Goal: Information Seeking & Learning: Learn about a topic

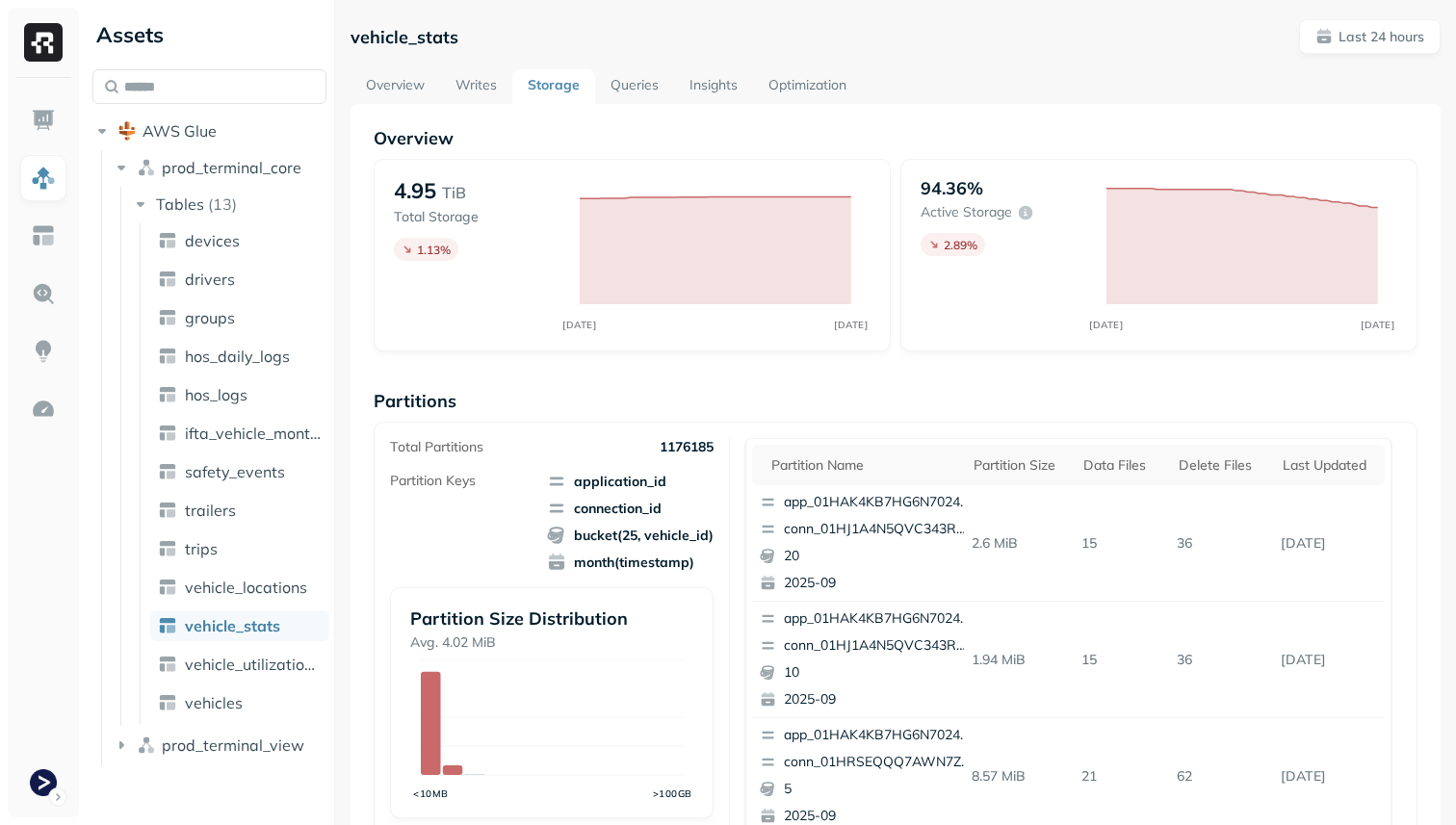
scroll to position [290, 0]
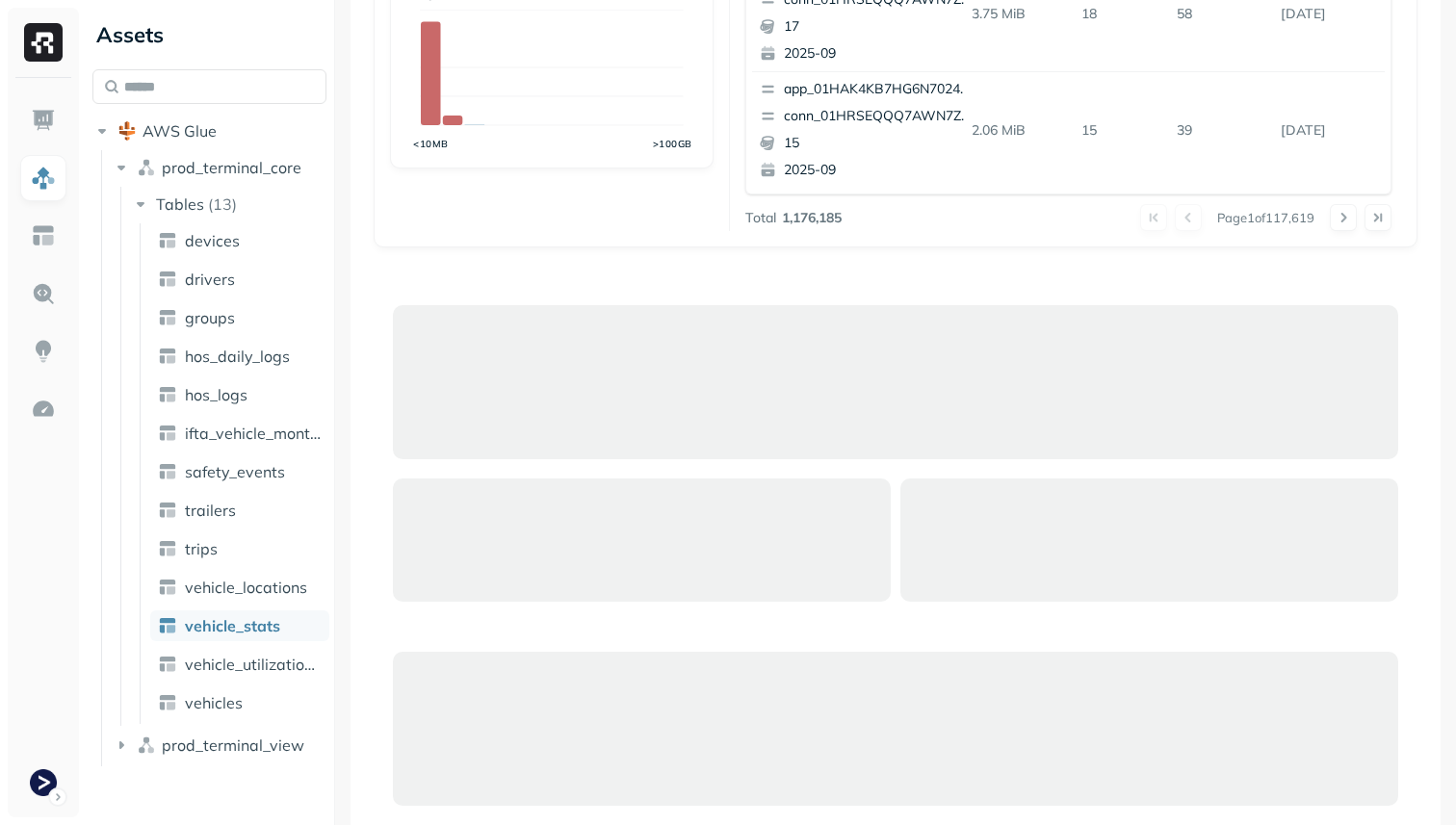
scroll to position [166, 0]
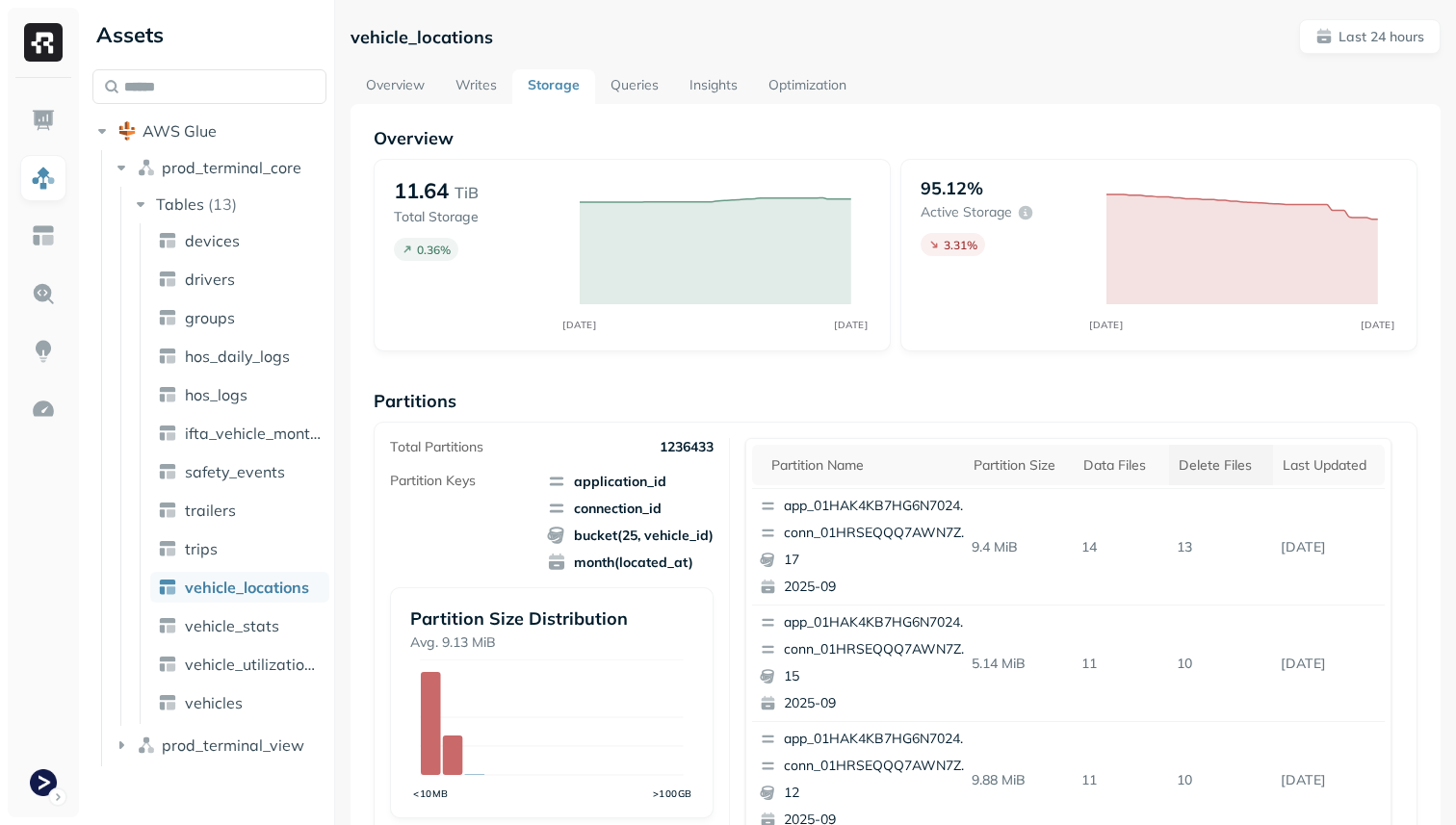
click at [1219, 463] on div "Delete Files" at bounding box center [1220, 466] width 84 height 18
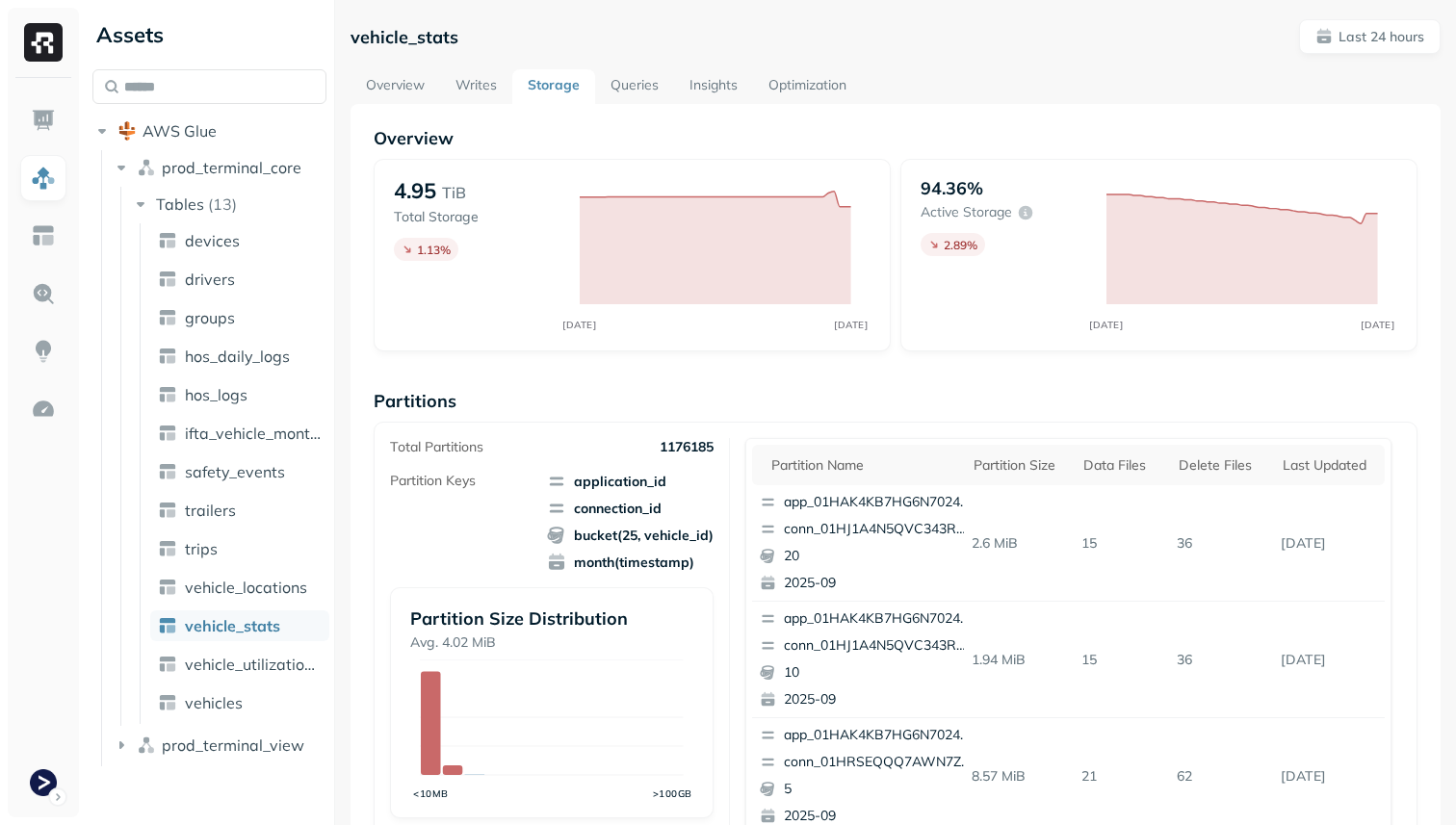
scroll to position [400, 0]
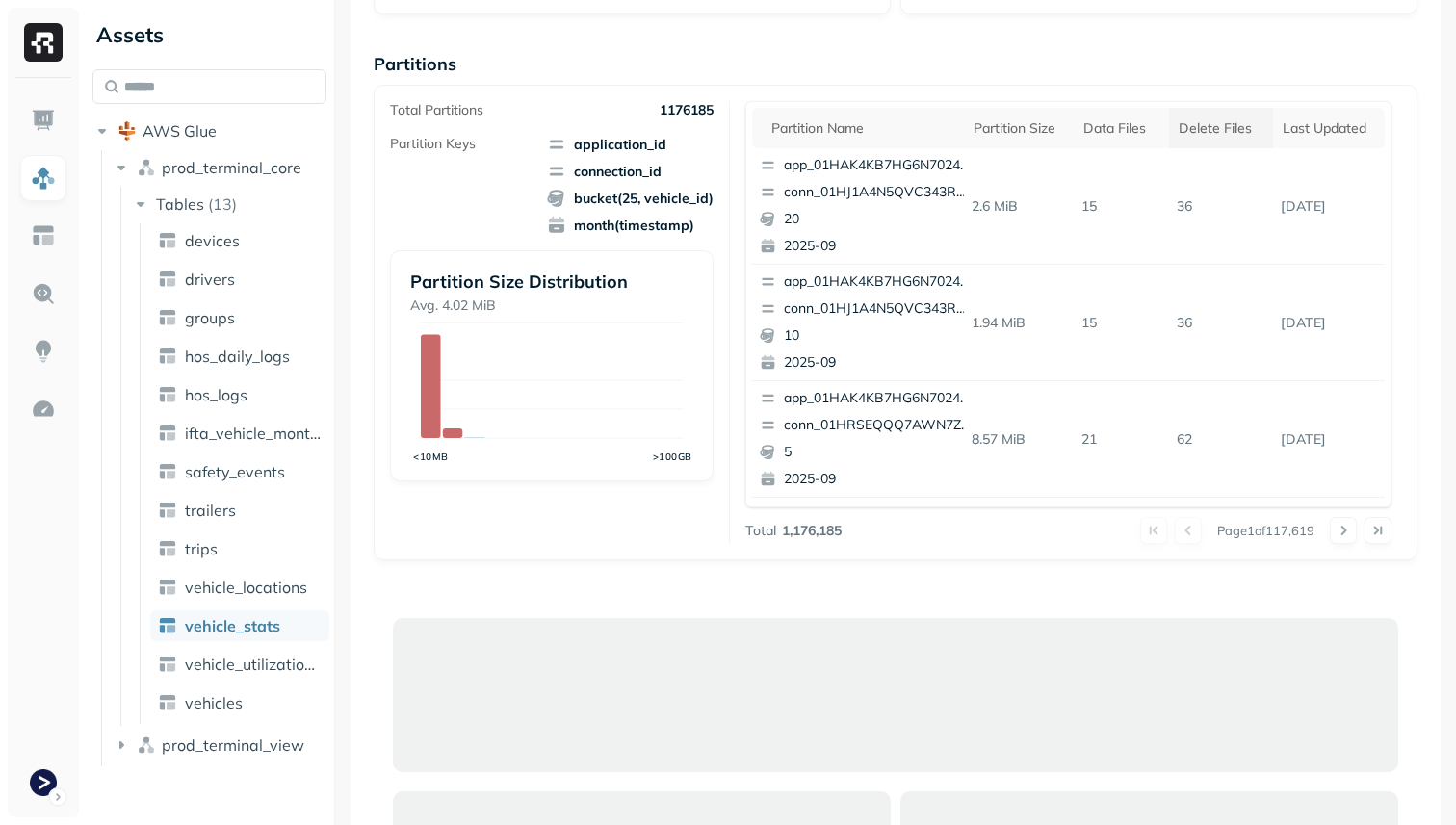
click at [1242, 127] on div "Delete Files" at bounding box center [1220, 128] width 84 height 18
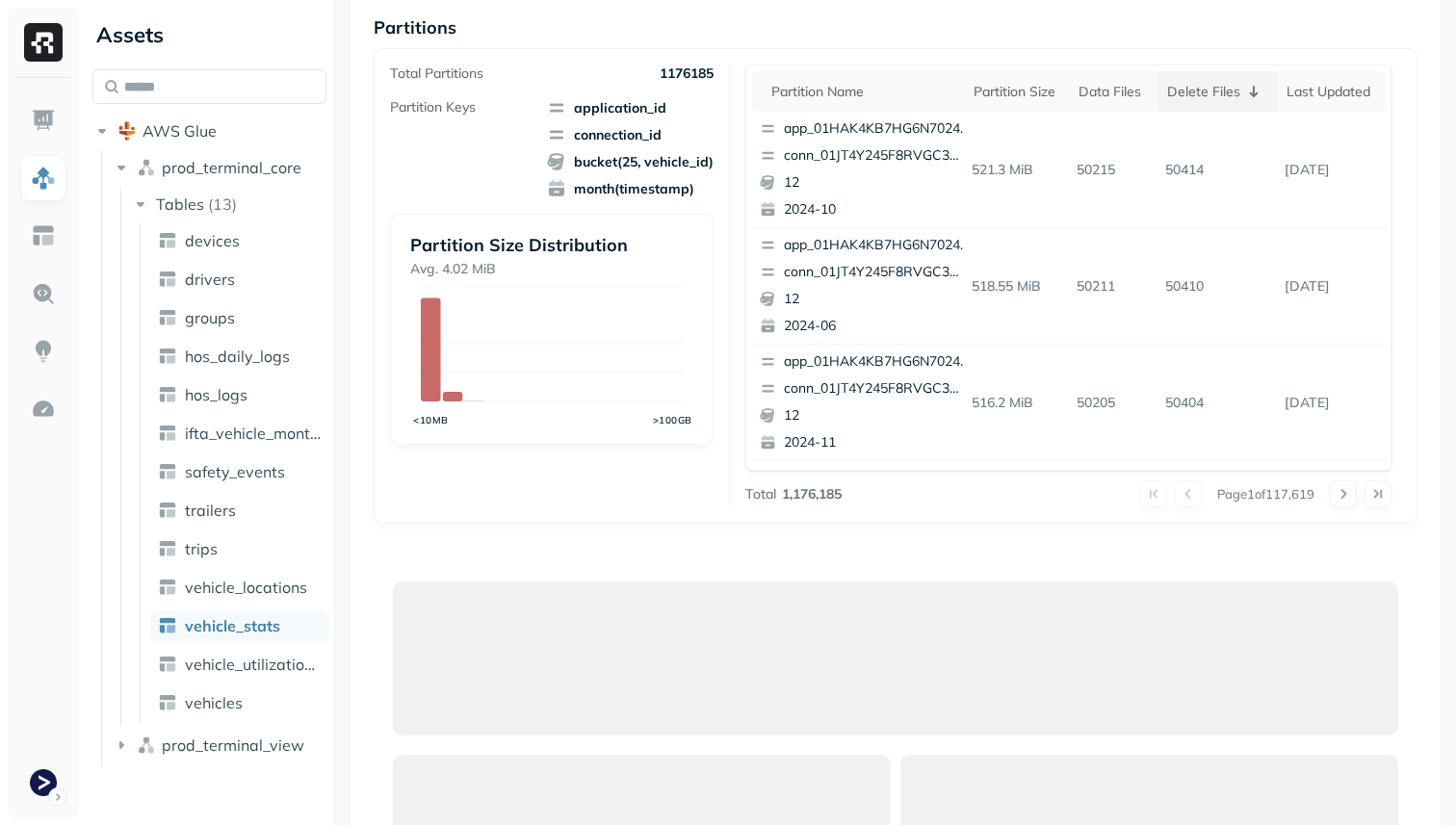
click at [1221, 89] on div "Delete Files" at bounding box center [1218, 91] width 101 height 23
click at [1221, 89] on div "Delete Files" at bounding box center [1220, 91] width 84 height 18
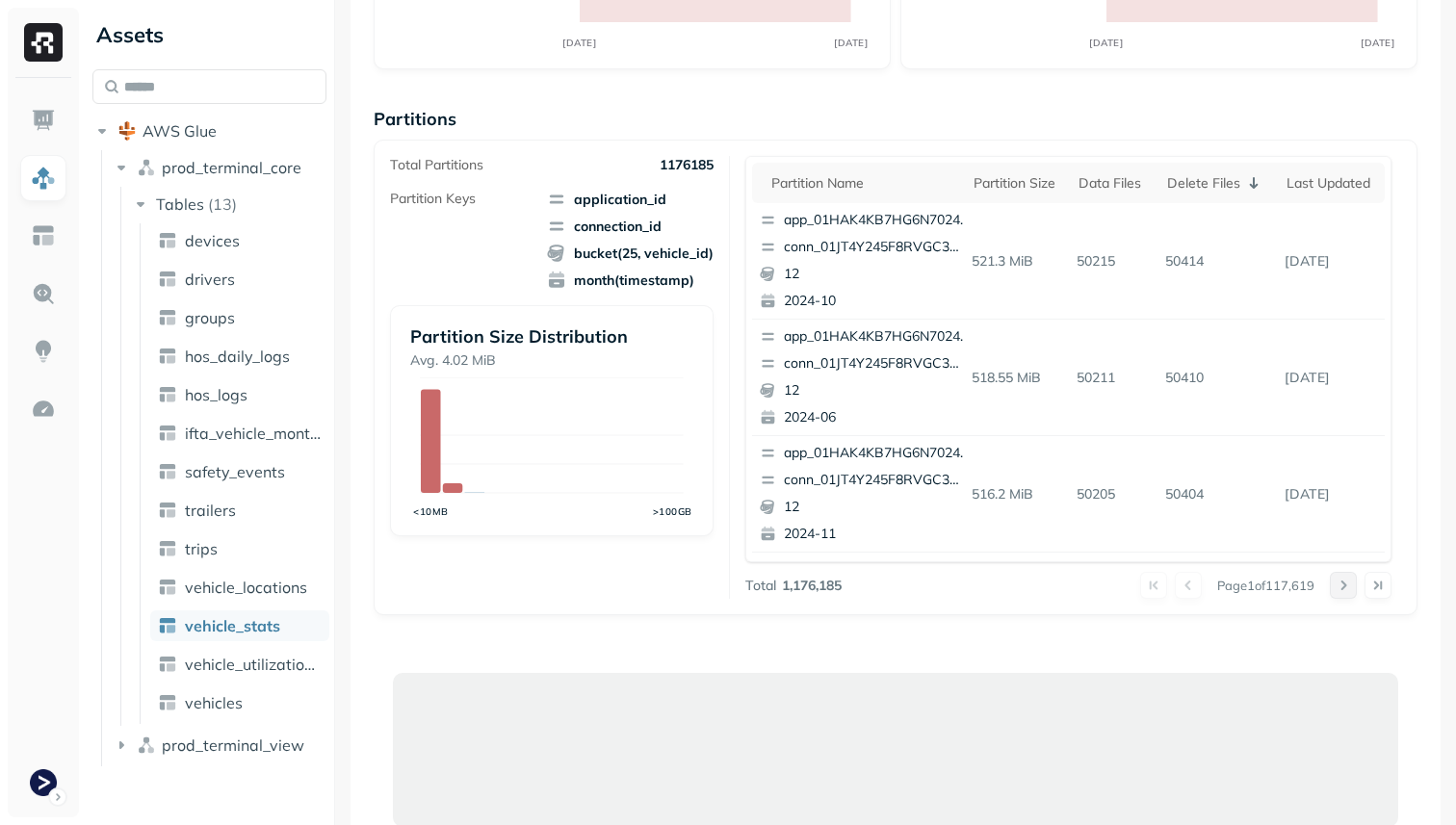
click at [1349, 583] on button at bounding box center [1343, 585] width 27 height 27
click at [1345, 582] on button at bounding box center [1343, 585] width 27 height 27
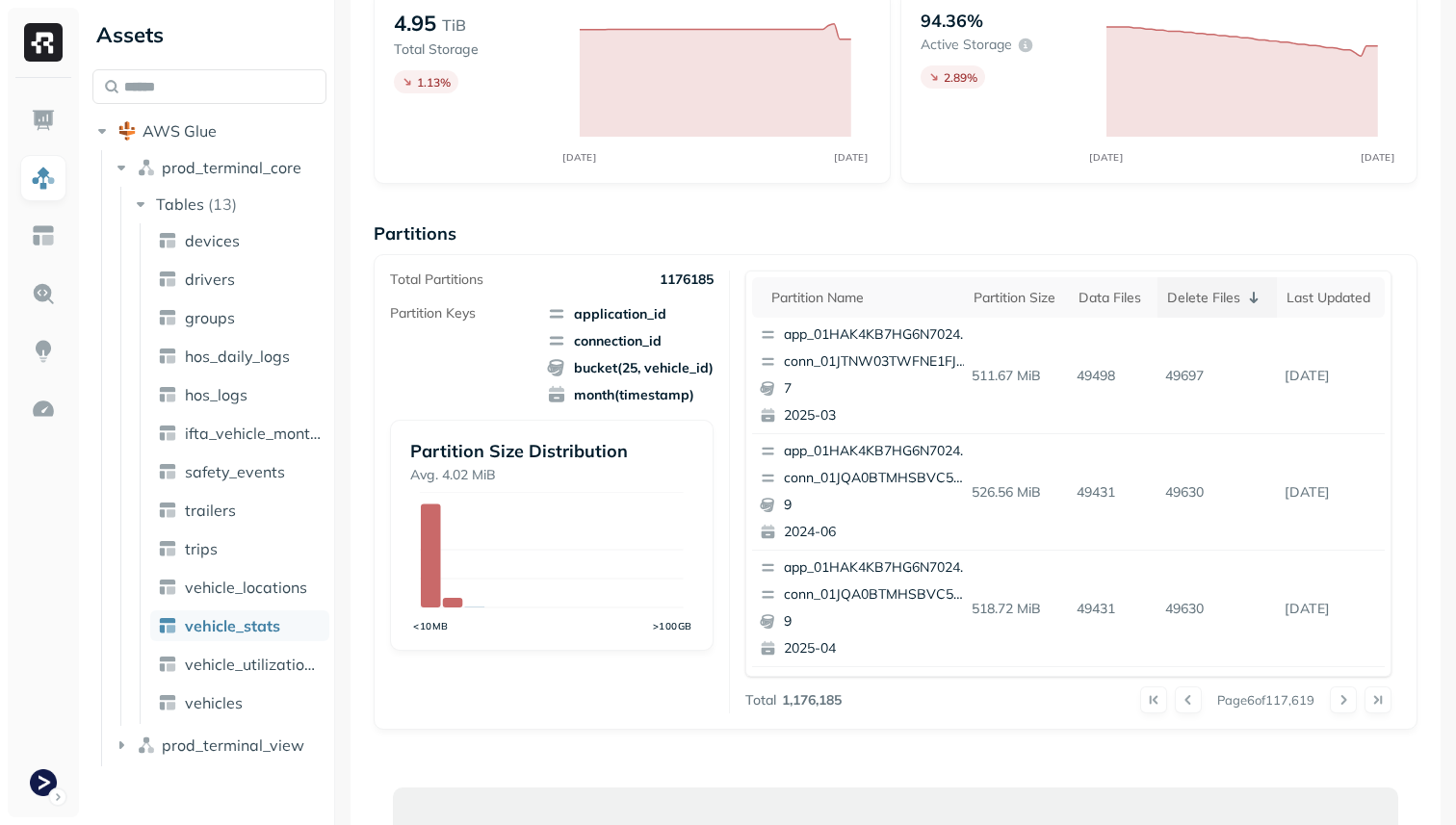
click at [1194, 303] on div "Delete Files" at bounding box center [1218, 297] width 101 height 23
click at [1194, 303] on div "Delete Files" at bounding box center [1220, 298] width 84 height 18
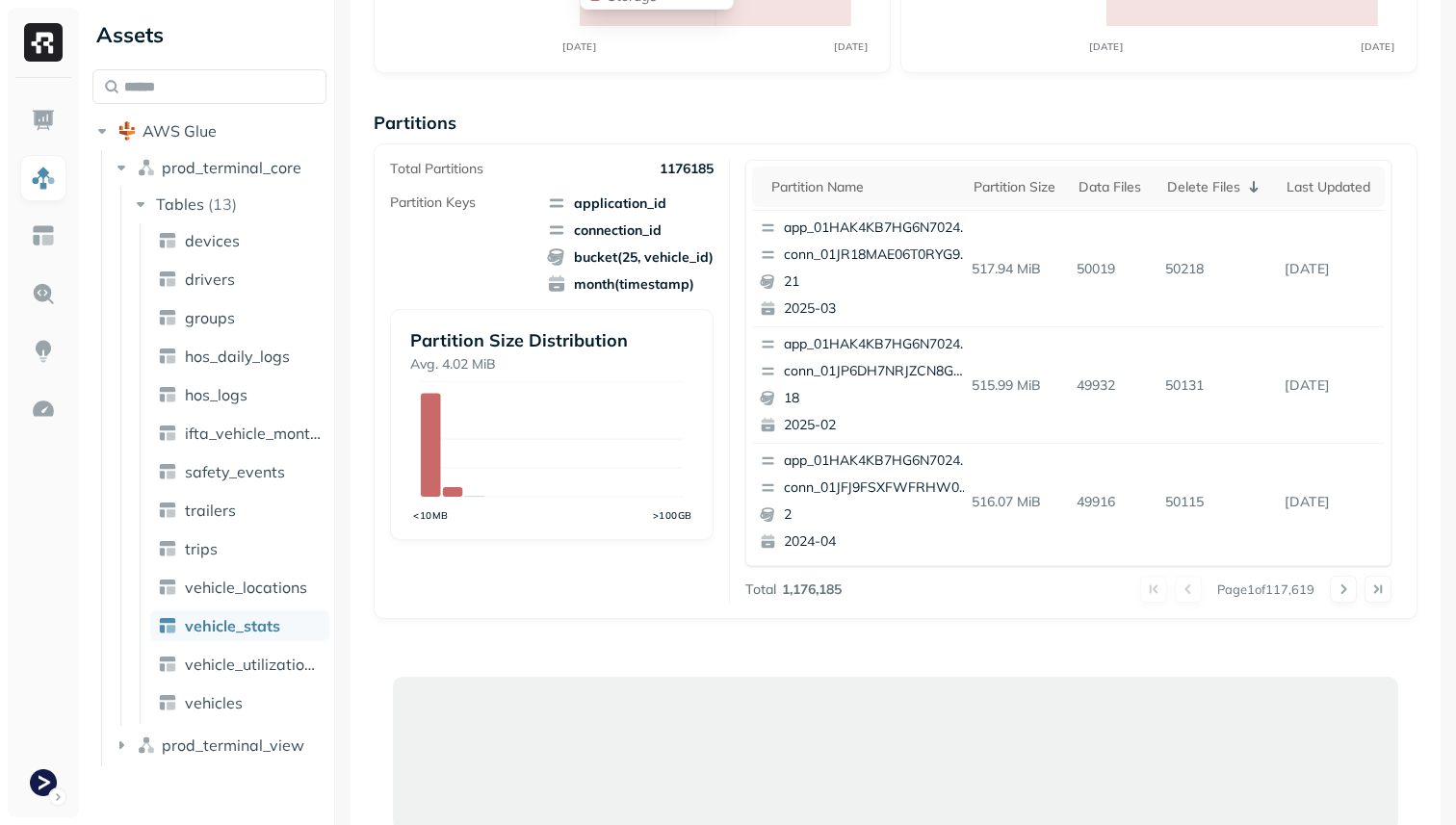
scroll to position [450, 0]
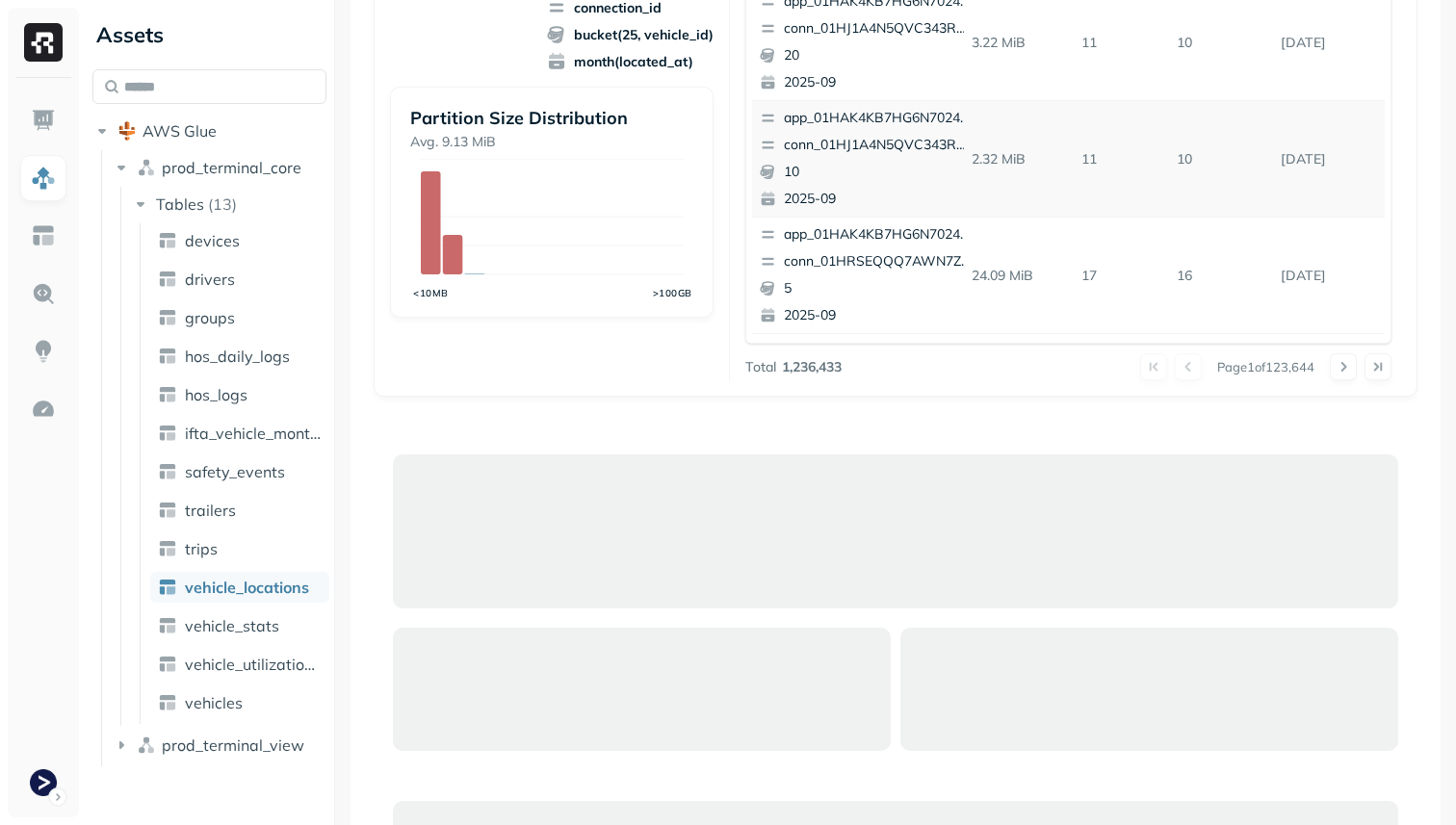
scroll to position [959, 0]
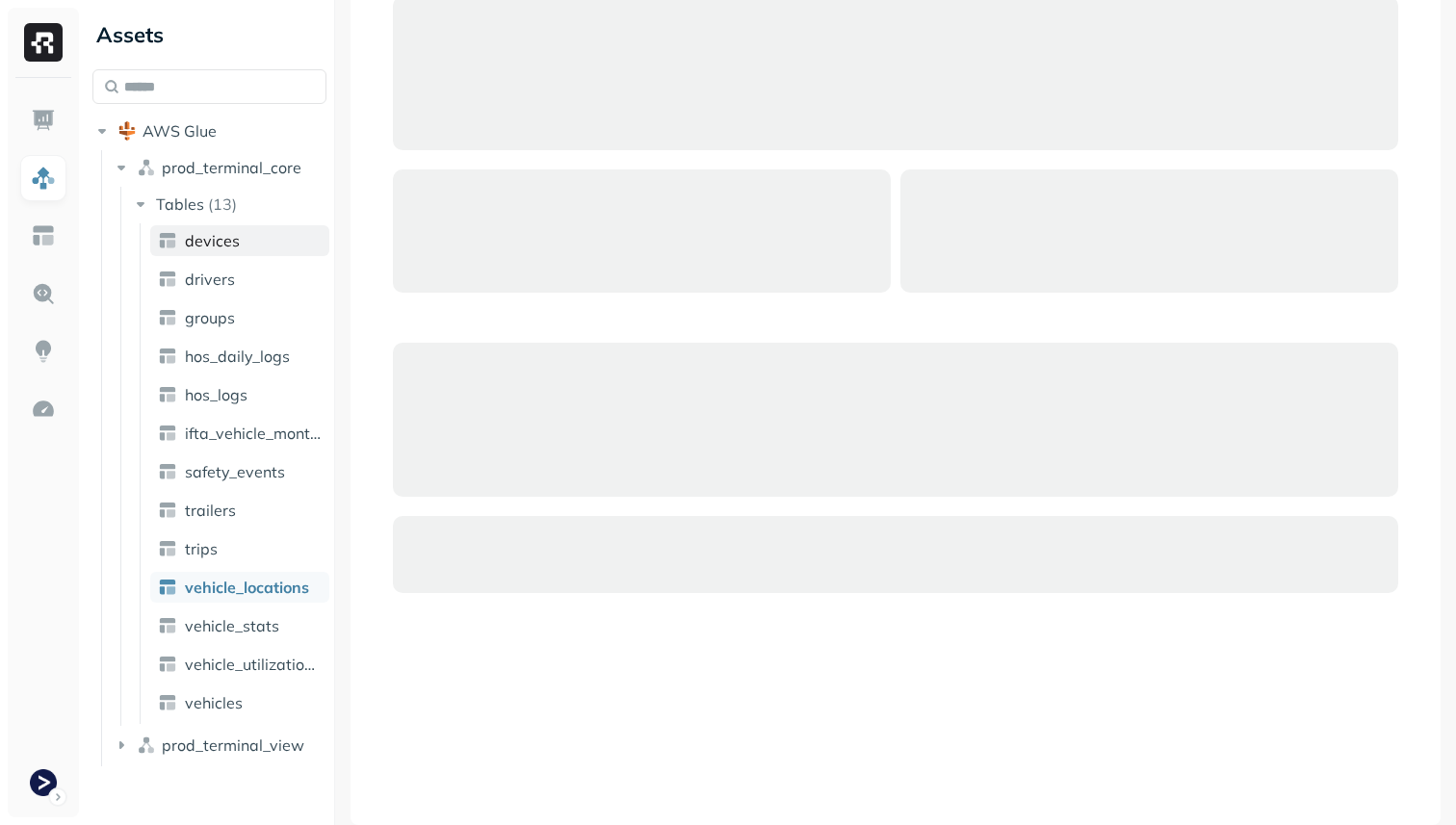
click at [261, 255] on link "devices" at bounding box center [239, 240] width 179 height 31
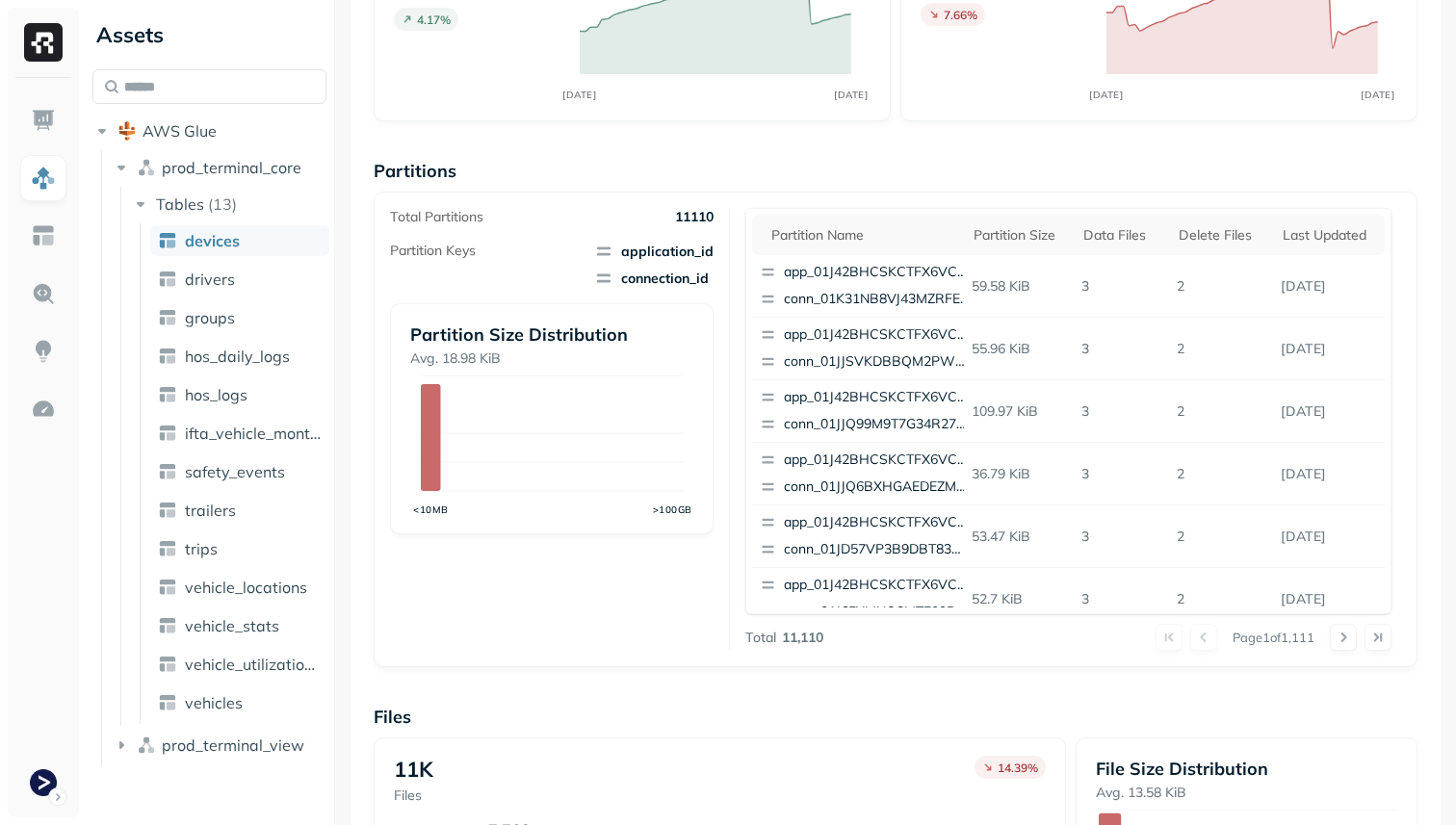
scroll to position [647, 0]
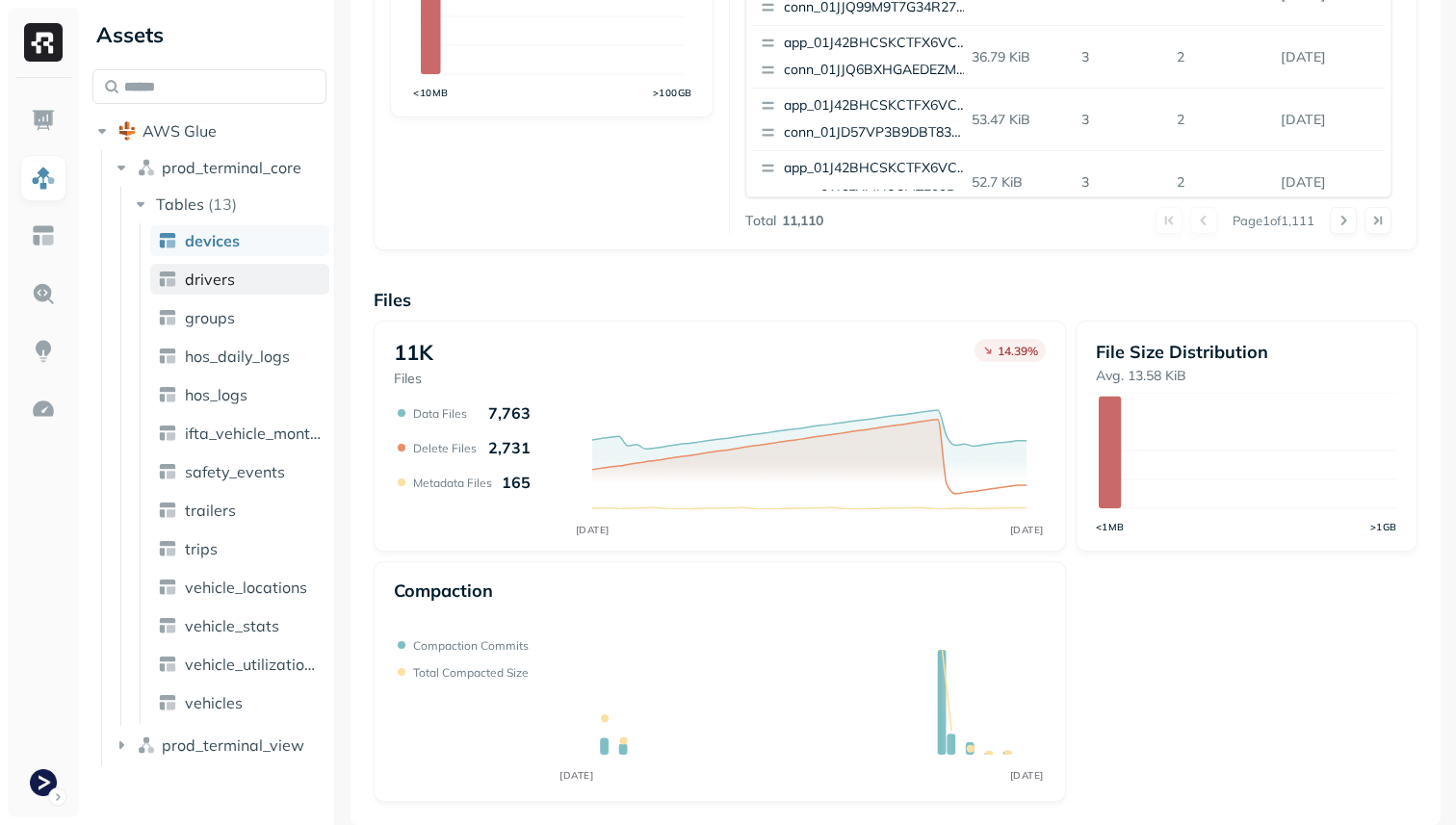
click at [273, 285] on link "drivers" at bounding box center [239, 279] width 179 height 31
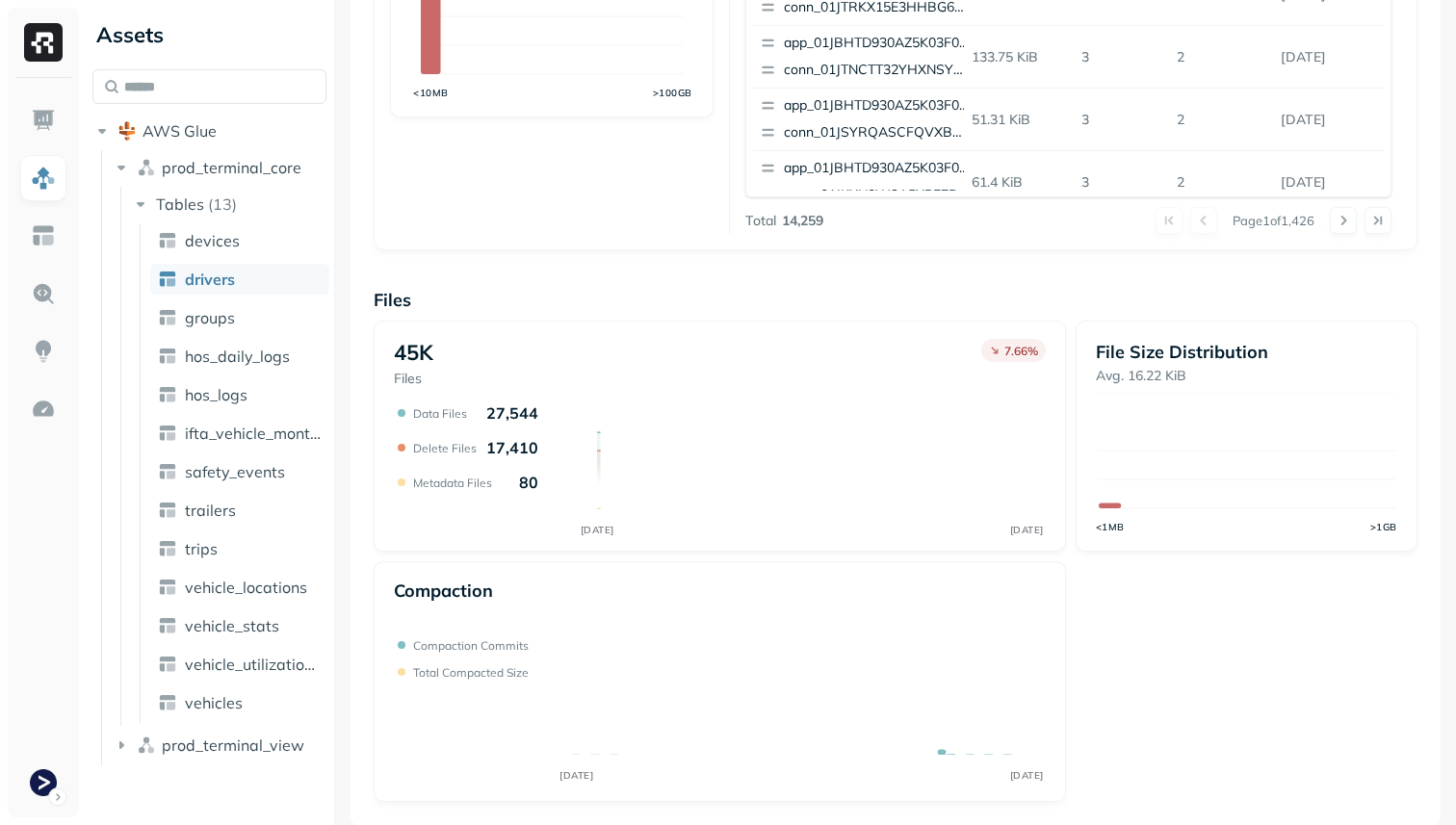
scroll to position [647, 0]
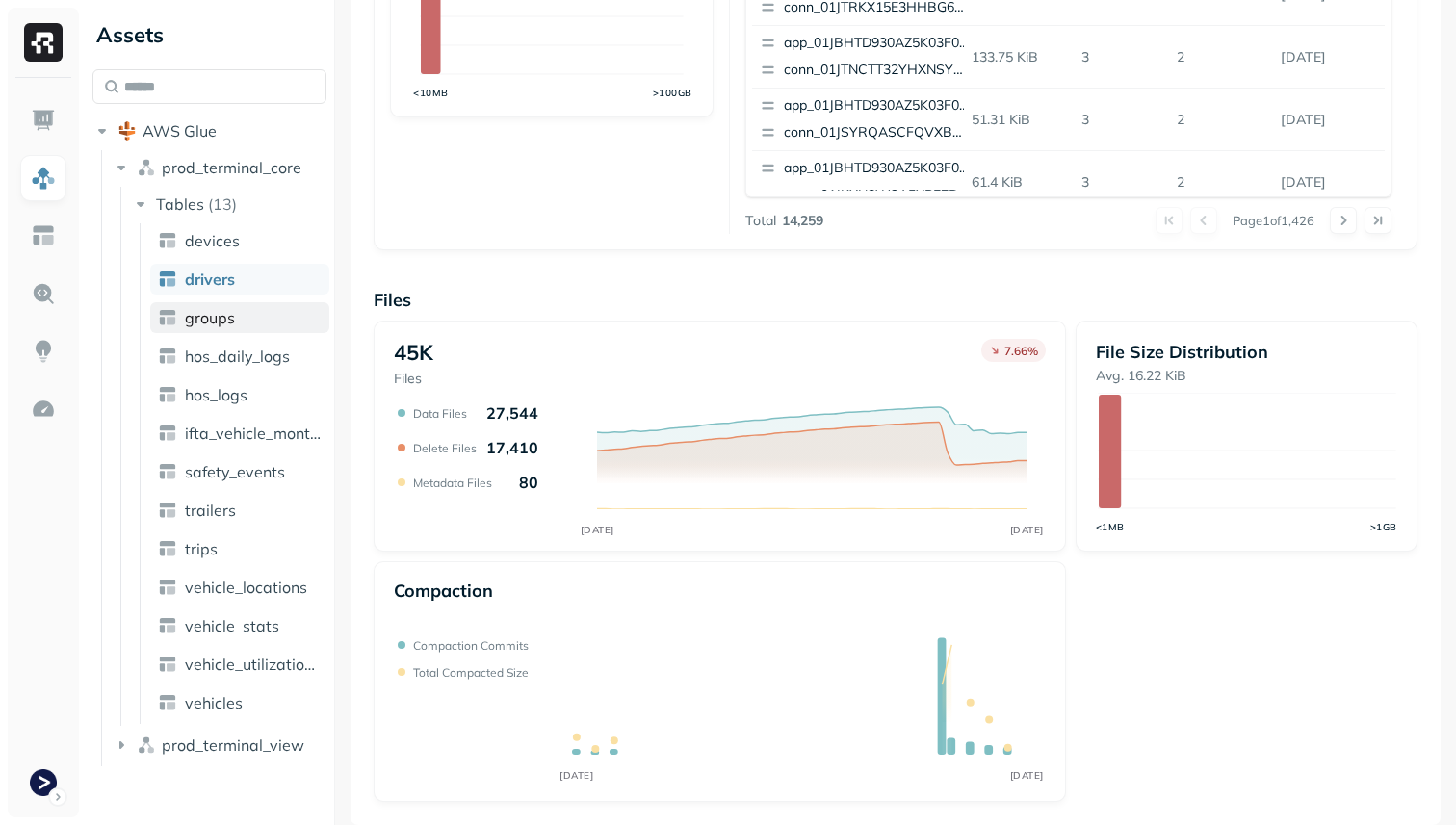
click at [255, 324] on link "groups" at bounding box center [239, 318] width 179 height 31
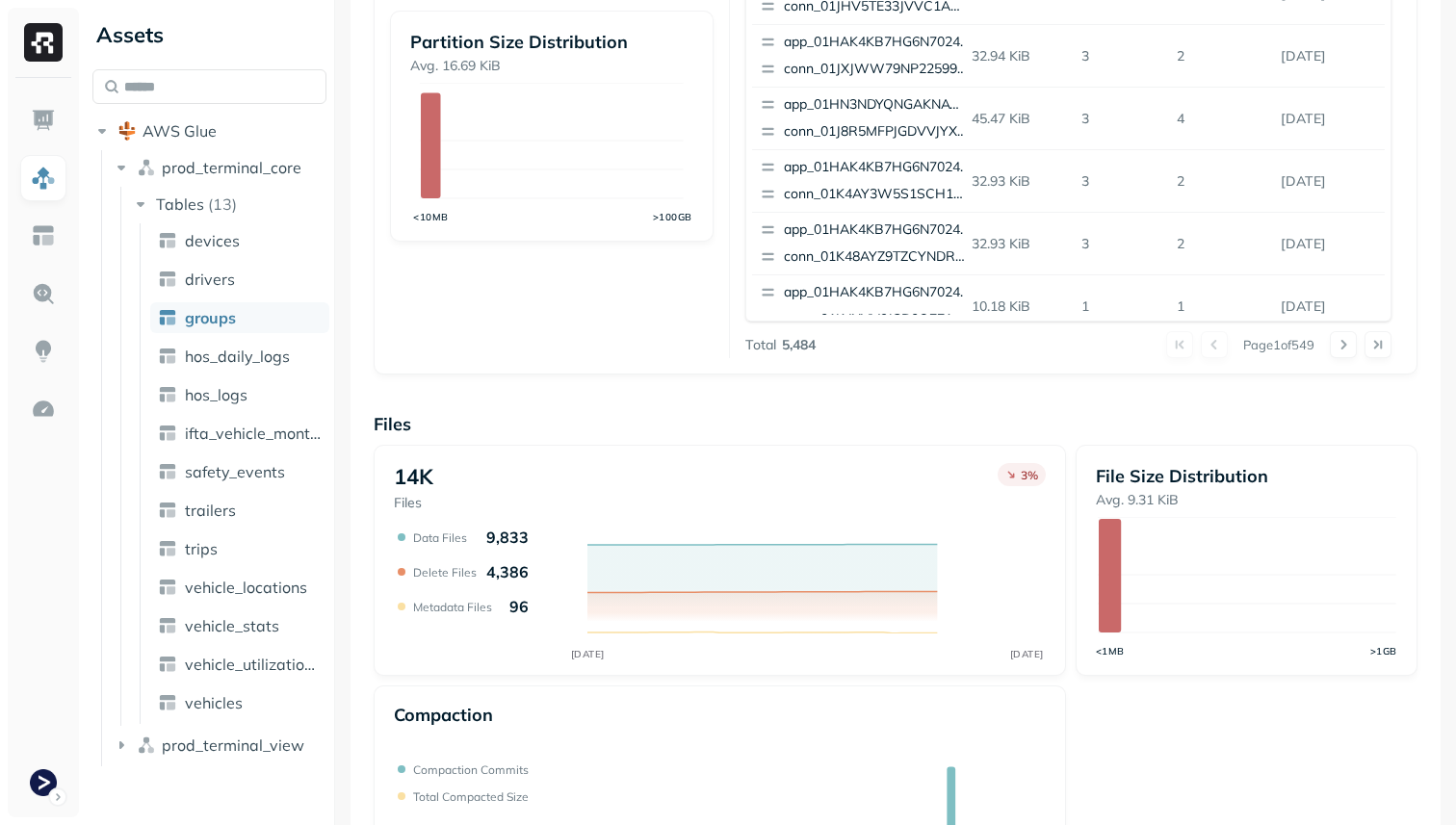
scroll to position [647, 0]
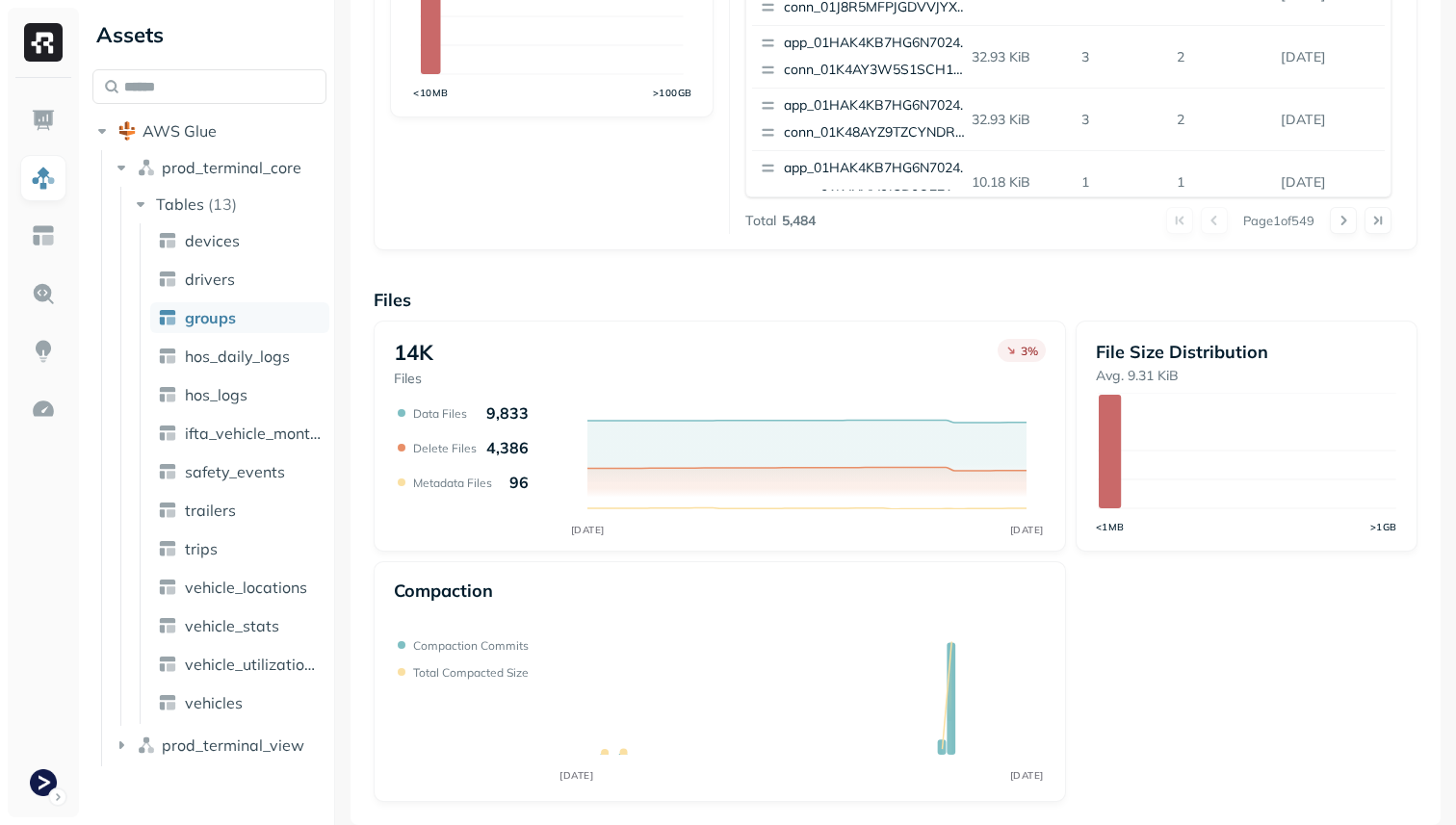
click at [241, 410] on ul "devices drivers groups hos_daily_logs hos_logs ifta_vehicle_months safety_event…" at bounding box center [234, 474] width 190 height 500
click at [241, 406] on link "hos_logs" at bounding box center [239, 394] width 179 height 31
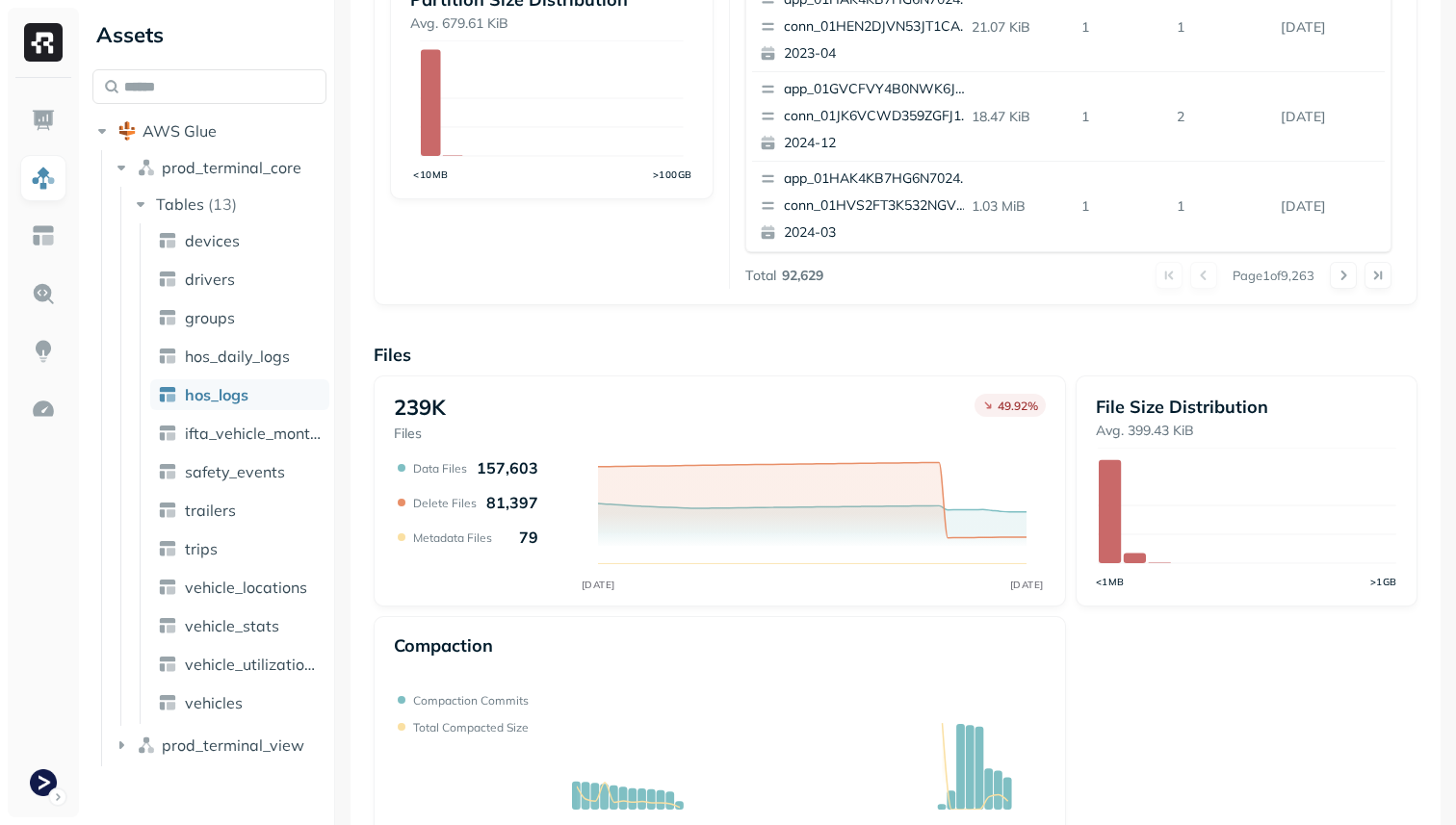
scroll to position [647, 0]
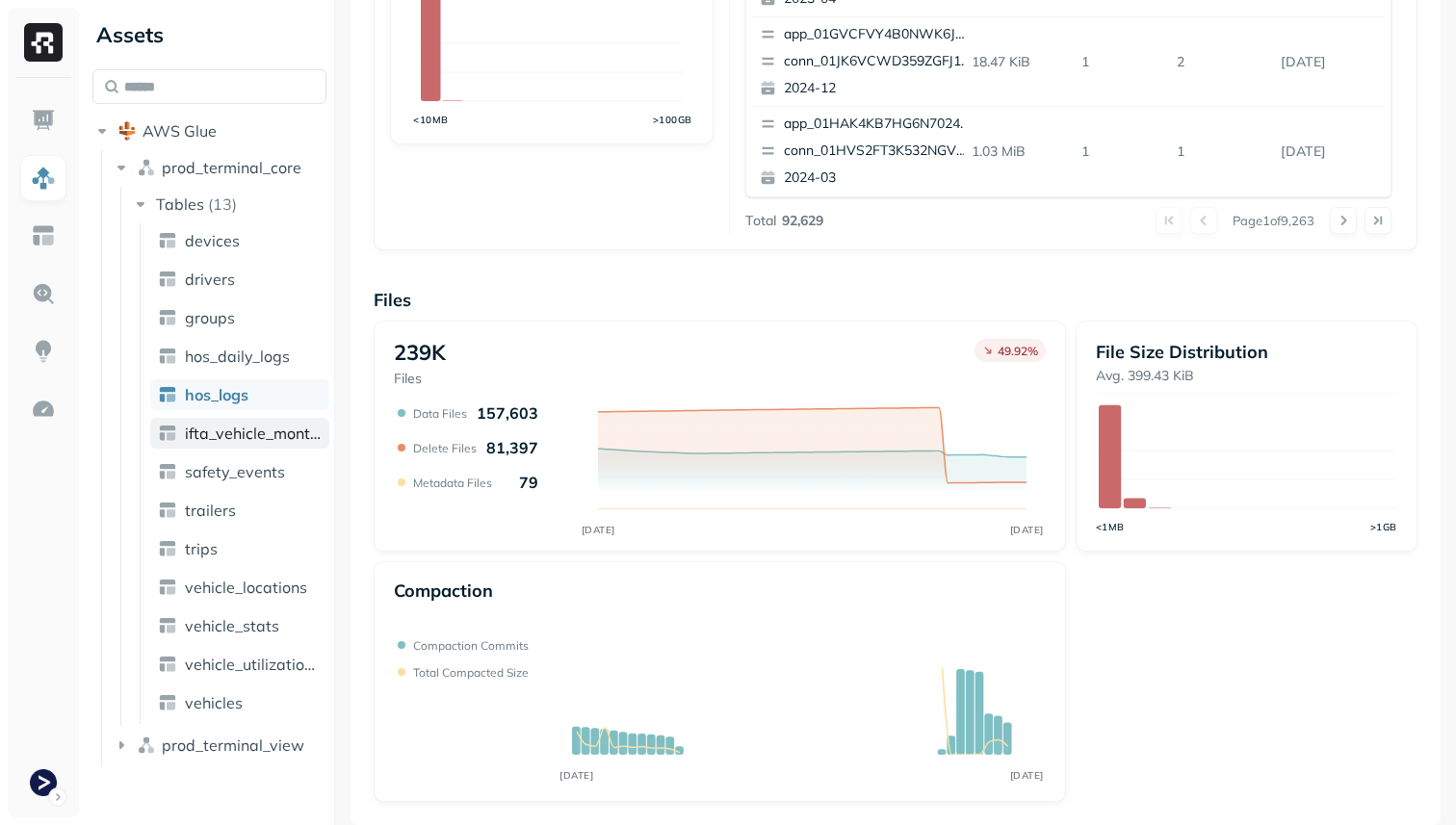
click at [302, 444] on link "ifta_vehicle_months" at bounding box center [239, 433] width 179 height 31
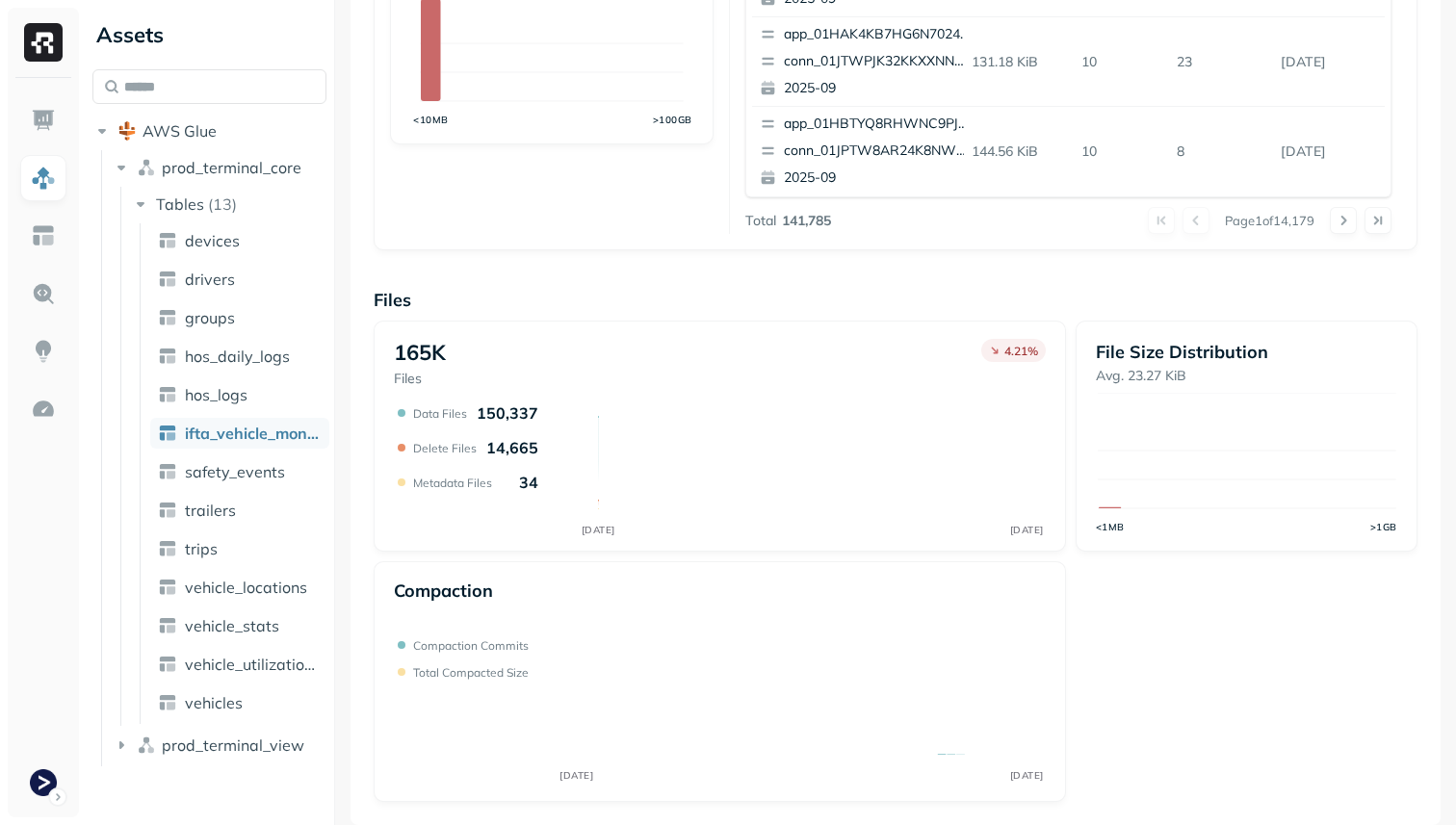
scroll to position [647, 0]
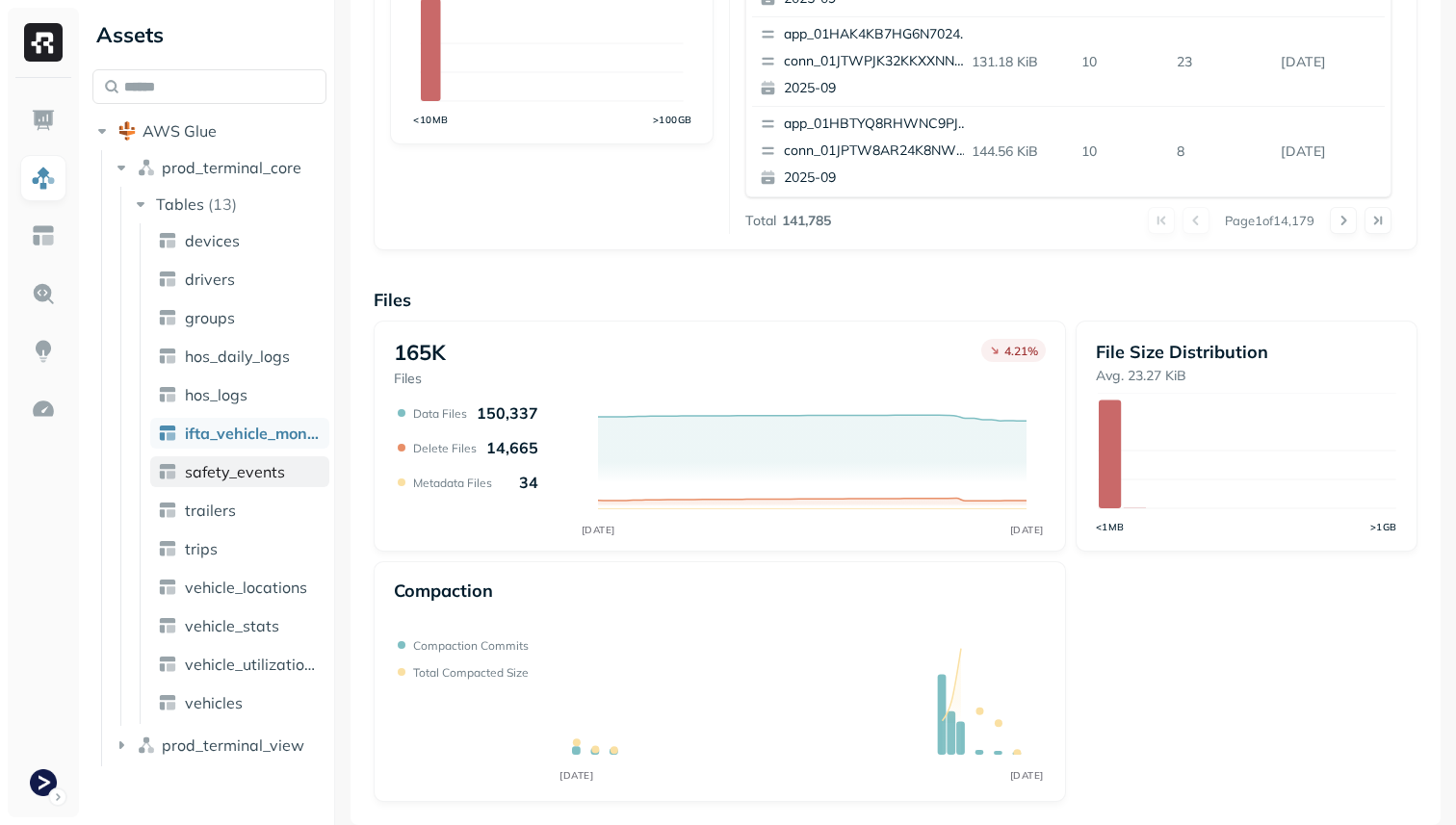
click at [252, 480] on span "safety_events" at bounding box center [234, 472] width 100 height 19
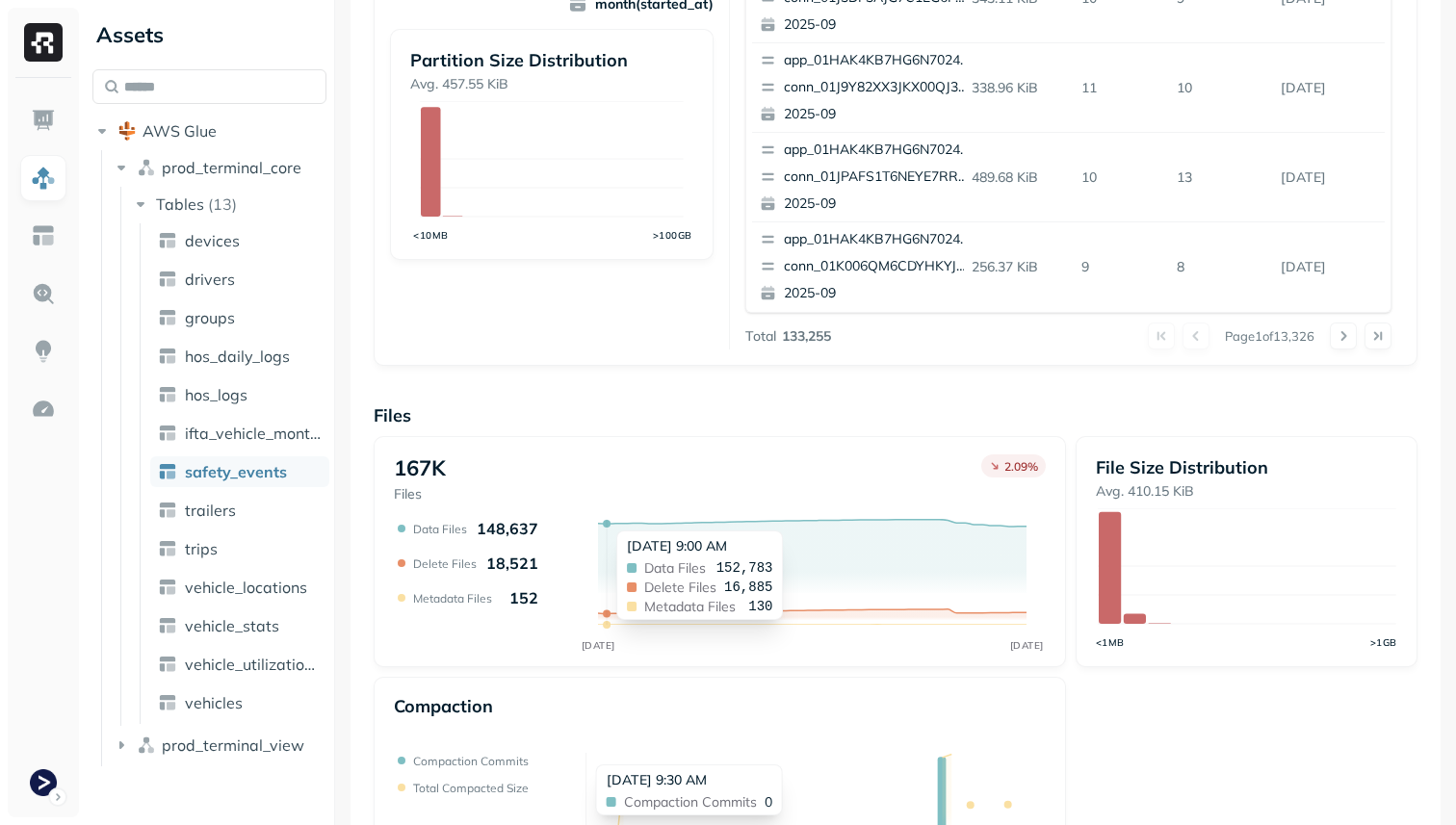
scroll to position [647, 0]
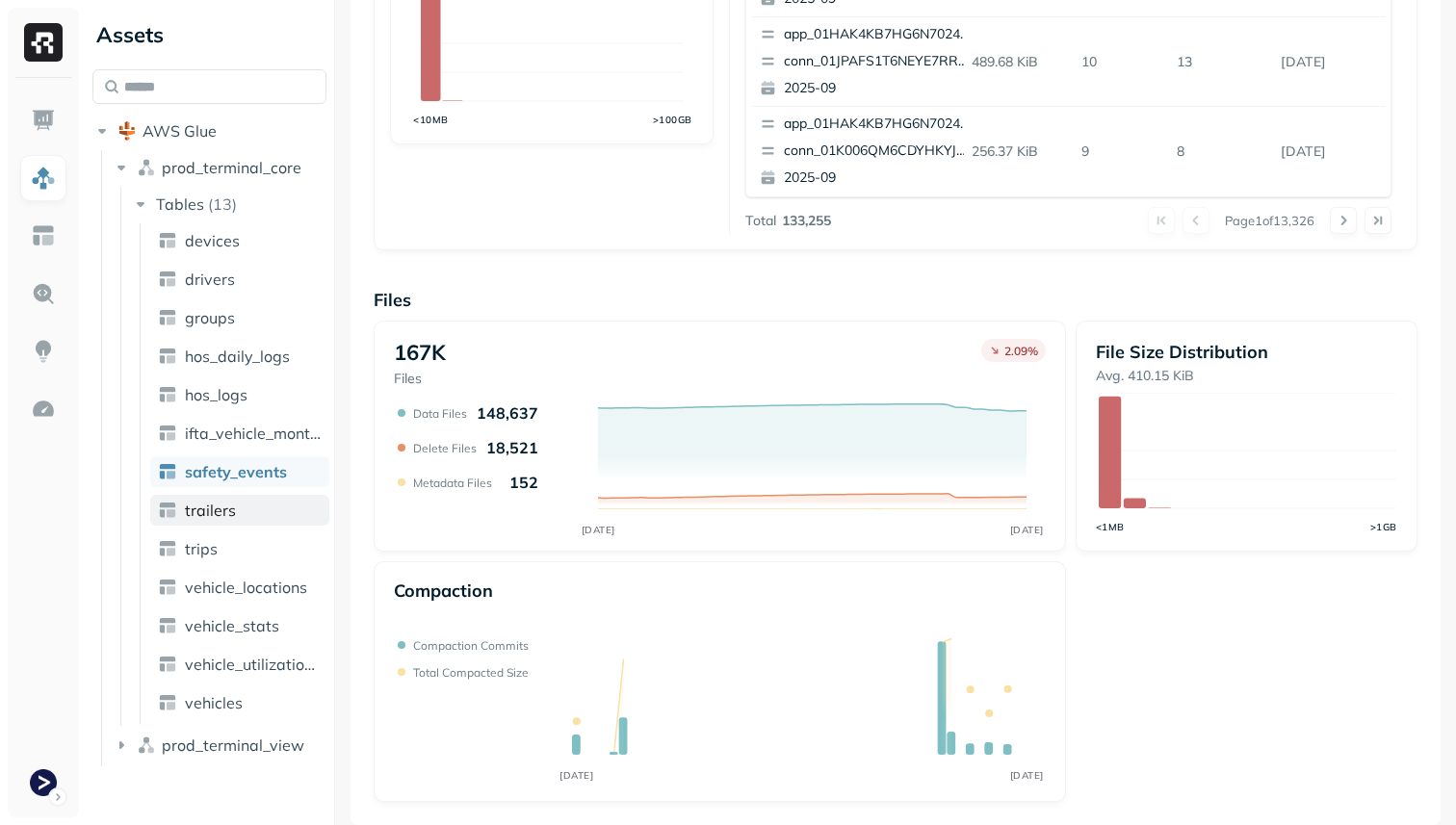
click at [268, 510] on link "trailers" at bounding box center [239, 510] width 179 height 31
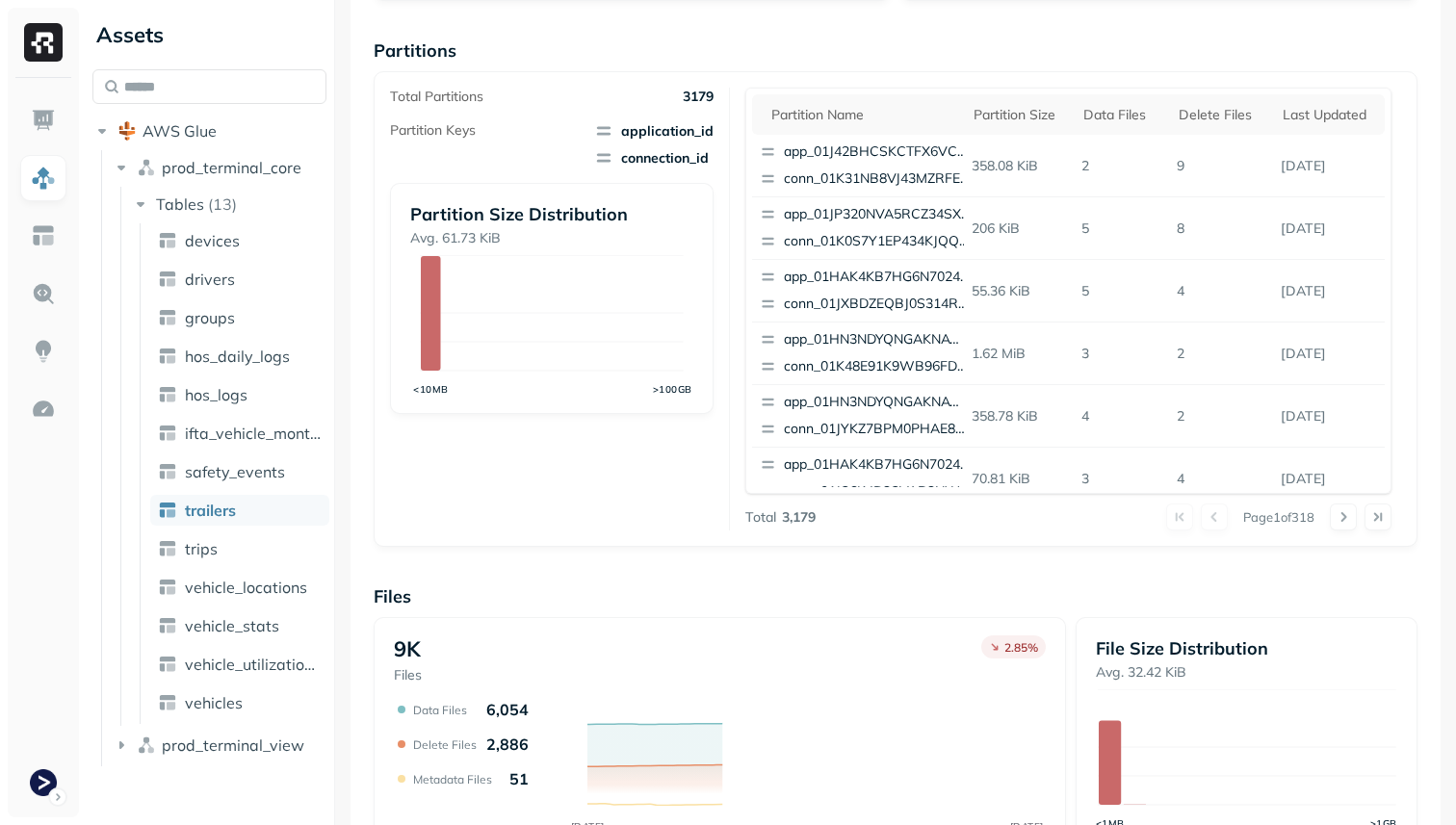
scroll to position [517, 0]
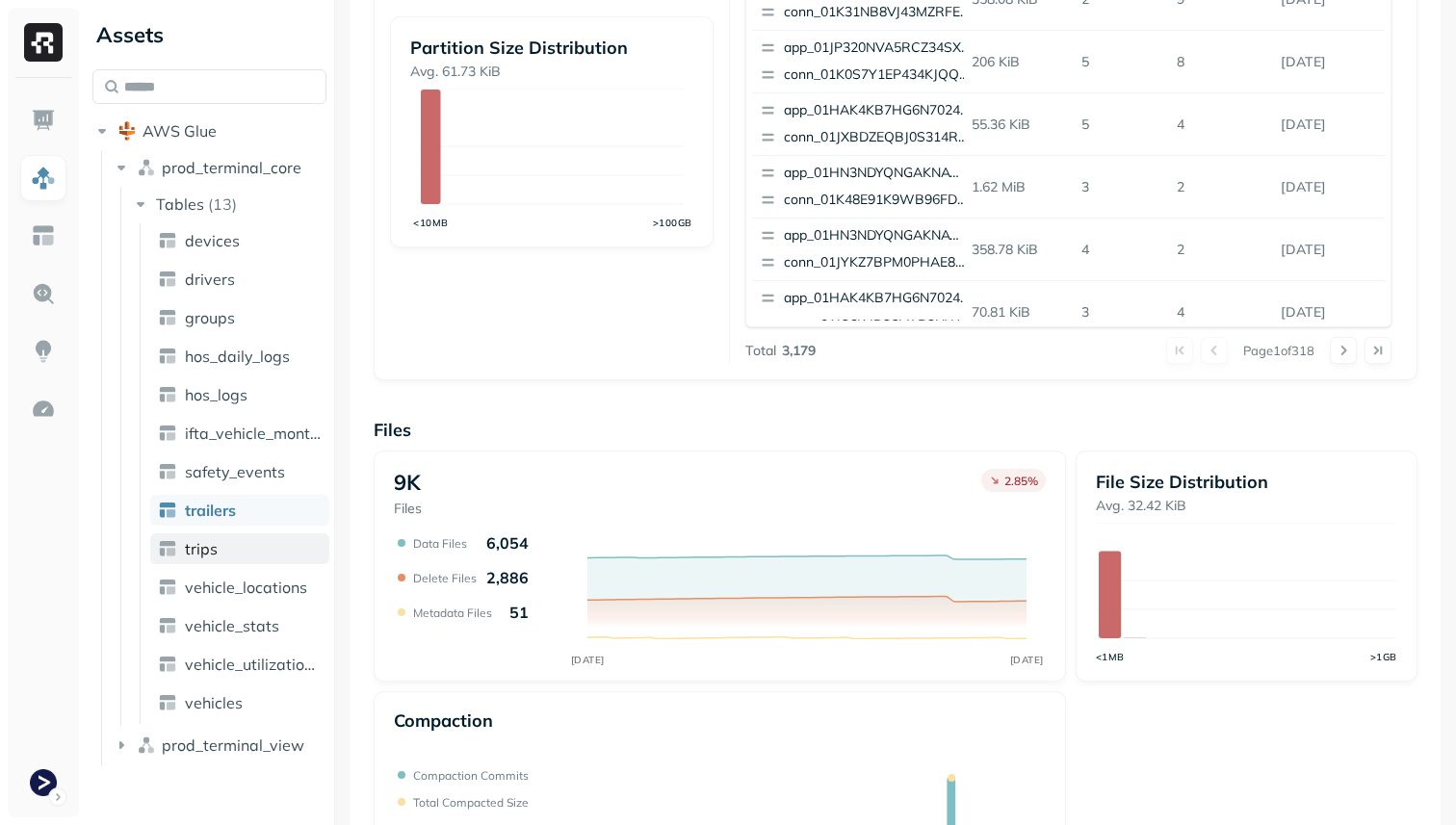
click at [195, 551] on span "trips" at bounding box center [200, 548] width 33 height 19
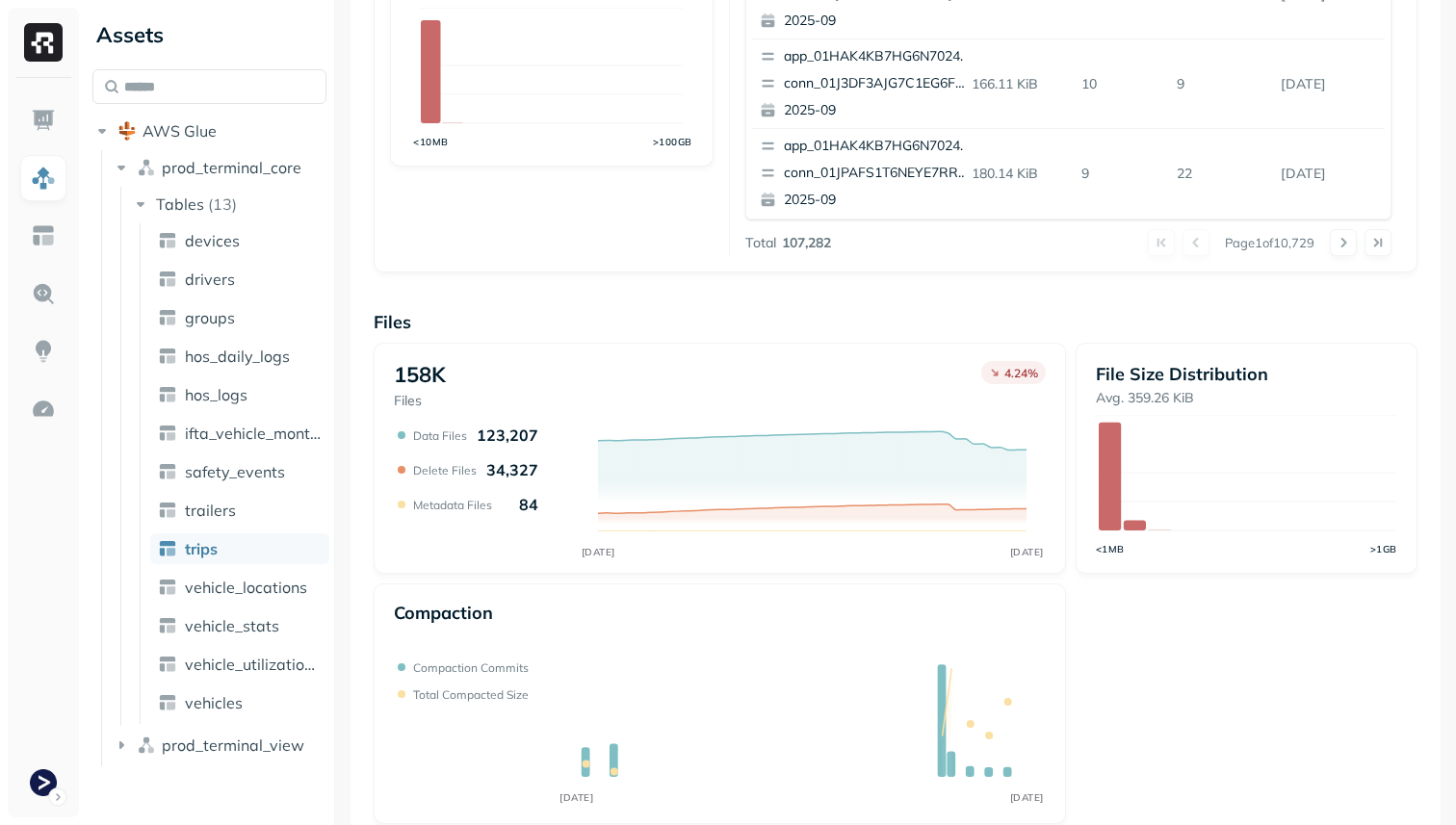
scroll to position [647, 0]
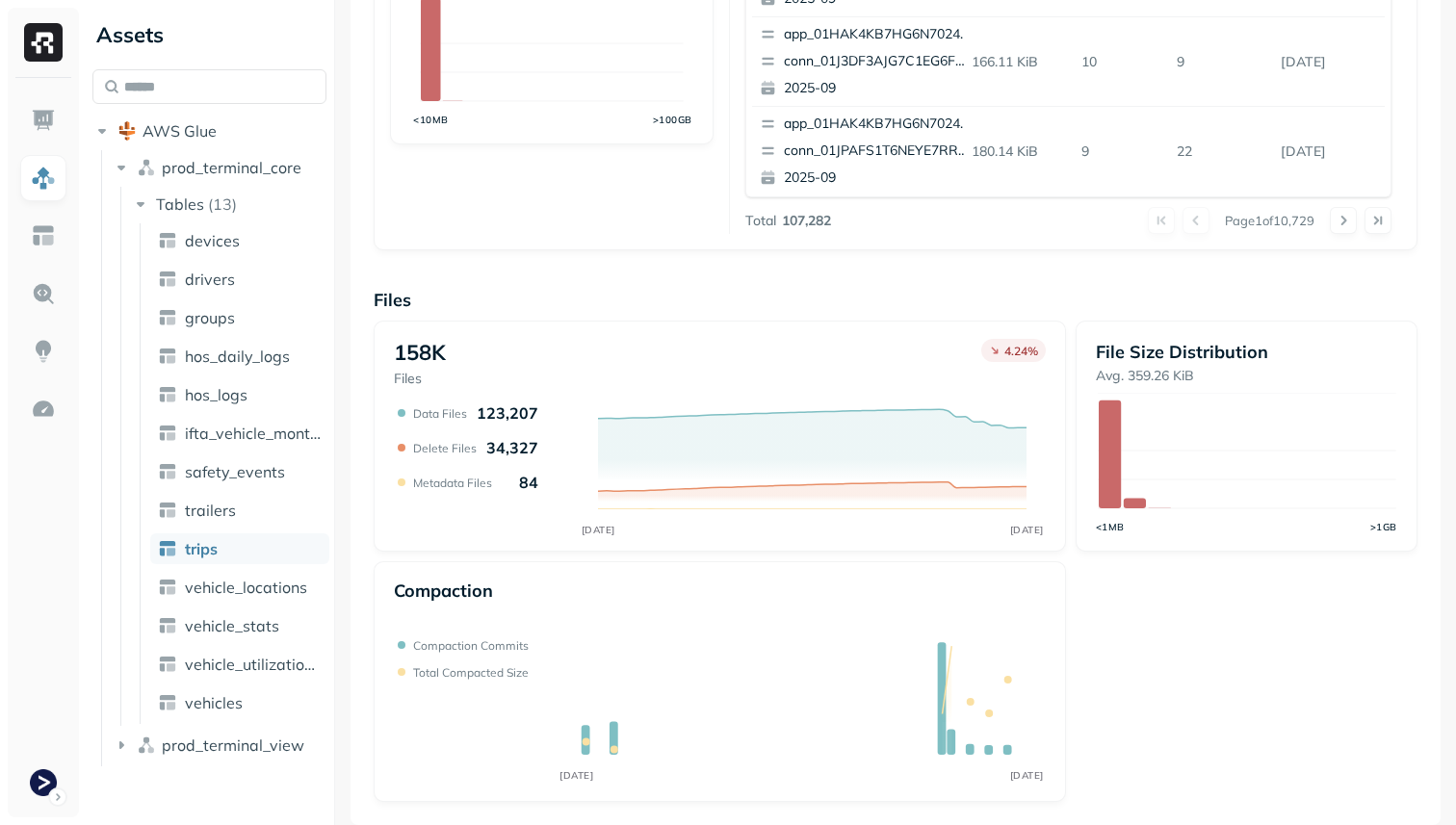
click at [247, 681] on ul "devices drivers groups hos_daily_logs hos_logs ifta_vehicle_months safety_event…" at bounding box center [234, 474] width 190 height 500
click at [247, 668] on span "vehicle_utilization_day" at bounding box center [253, 664] width 137 height 19
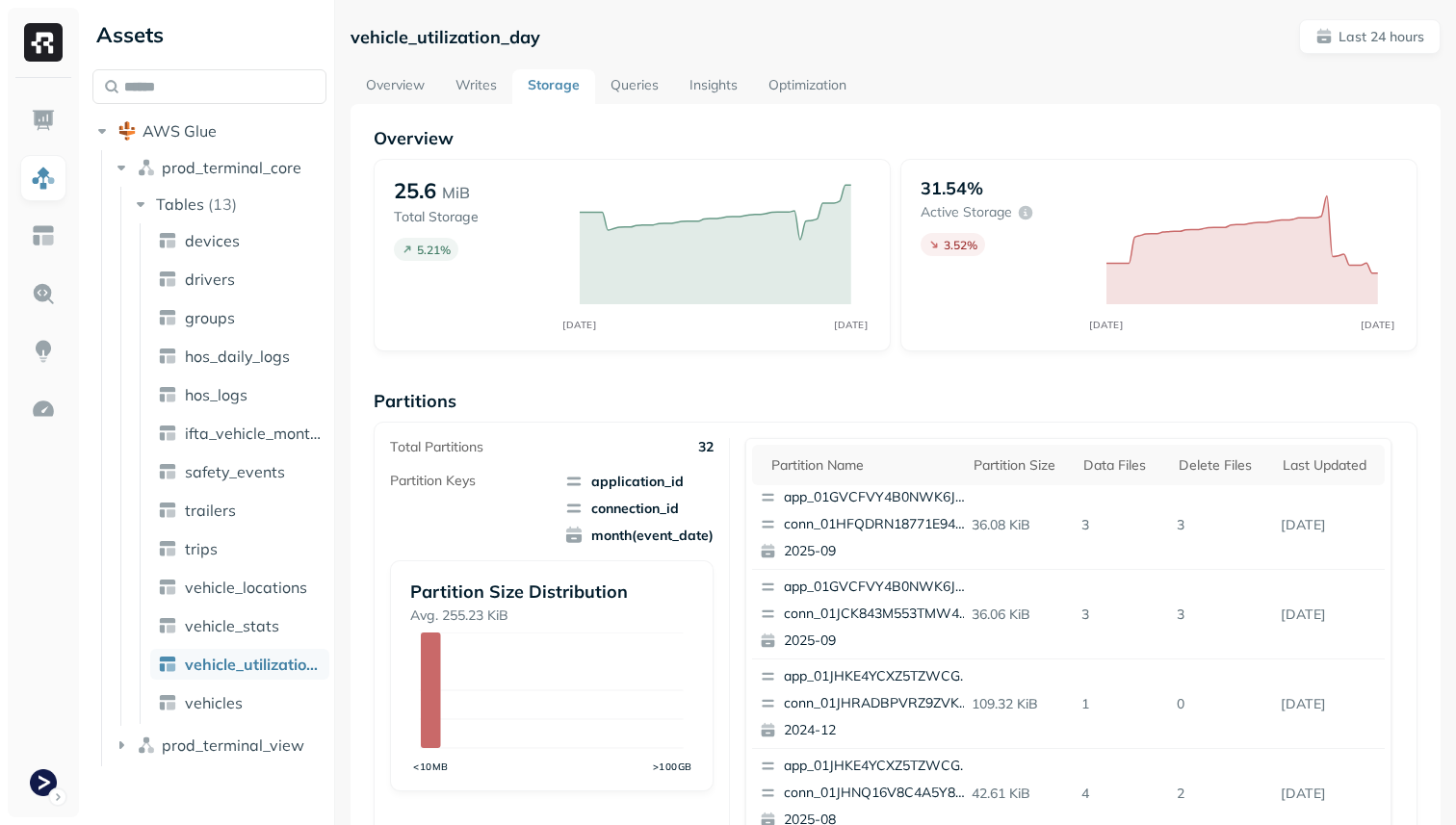
click at [790, 67] on div "vehicle_utilization_day Last 24 hours Overview Writes Storage Queries Insights …" at bounding box center [895, 746] width 1090 height 1453
click at [790, 74] on link "Optimization" at bounding box center [808, 86] width 109 height 35
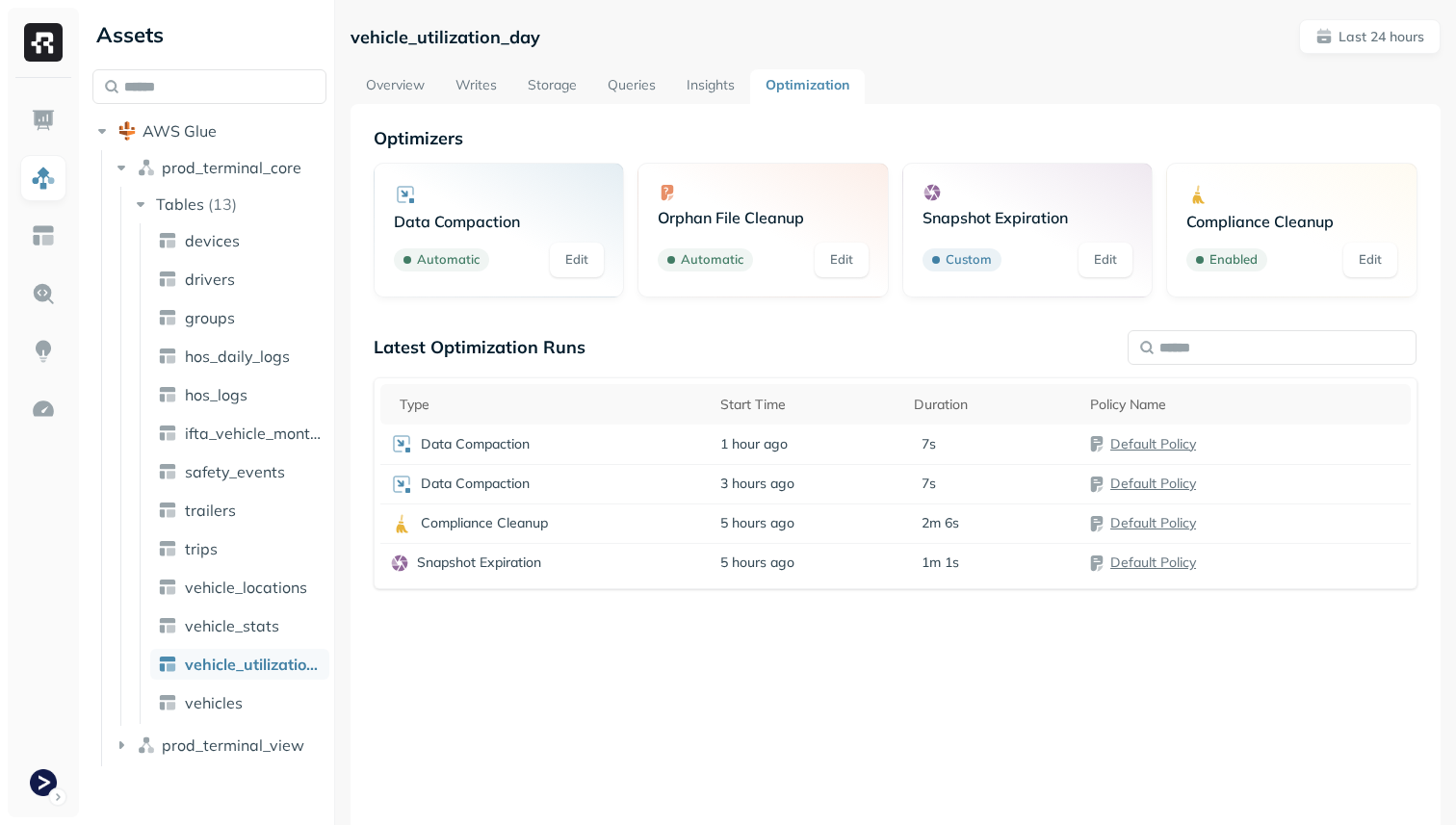
click at [246, 719] on ul "devices drivers groups hos_daily_logs hos_logs ifta_vehicle_months safety_event…" at bounding box center [234, 474] width 190 height 500
click at [246, 714] on link "vehicles" at bounding box center [239, 703] width 179 height 31
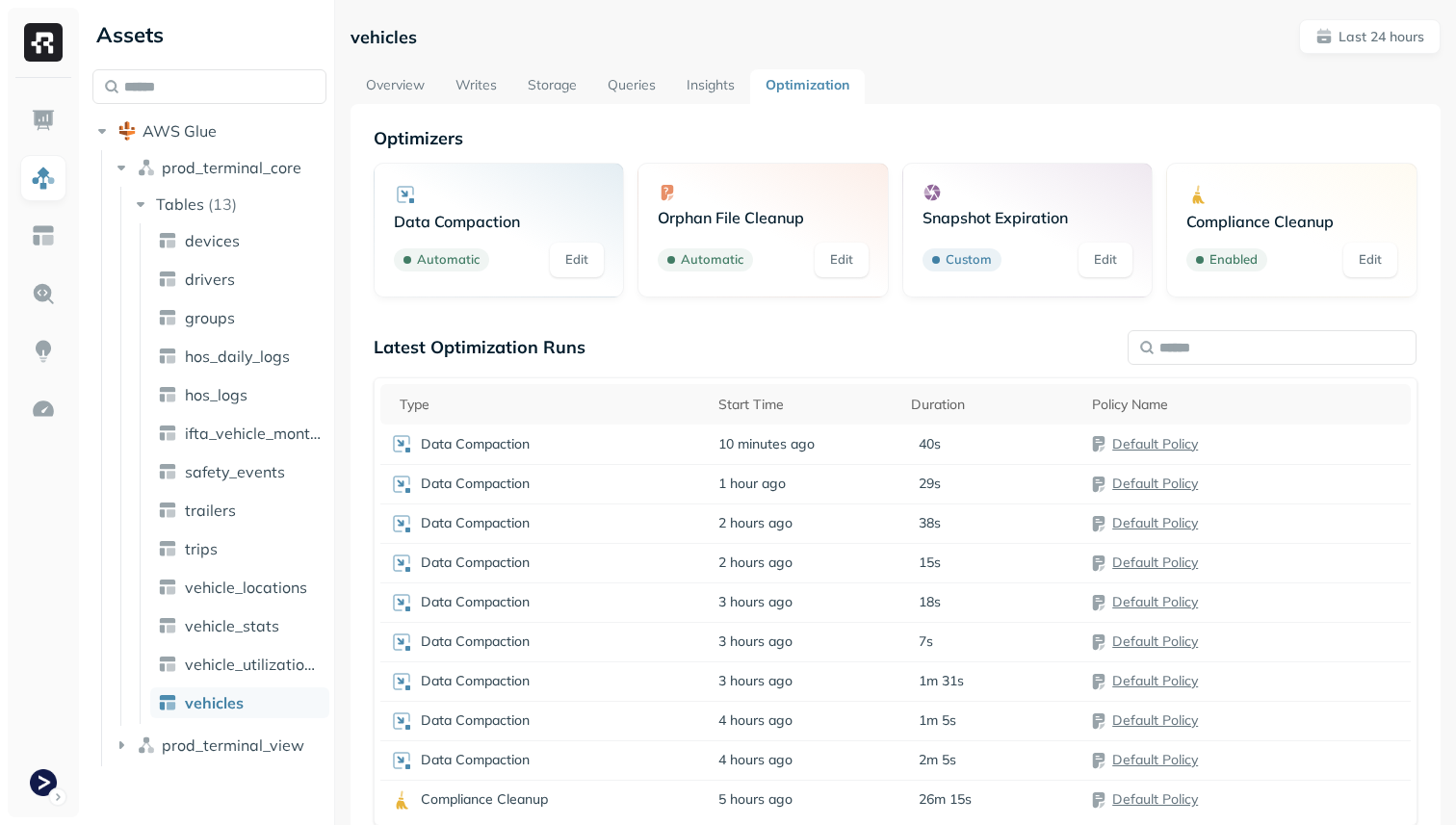
click at [404, 92] on link "Overview" at bounding box center [395, 86] width 89 height 35
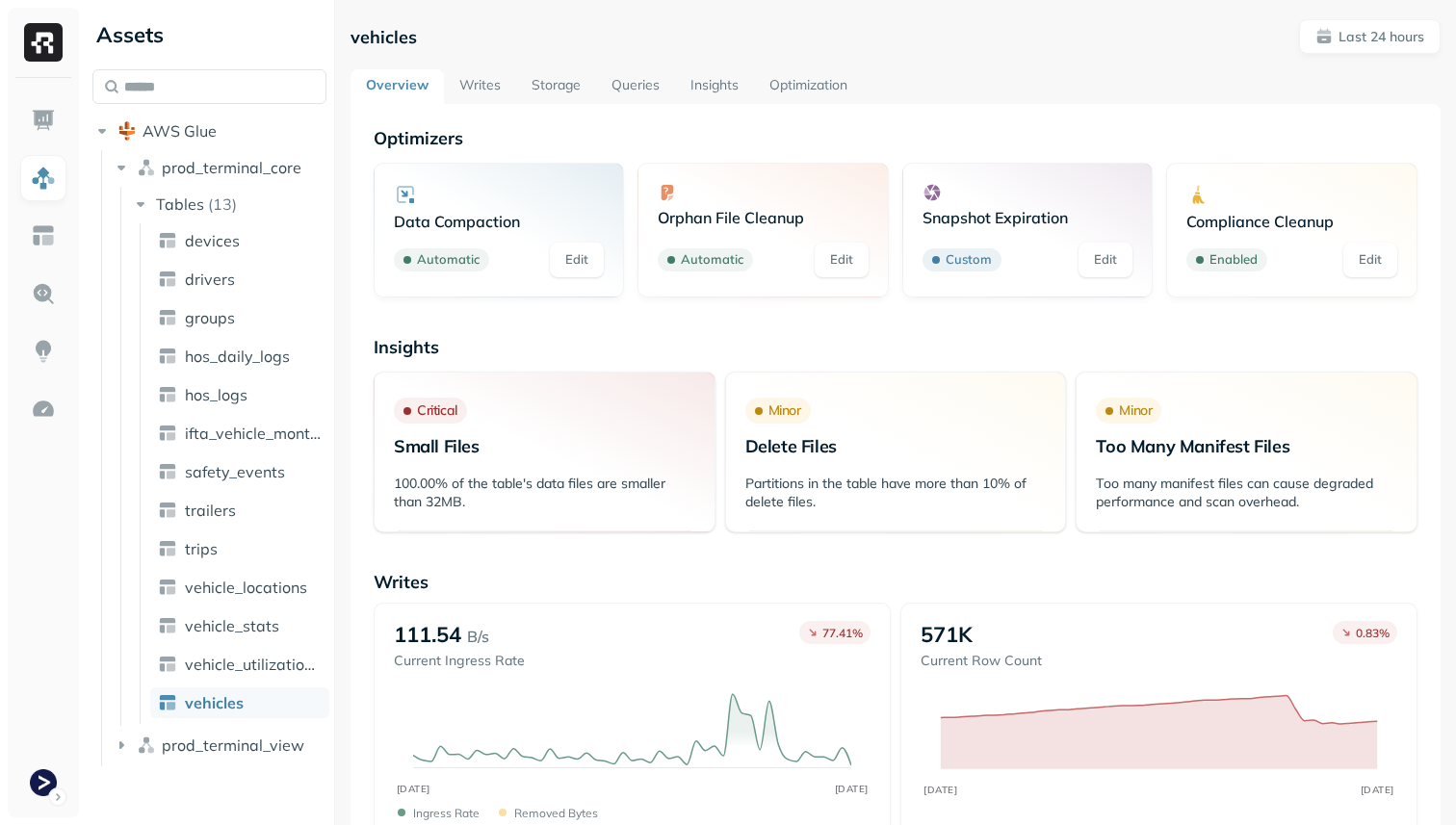
click at [576, 82] on link "Storage" at bounding box center [556, 86] width 80 height 35
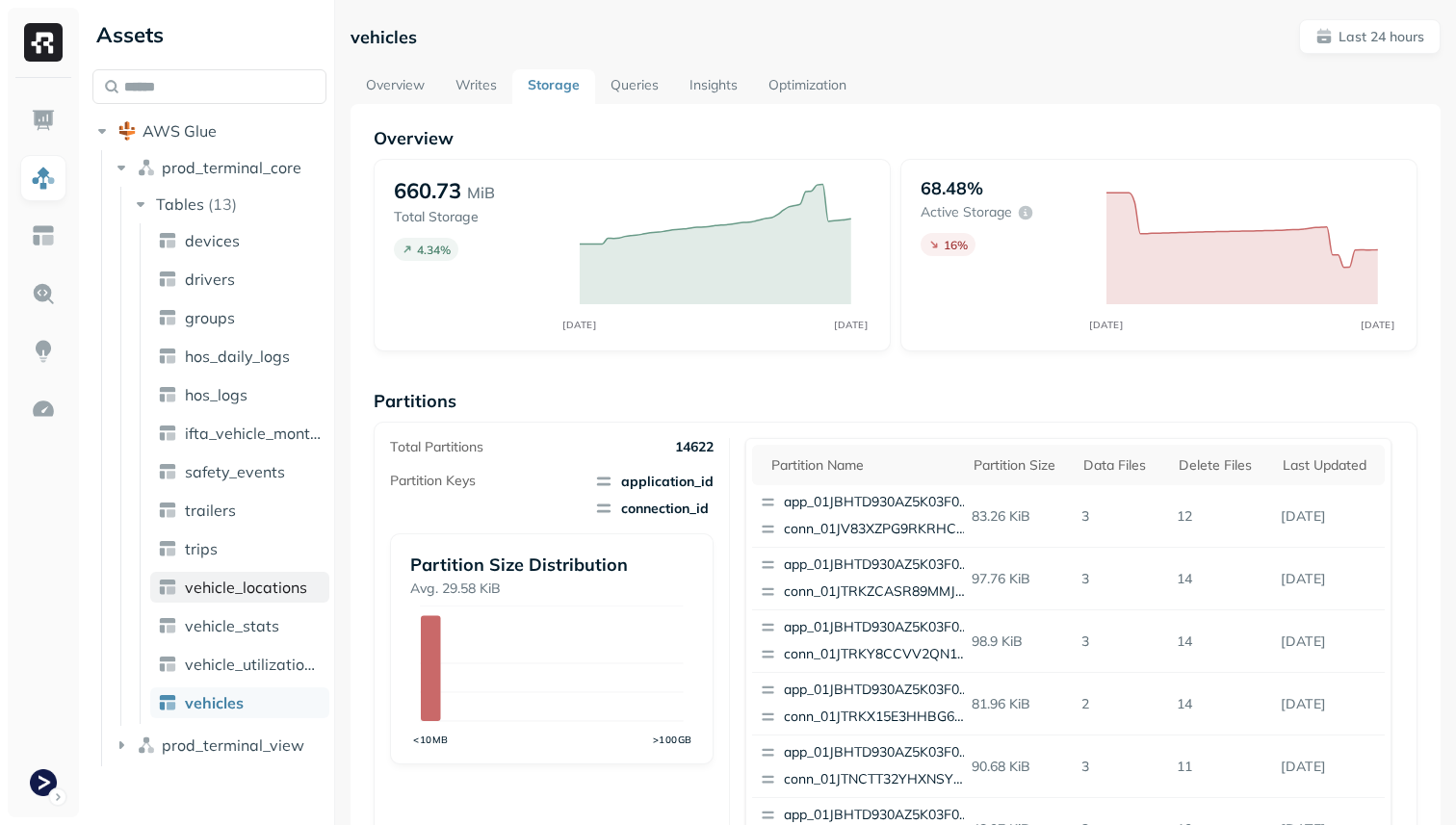
click at [289, 587] on span "vehicle_locations" at bounding box center [245, 587] width 122 height 19
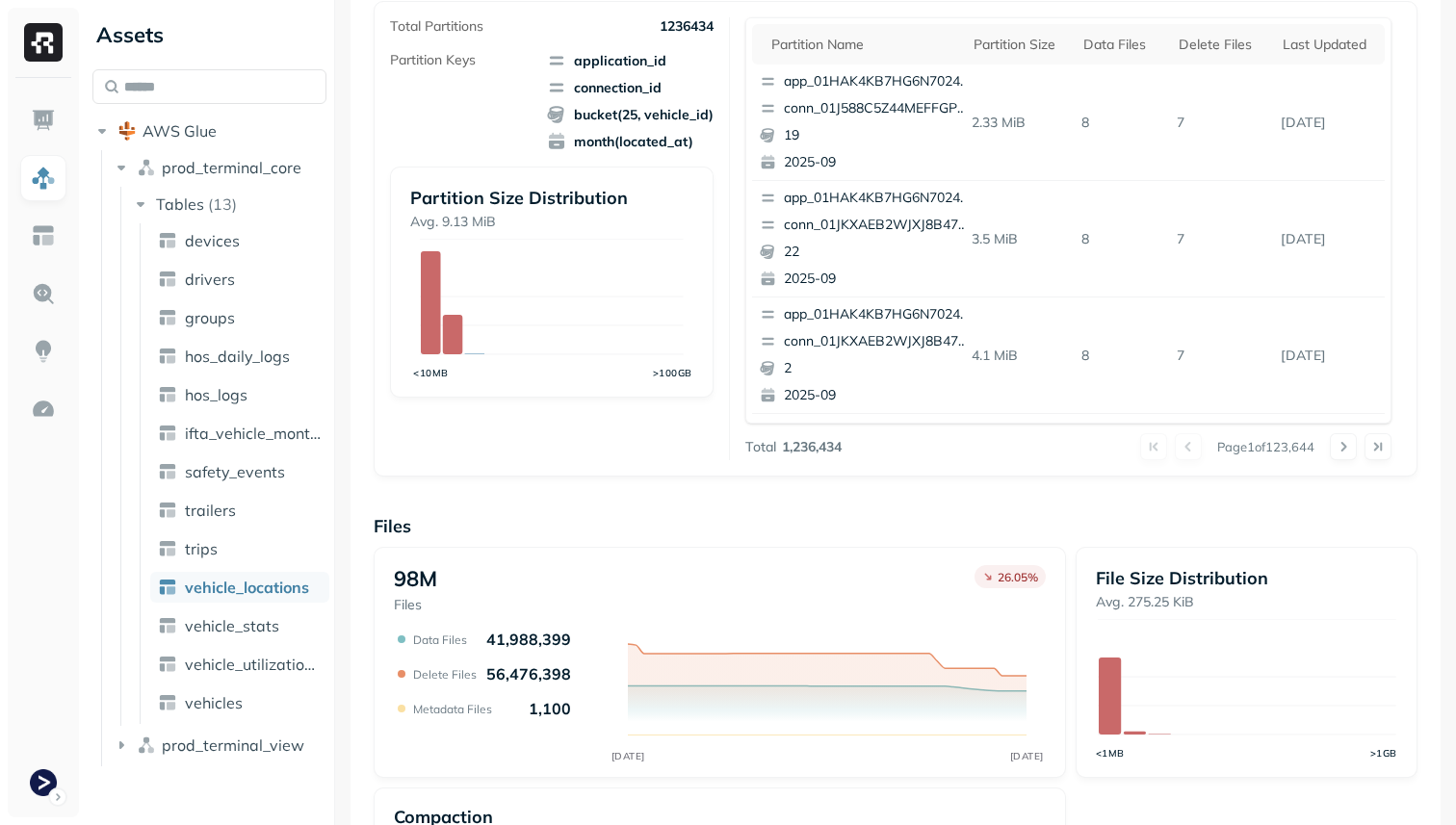
scroll to position [311, 0]
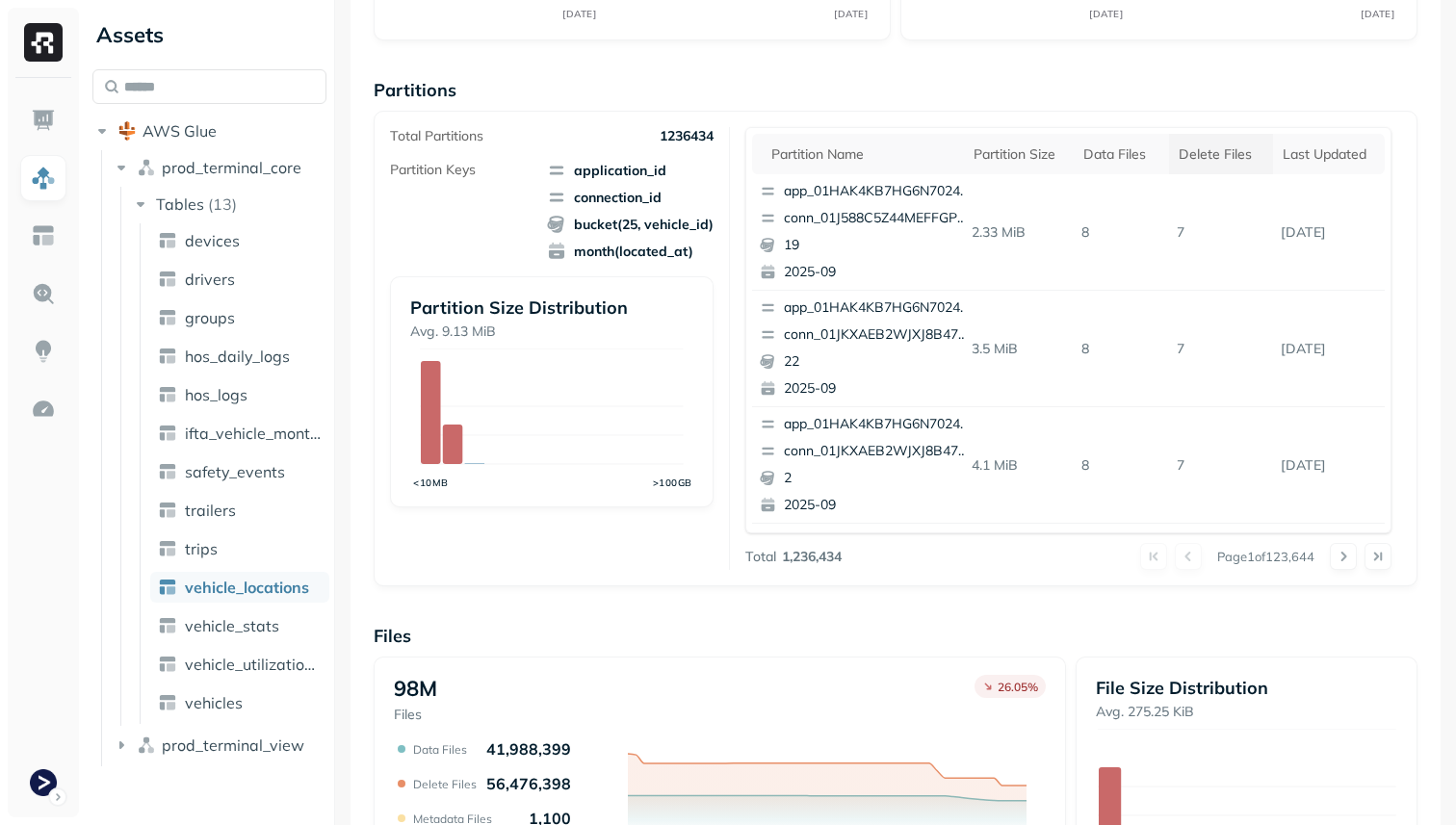
click at [1229, 147] on div "Delete Files" at bounding box center [1220, 154] width 84 height 18
click at [1349, 552] on button at bounding box center [1343, 556] width 27 height 27
click at [1349, 552] on div at bounding box center [1361, 556] width 62 height 27
click at [1349, 552] on button at bounding box center [1343, 556] width 27 height 27
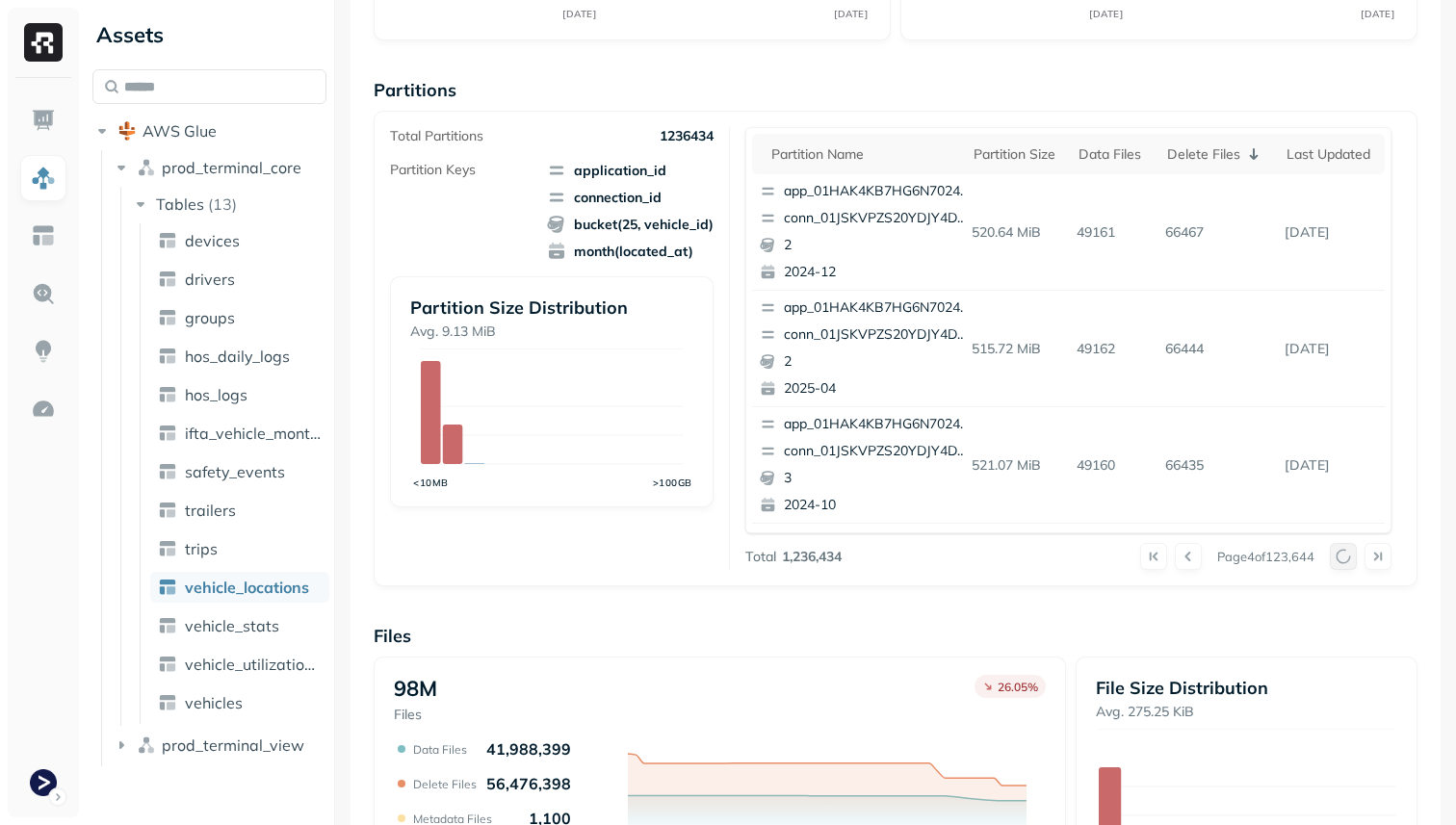
click at [1349, 552] on div at bounding box center [1361, 556] width 62 height 27
click at [1349, 552] on button at bounding box center [1343, 556] width 27 height 27
click at [1349, 552] on div at bounding box center [1361, 556] width 62 height 27
click at [1349, 552] on button at bounding box center [1343, 556] width 27 height 27
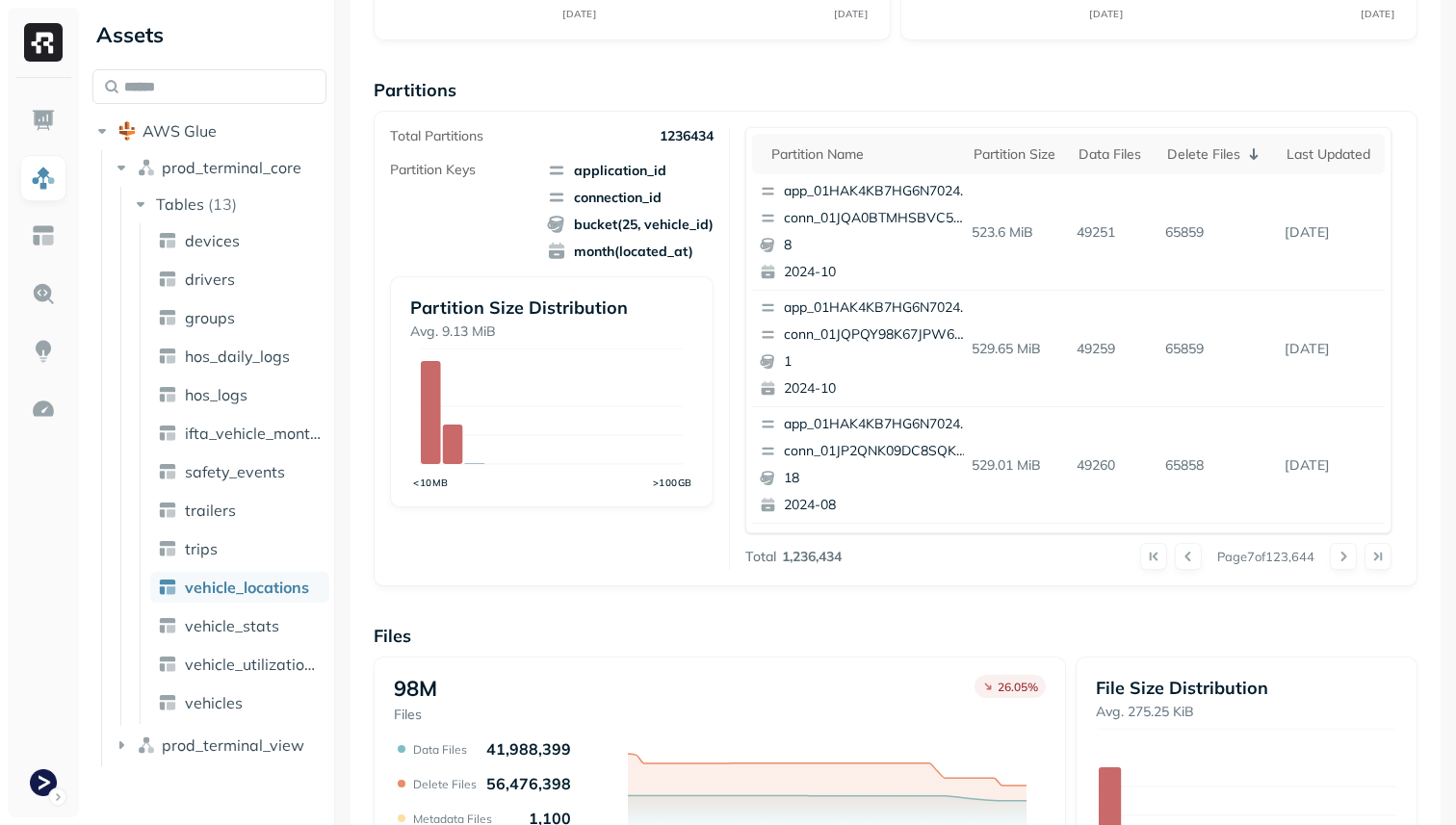
click at [1349, 552] on button at bounding box center [1343, 556] width 27 height 27
click at [1349, 552] on div at bounding box center [1361, 556] width 62 height 27
click at [1349, 552] on button at bounding box center [1343, 556] width 27 height 27
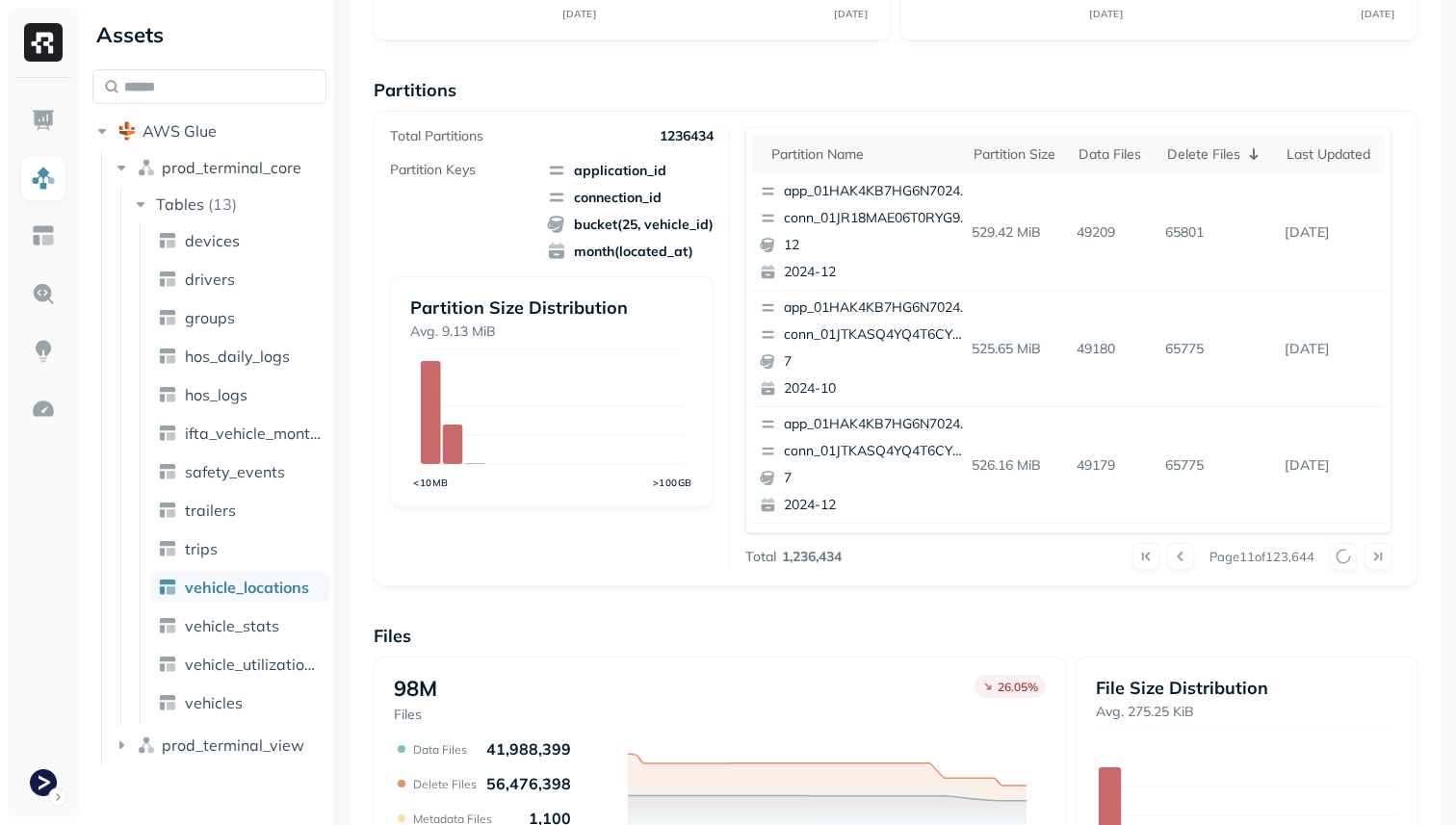
click at [1349, 552] on div at bounding box center [1361, 556] width 62 height 27
click at [1349, 552] on button at bounding box center [1343, 556] width 27 height 27
click at [1349, 552] on div at bounding box center [1361, 556] width 62 height 27
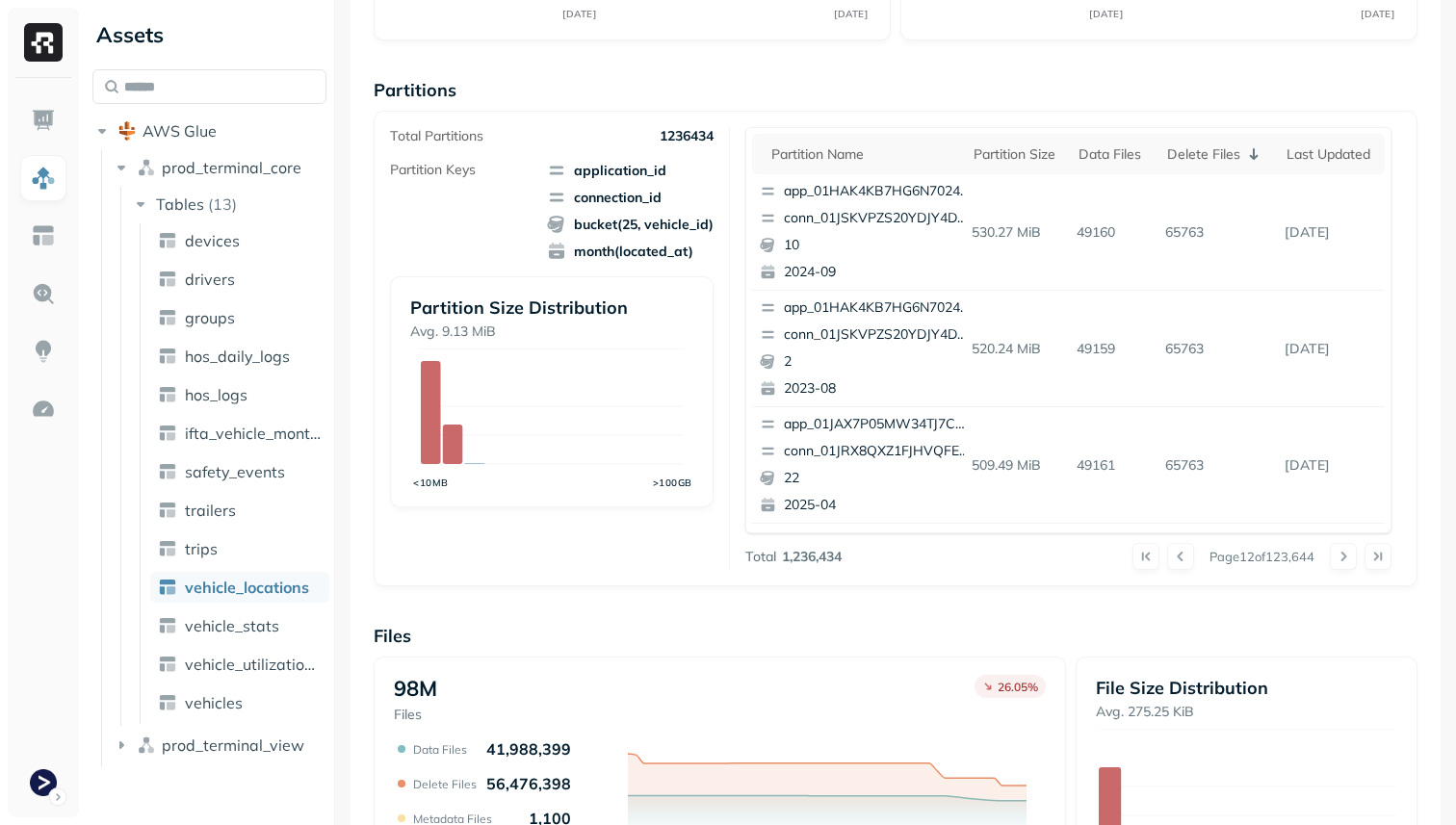
click at [1349, 552] on button at bounding box center [1343, 556] width 27 height 27
click at [1349, 552] on div at bounding box center [1361, 556] width 62 height 27
click at [1349, 552] on button at bounding box center [1343, 556] width 27 height 27
click at [1349, 552] on div at bounding box center [1361, 556] width 62 height 27
click at [1349, 552] on button at bounding box center [1343, 556] width 27 height 27
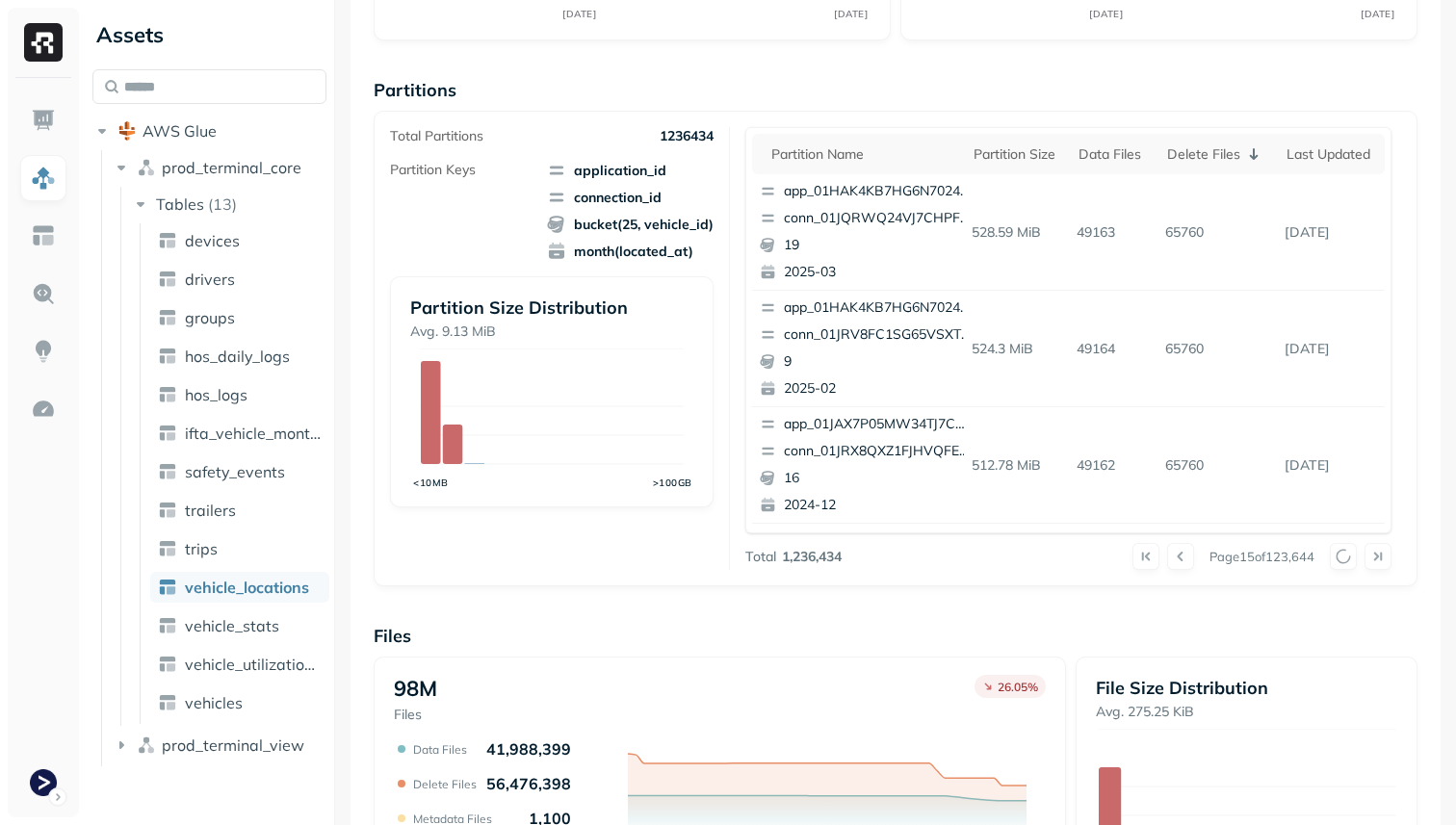
click at [1349, 552] on div at bounding box center [1361, 556] width 62 height 27
click at [1349, 552] on button at bounding box center [1343, 556] width 27 height 27
click at [1349, 552] on div at bounding box center [1361, 556] width 62 height 27
click at [1349, 552] on button at bounding box center [1343, 556] width 27 height 27
click at [1349, 552] on div at bounding box center [1361, 556] width 62 height 27
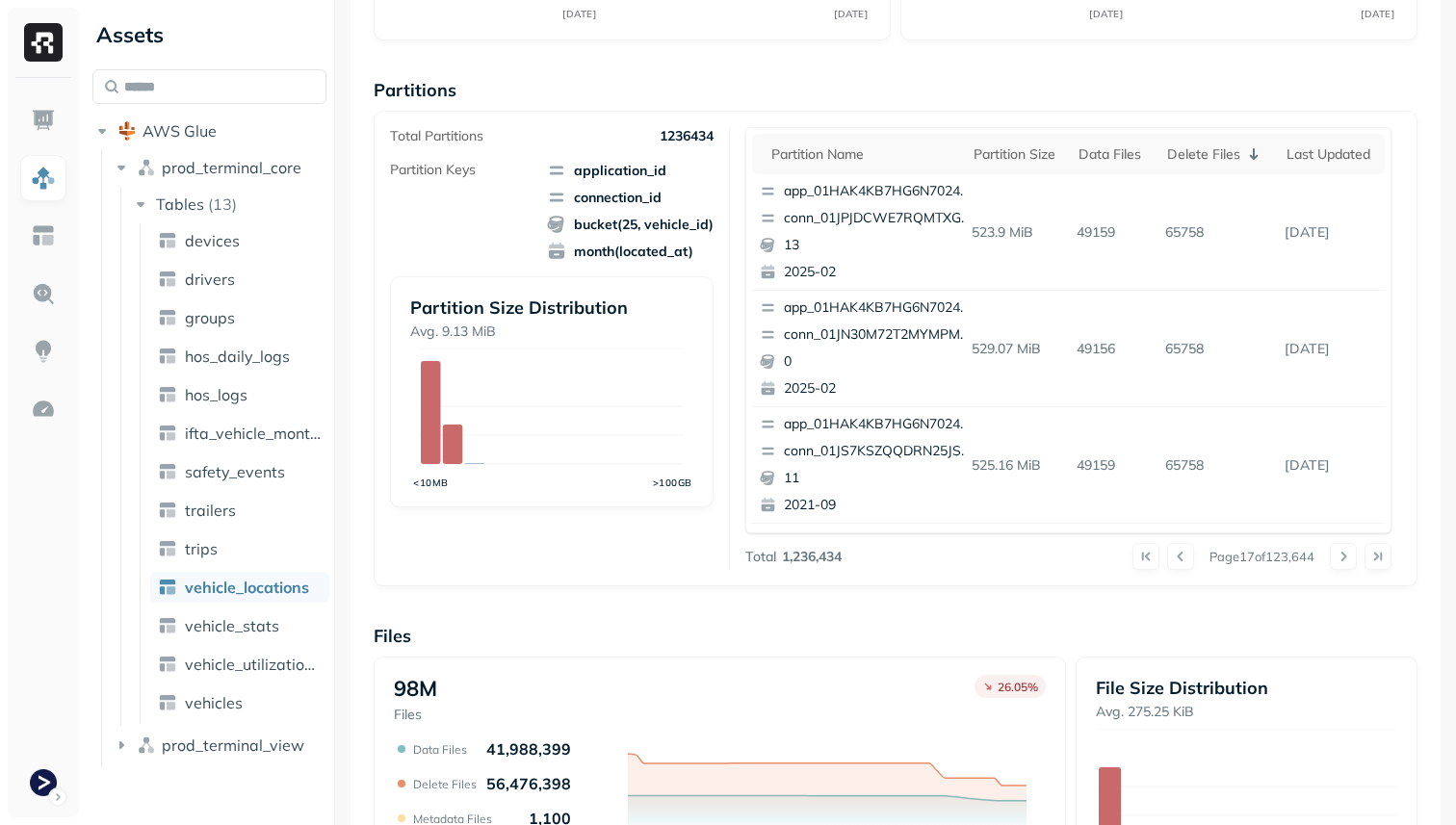
click at [1349, 552] on button at bounding box center [1343, 556] width 27 height 27
click at [1251, 164] on icon at bounding box center [1253, 154] width 23 height 23
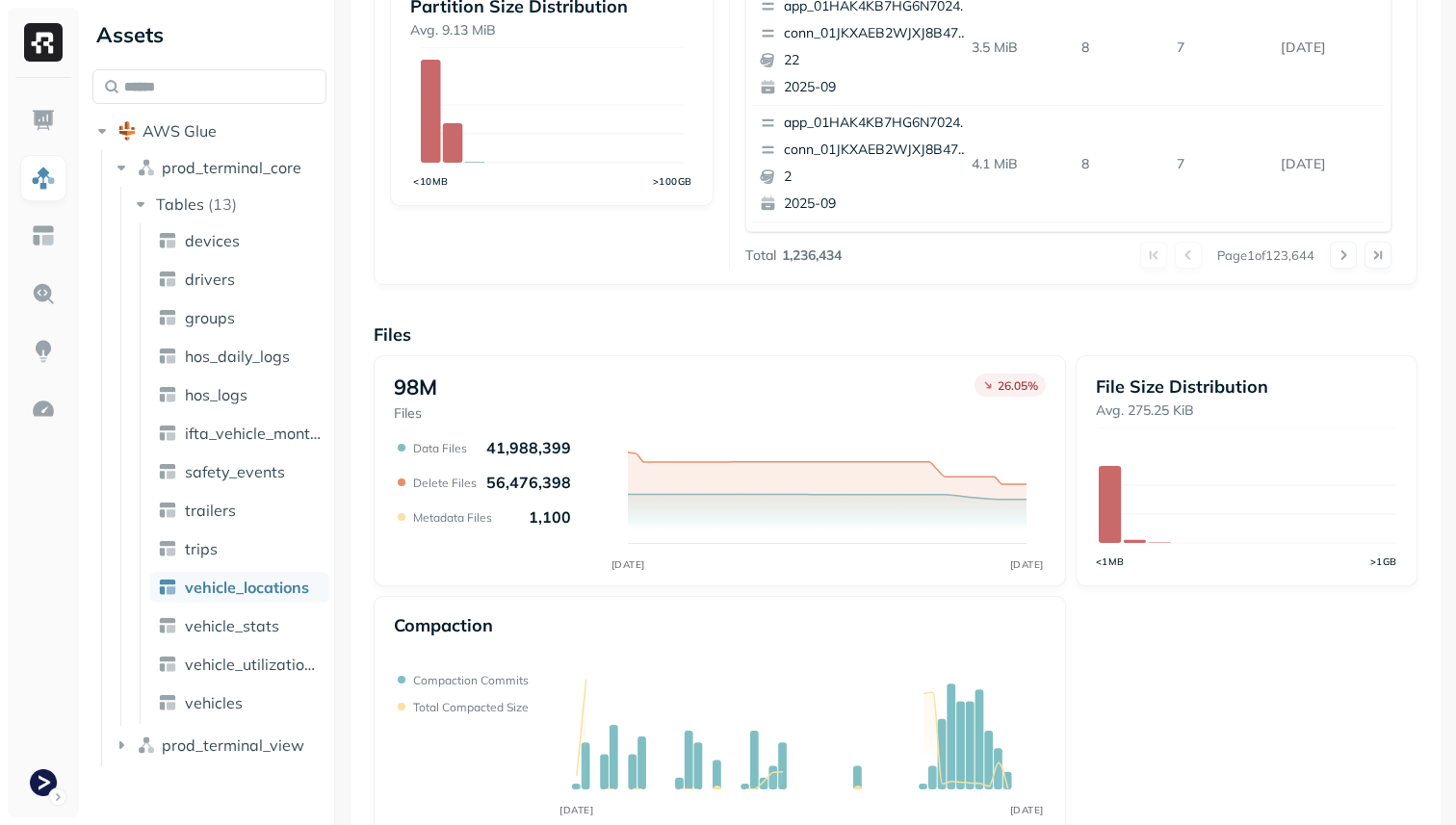
scroll to position [647, 0]
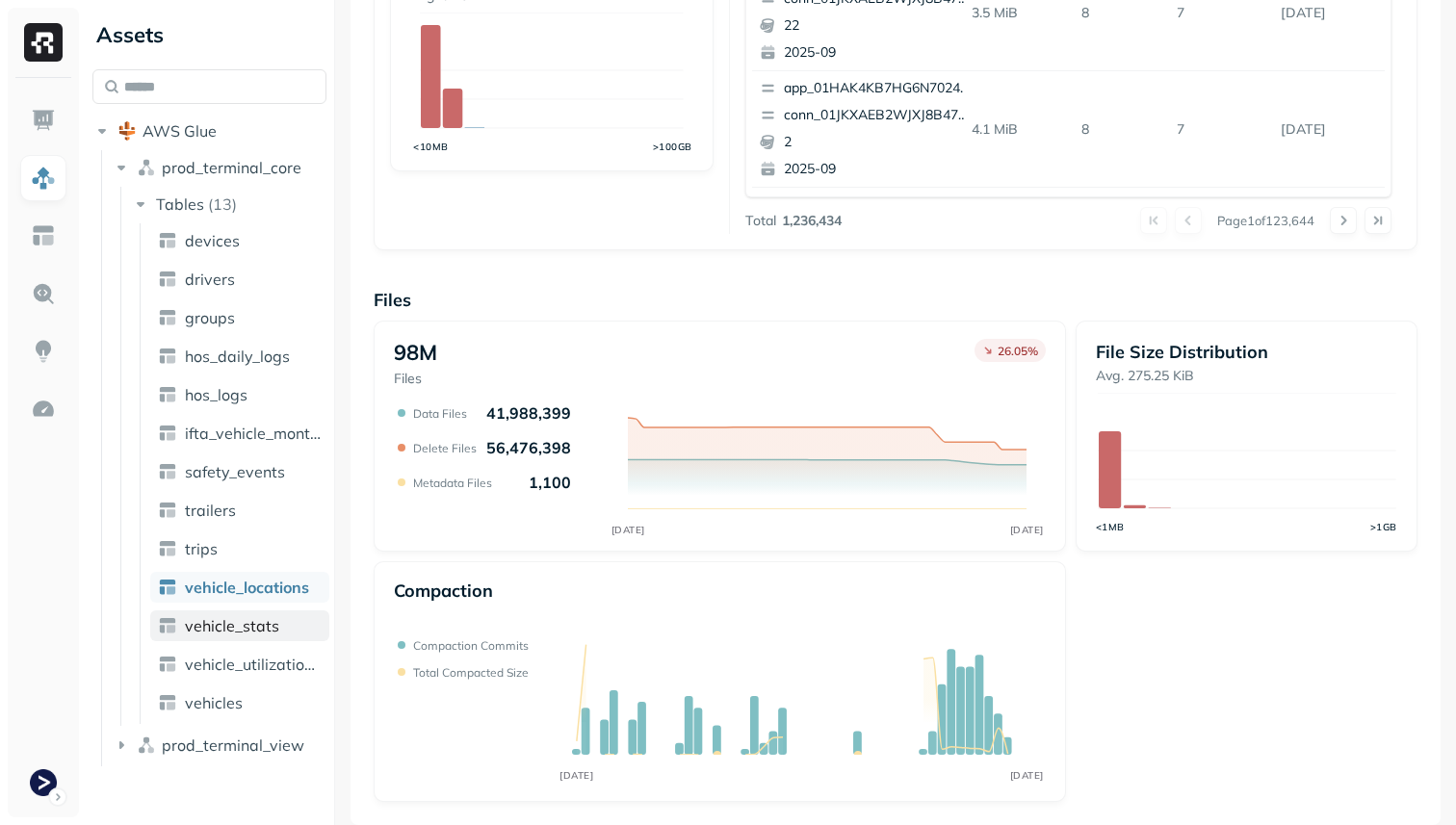
click at [281, 631] on link "vehicle_stats" at bounding box center [239, 625] width 179 height 31
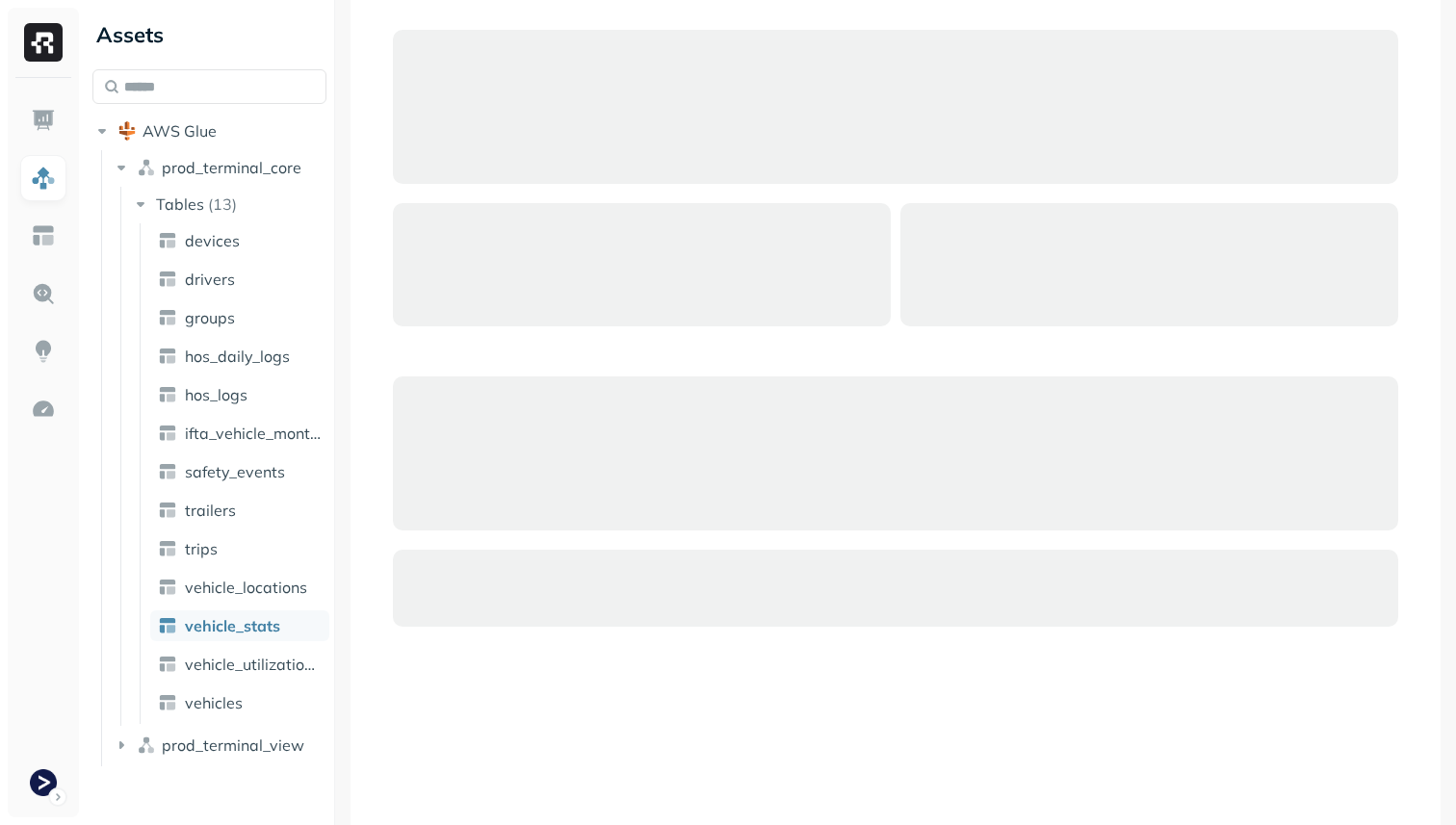
scroll to position [934, 0]
click at [229, 592] on span "vehicle_locations" at bounding box center [245, 587] width 122 height 19
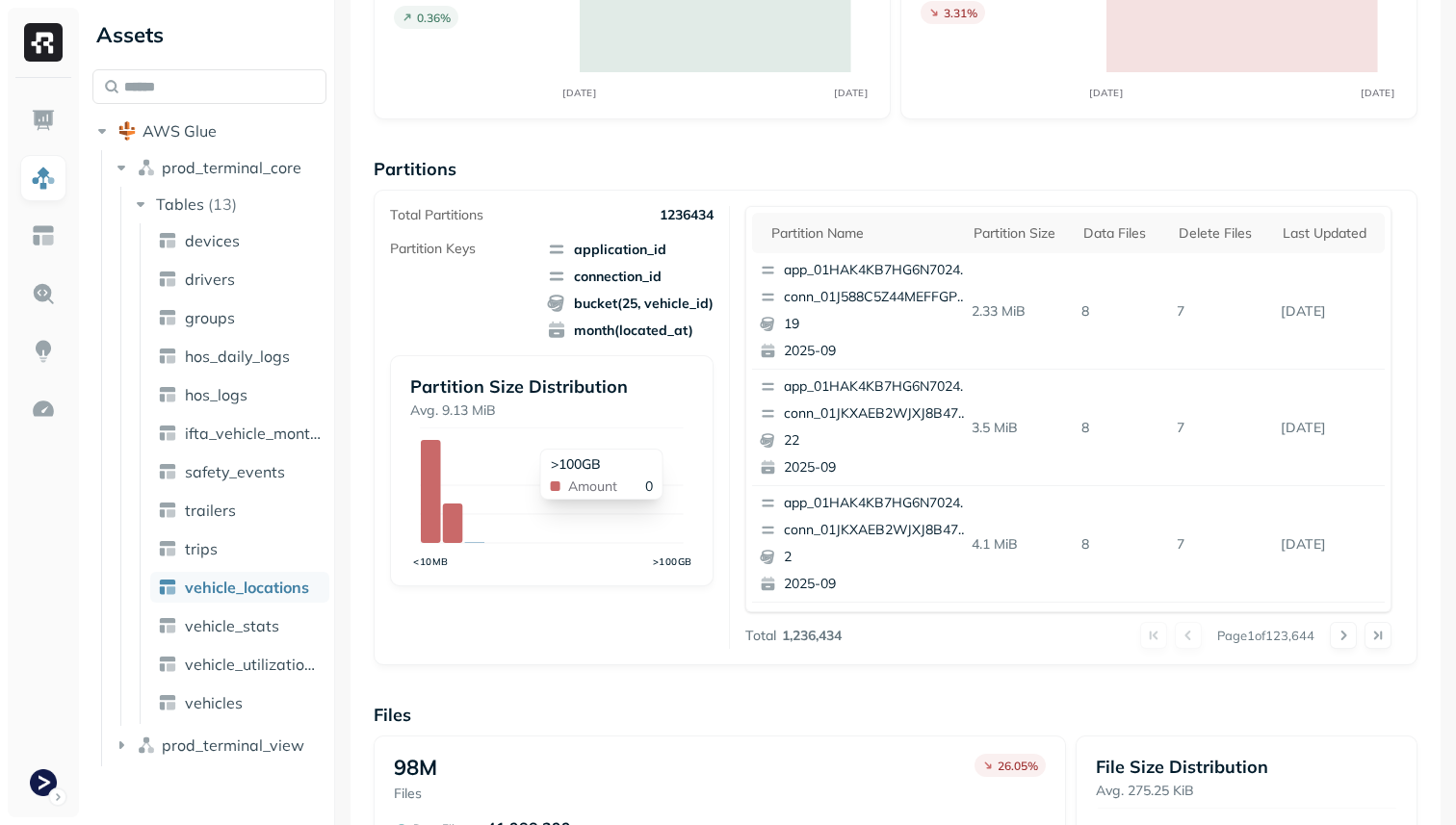
scroll to position [647, 0]
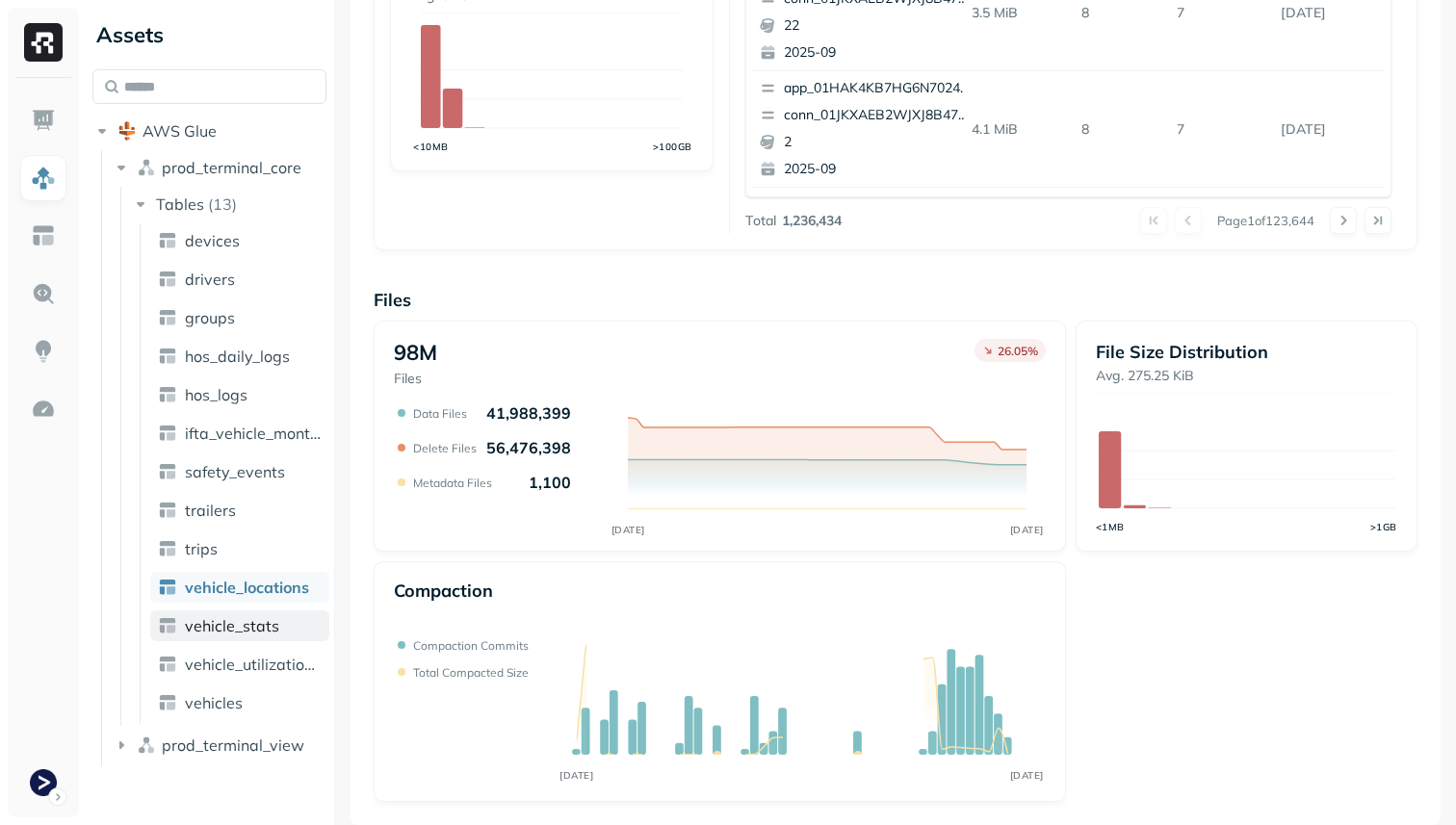
click at [269, 614] on link "vehicle_stats" at bounding box center [239, 625] width 179 height 31
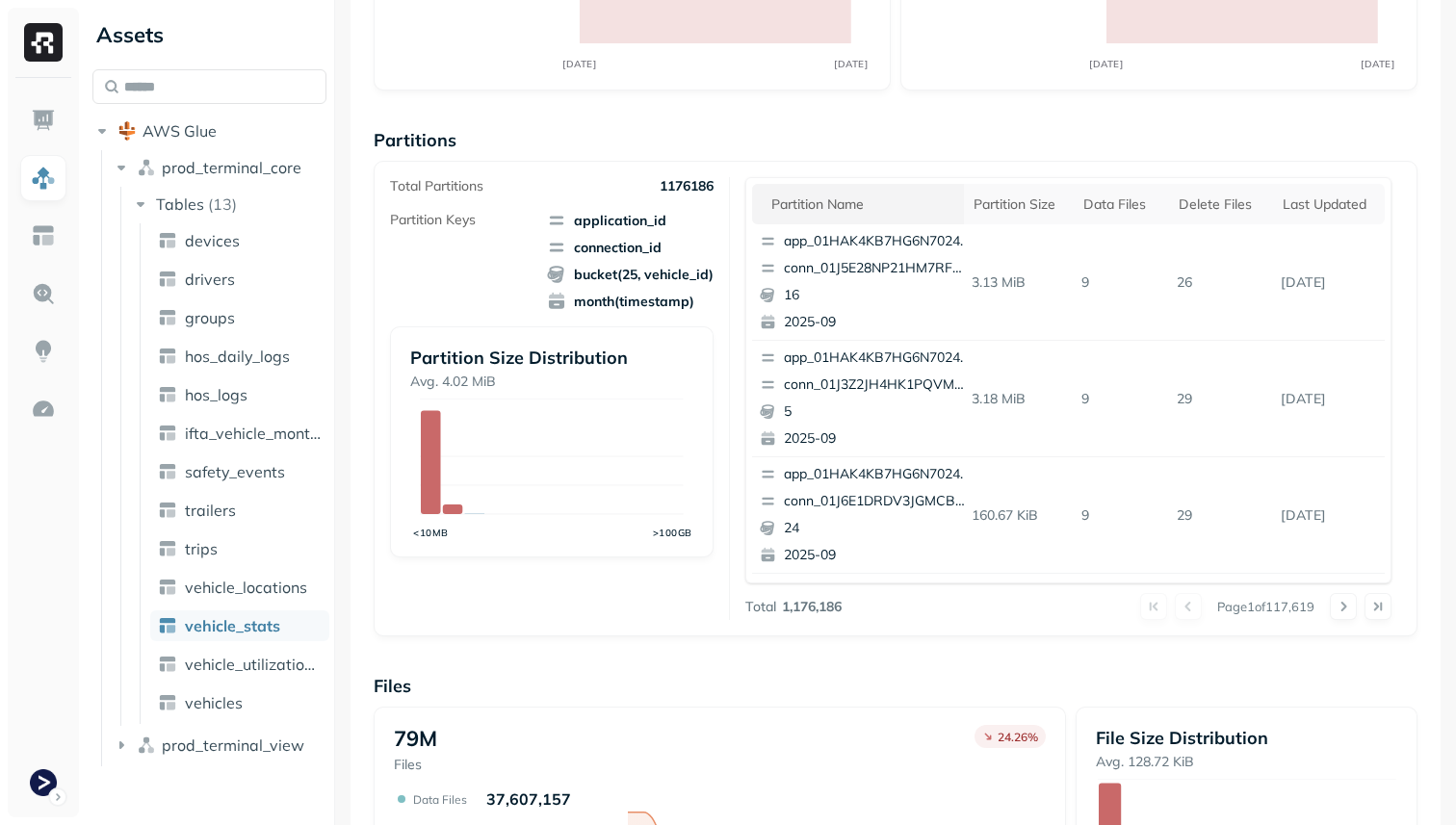
scroll to position [255, 0]
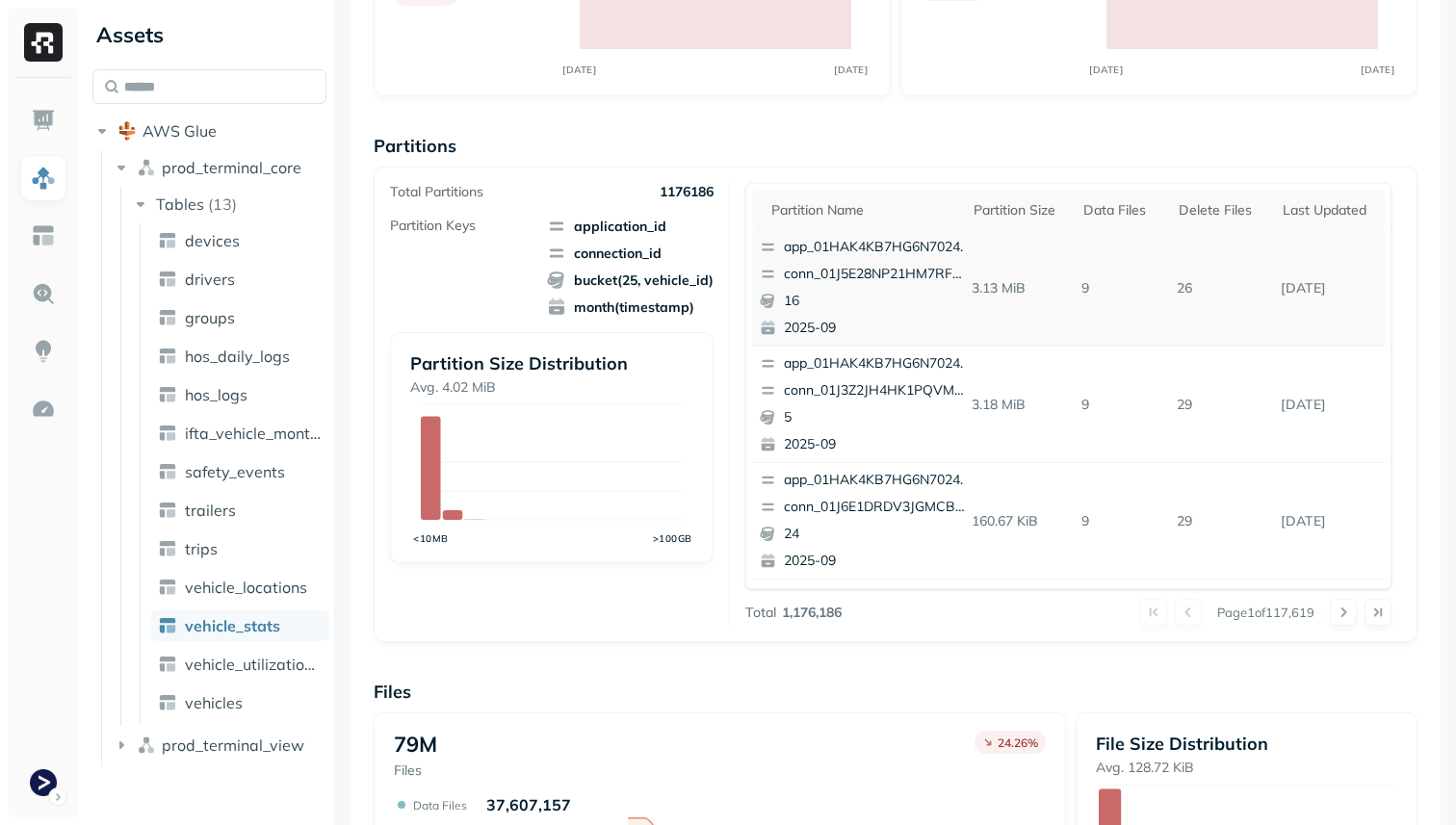
click at [867, 241] on p "app_01HAK4KB7HG6N7024210G3S8D5" at bounding box center [877, 247] width 187 height 19
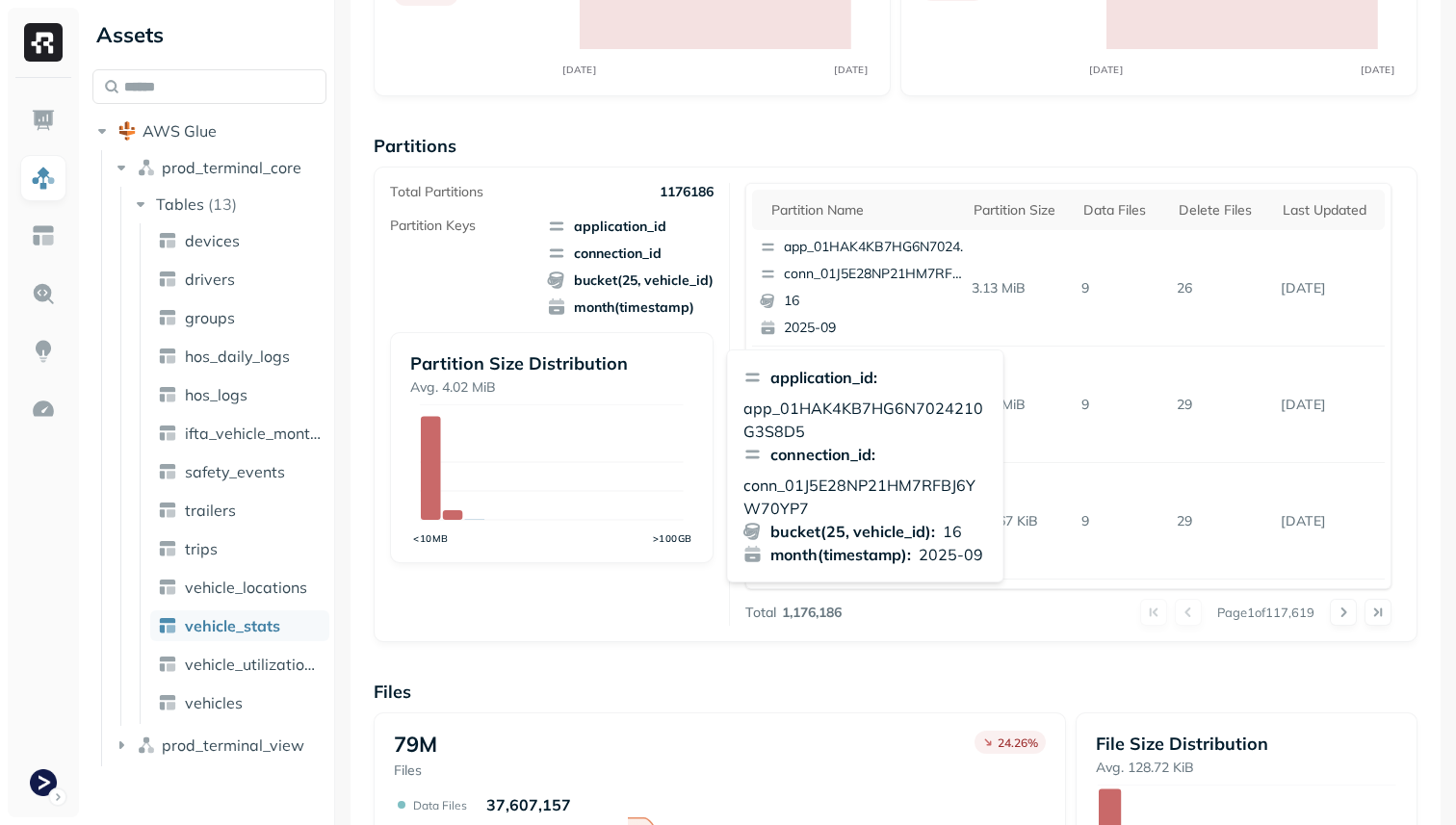
click at [853, 162] on div "Partitions Total Partitions 1176186 Partition Keys application_id connection_id…" at bounding box center [894, 388] width 1043 height 507
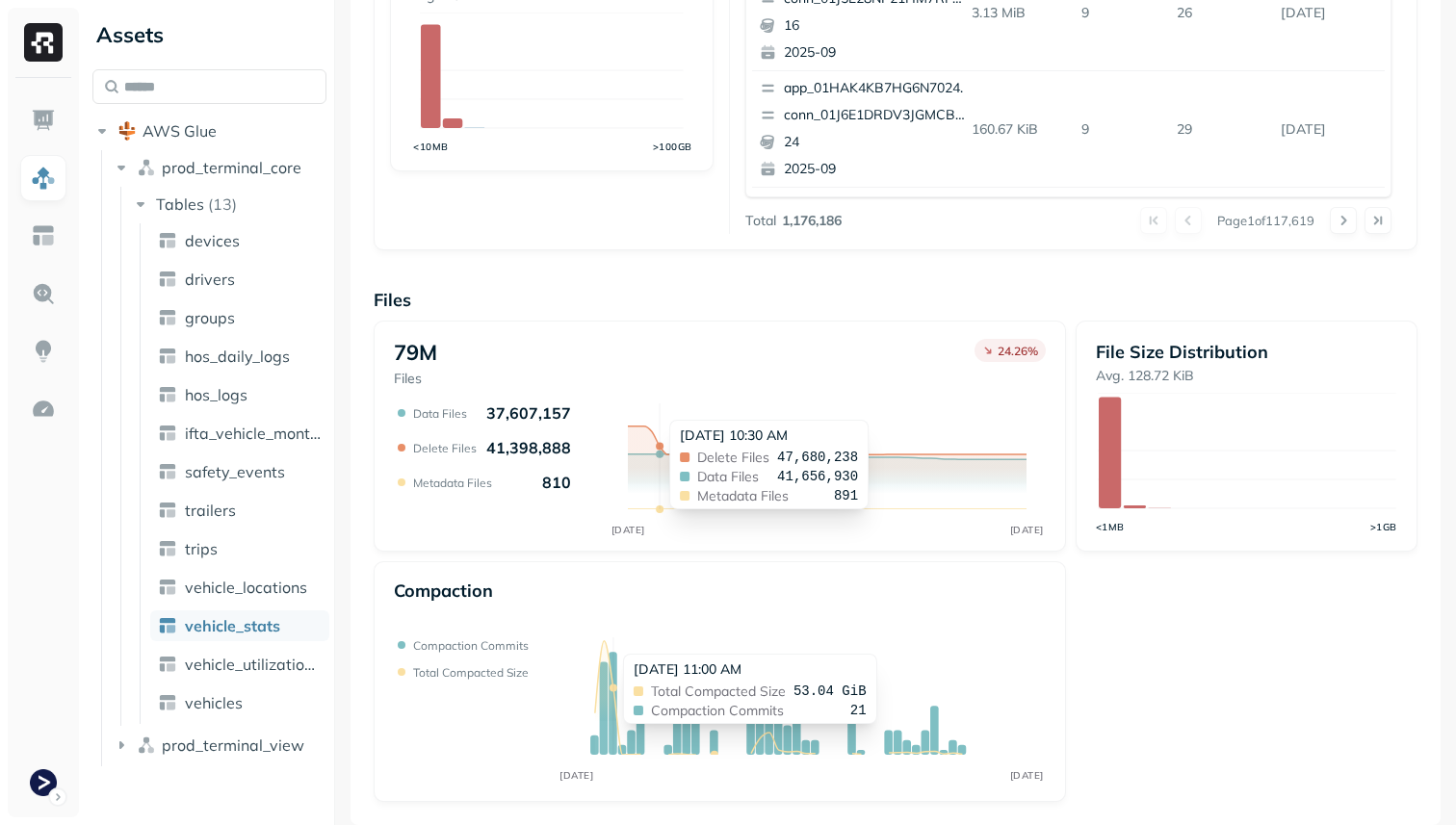
scroll to position [0, 0]
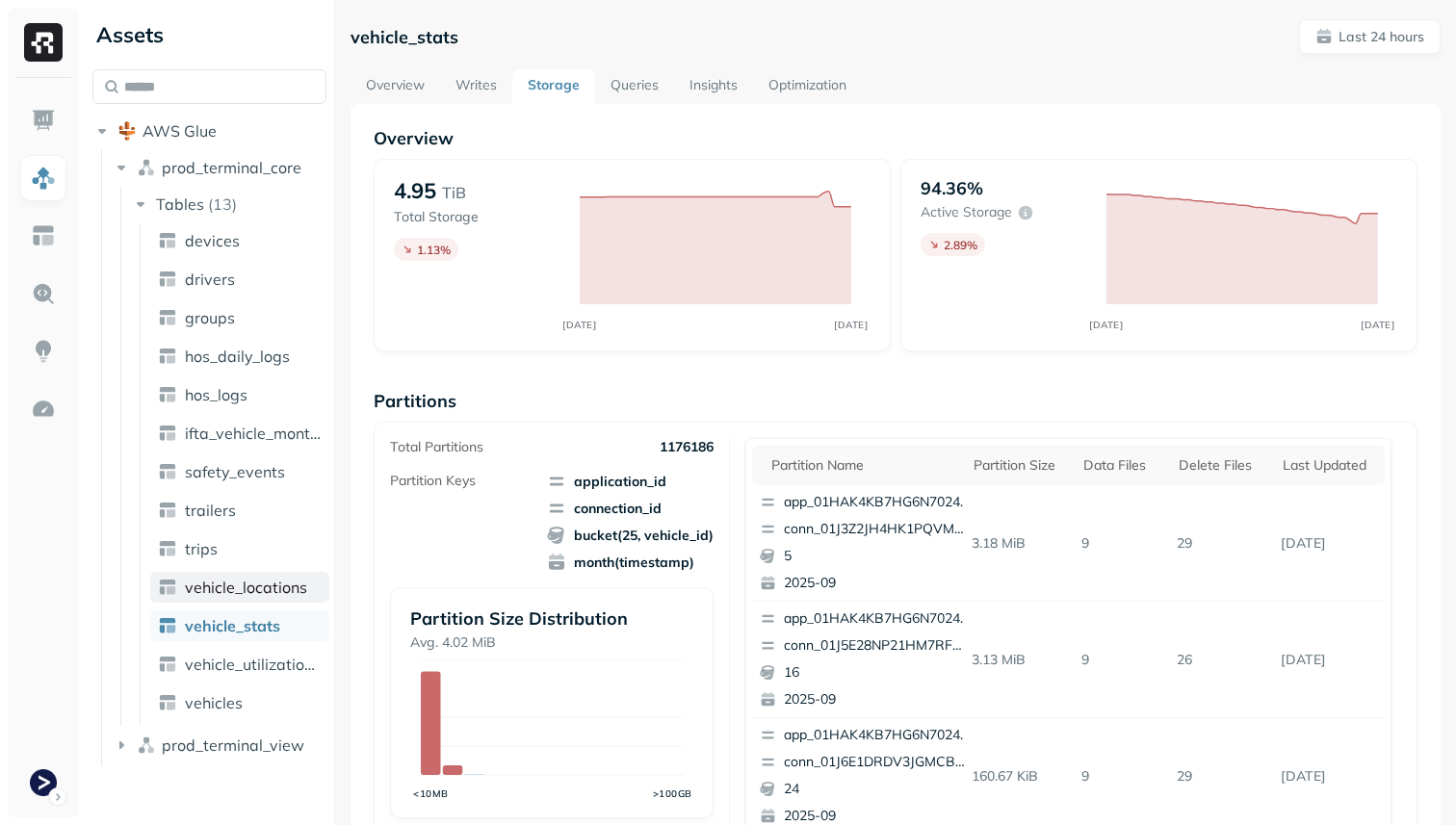
click at [271, 590] on span "vehicle_locations" at bounding box center [245, 587] width 122 height 19
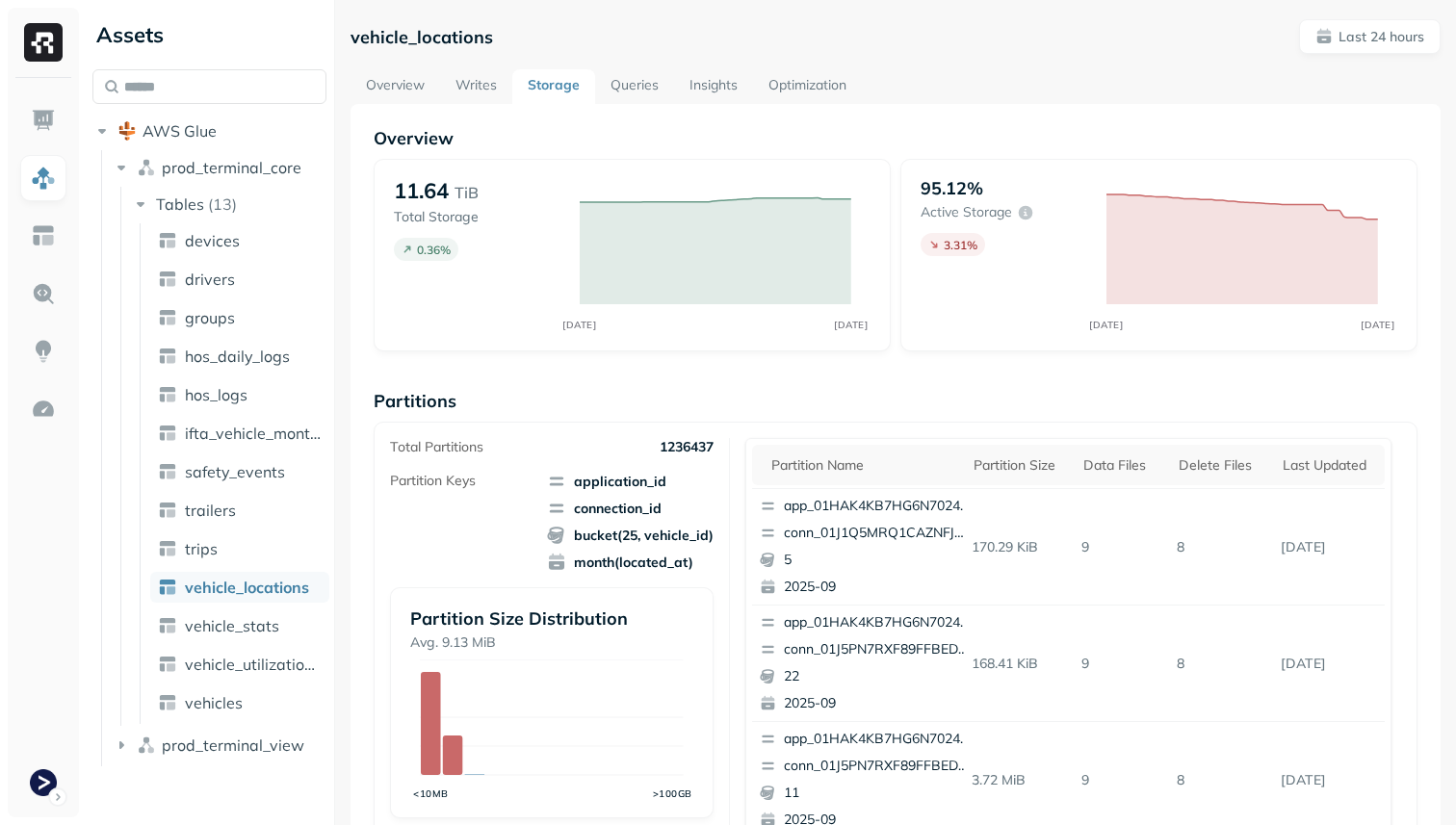
click at [810, 72] on link "Optimization" at bounding box center [808, 86] width 109 height 35
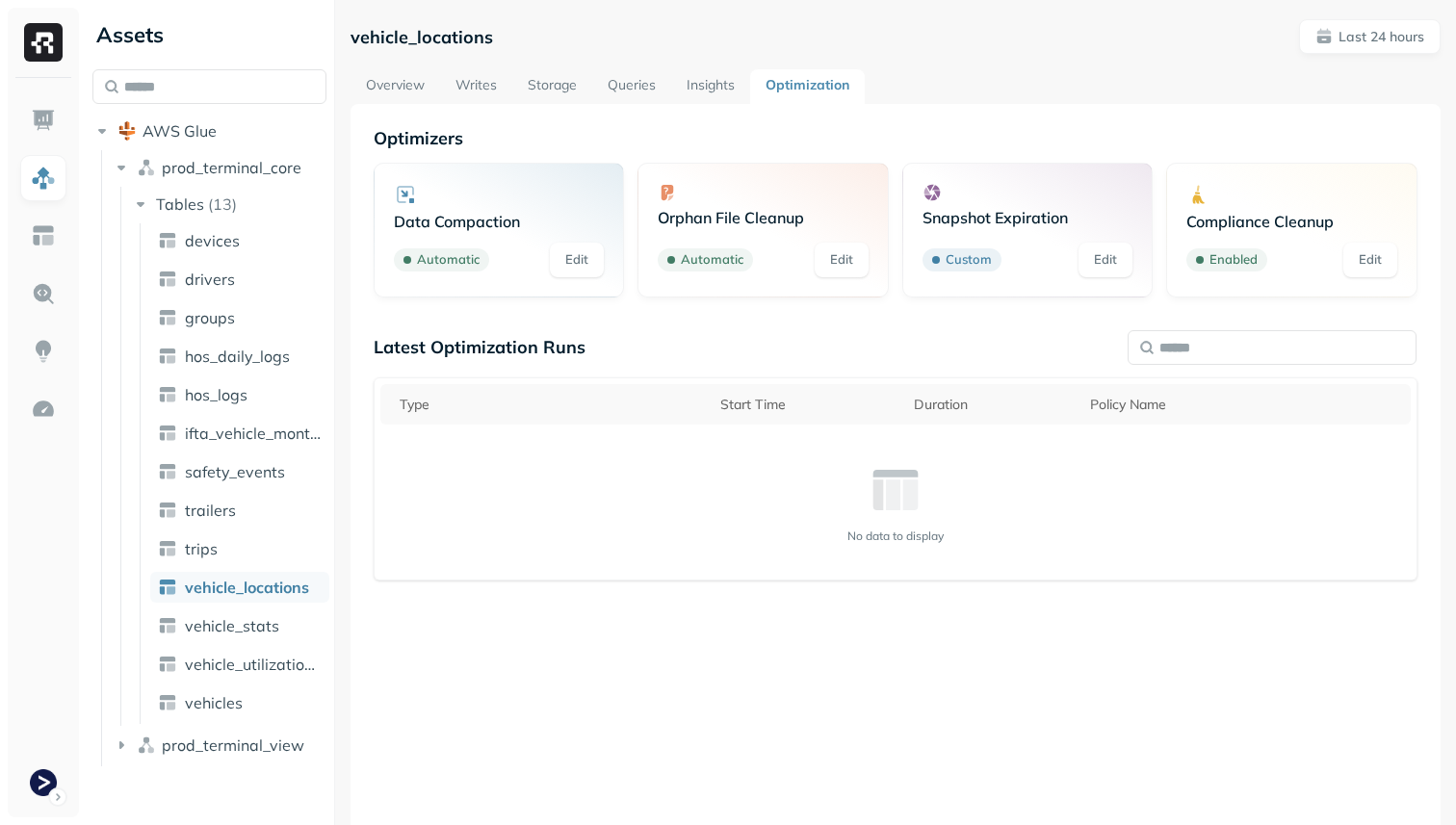
click at [791, 88] on link "Optimization" at bounding box center [807, 86] width 114 height 35
click at [723, 86] on link "Insights" at bounding box center [711, 86] width 79 height 35
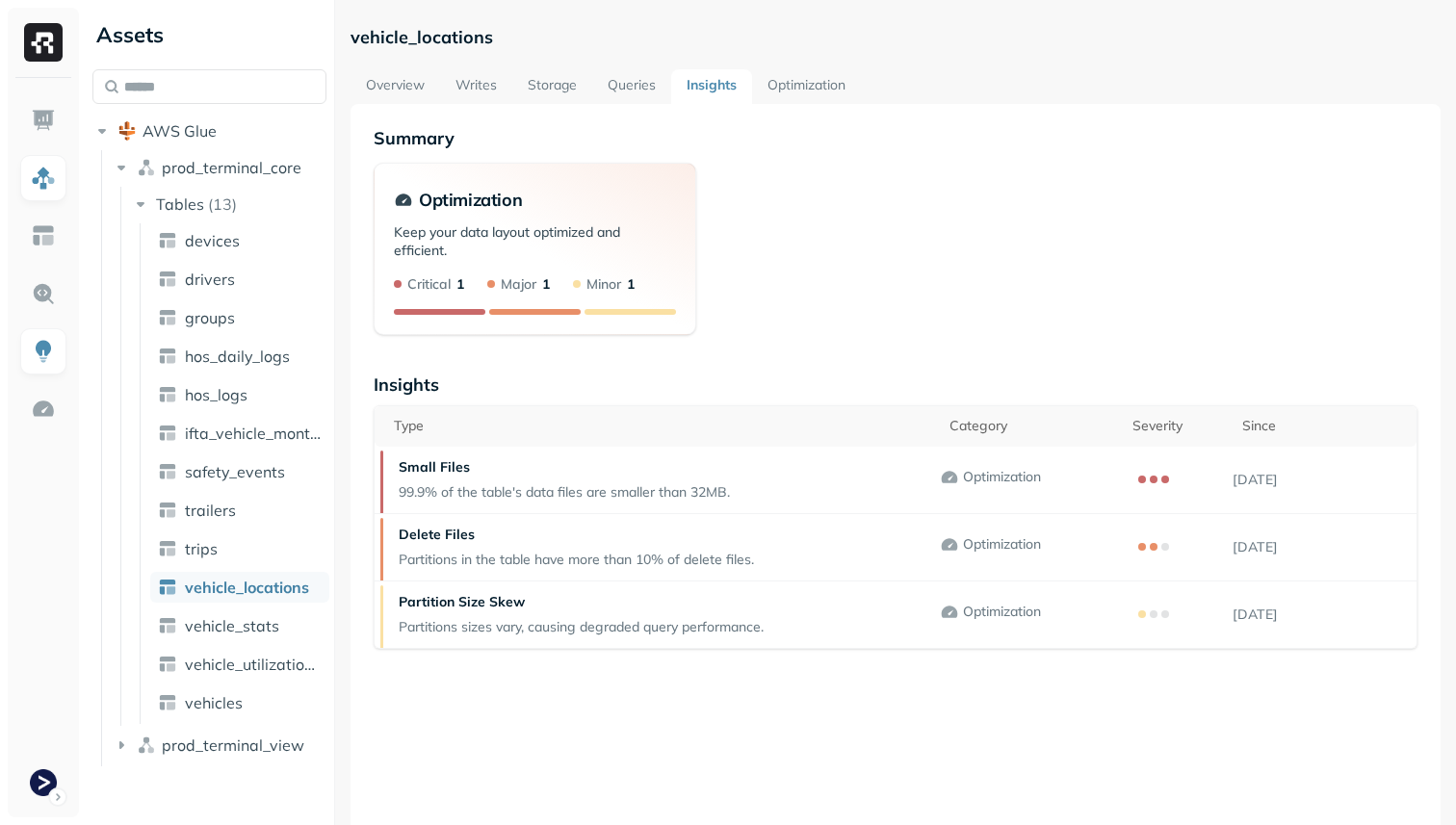
click at [625, 90] on link "Queries" at bounding box center [632, 86] width 79 height 35
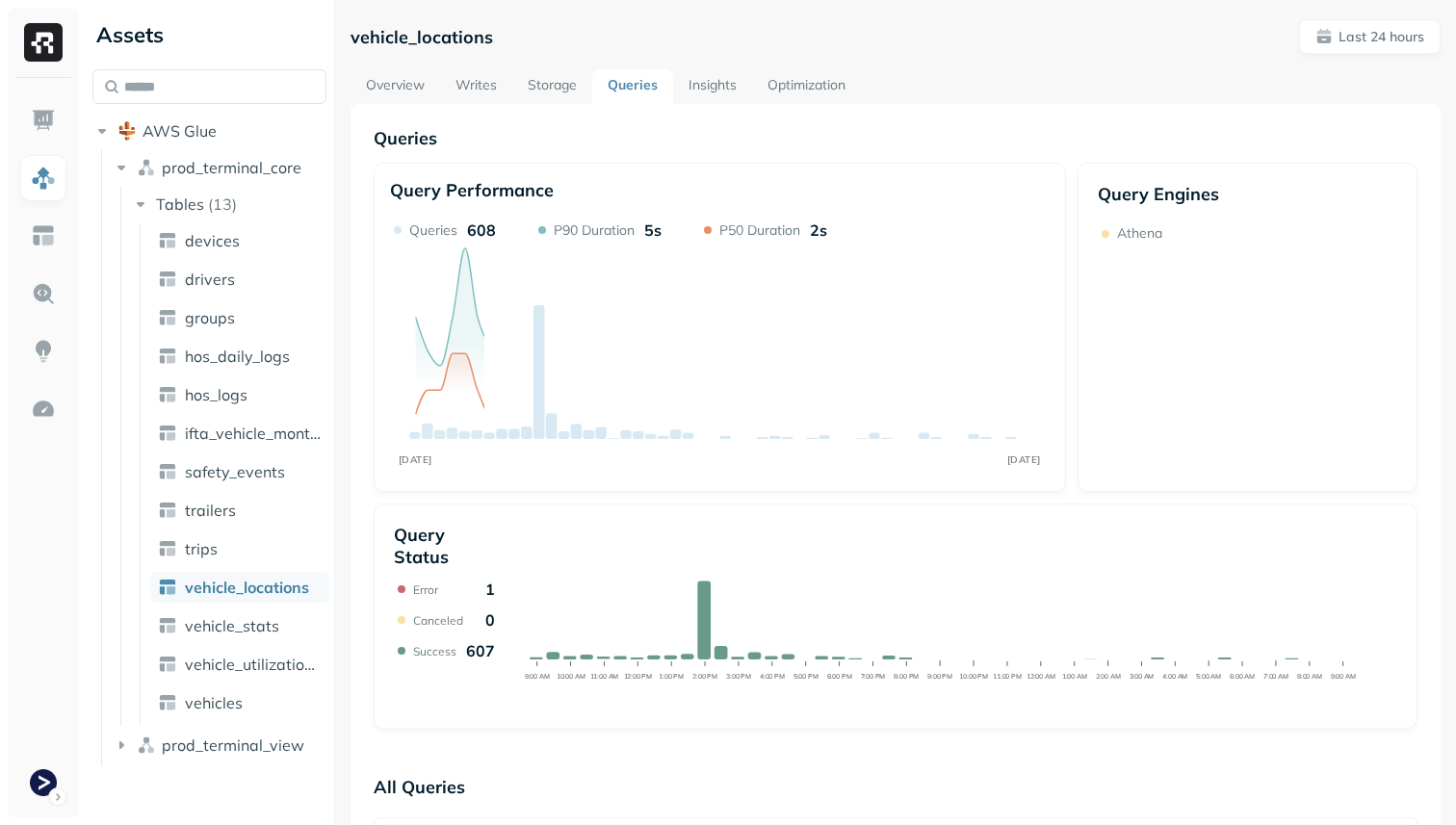
click at [566, 90] on link "Storage" at bounding box center [552, 86] width 80 height 35
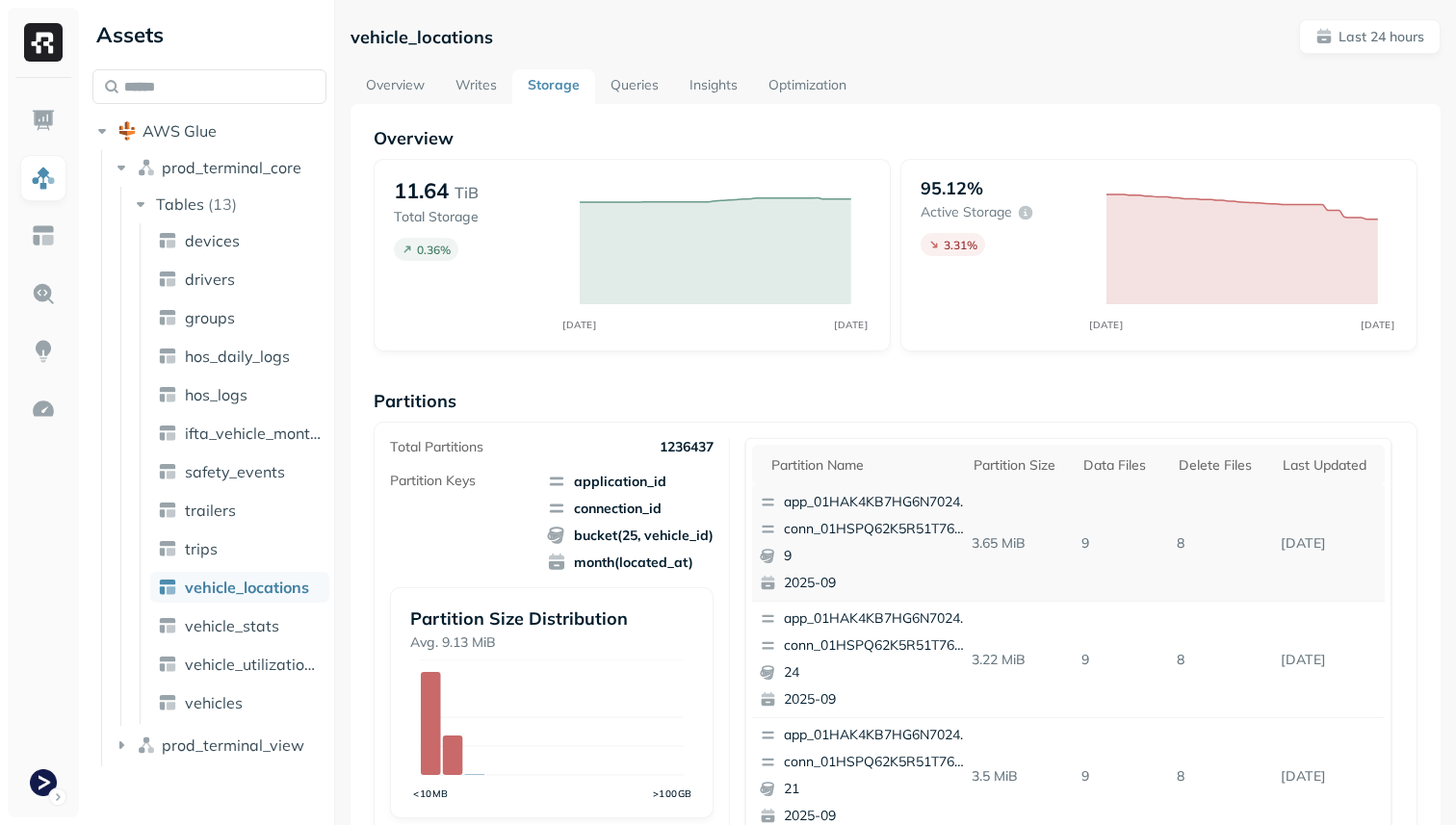
click at [881, 489] on div "app_01HAK4KB7HG6N7024210G3S8D5 conn_01HSPQ62K5R51T76CB1XJV8SMX 9 2025-09" at bounding box center [865, 543] width 227 height 115
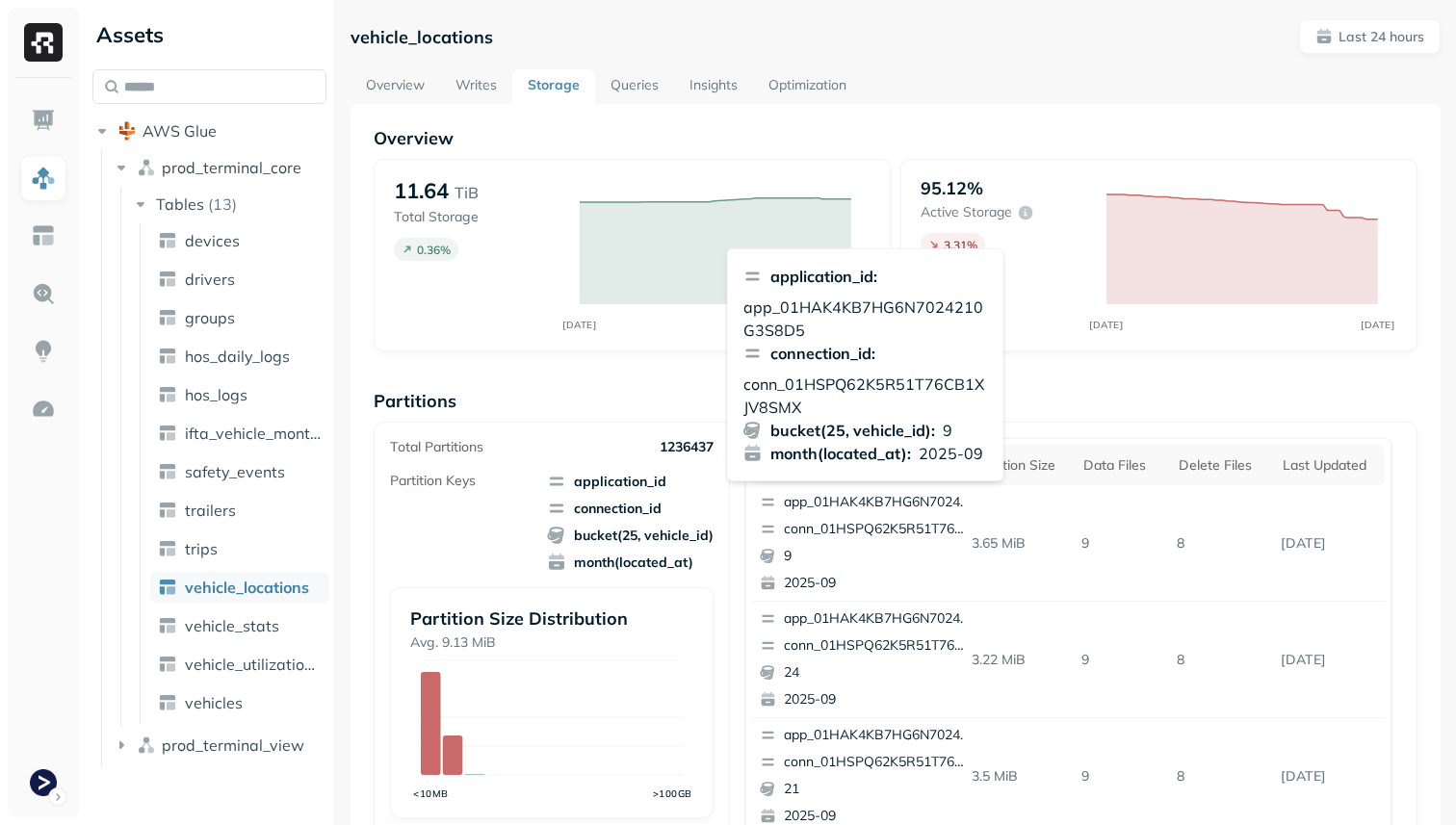
click at [864, 308] on p "app_01HAK4KB7HG6N7024210G3S8D5" at bounding box center [865, 319] width 244 height 47
click at [845, 308] on p "app_01HAK4KB7HG6N7024210G3S8D5" at bounding box center [865, 319] width 244 height 47
copy p "app_01HAK4KB7HG6N7024210G3S8D5"
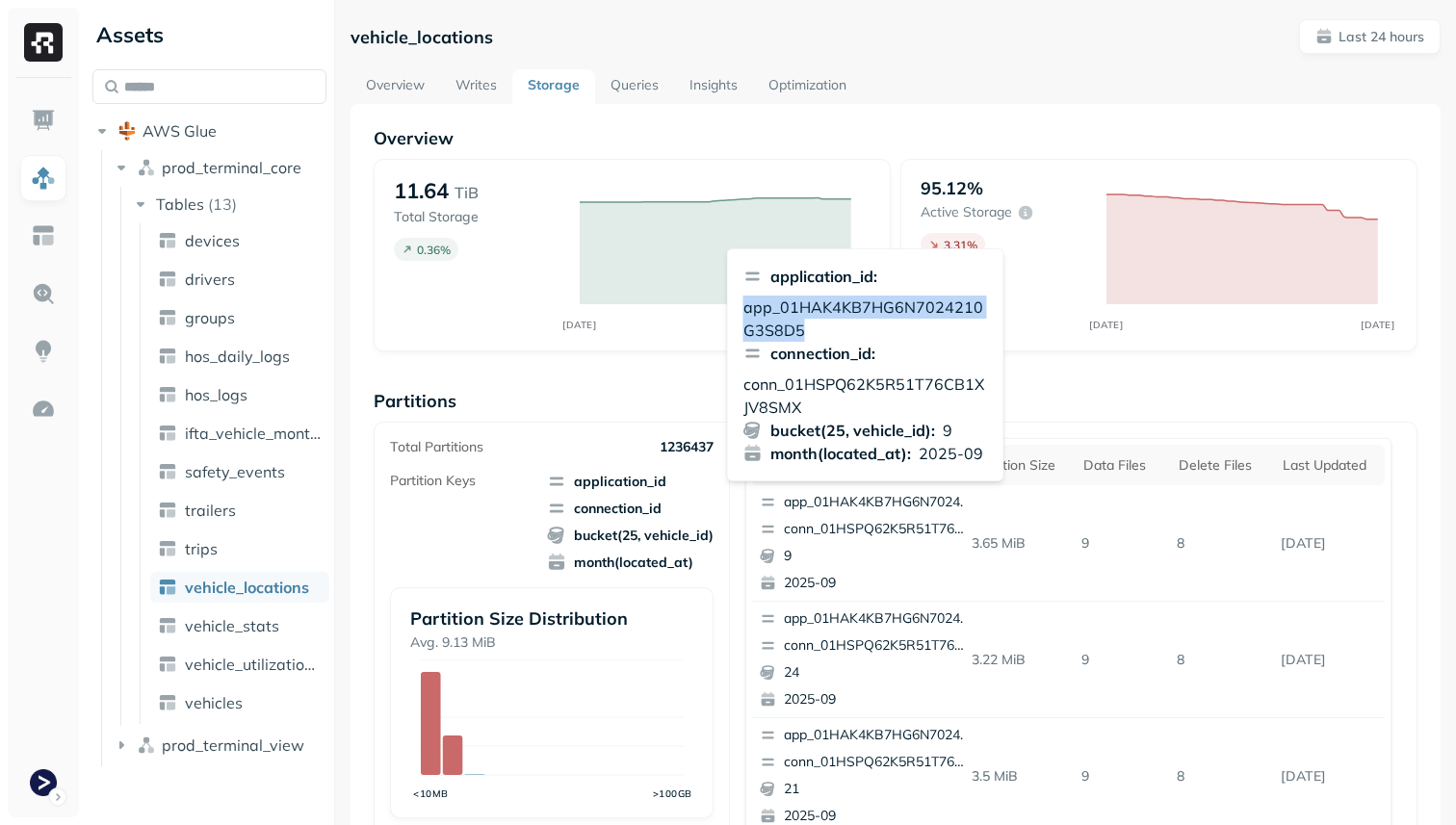
click at [829, 379] on p "conn_01HSPQ62K5R51T76CB1XJV8SMX" at bounding box center [865, 395] width 244 height 47
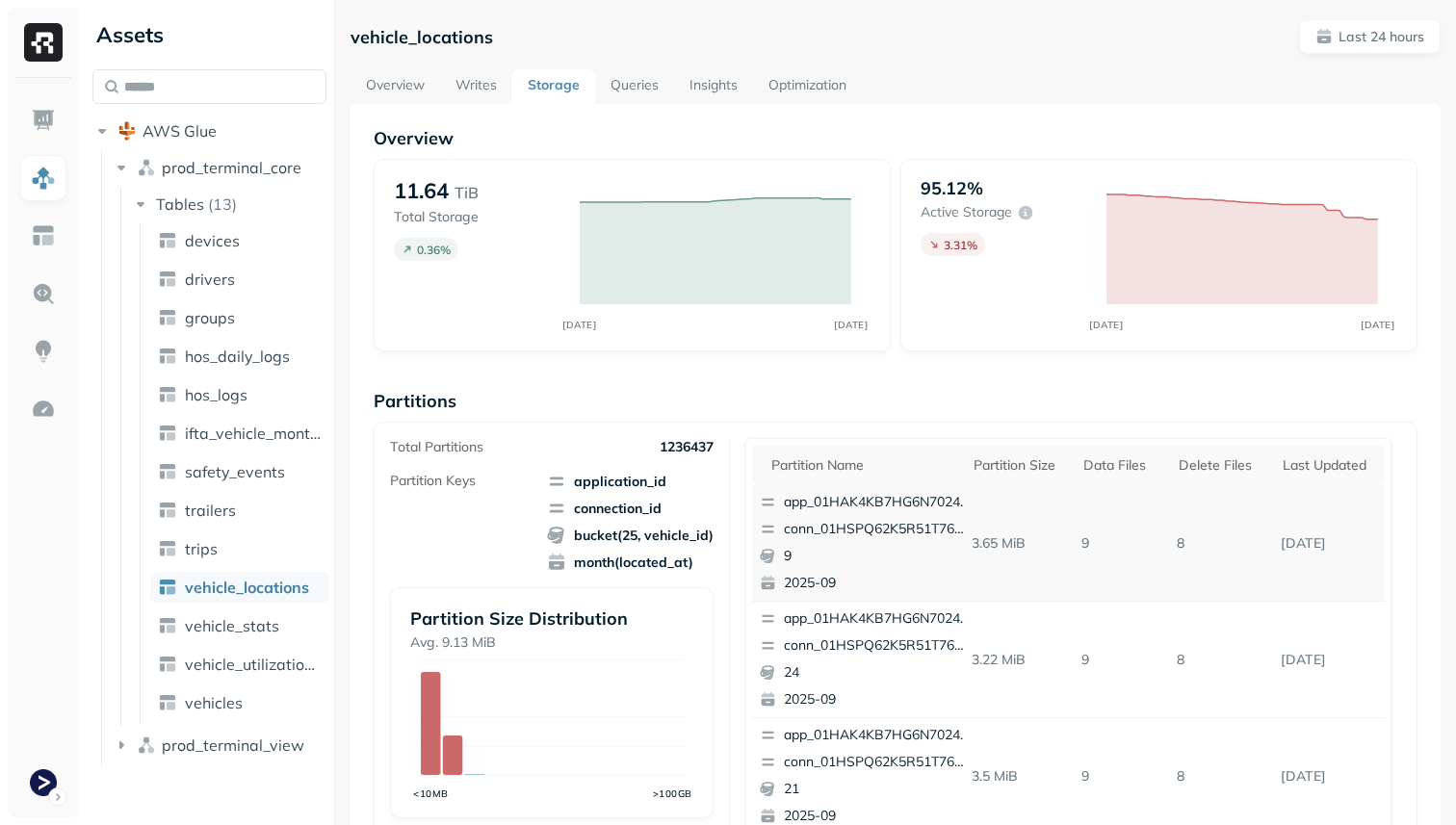
click at [847, 523] on p "conn_01HSPQ62K5R51T76CB1XJV8SMX" at bounding box center [877, 529] width 187 height 19
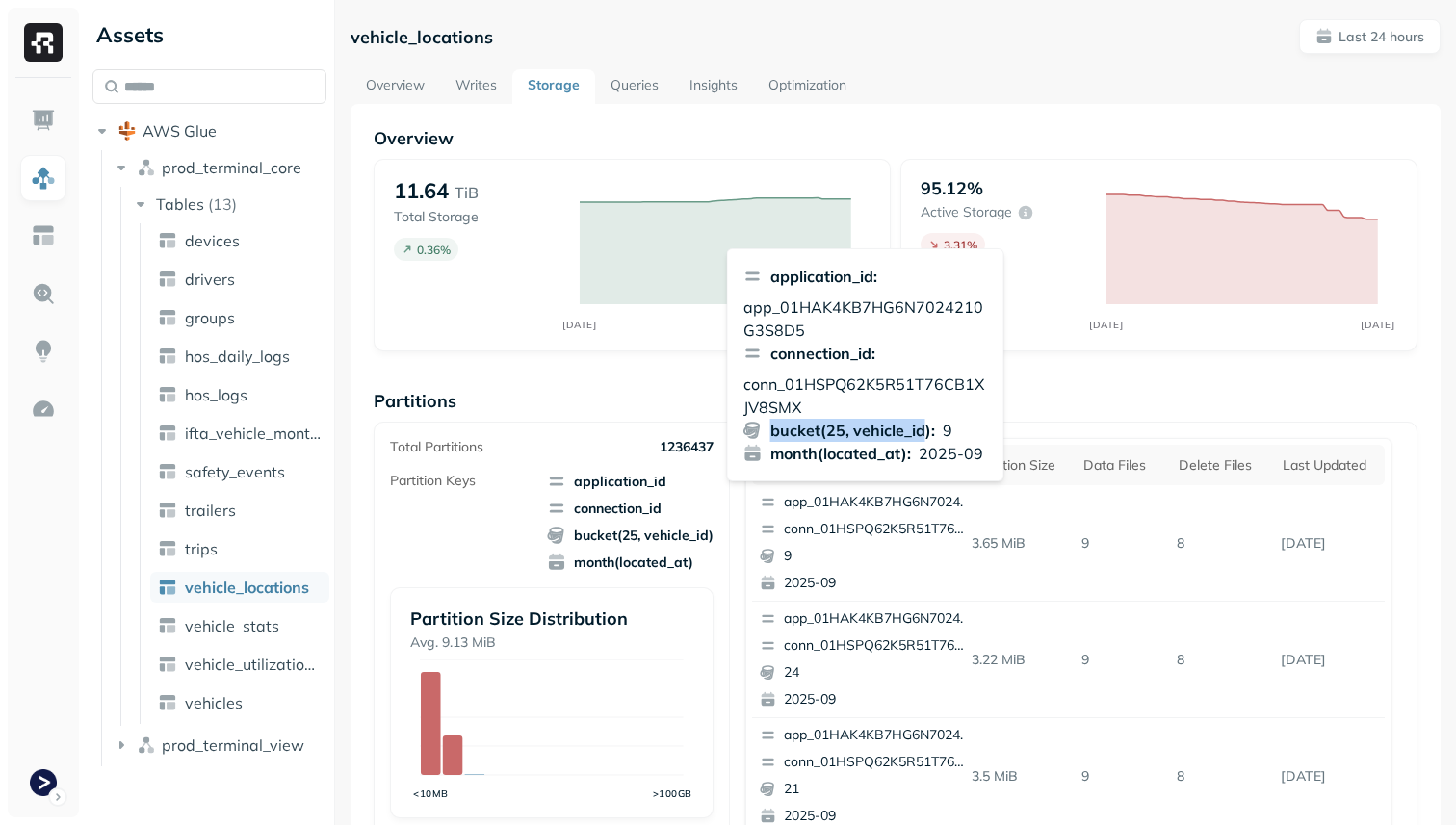
drag, startPoint x: 924, startPoint y: 428, endPoint x: 773, endPoint y: 422, distance: 151.1
click at [773, 422] on p "bucket(25, vehicle_id) :" at bounding box center [853, 430] width 165 height 23
drag, startPoint x: 771, startPoint y: 425, endPoint x: 925, endPoint y: 428, distance: 154.0
click at [925, 428] on p "bucket(25, vehicle_id) :" at bounding box center [853, 430] width 165 height 23
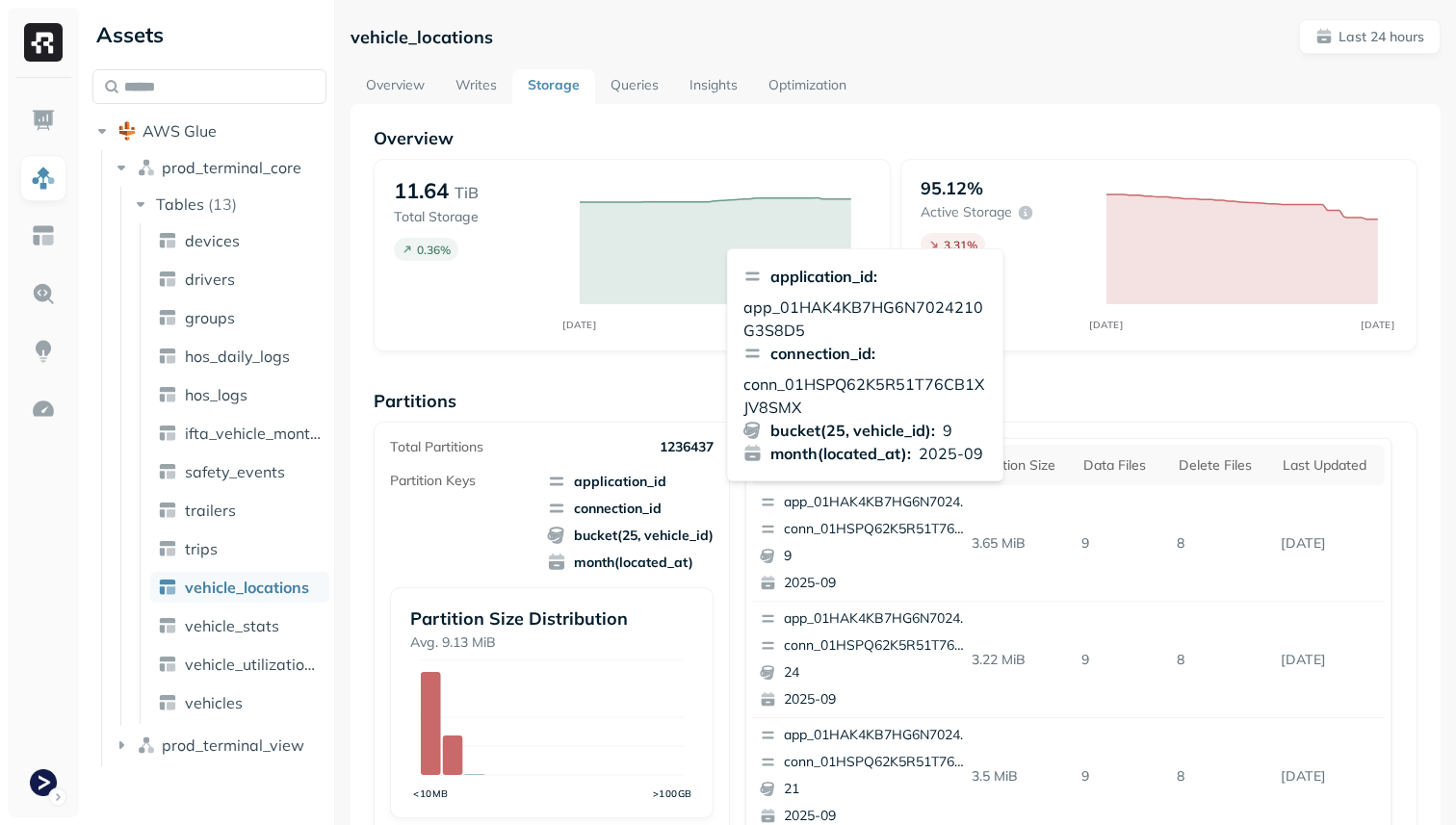
click at [910, 420] on p "bucket(25, vehicle_id) :" at bounding box center [853, 430] width 165 height 23
drag, startPoint x: 927, startPoint y: 424, endPoint x: 772, endPoint y: 427, distance: 155.0
click at [772, 427] on p "bucket(25, vehicle_id) :" at bounding box center [853, 430] width 165 height 23
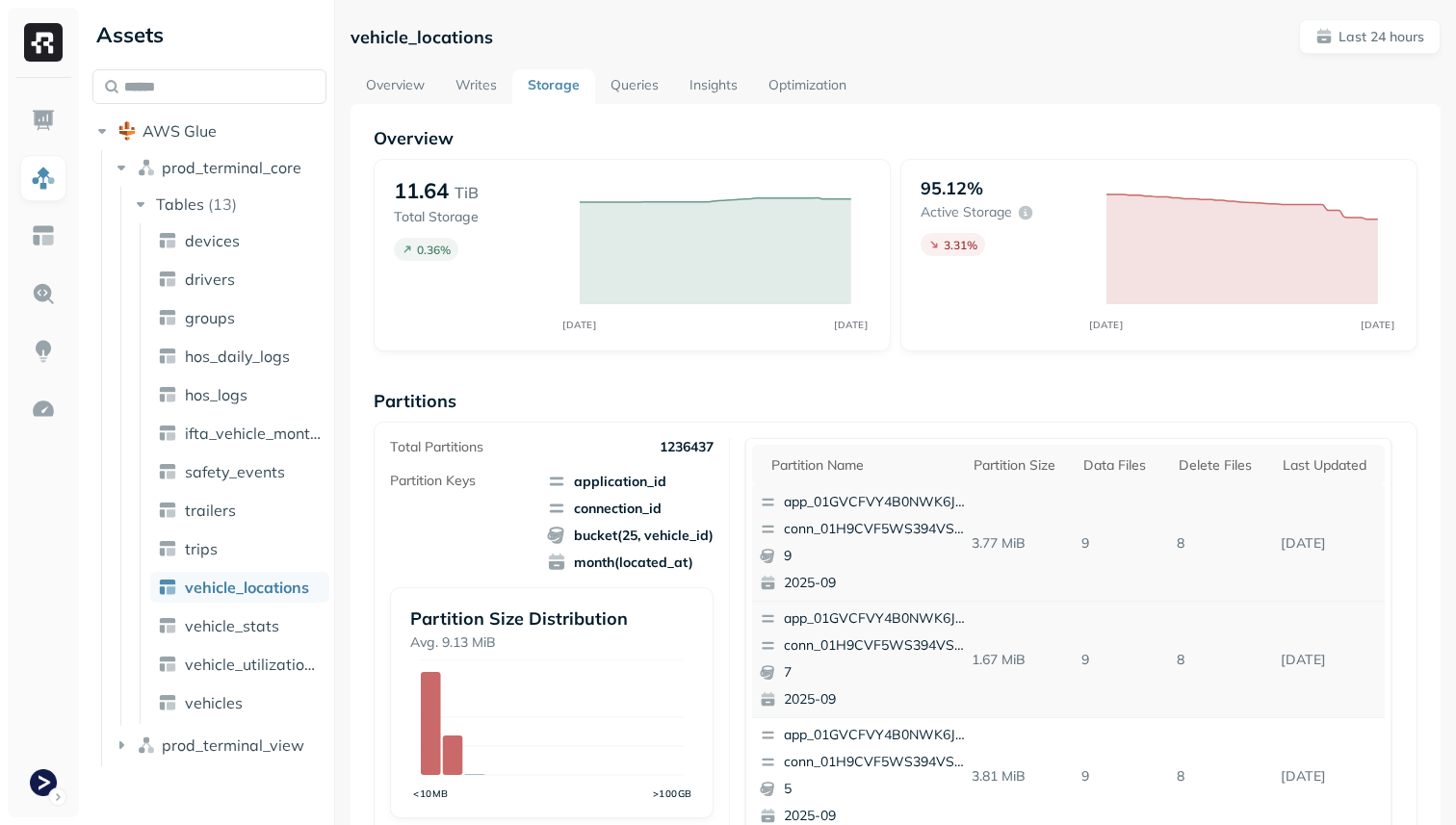
click at [860, 534] on p "conn_01H9CVF5WS394VSM77617DWFGD" at bounding box center [877, 529] width 187 height 19
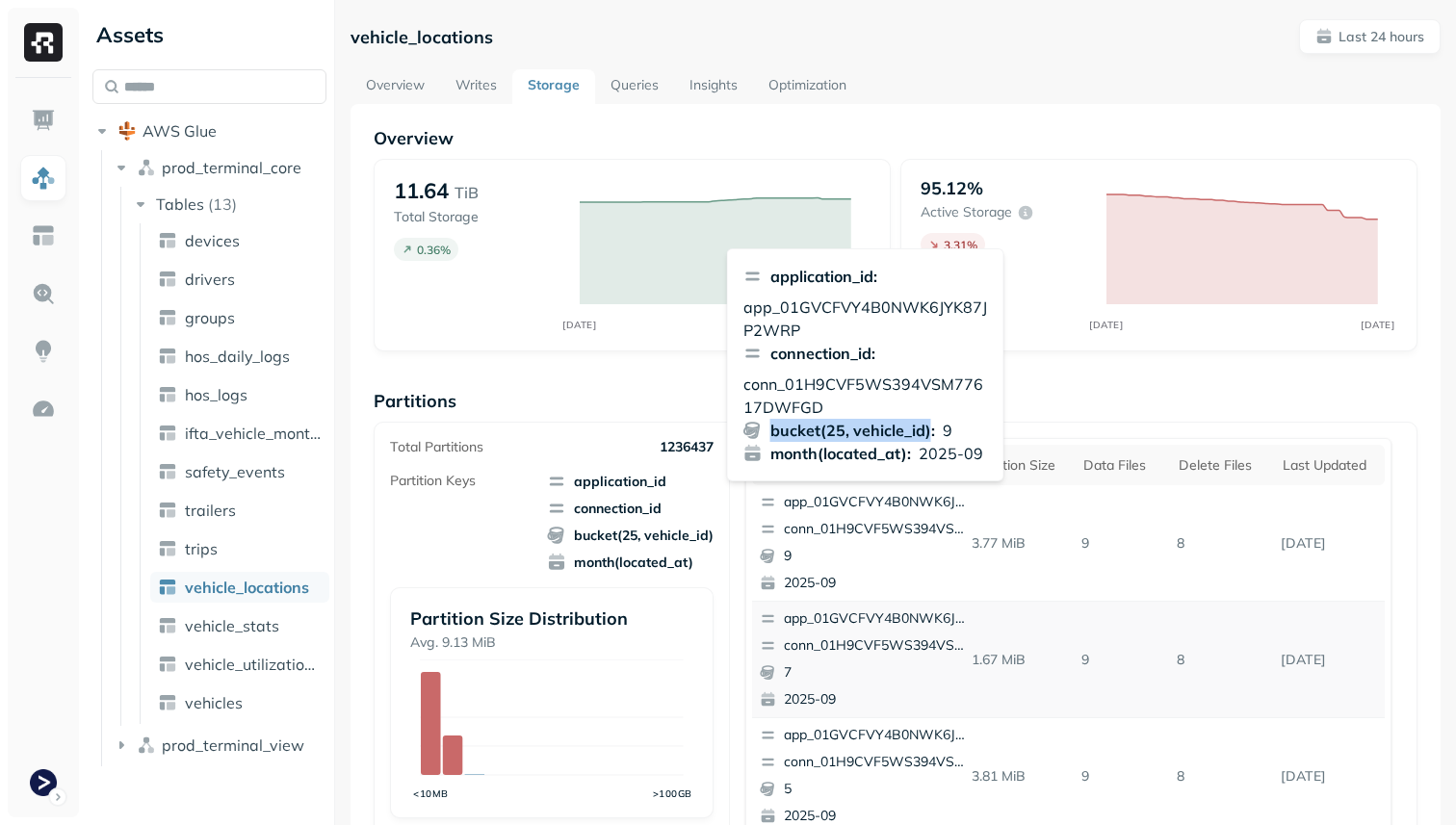
drag, startPoint x: 770, startPoint y: 426, endPoint x: 925, endPoint y: 425, distance: 155.0
click at [925, 425] on p "bucket(25, vehicle_id) :" at bounding box center [853, 430] width 165 height 23
click at [910, 429] on p "bucket(25, vehicle_id) :" at bounding box center [853, 430] width 165 height 23
drag, startPoint x: 769, startPoint y: 428, endPoint x: 925, endPoint y: 437, distance: 156.3
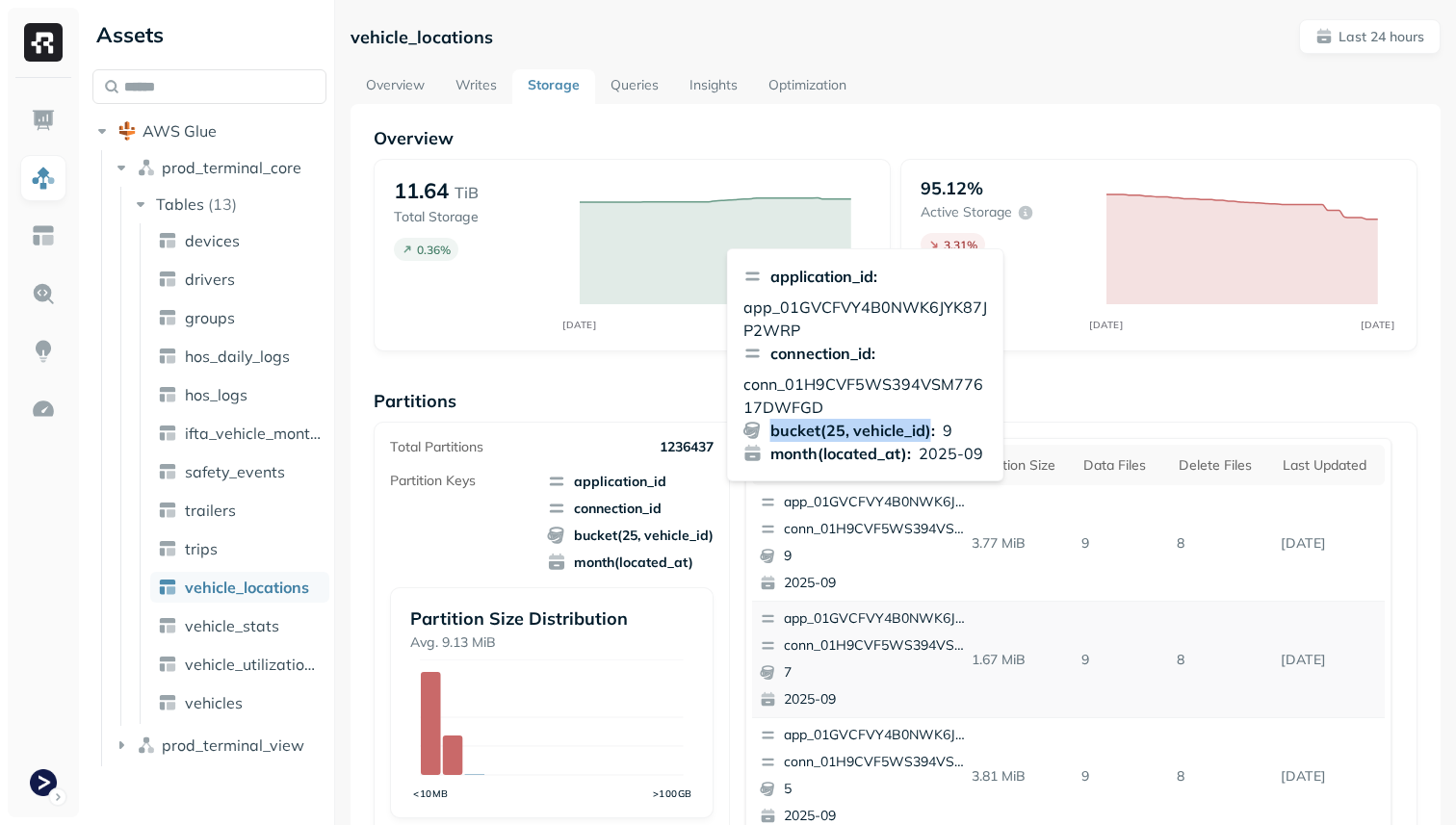
click at [925, 437] on p "bucket(25, vehicle_id) :" at bounding box center [853, 430] width 165 height 23
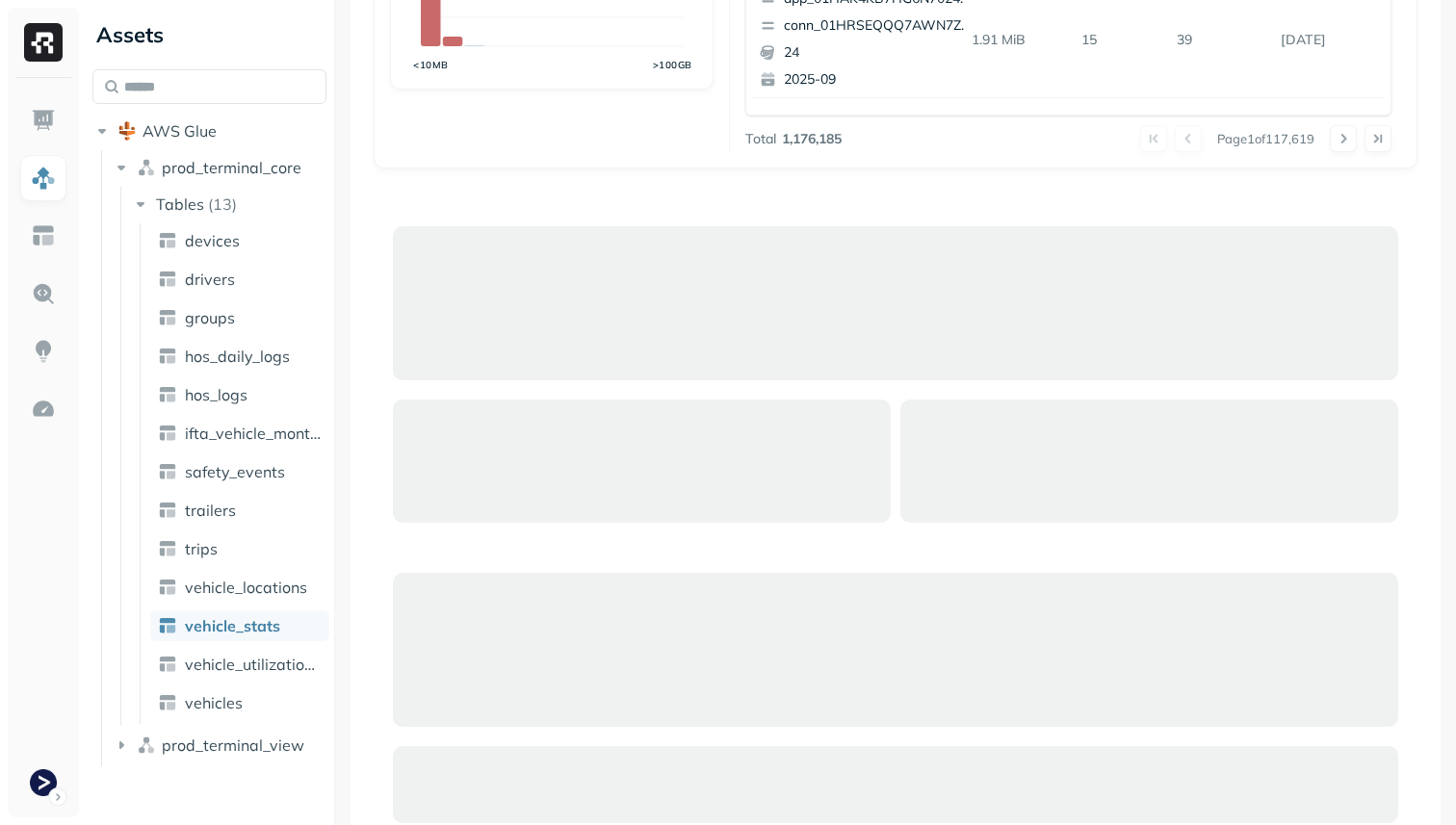
scroll to position [959, 0]
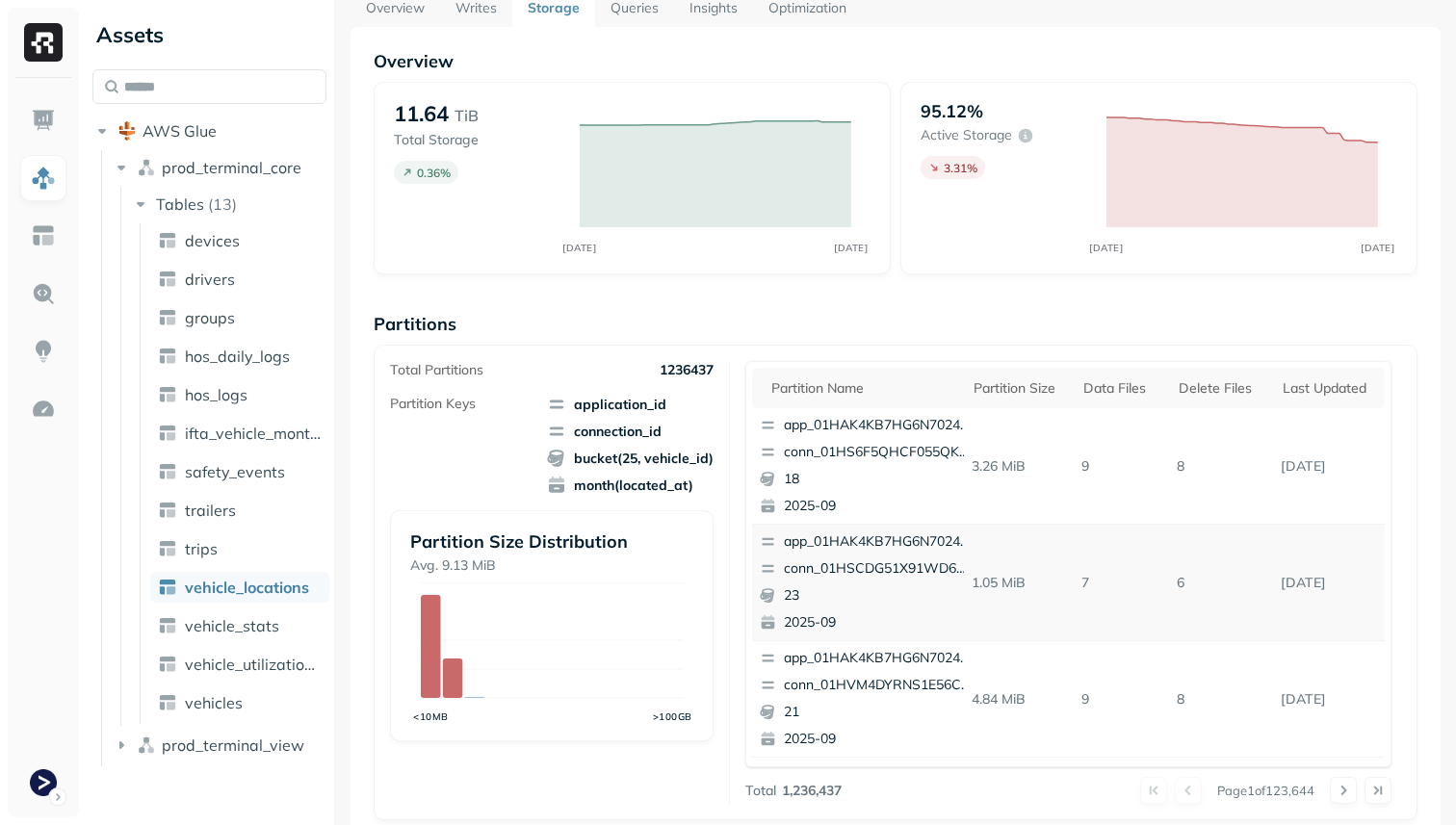
scroll to position [39, 0]
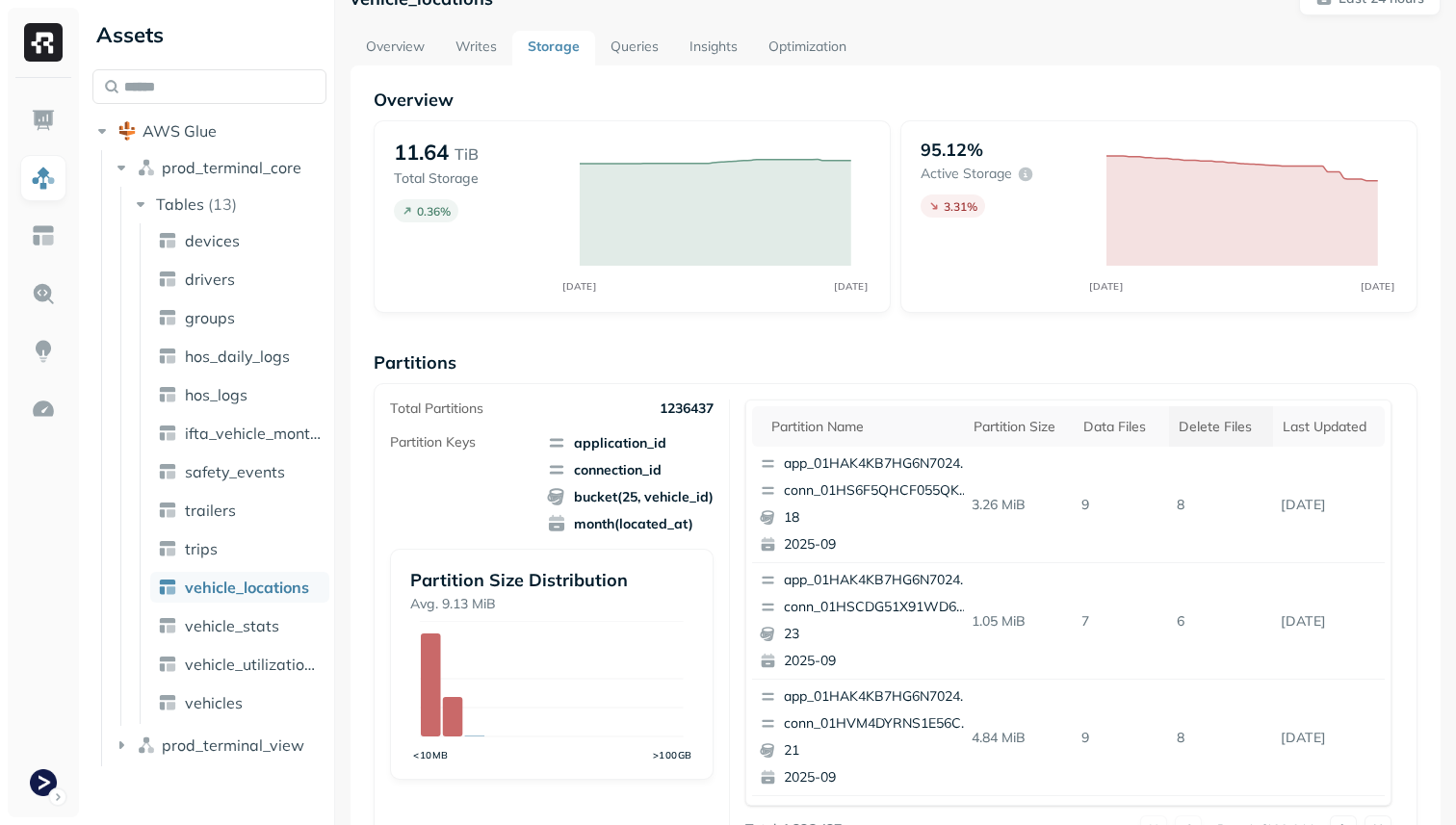
click at [1204, 423] on div "Delete Files" at bounding box center [1220, 427] width 84 height 18
click at [1204, 423] on div "Delete Files" at bounding box center [1218, 426] width 101 height 23
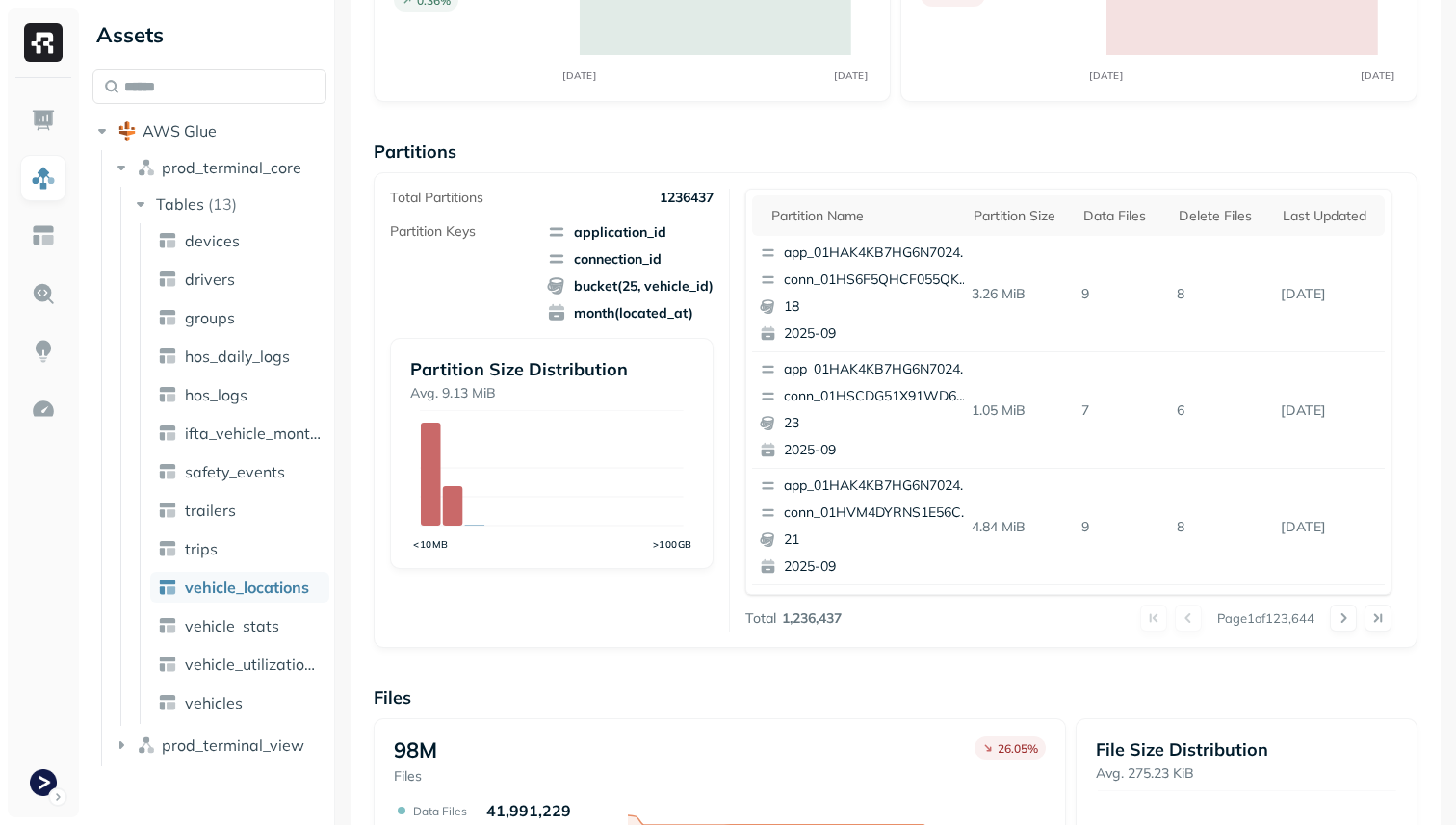
scroll to position [0, 0]
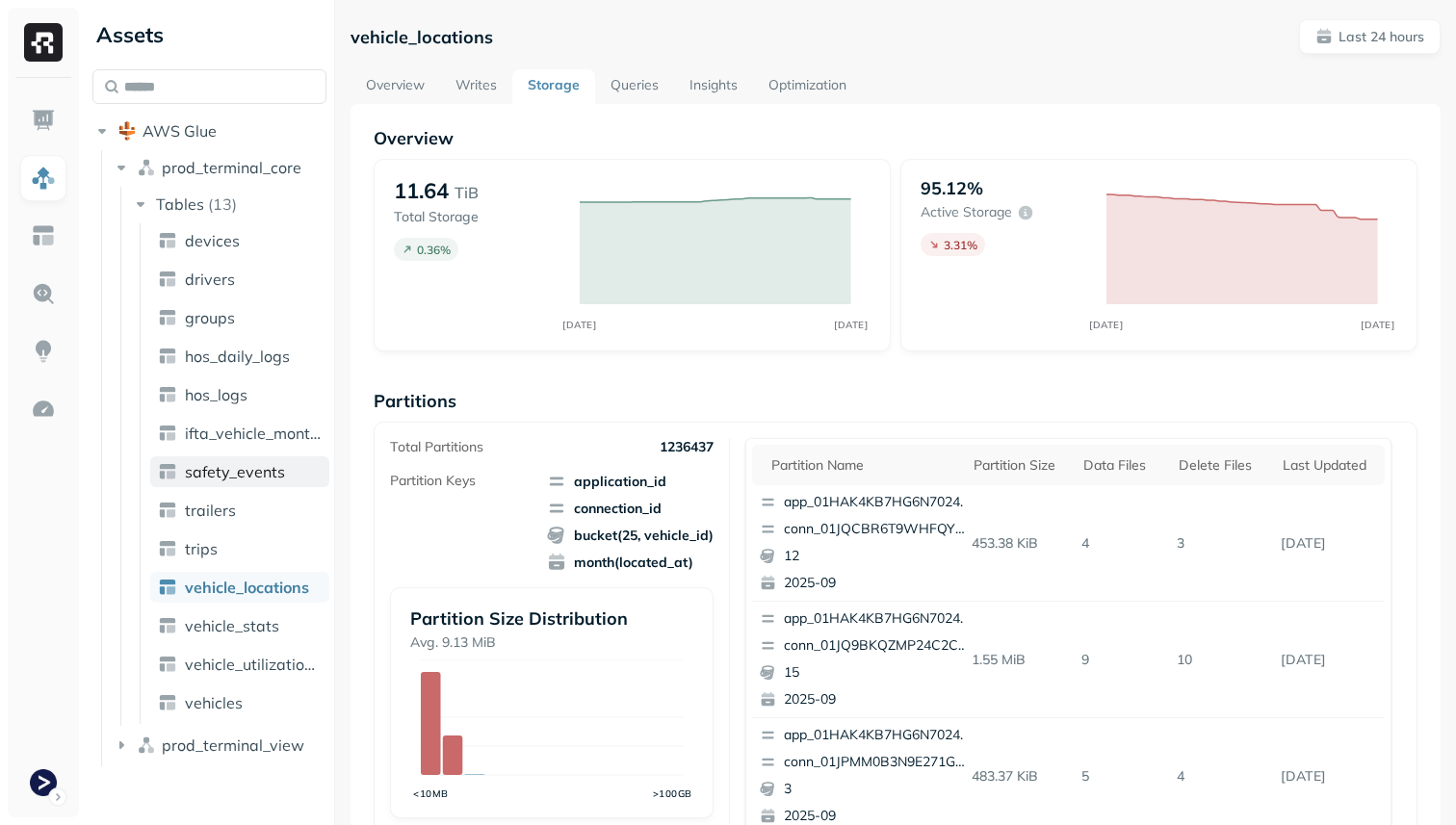
click at [235, 459] on link "safety_events" at bounding box center [239, 472] width 179 height 31
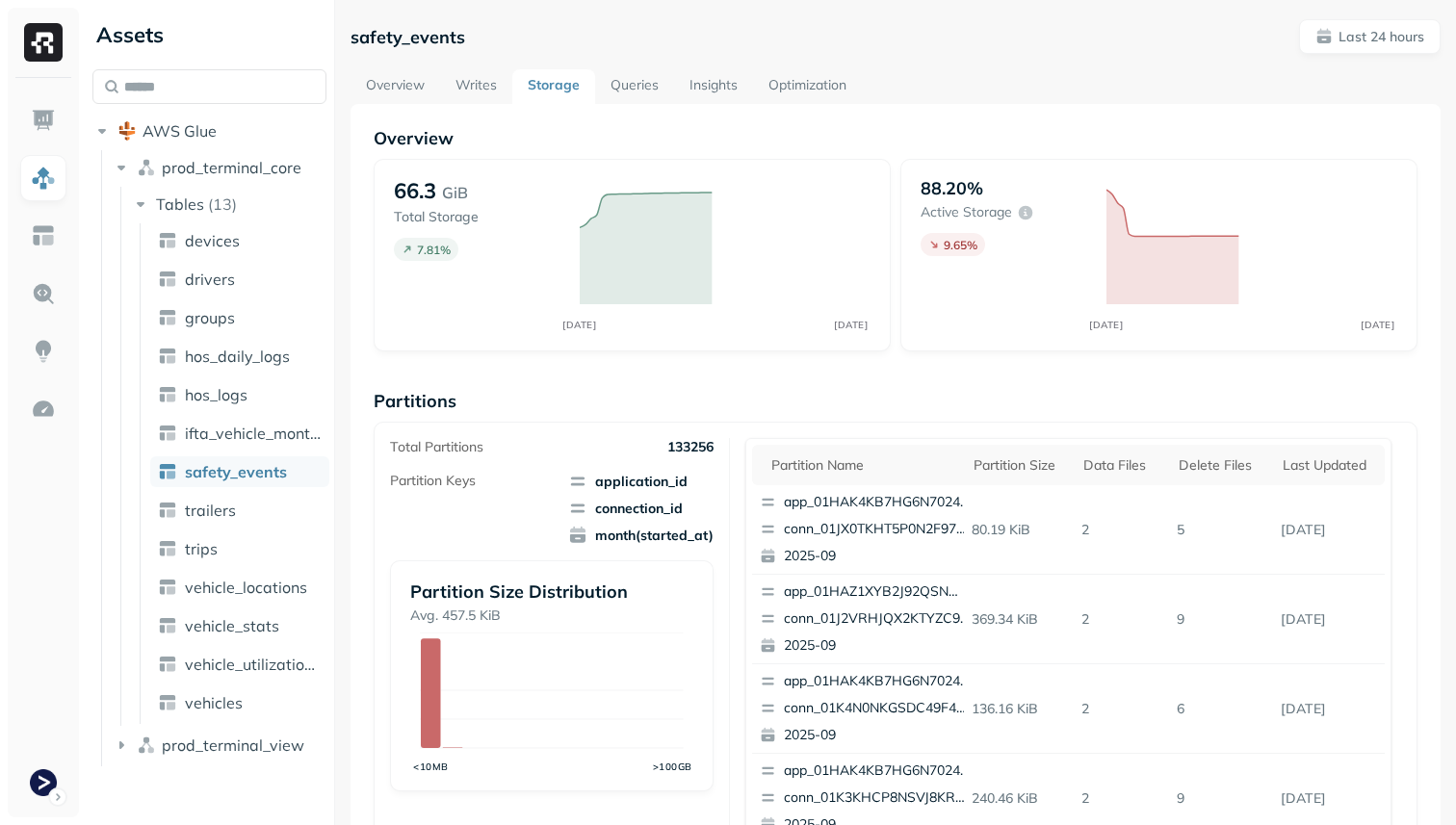
click at [796, 87] on link "Optimization" at bounding box center [808, 86] width 109 height 35
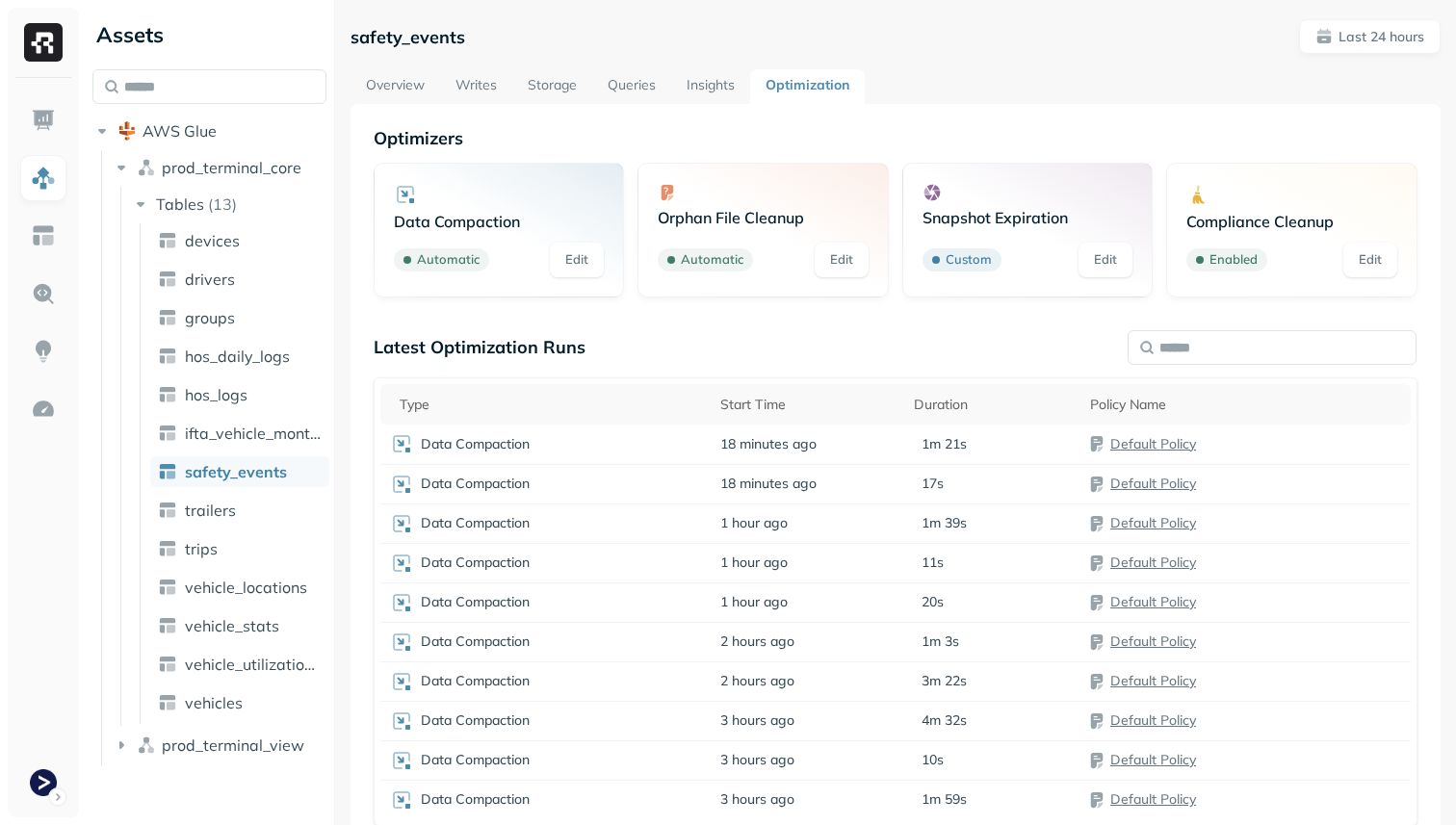
click at [573, 262] on link "Edit" at bounding box center [577, 259] width 54 height 35
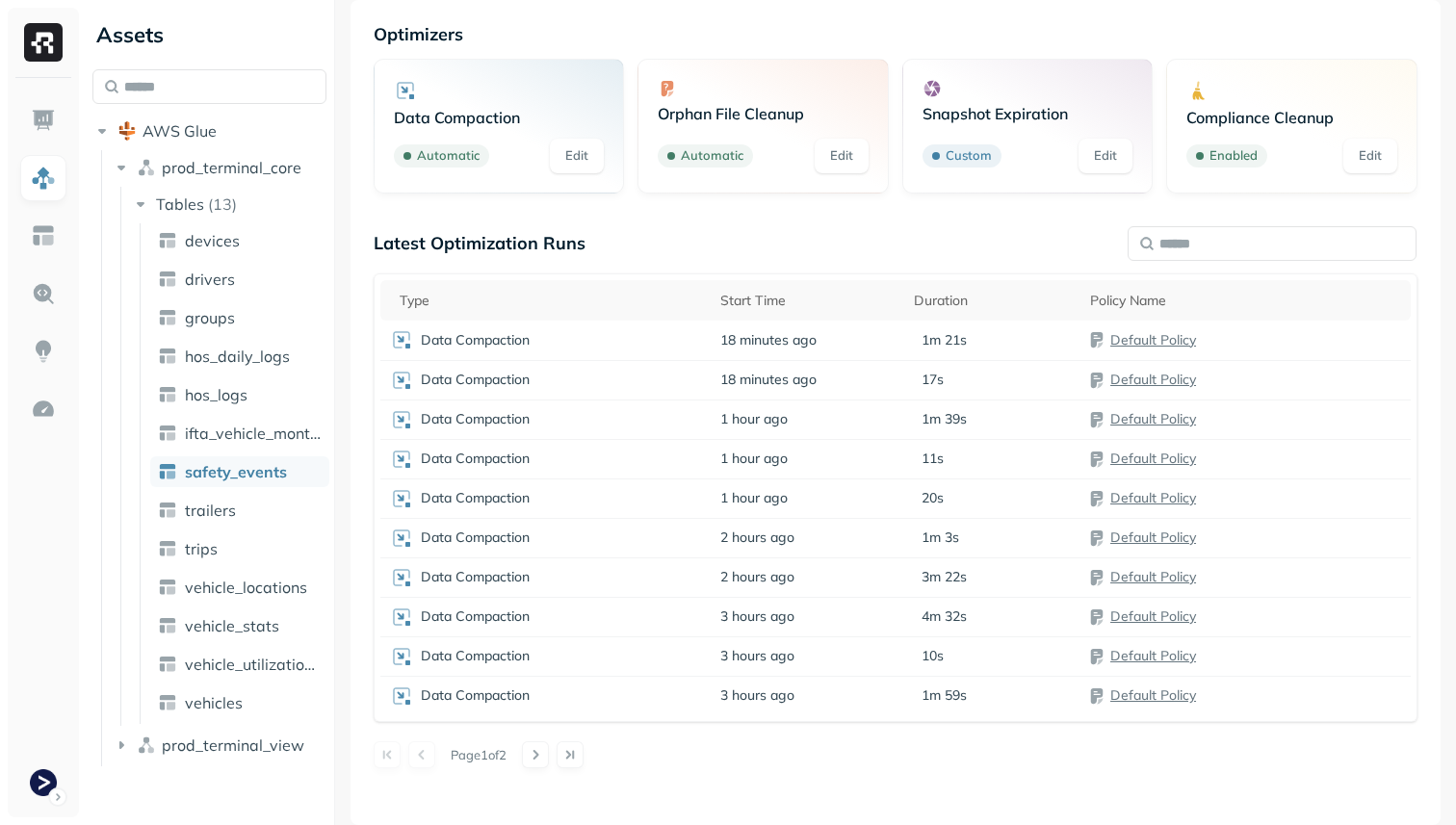
click at [596, 345] on div "Data Compaction" at bounding box center [545, 340] width 311 height 23
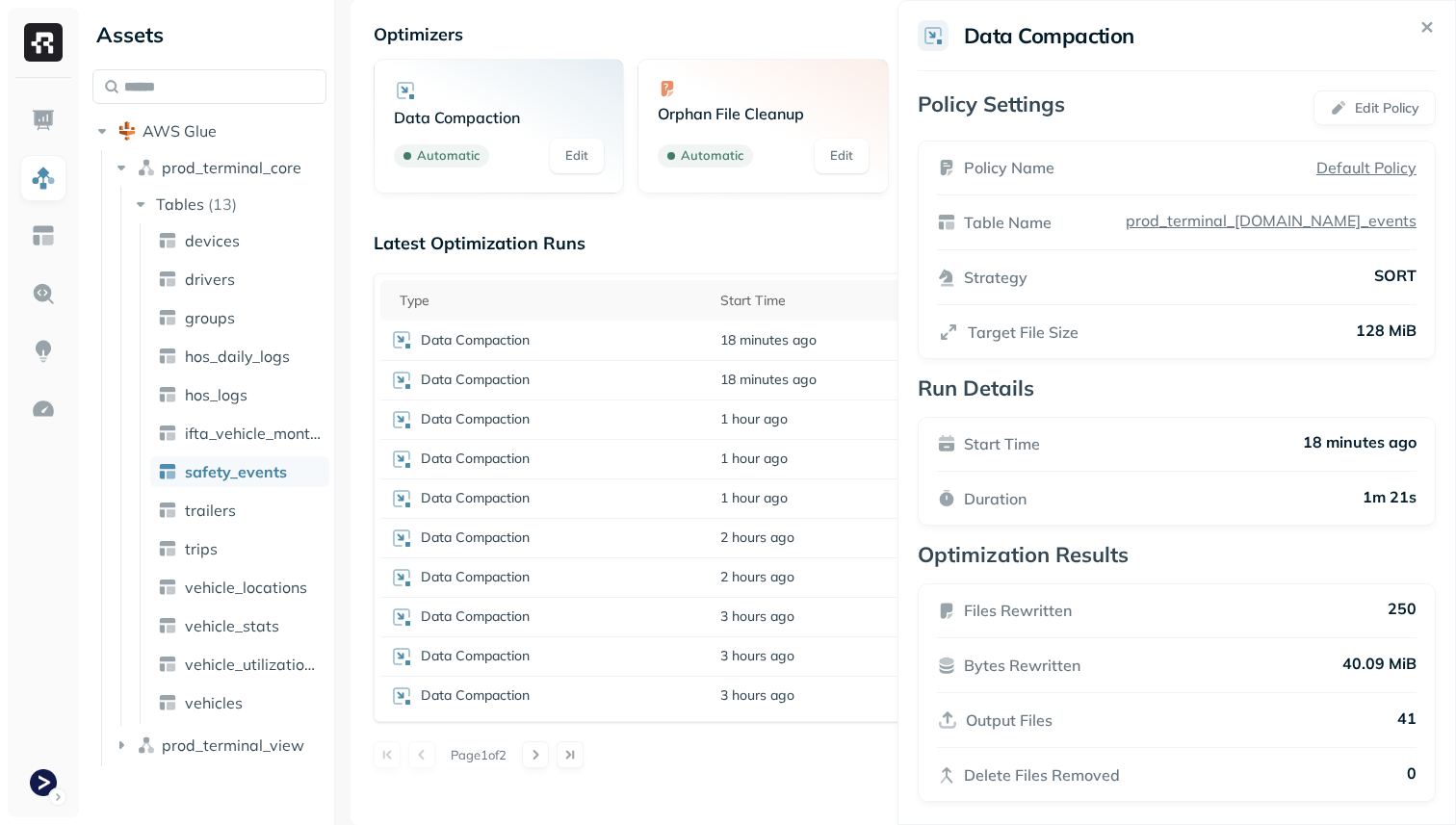
click at [719, 234] on html "Assets AWS Glue prod_terminal_core Tables ( 13 ) devices drivers groups hos_dai…" at bounding box center [728, 412] width 1456 height 825
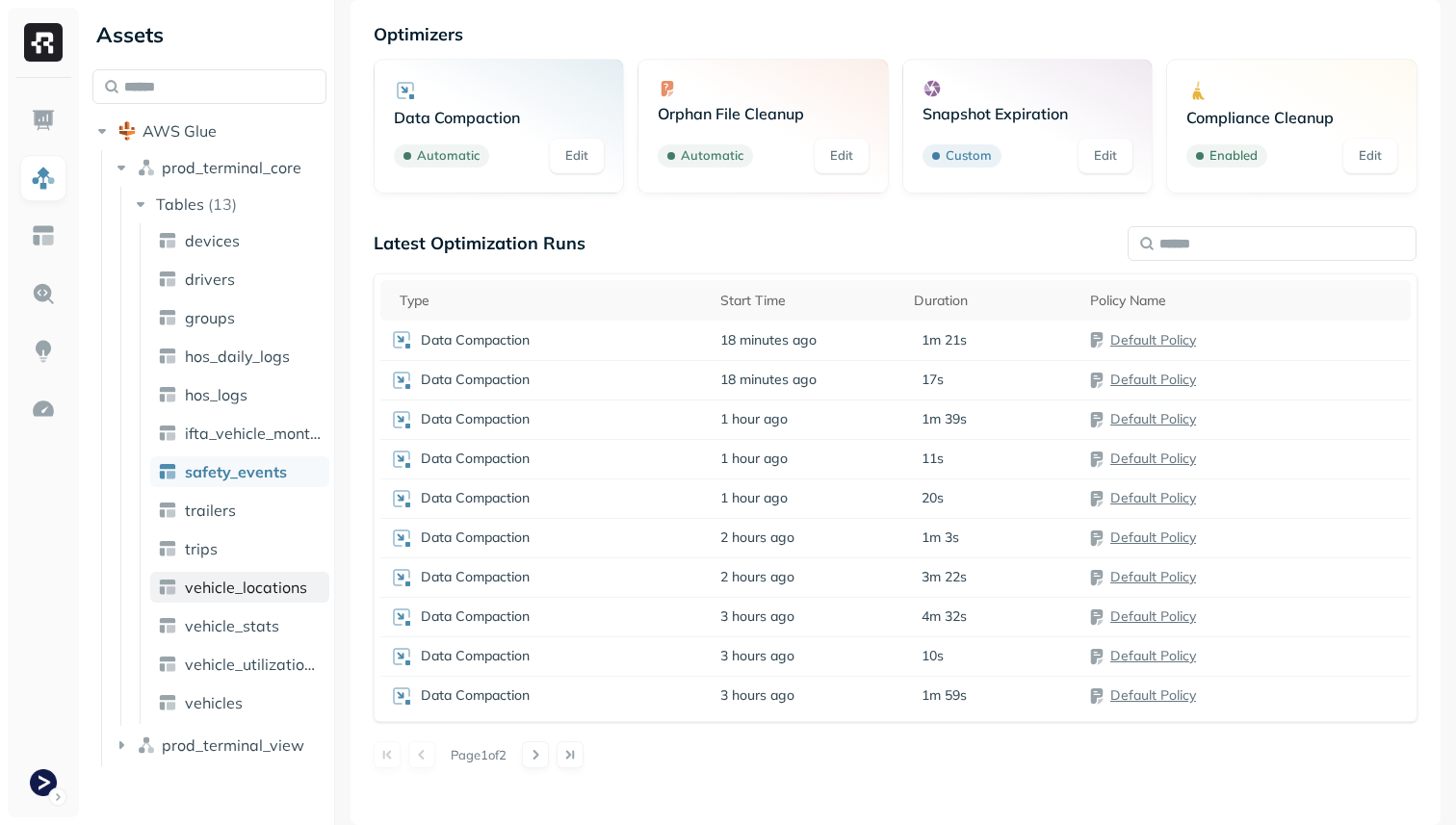
click at [237, 589] on span "vehicle_locations" at bounding box center [245, 587] width 122 height 19
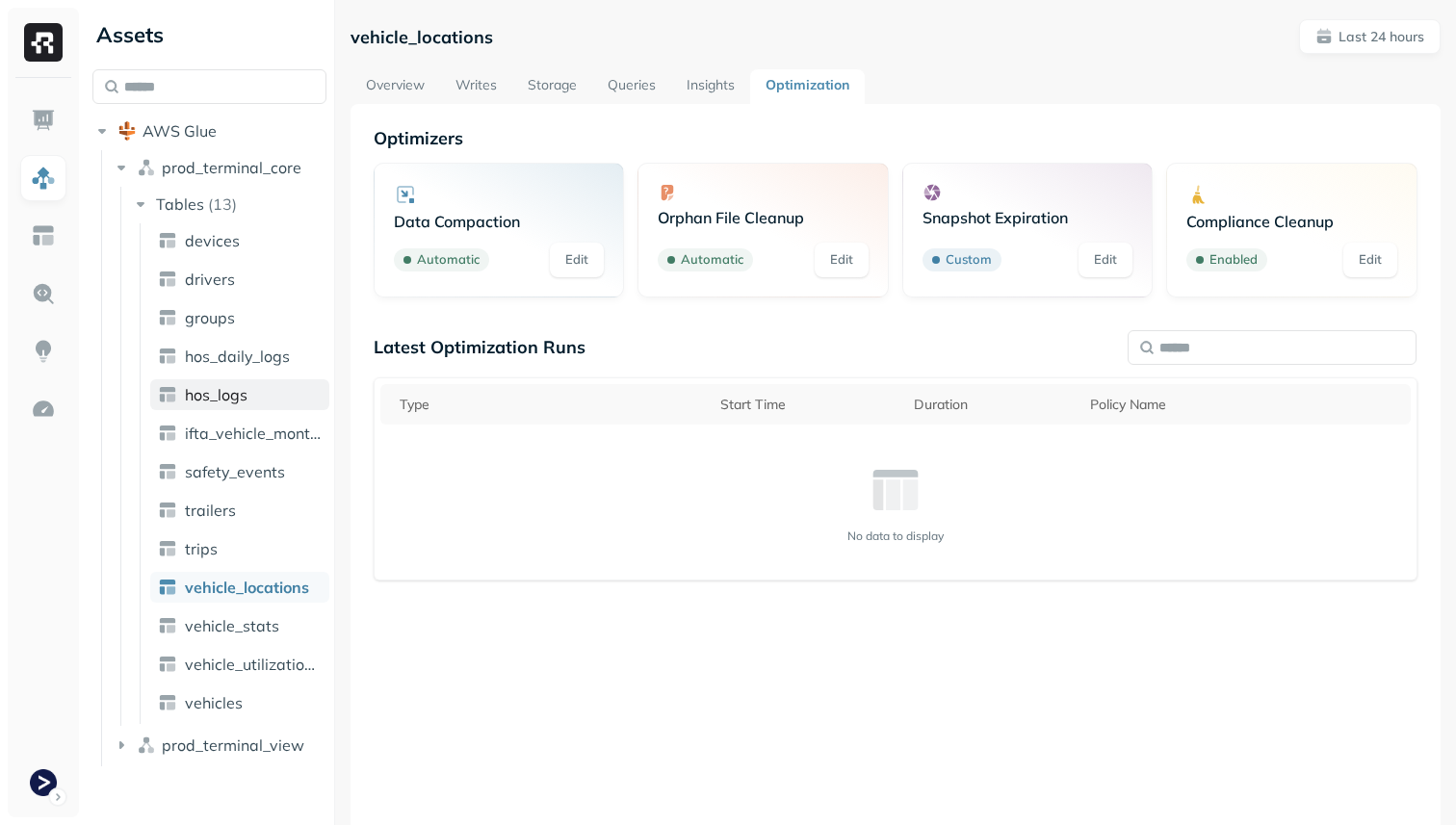
click at [267, 401] on link "hos_logs" at bounding box center [239, 394] width 179 height 31
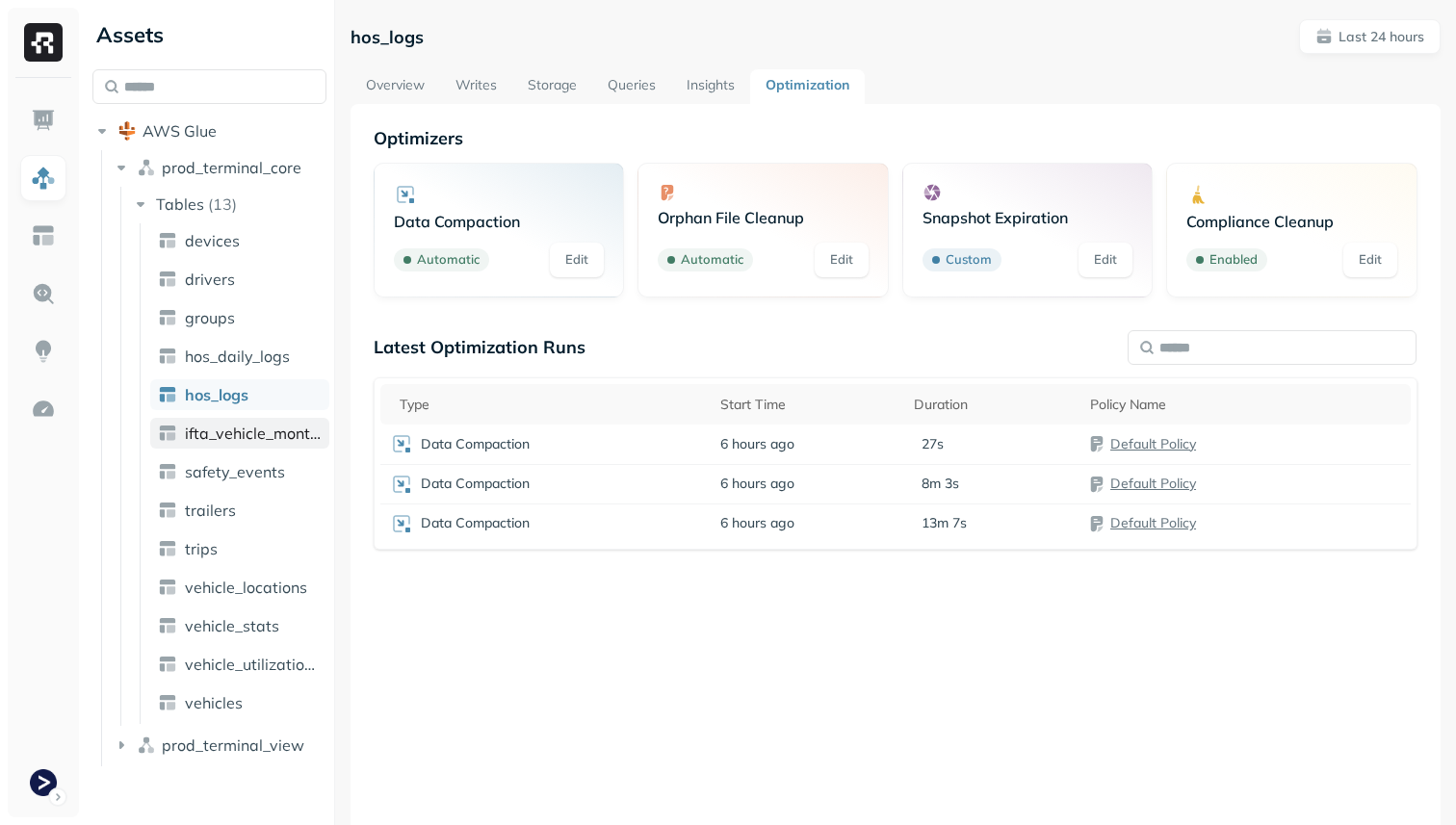
click at [276, 434] on span "ifta_vehicle_months" at bounding box center [253, 433] width 137 height 19
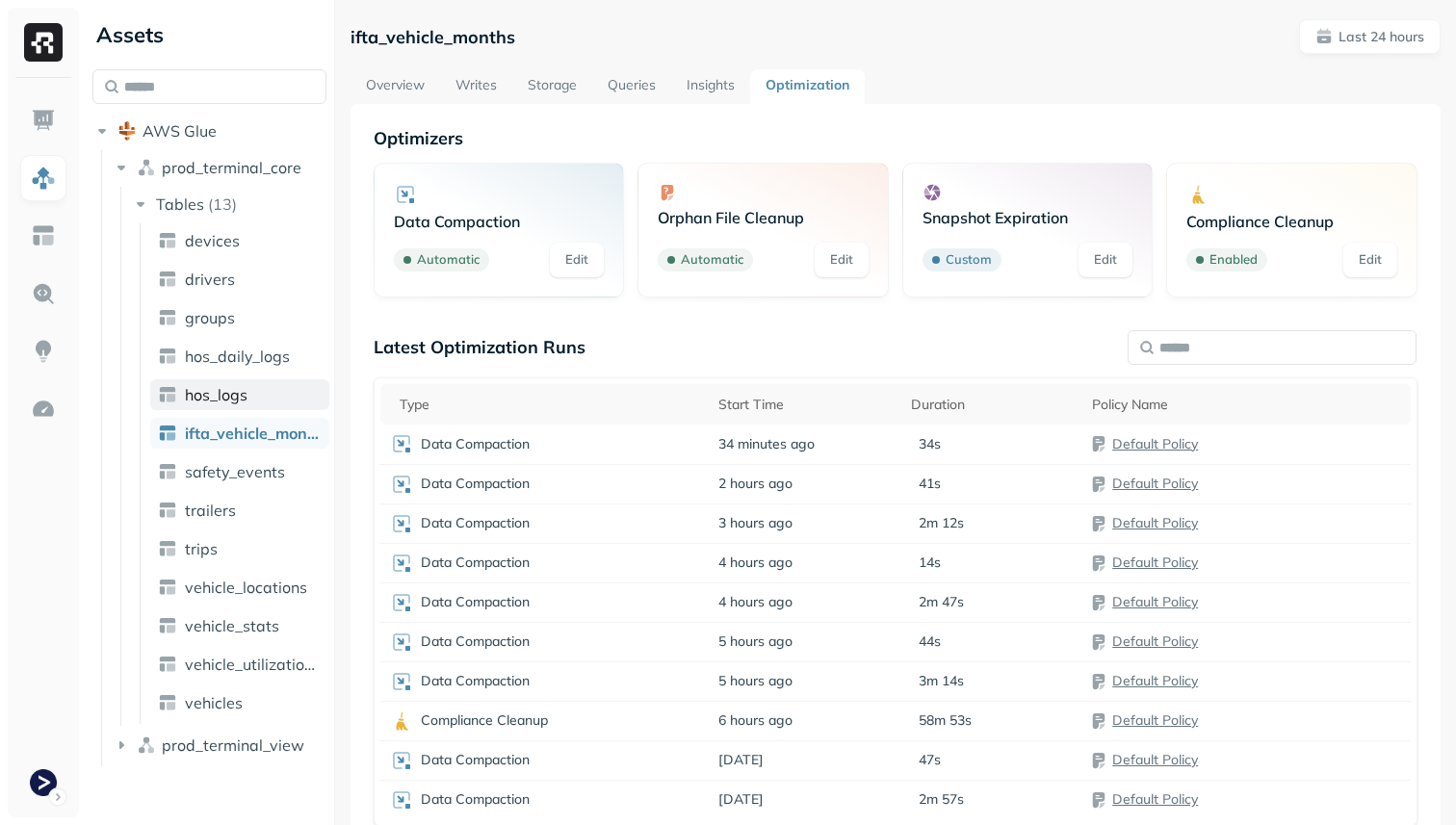
click at [302, 401] on link "hos_logs" at bounding box center [239, 394] width 179 height 31
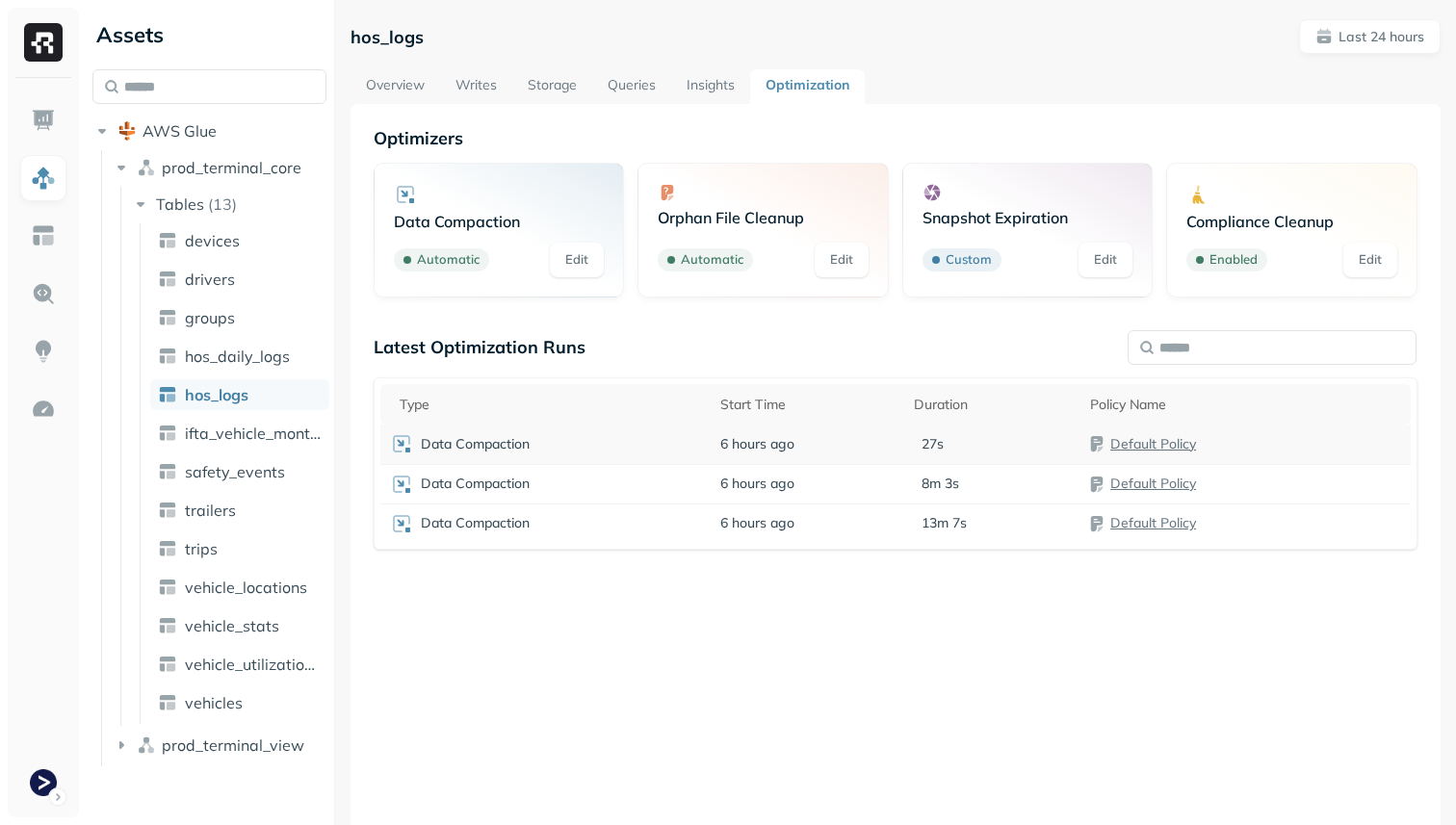
click at [572, 448] on div "Data Compaction" at bounding box center [545, 444] width 311 height 23
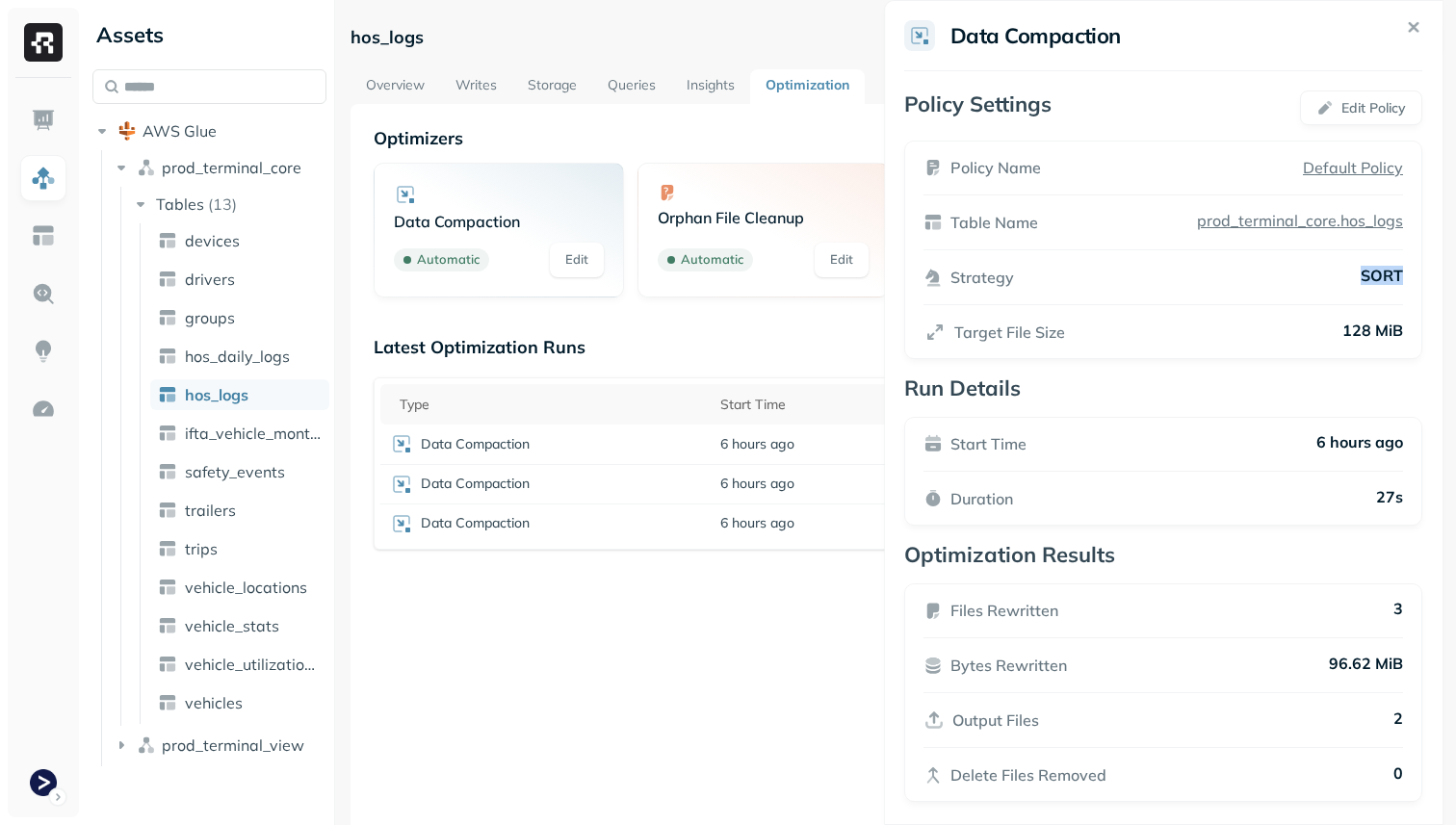
drag, startPoint x: 1421, startPoint y: 270, endPoint x: 1343, endPoint y: 270, distance: 78.0
click at [1343, 270] on div "Policy Name Default Policy Table Name prod_terminal_core.hos_logs Strategy SORT…" at bounding box center [1163, 250] width 518 height 218
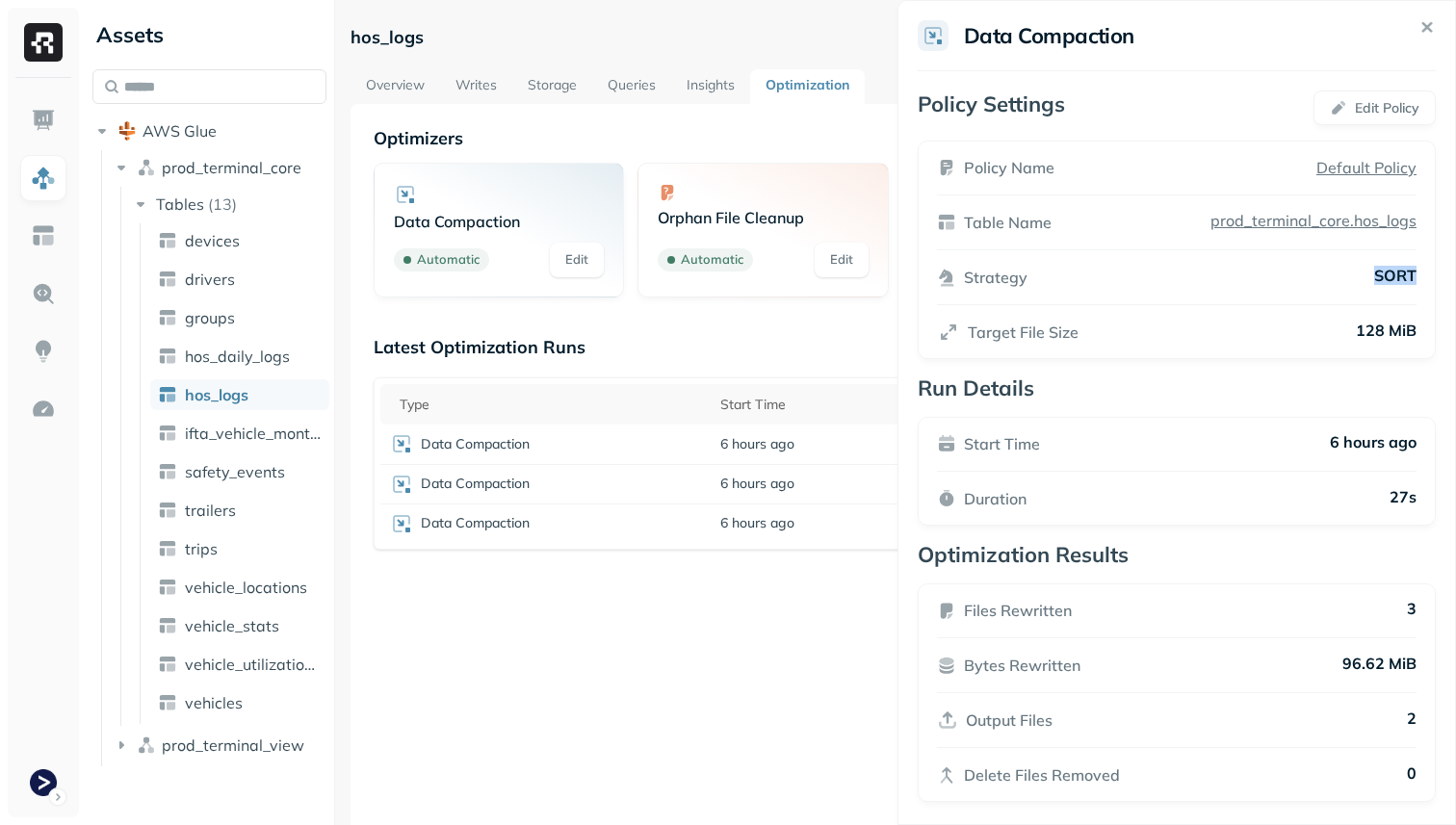
copy p "SORT"
click at [220, 244] on html "Assets AWS Glue prod_terminal_core Tables ( 13 ) devices drivers groups hos_dai…" at bounding box center [728, 412] width 1456 height 825
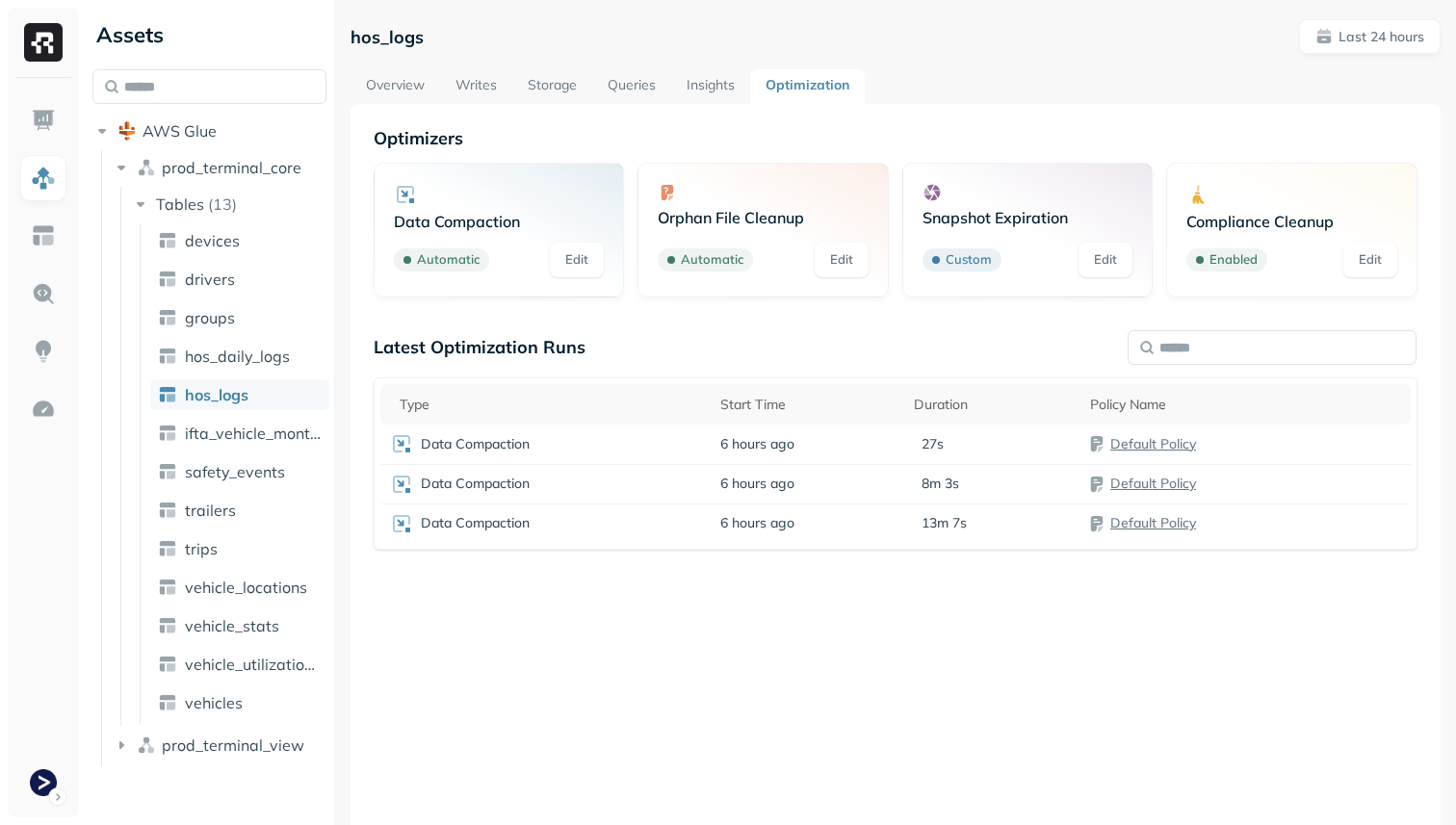
click at [220, 244] on span "devices" at bounding box center [211, 240] width 55 height 19
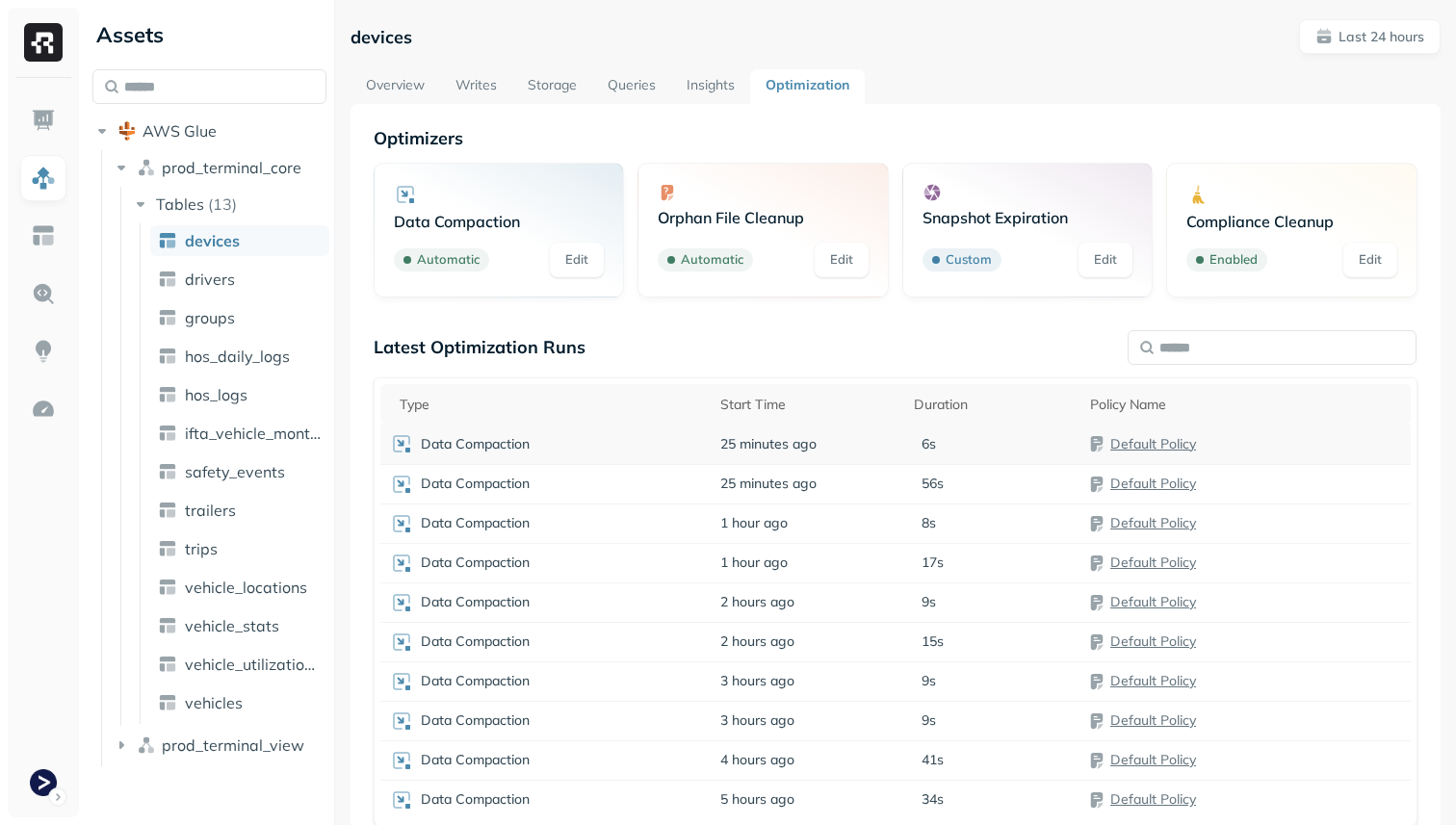
click at [513, 442] on p "Data Compaction" at bounding box center [475, 444] width 109 height 18
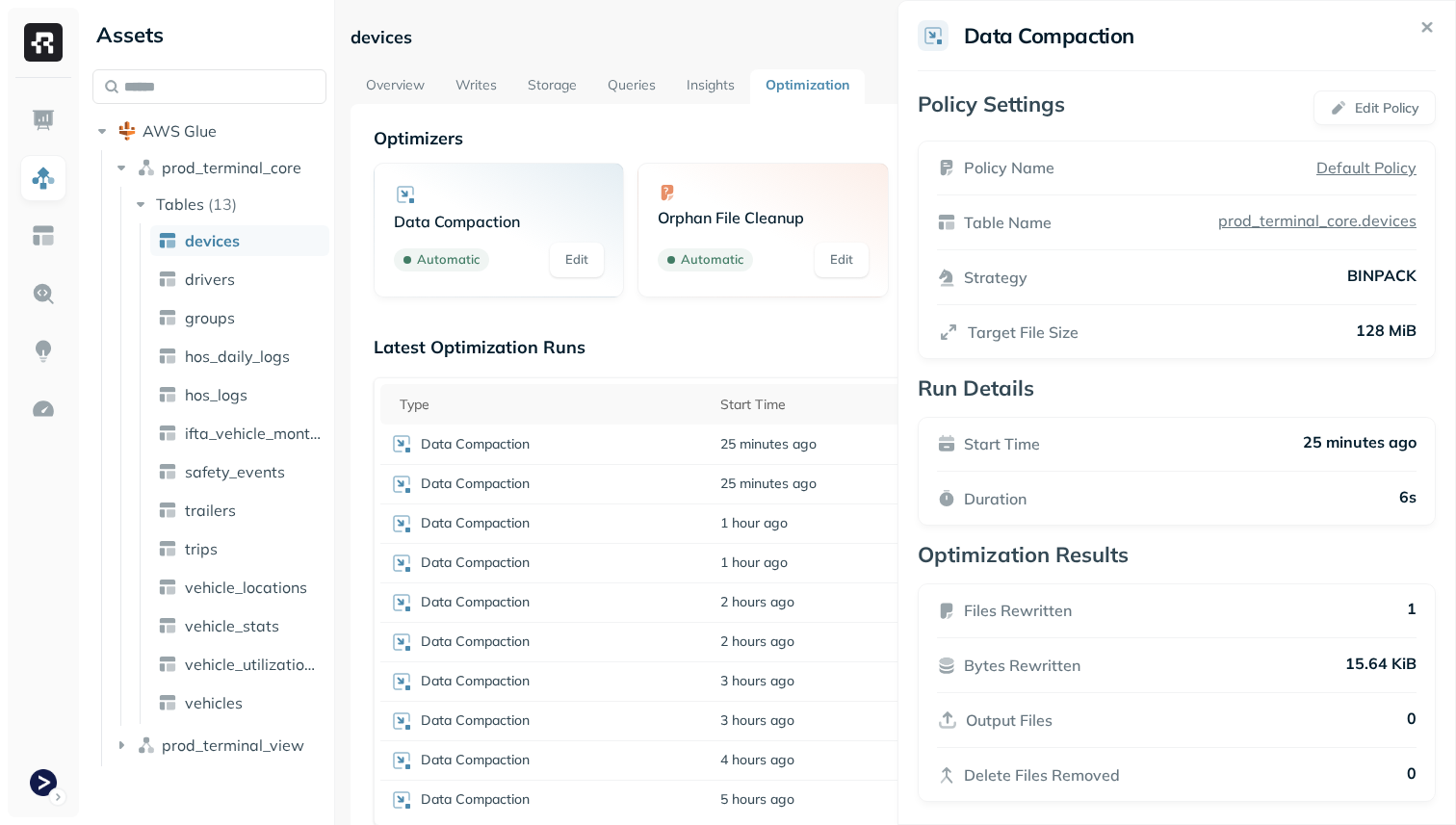
click at [1379, 285] on p "BINPACK" at bounding box center [1382, 277] width 69 height 23
click at [1376, 278] on p "BINPACK" at bounding box center [1382, 277] width 69 height 23
copy p "BINPACK"
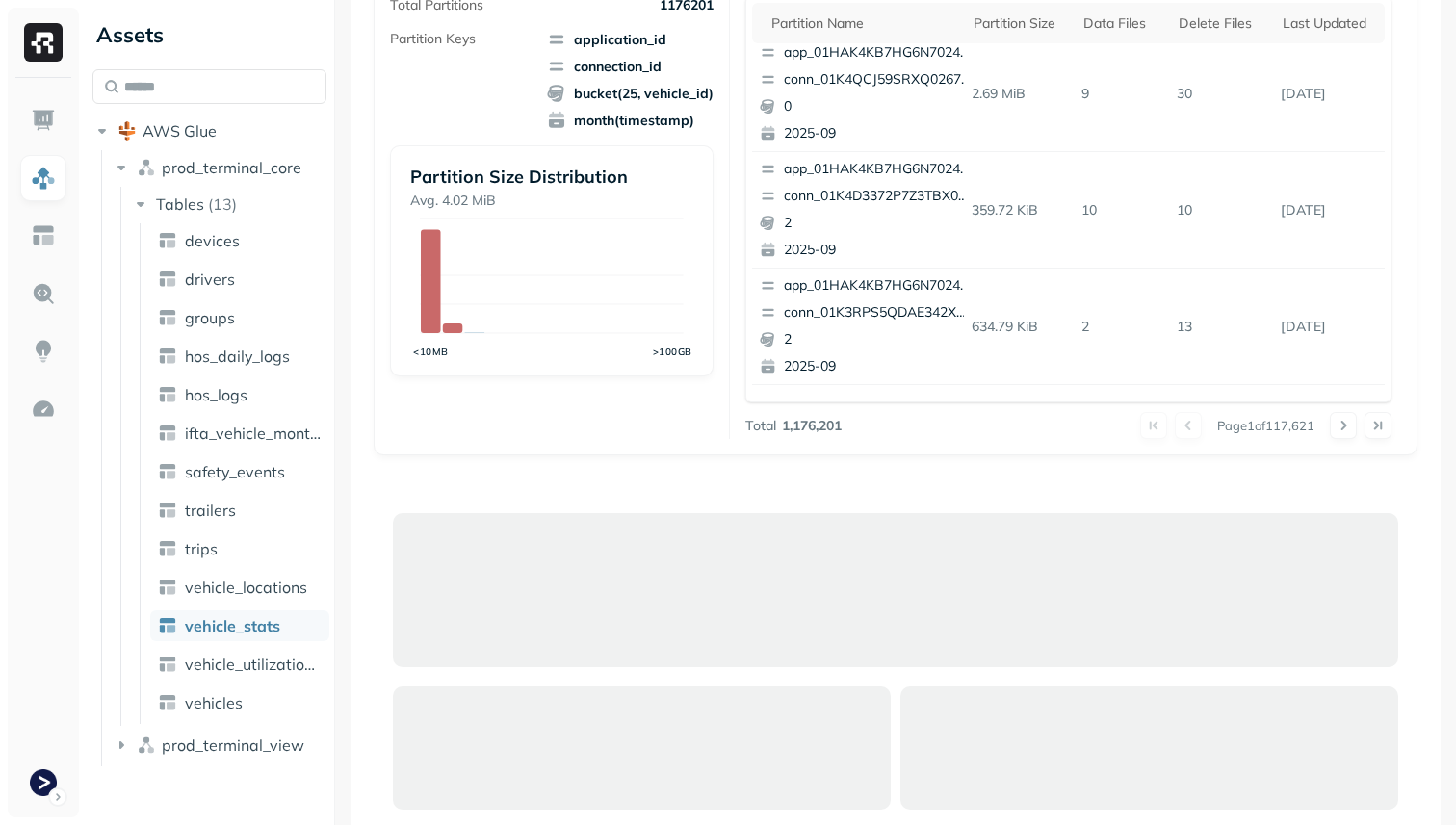
scroll to position [584, 0]
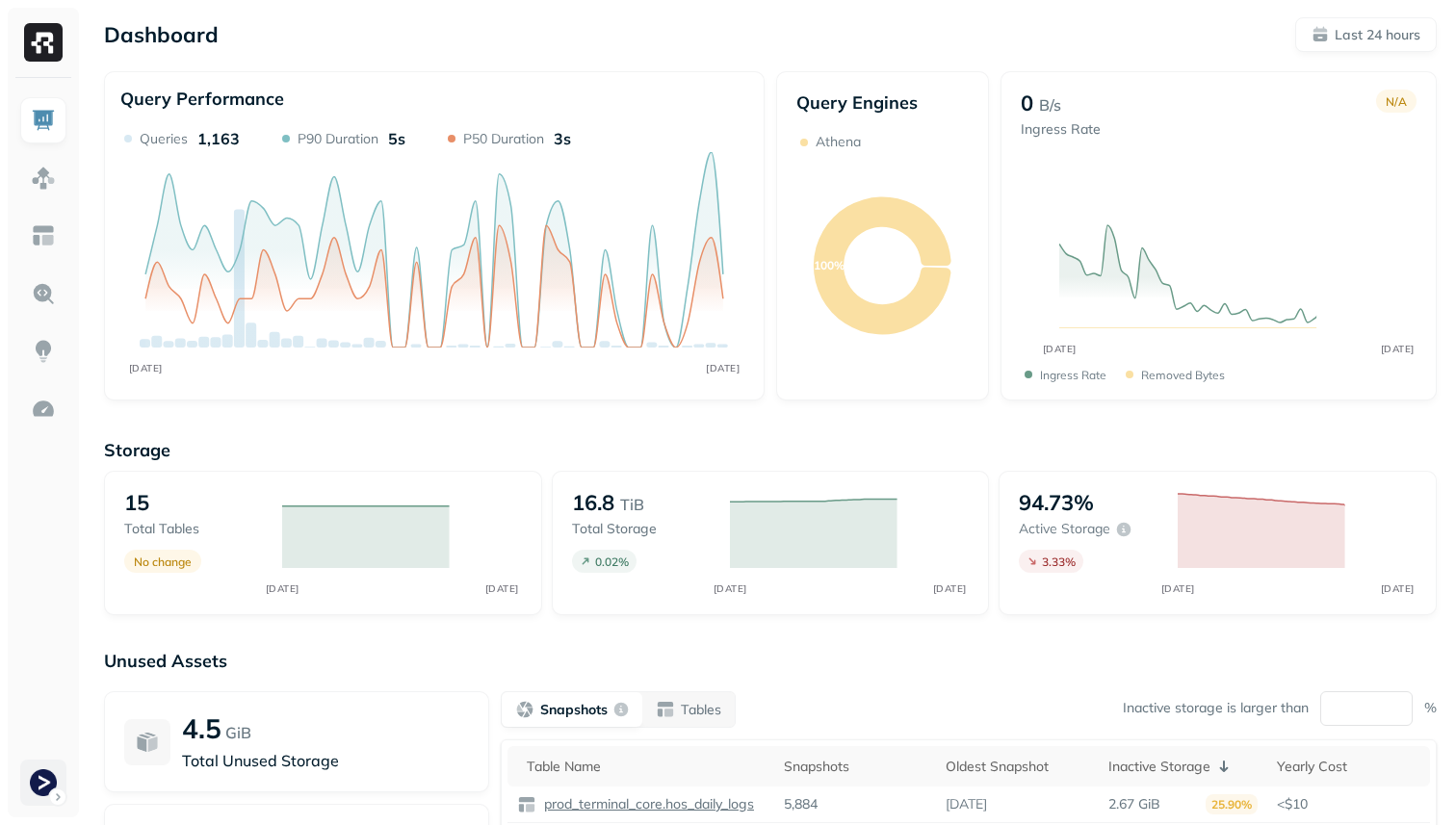
click at [63, 788] on html "Dashboard Last 24 hours Query Performance SEP [DATE] Queries 1,163 P90 Duration…" at bounding box center [728, 536] width 1456 height 1072
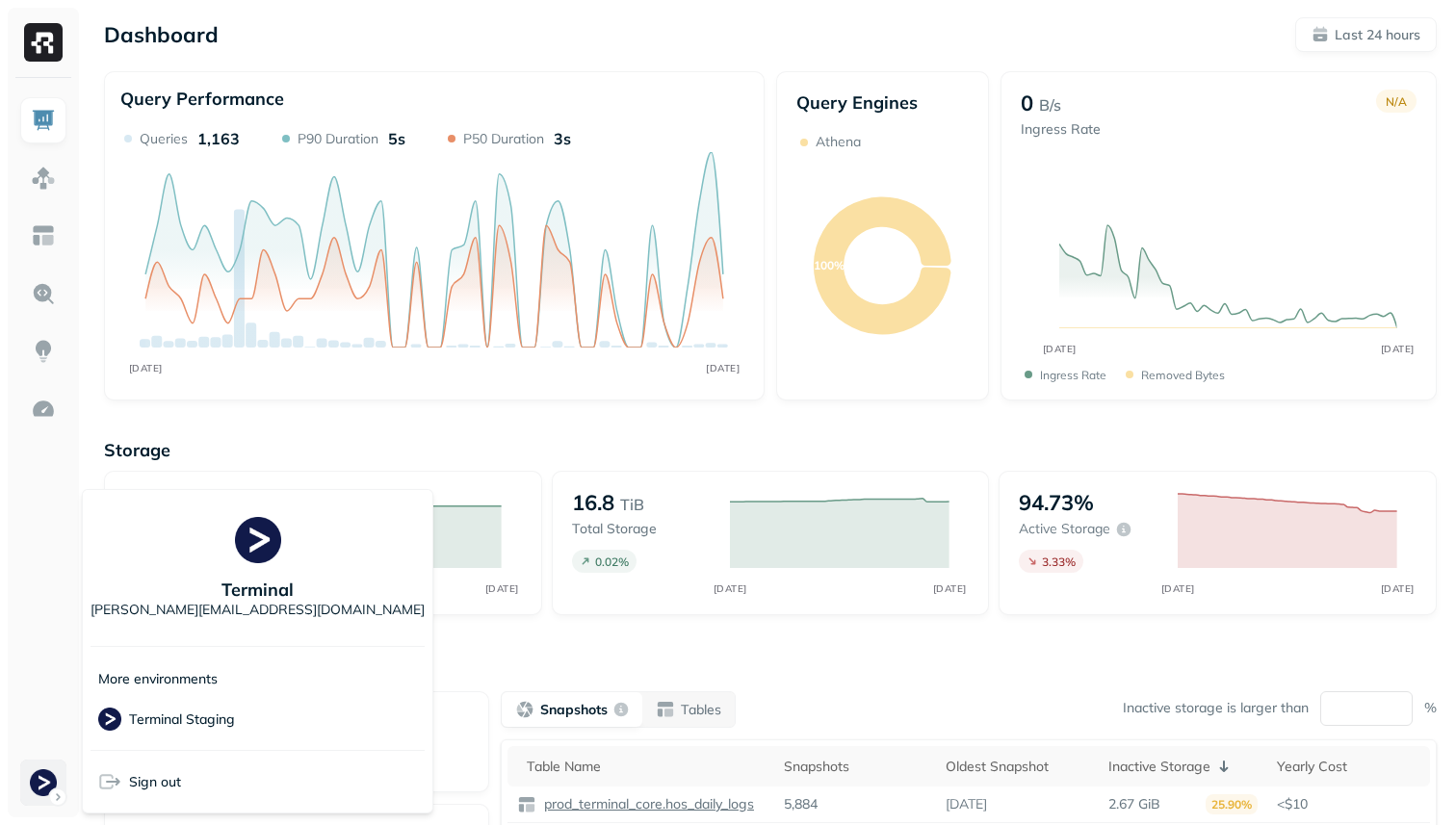
click at [63, 788] on html "Dashboard Last 24 hours Query Performance SEP [DATE] Queries 1,163 P90 Duration…" at bounding box center [728, 536] width 1456 height 1072
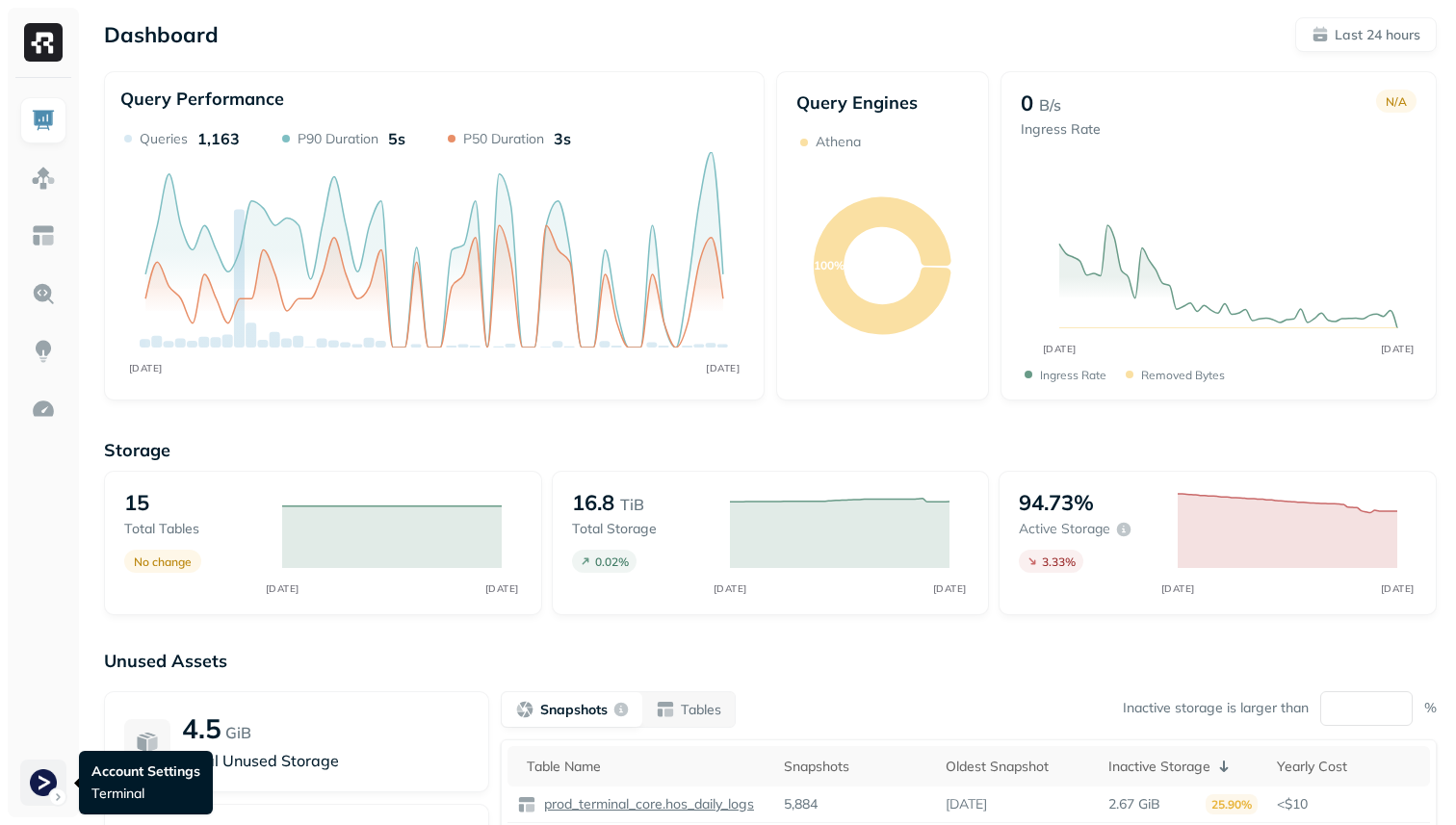
click at [32, 796] on html "Dashboard Last 24 hours Query Performance SEP [DATE] Queries 1,163 P90 Duration…" at bounding box center [728, 536] width 1456 height 1072
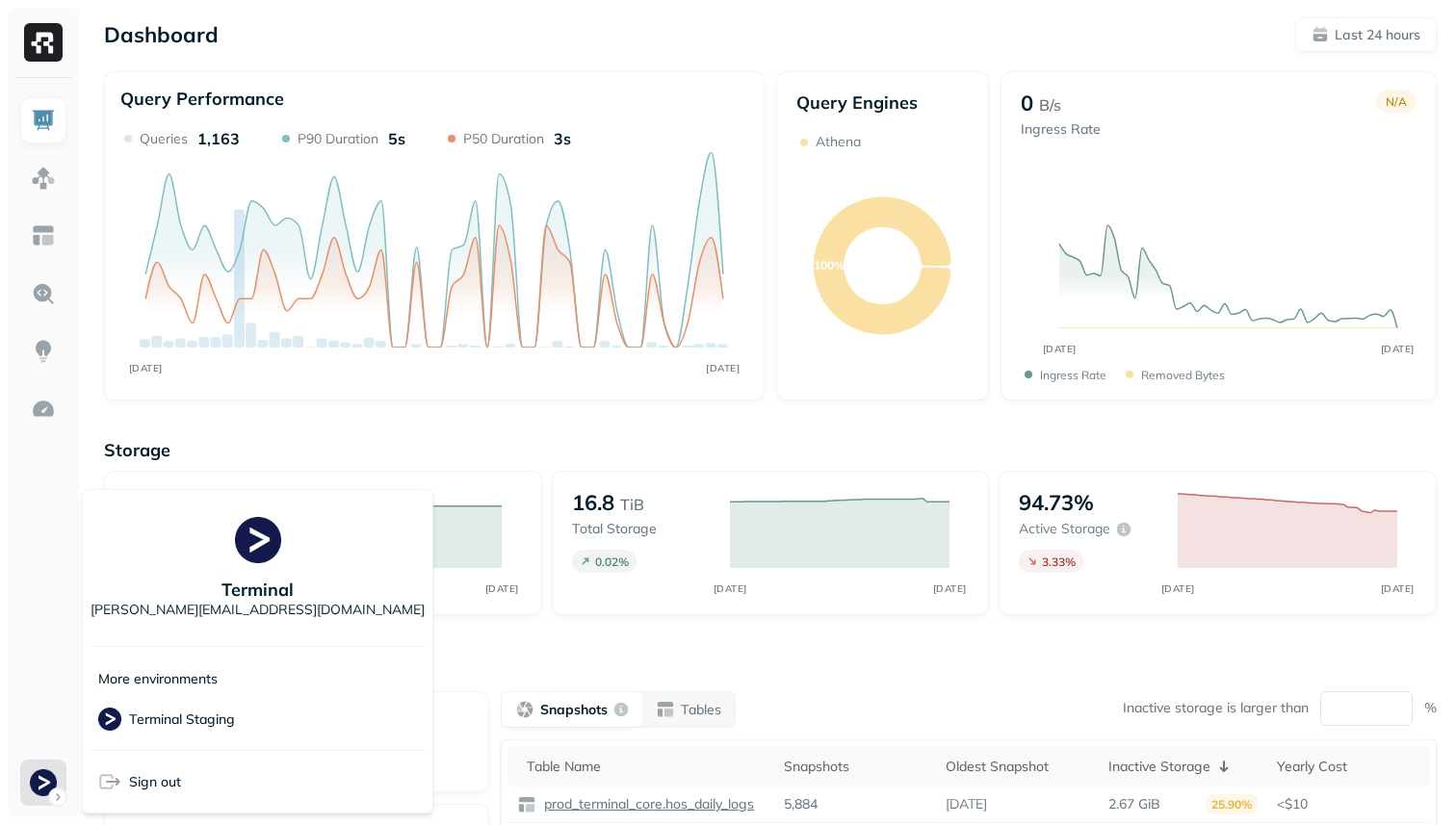
click at [50, 49] on html "Dashboard Last 24 hours Query Performance SEP [DATE] Queries 1,163 P90 Duration…" at bounding box center [728, 536] width 1456 height 1072
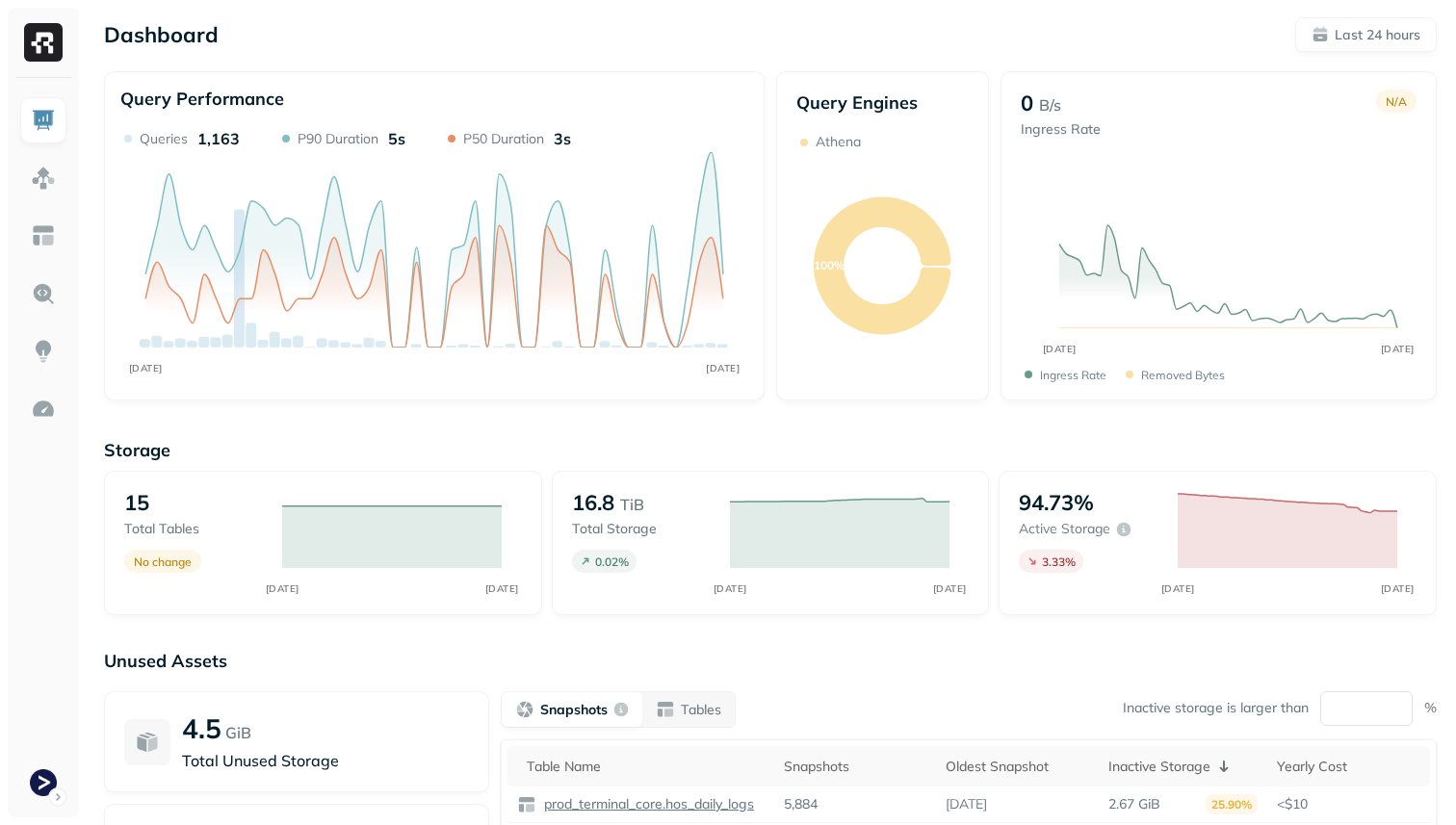
click at [50, 49] on img at bounding box center [43, 42] width 39 height 39
click at [1371, 43] on p "Last 24 hours" at bounding box center [1377, 35] width 85 height 18
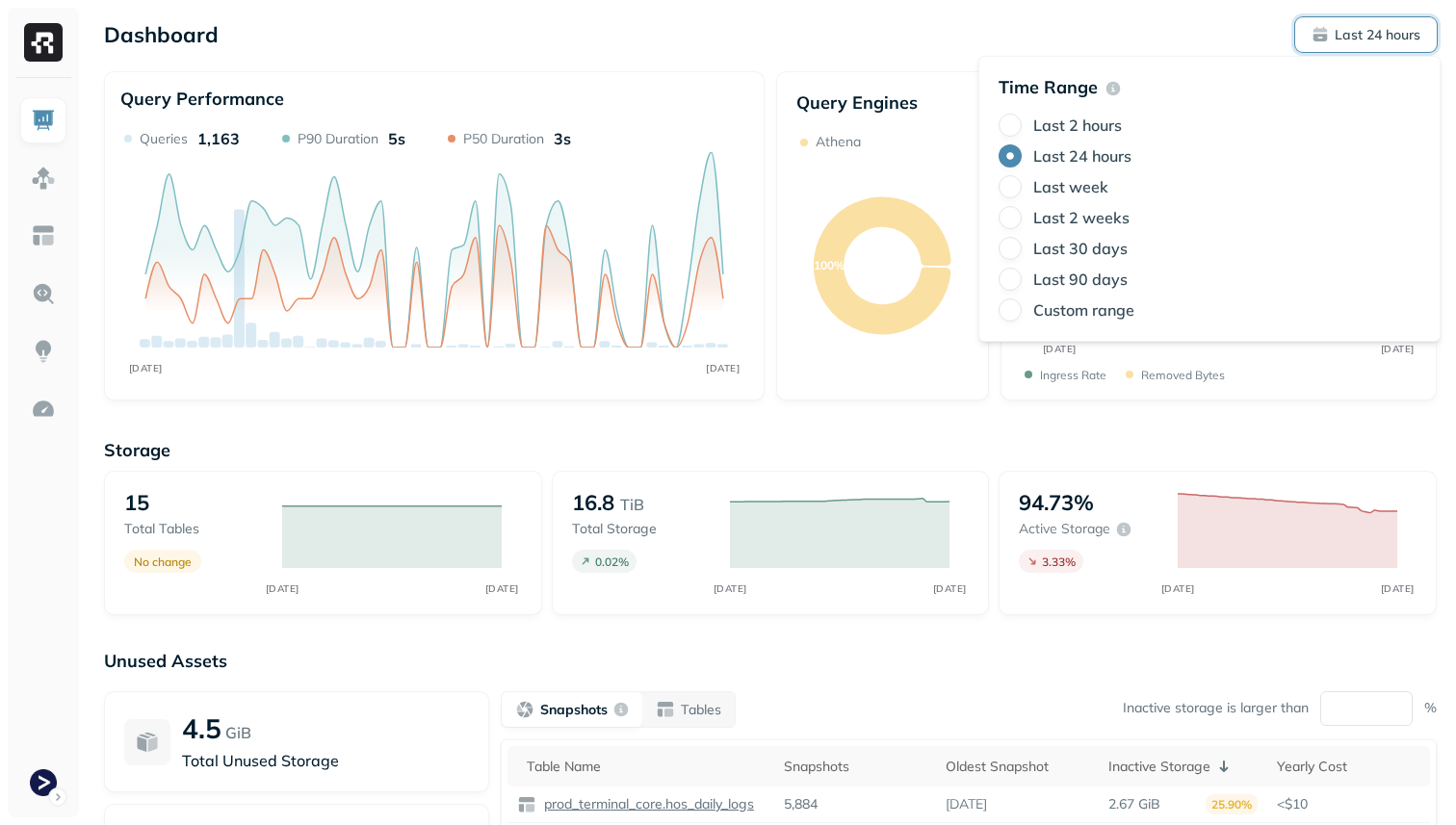
click at [1371, 43] on p "Last 24 hours" at bounding box center [1377, 35] width 85 height 18
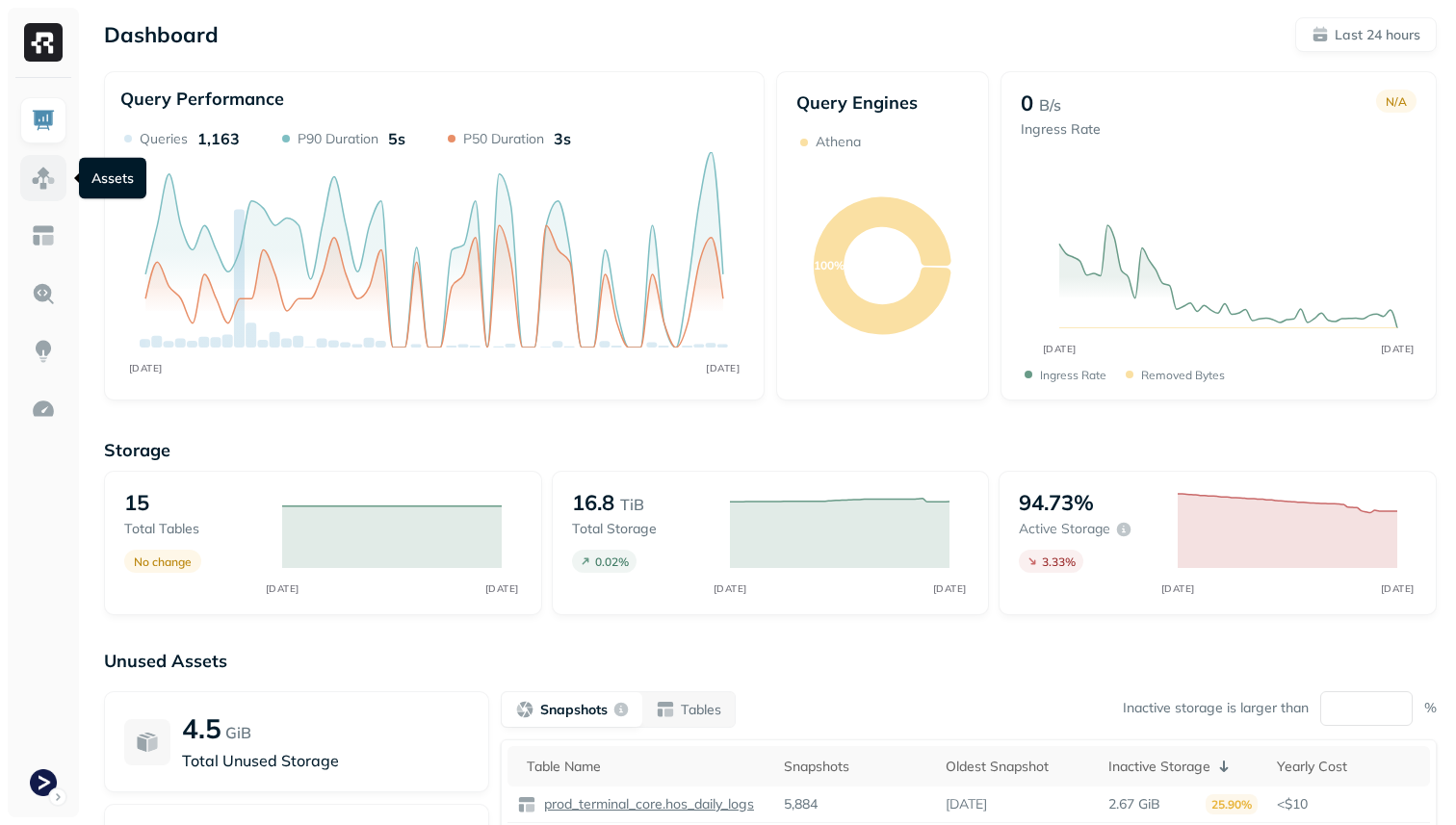
click at [21, 185] on link at bounding box center [43, 178] width 47 height 47
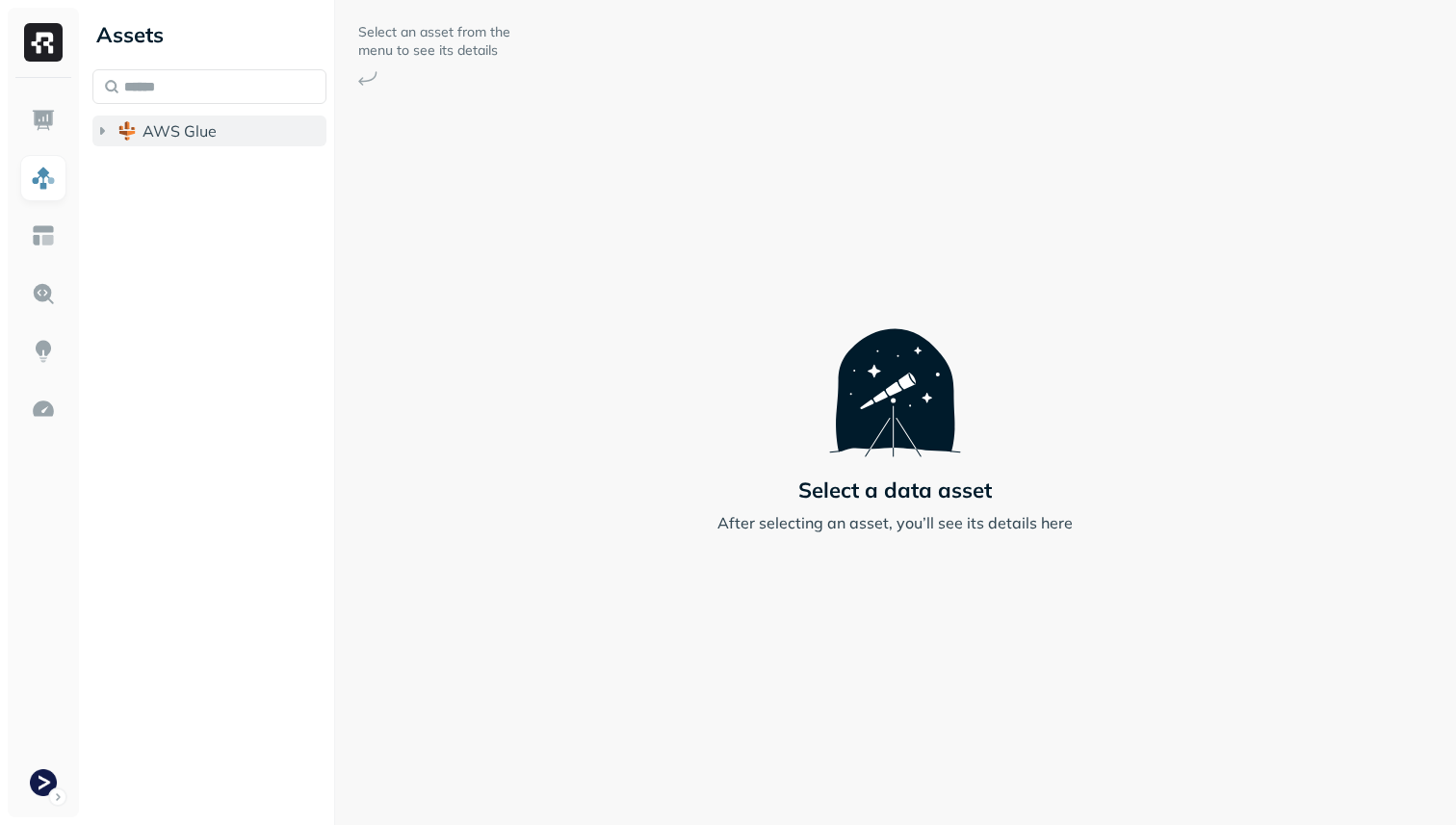
click at [200, 141] on button "AWS Glue" at bounding box center [209, 130] width 234 height 31
click at [255, 173] on span "prod_terminal_core" at bounding box center [231, 167] width 140 height 19
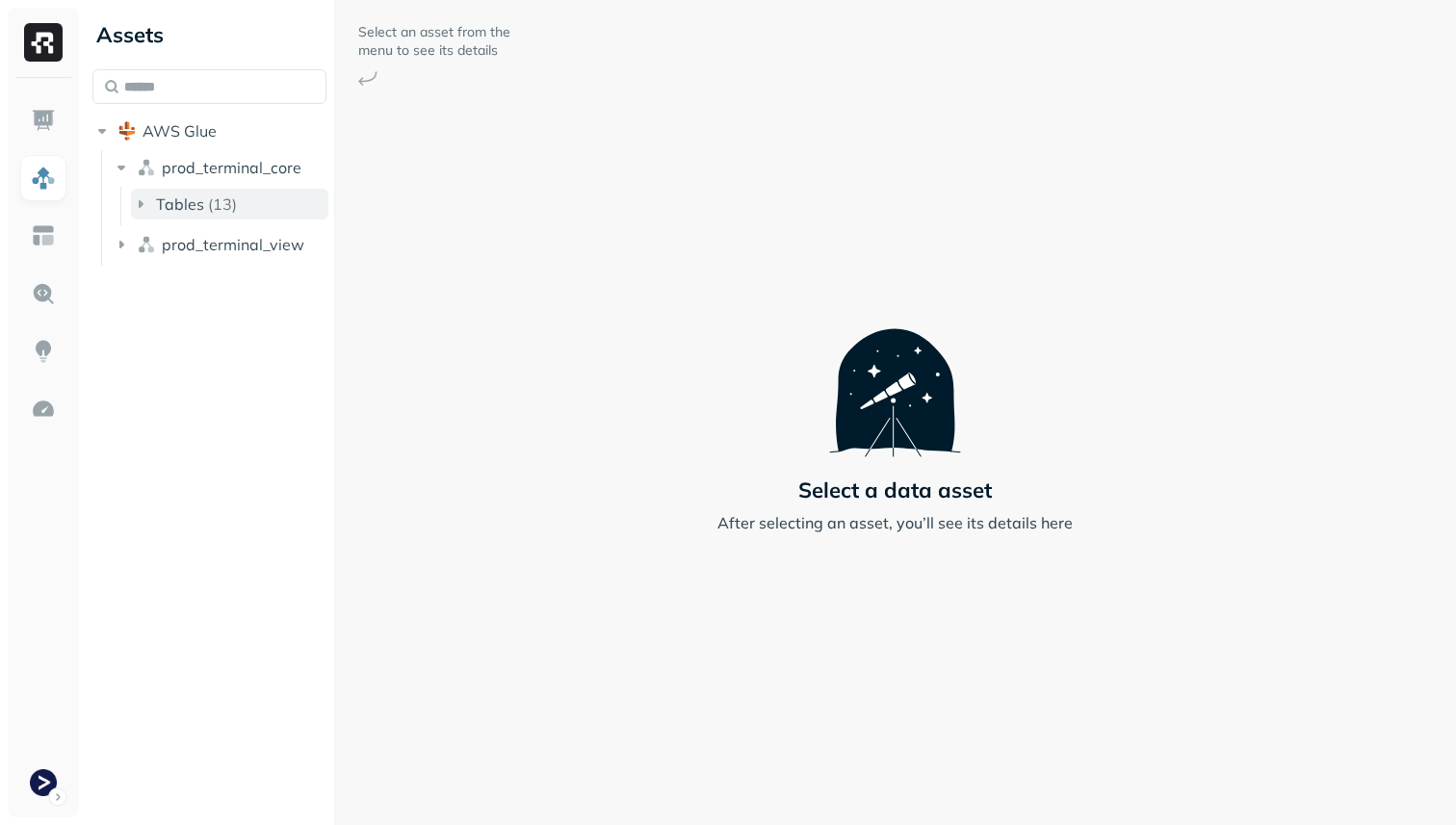
click at [267, 205] on button "Tables ( 13 )" at bounding box center [229, 204] width 198 height 31
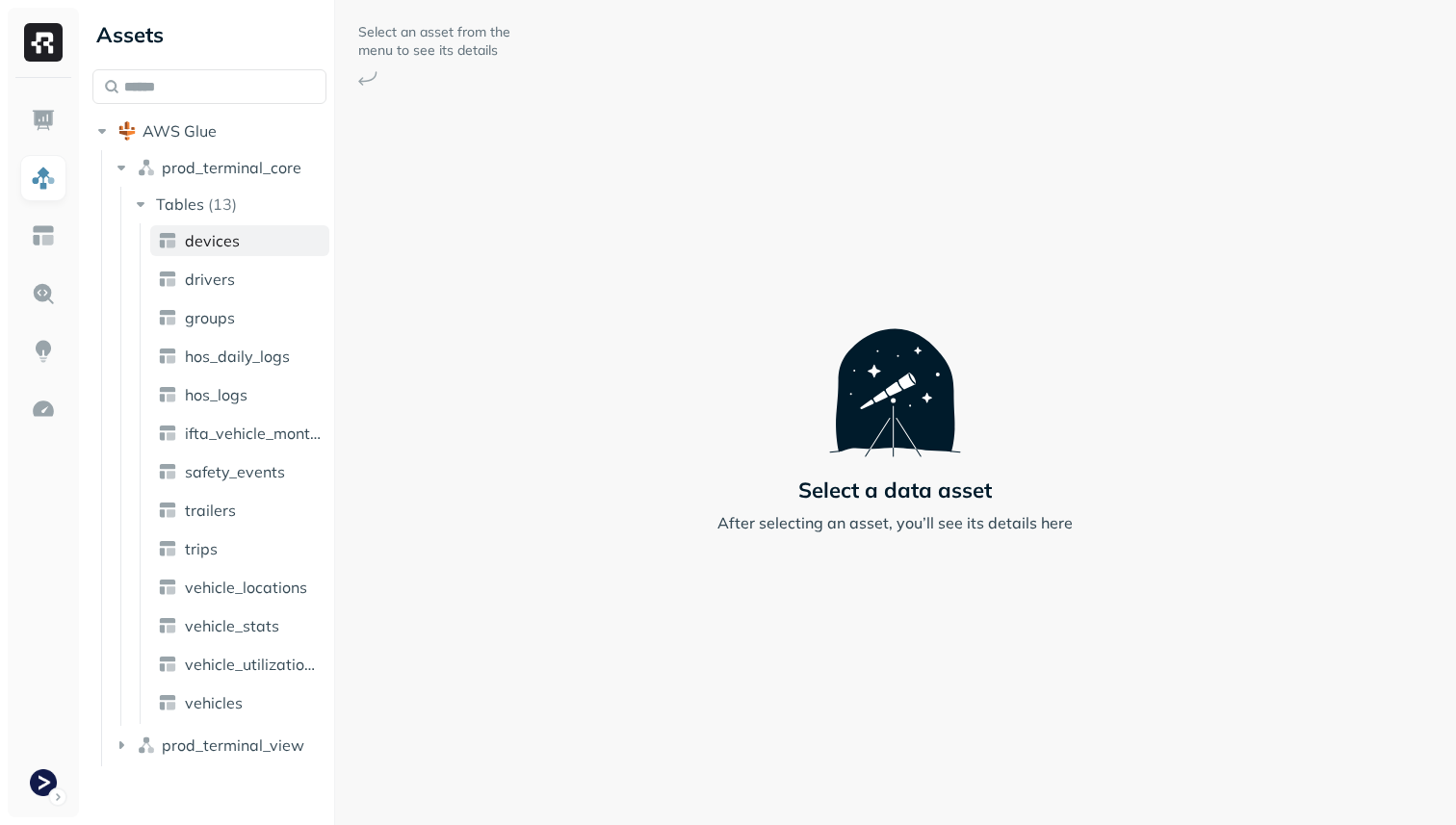
click at [266, 241] on link "devices" at bounding box center [239, 240] width 179 height 31
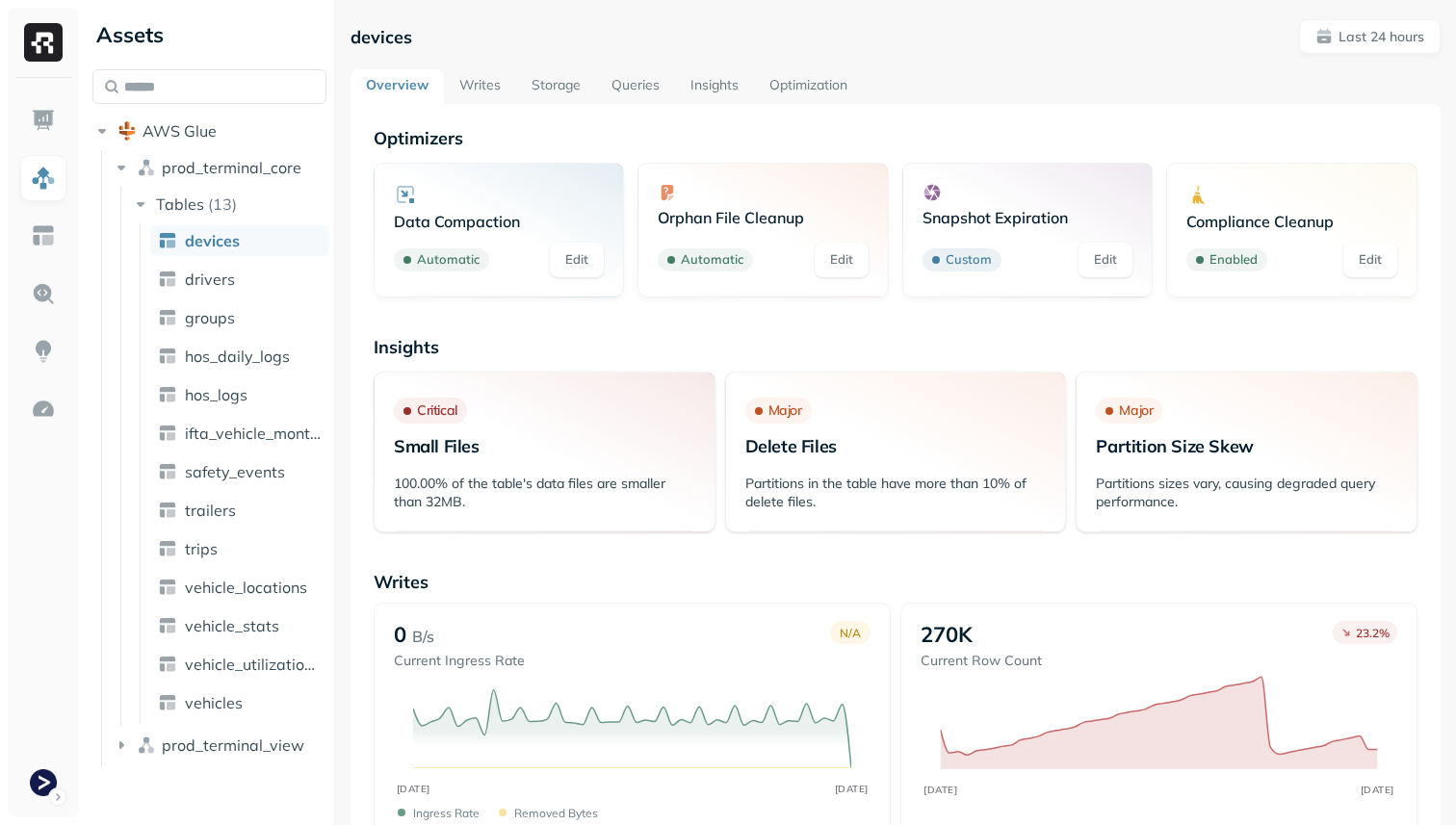
click at [265, 568] on ul "devices drivers groups hos_daily_logs hos_logs ifta_vehicle_months safety_event…" at bounding box center [234, 474] width 190 height 500
click at [267, 589] on span "vehicle_locations" at bounding box center [245, 587] width 122 height 19
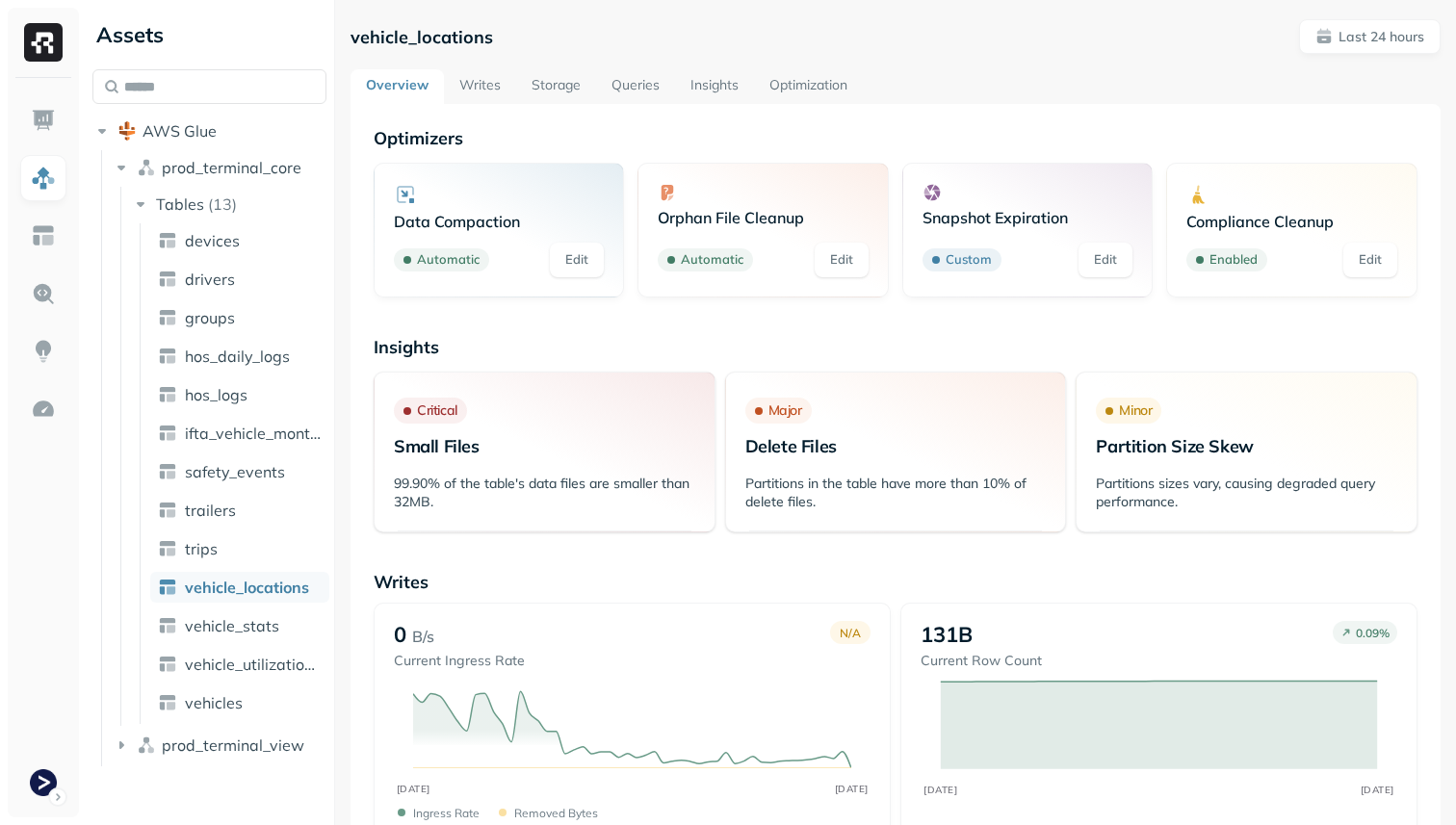
click at [498, 91] on link "Writes" at bounding box center [479, 86] width 72 height 35
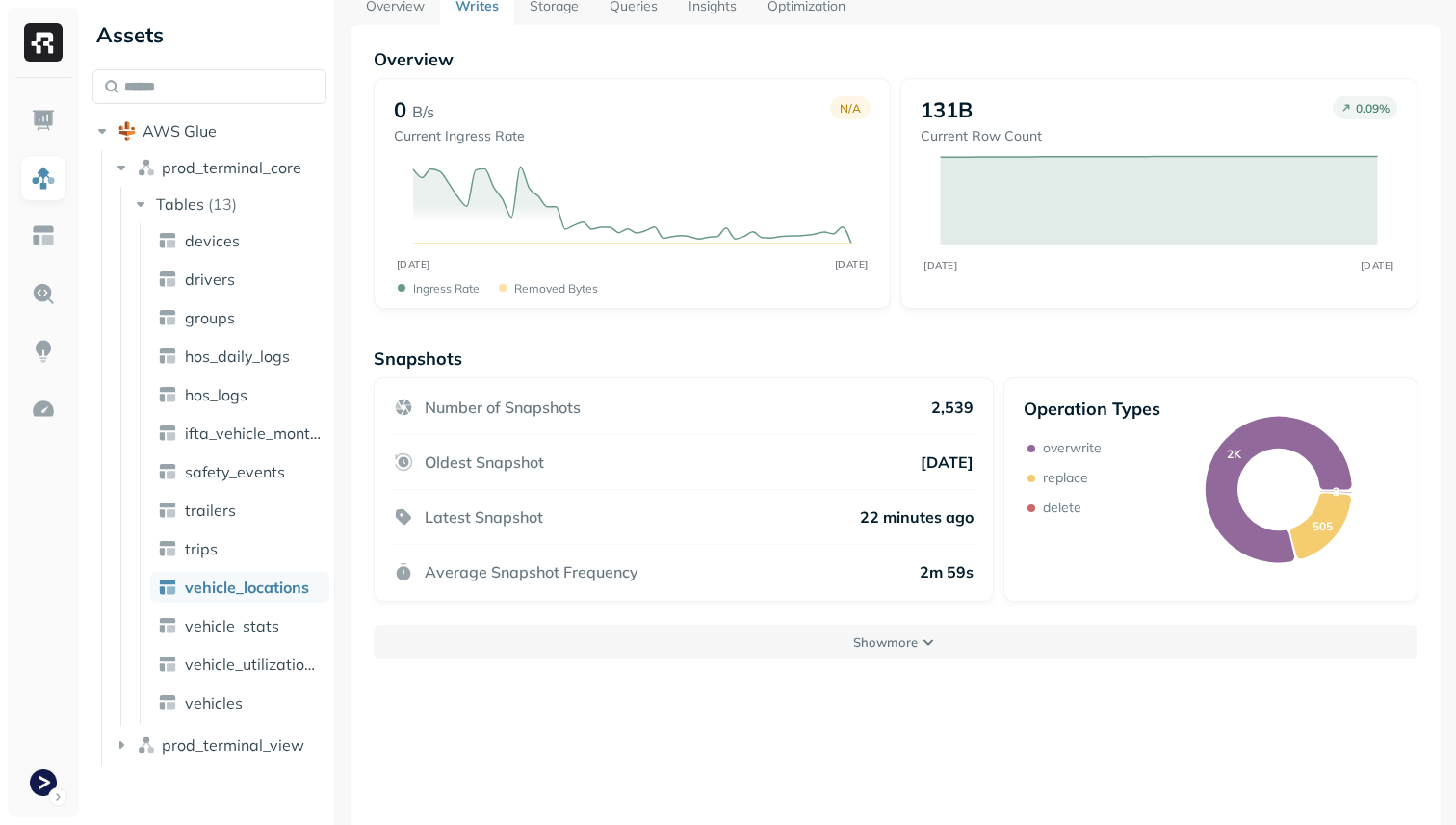
scroll to position [104, 0]
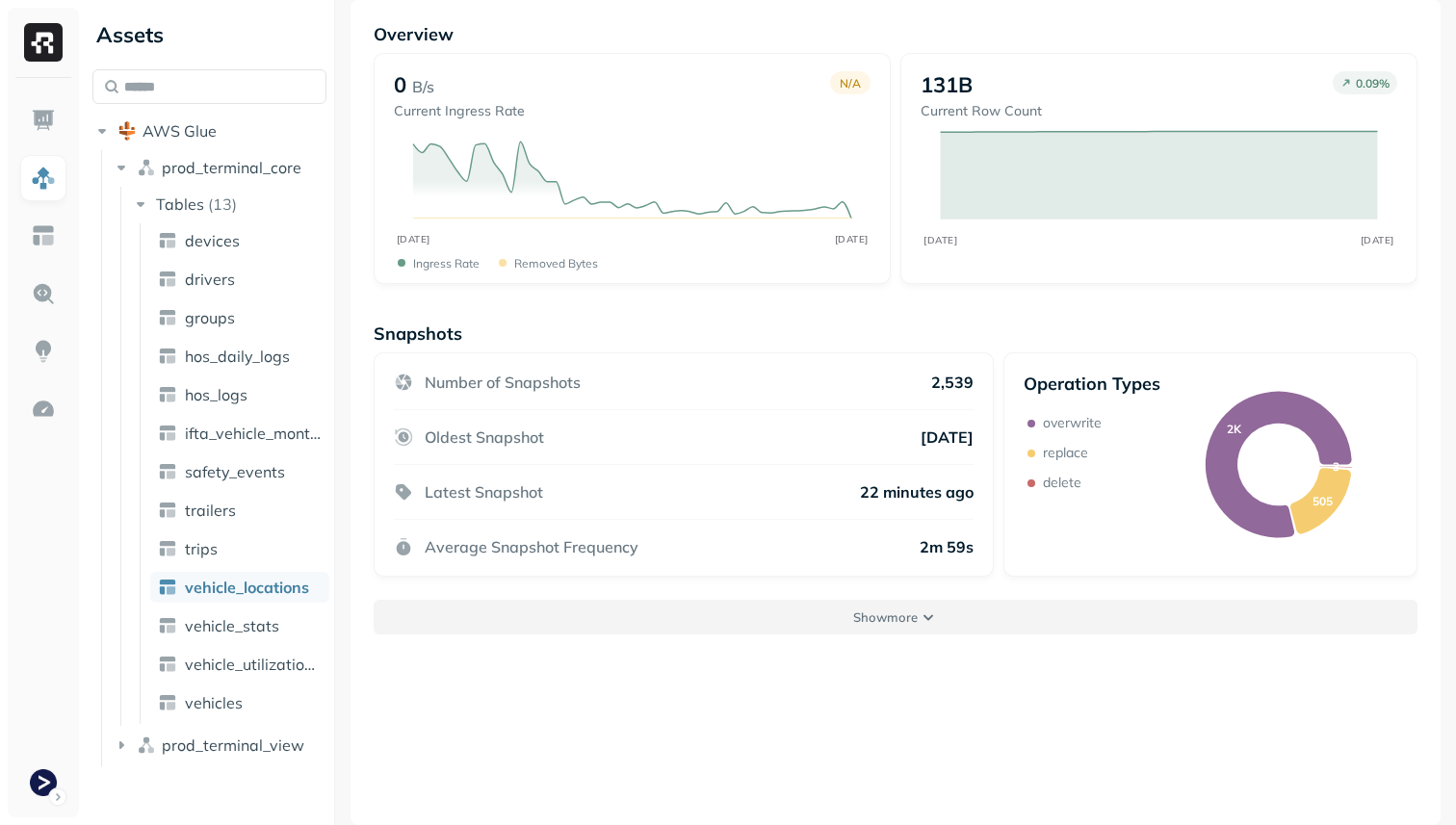
click at [1043, 624] on button "Show more" at bounding box center [894, 617] width 1043 height 35
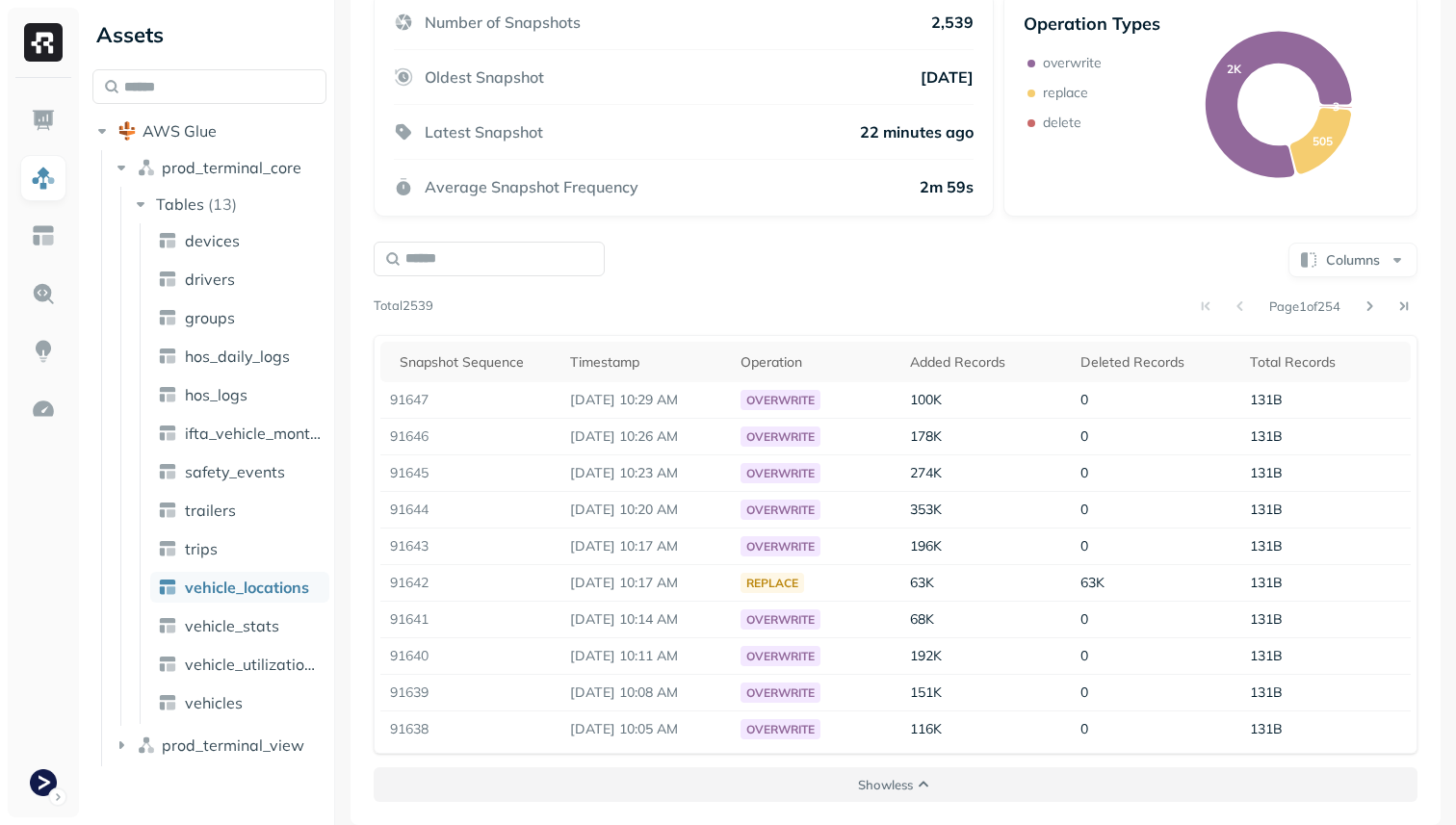
scroll to position [0, 0]
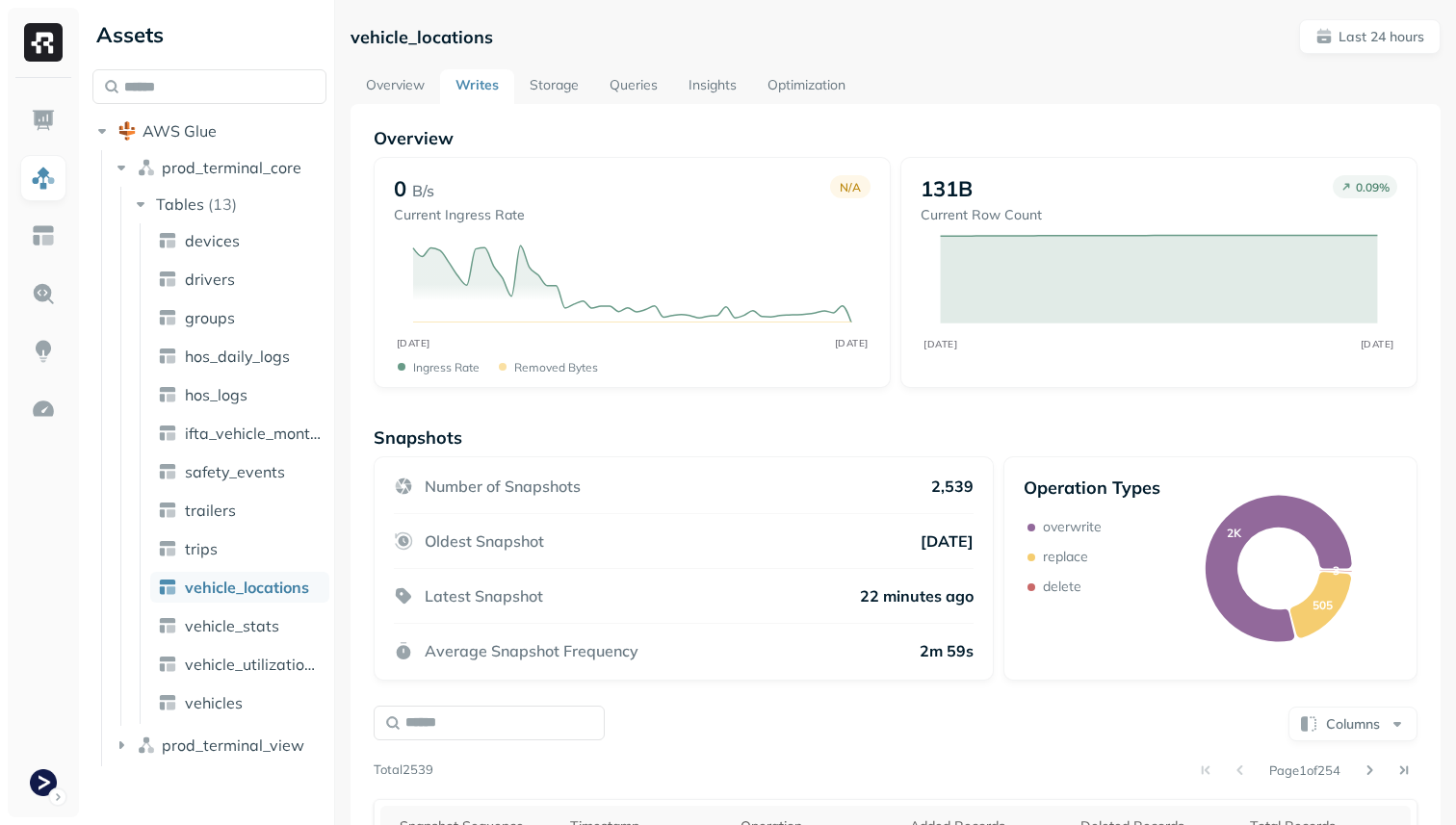
click at [541, 96] on link "Storage" at bounding box center [554, 86] width 80 height 35
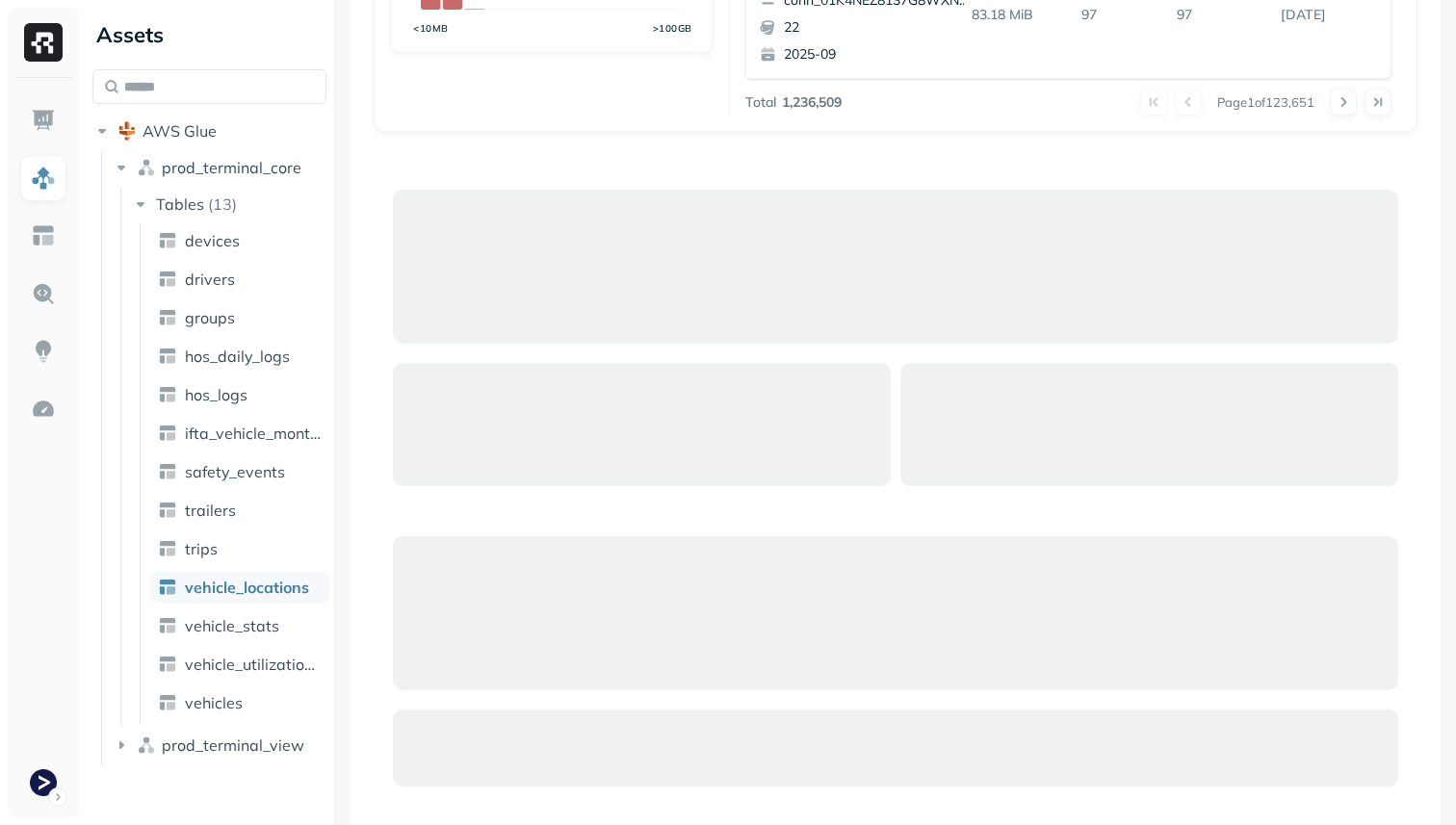
scroll to position [959, 0]
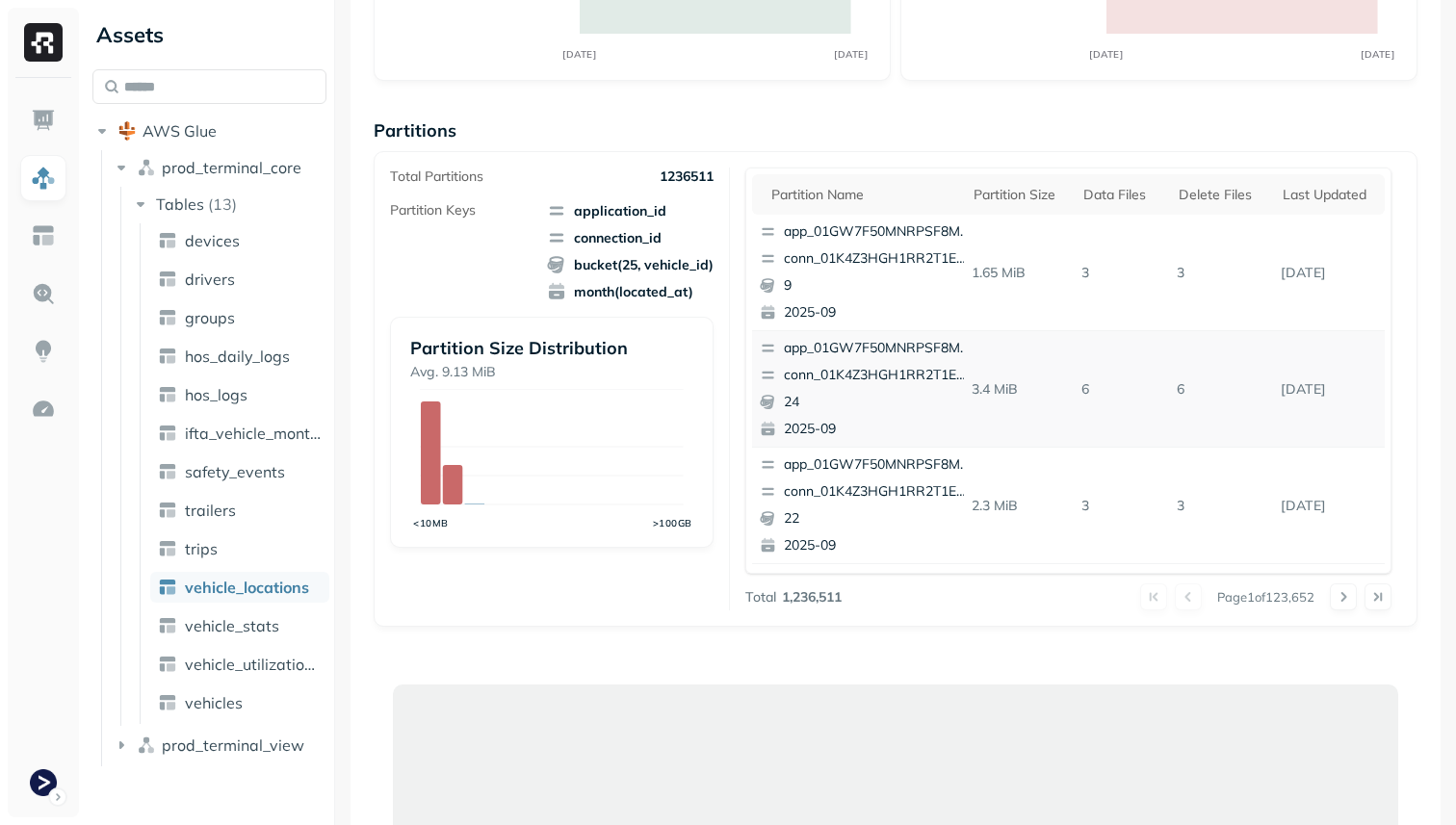
scroll to position [258, 0]
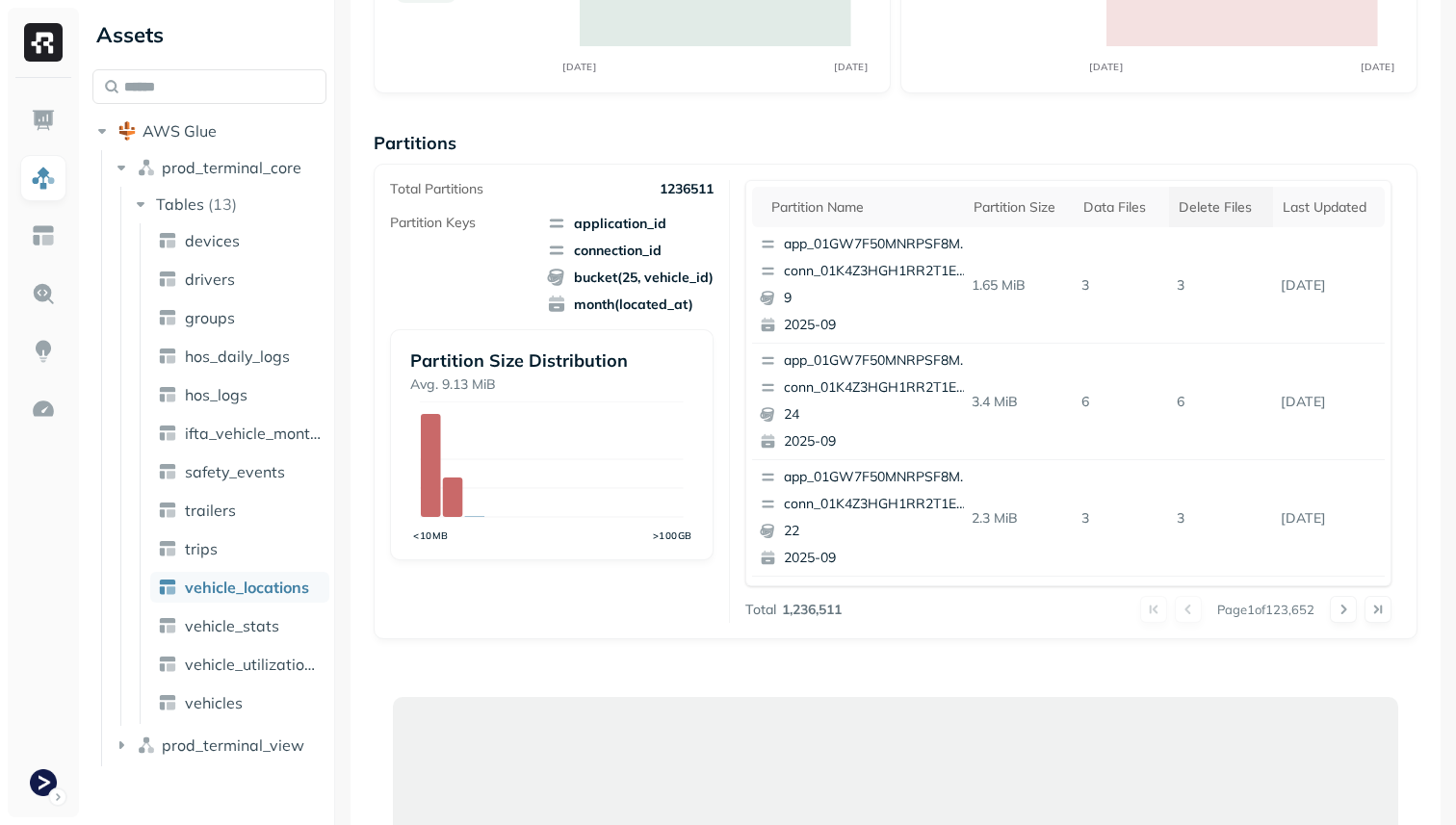
click at [1219, 215] on th "Delete Files" at bounding box center [1221, 206] width 104 height 41
click at [1204, 212] on div "Delete Files" at bounding box center [1218, 206] width 101 height 23
click at [1204, 212] on div "Delete Files" at bounding box center [1220, 207] width 84 height 18
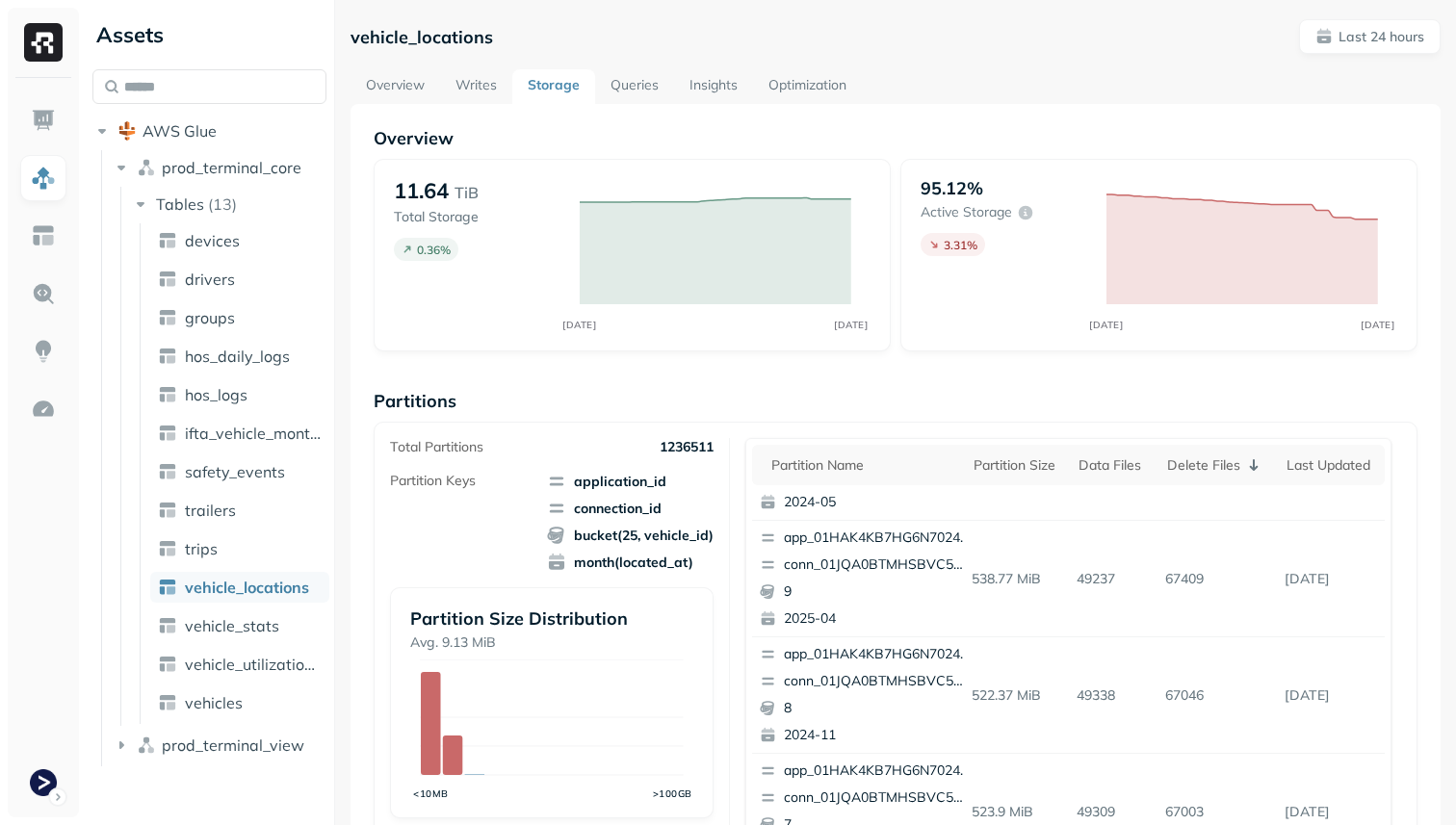
scroll to position [0, 0]
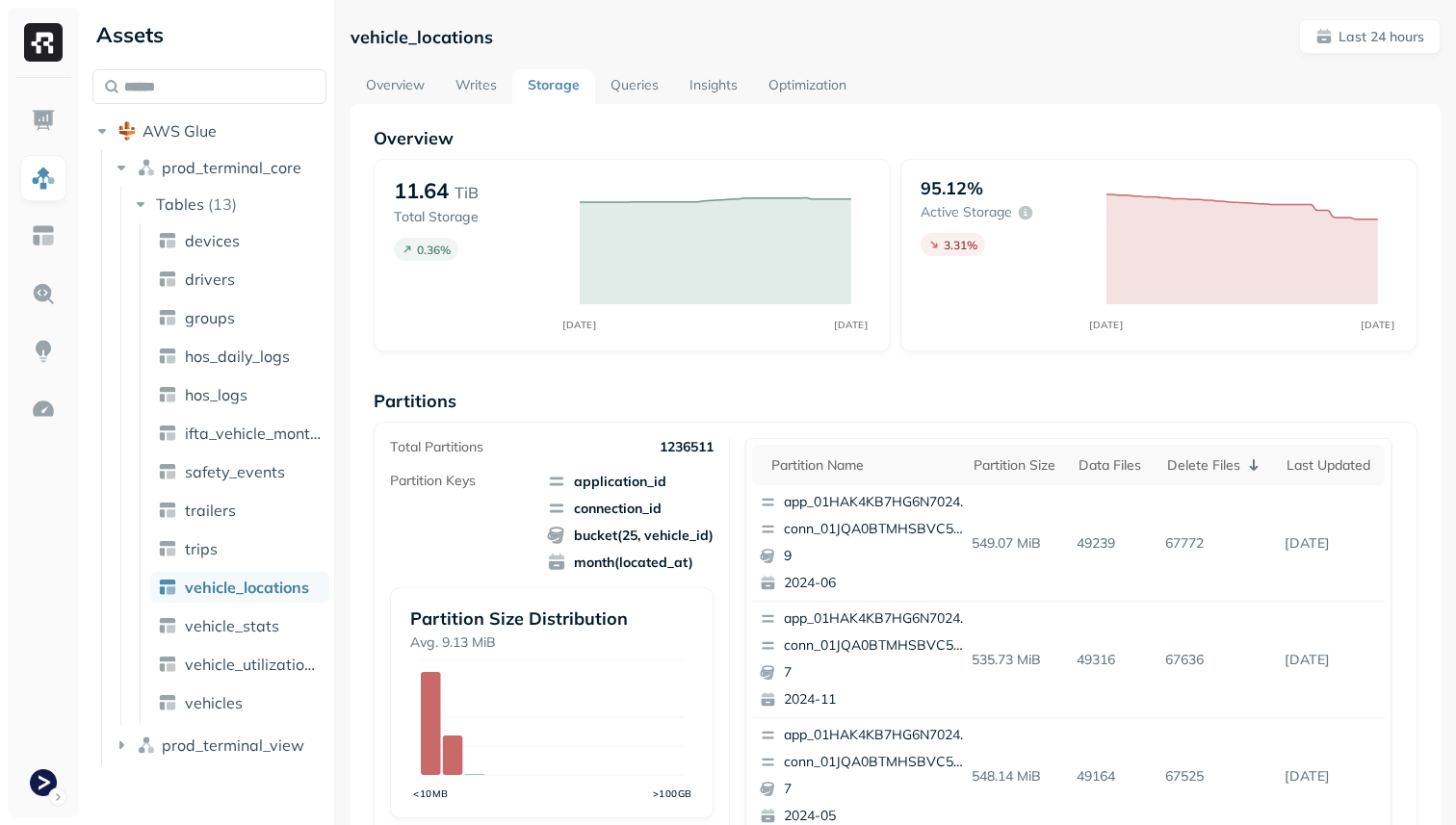
click at [383, 69] on link "Overview" at bounding box center [395, 86] width 89 height 35
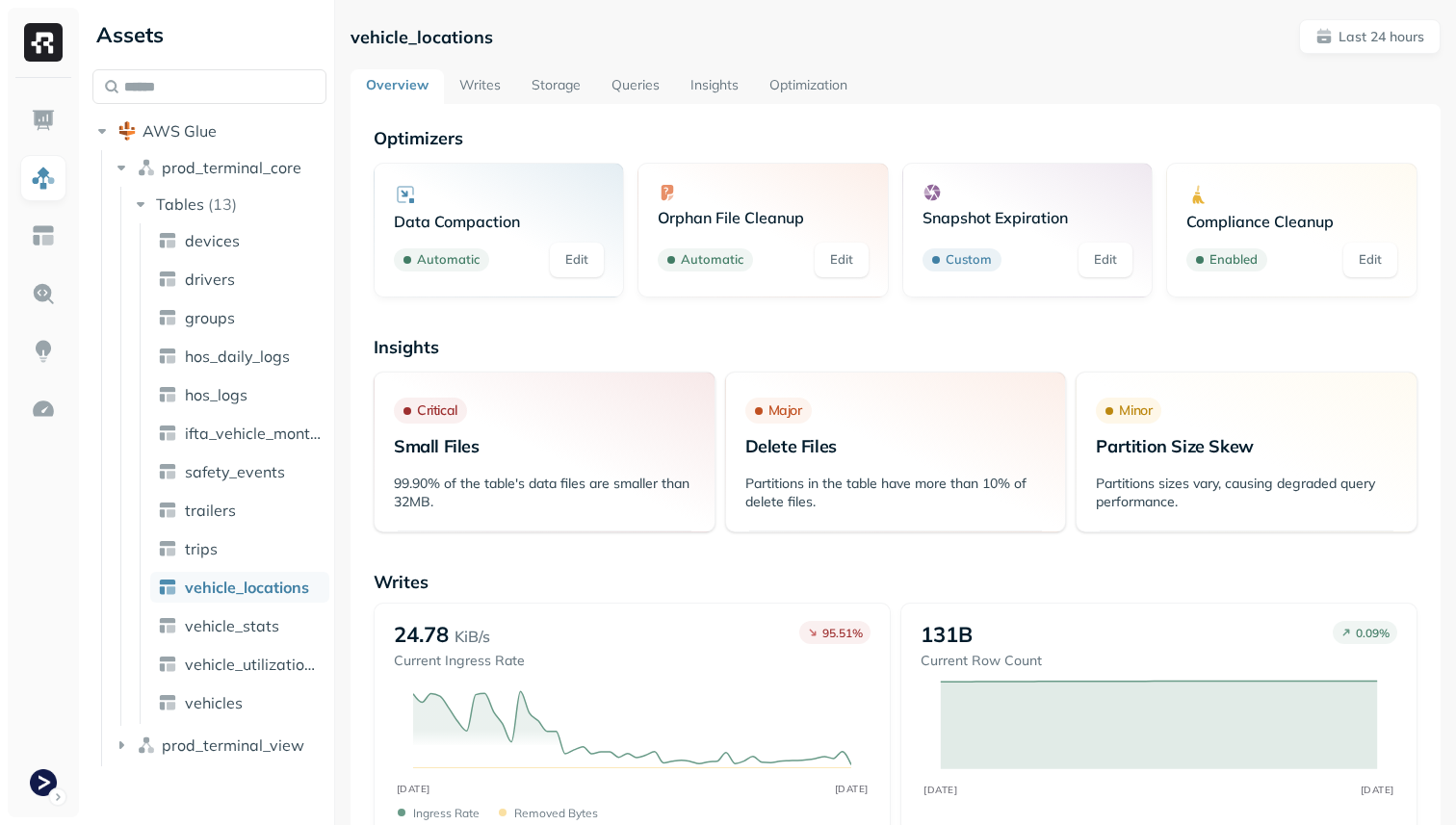
click at [532, 94] on link "Storage" at bounding box center [556, 86] width 80 height 35
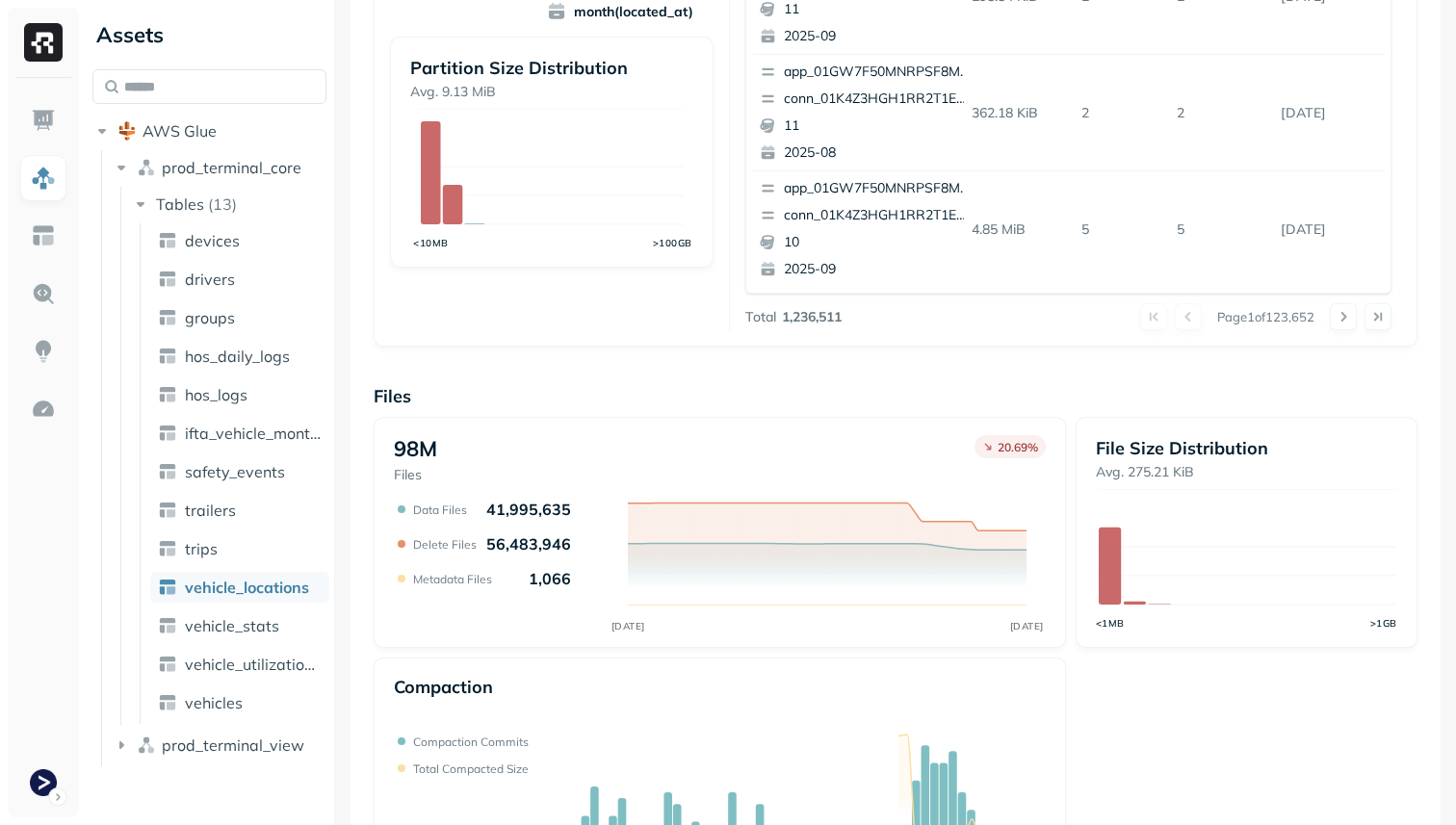
scroll to position [647, 0]
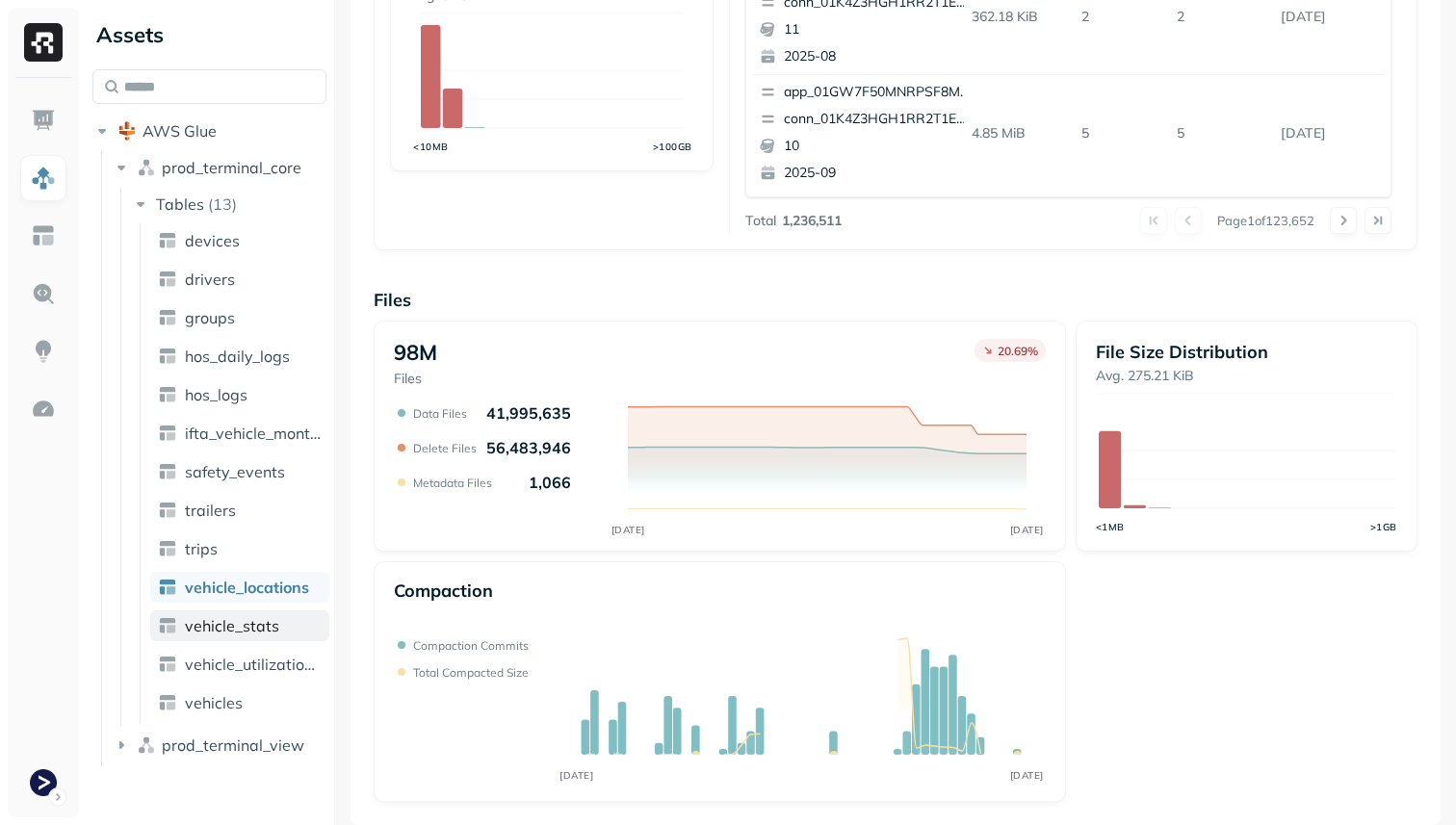
click at [292, 619] on link "vehicle_stats" at bounding box center [239, 625] width 179 height 31
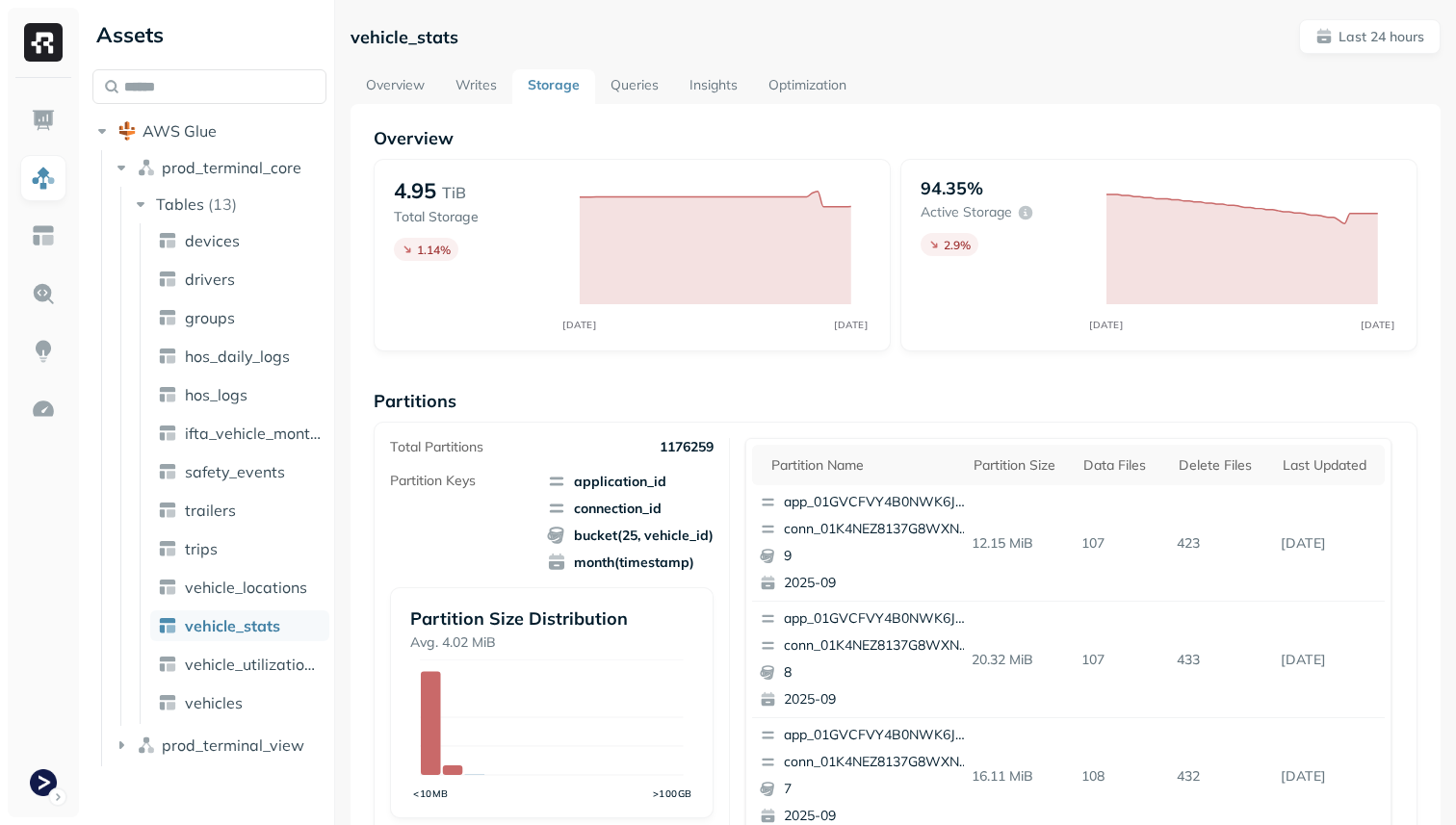
click at [386, 91] on link "Overview" at bounding box center [395, 86] width 89 height 35
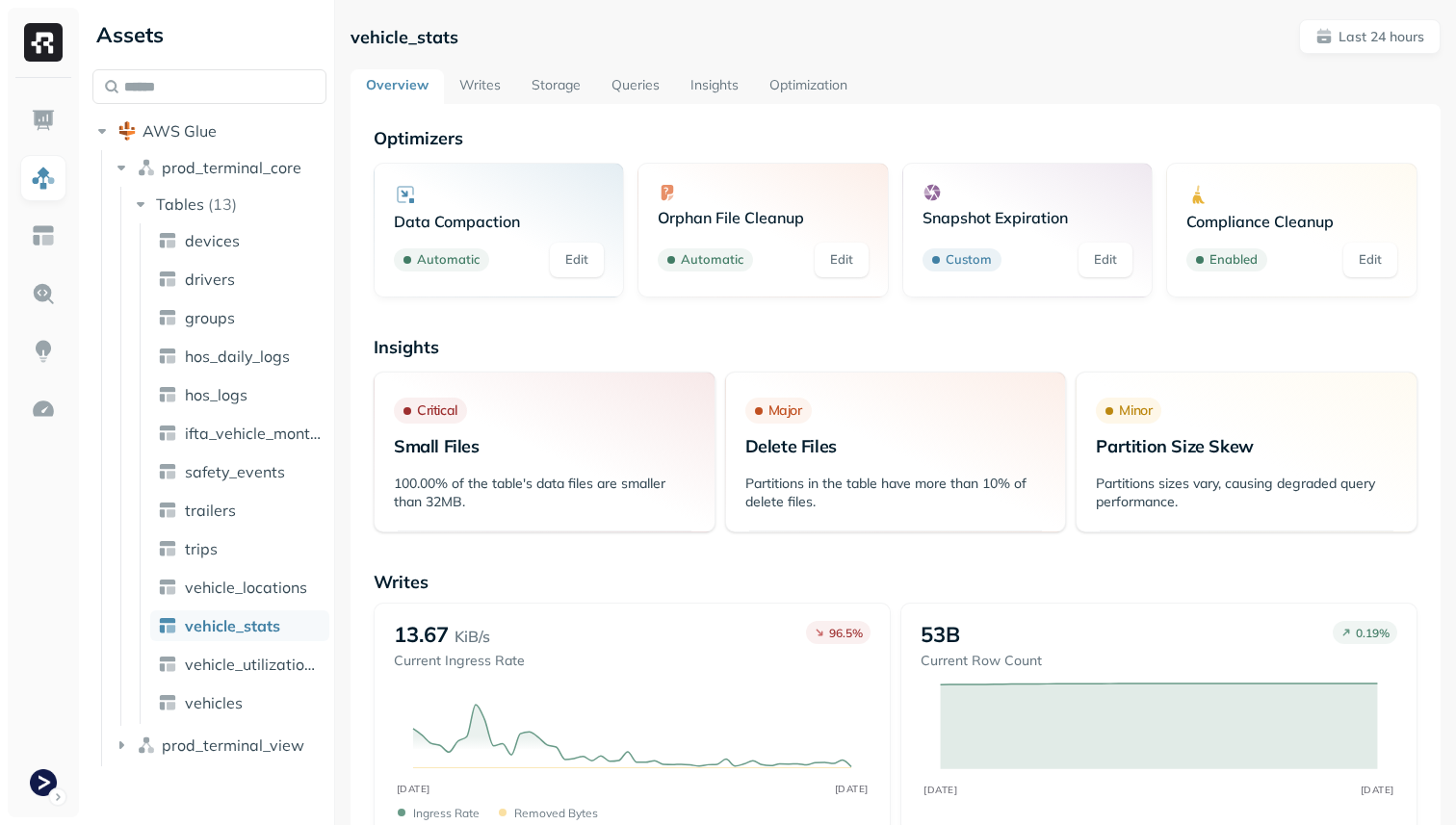
click at [552, 97] on link "Storage" at bounding box center [556, 86] width 80 height 35
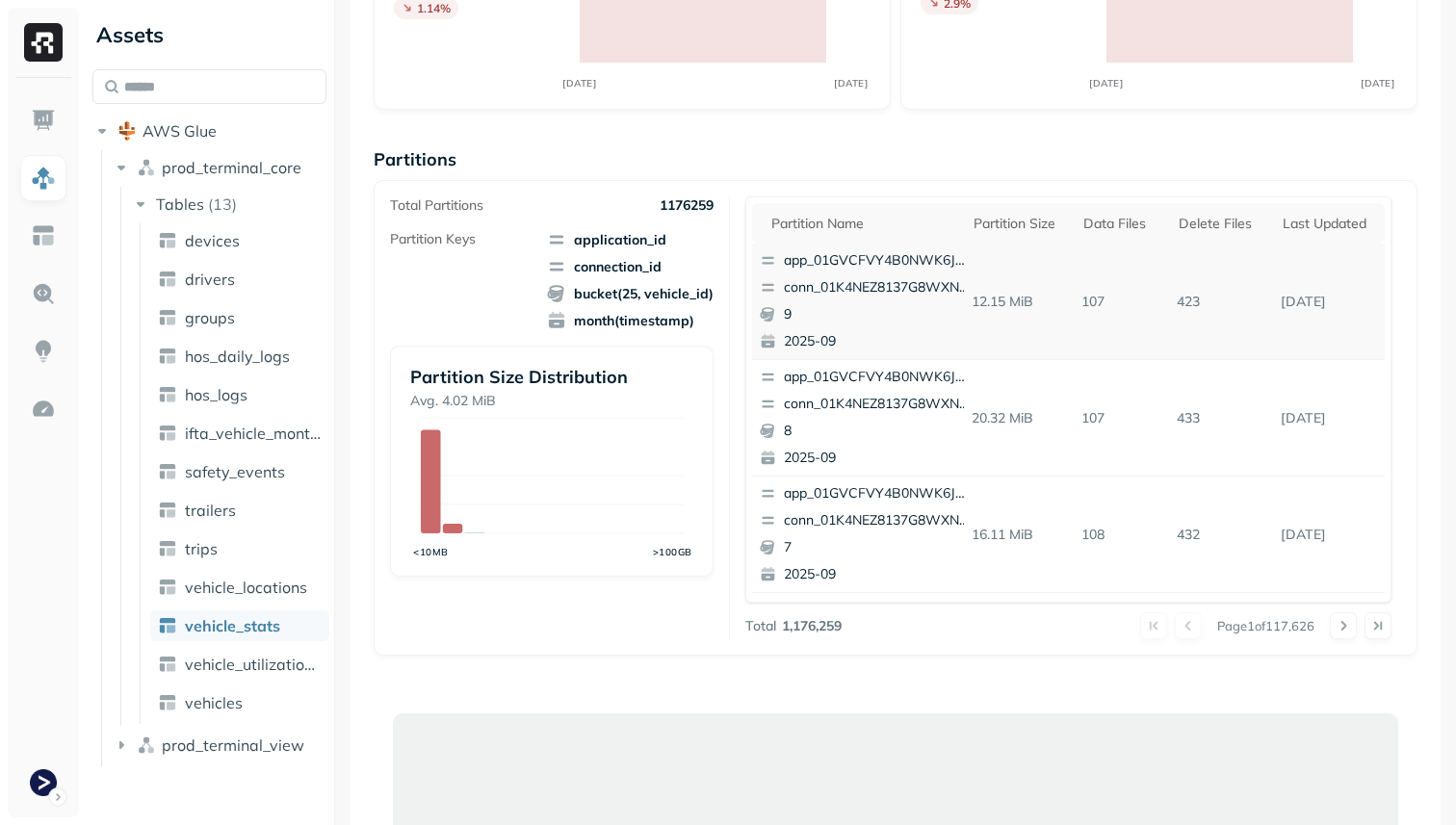
scroll to position [272, 0]
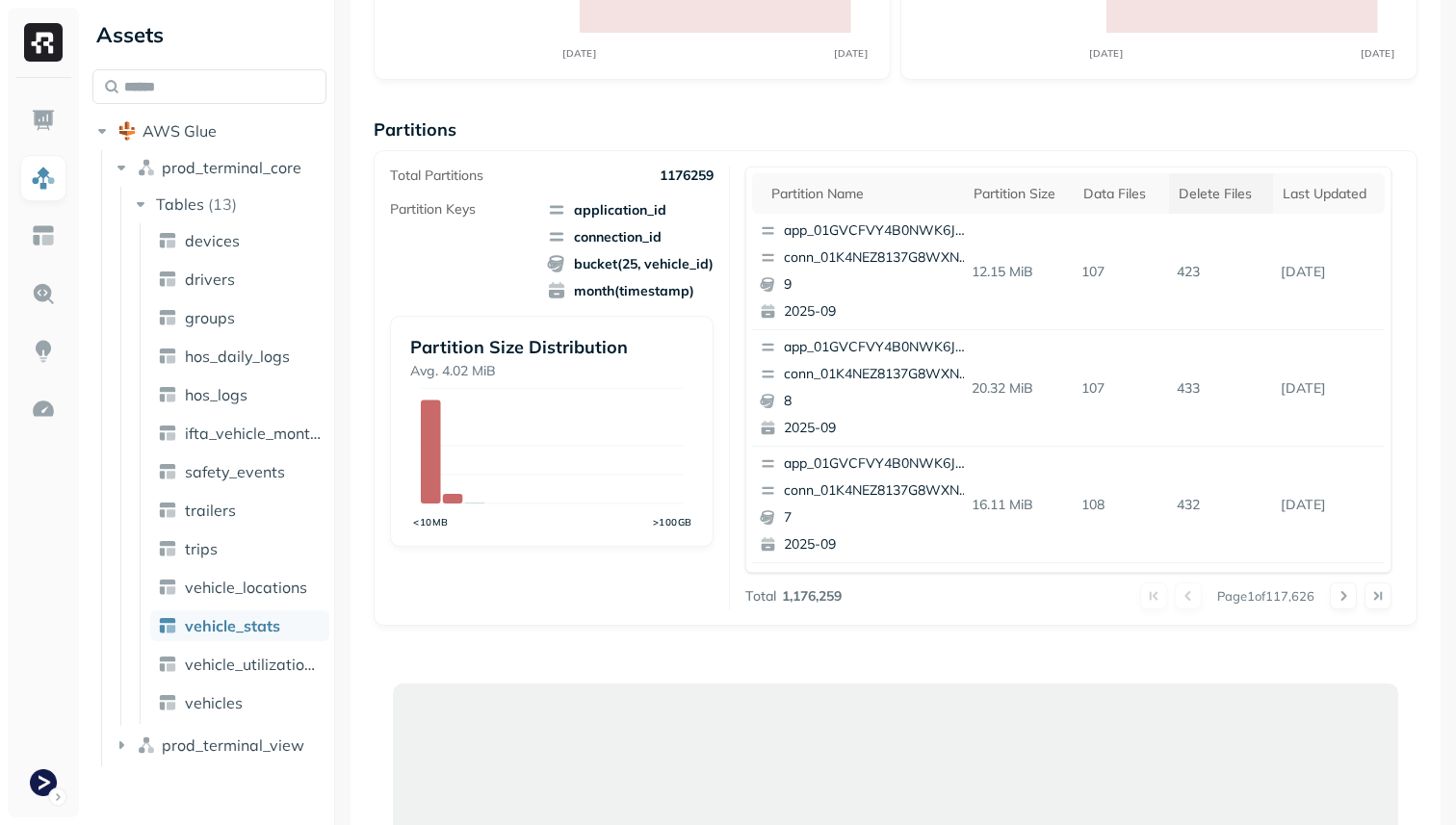
click at [1222, 196] on div "Delete Files" at bounding box center [1220, 194] width 84 height 18
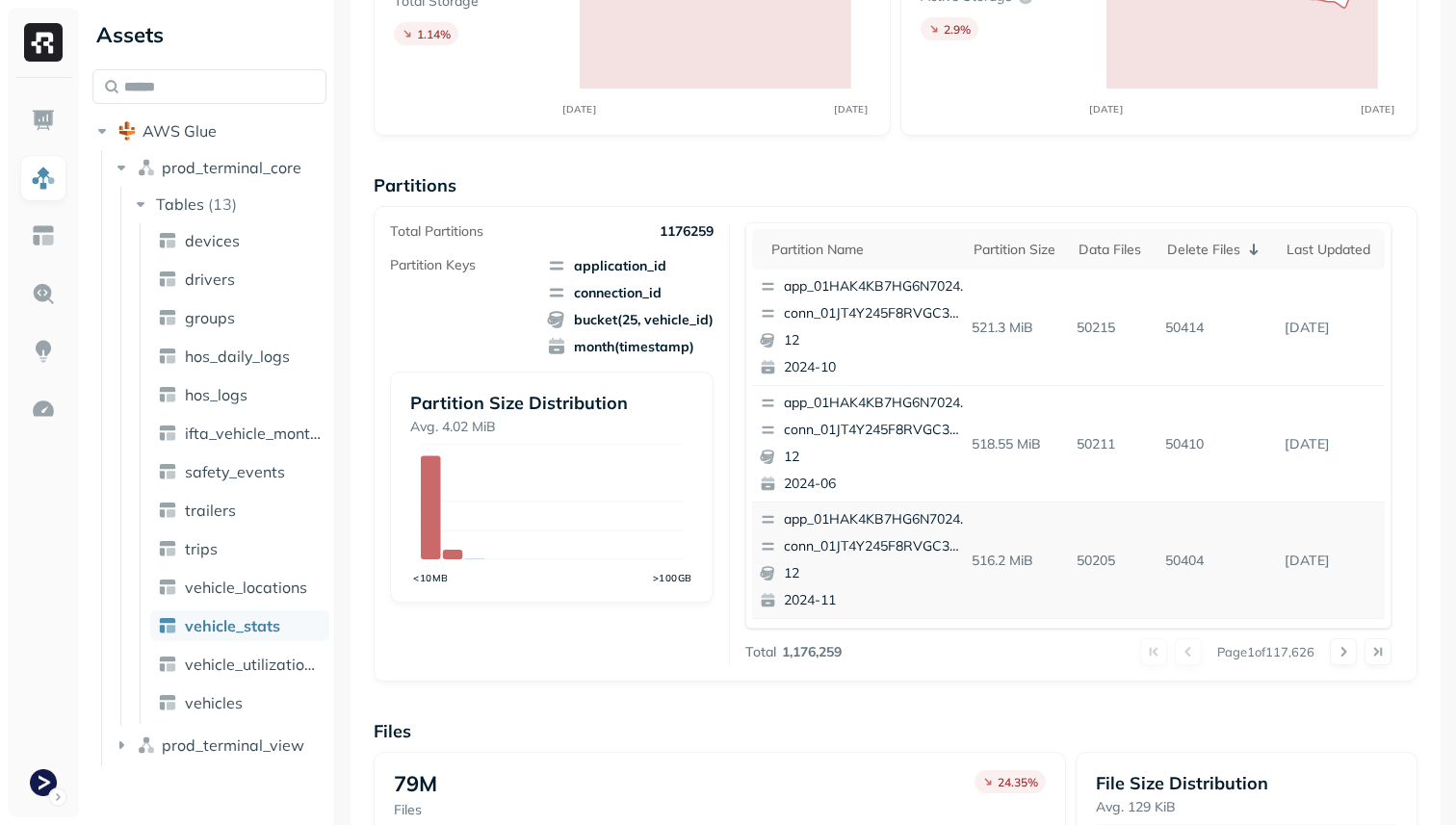
scroll to position [0, 0]
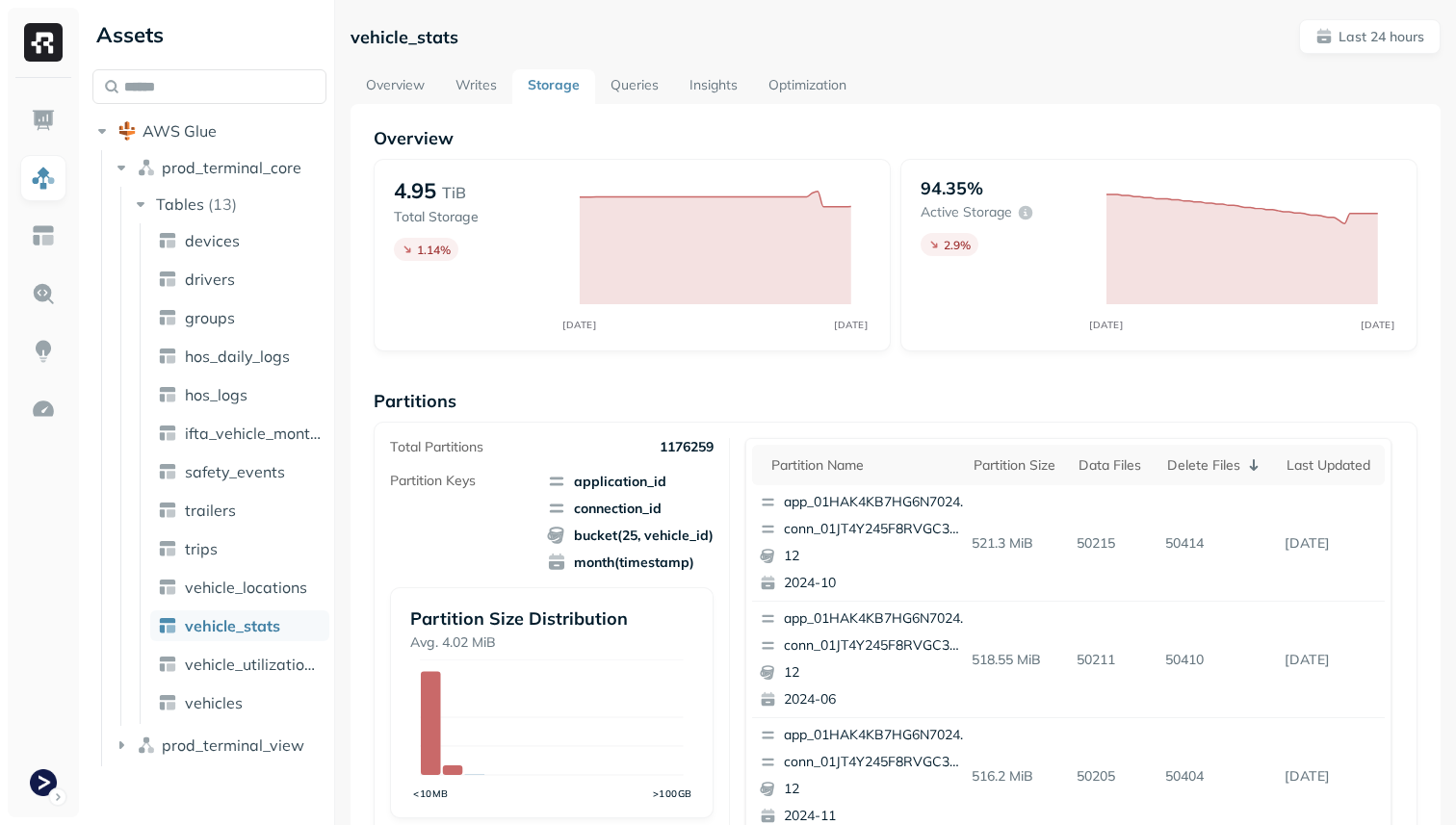
click at [381, 93] on link "Overview" at bounding box center [395, 86] width 89 height 35
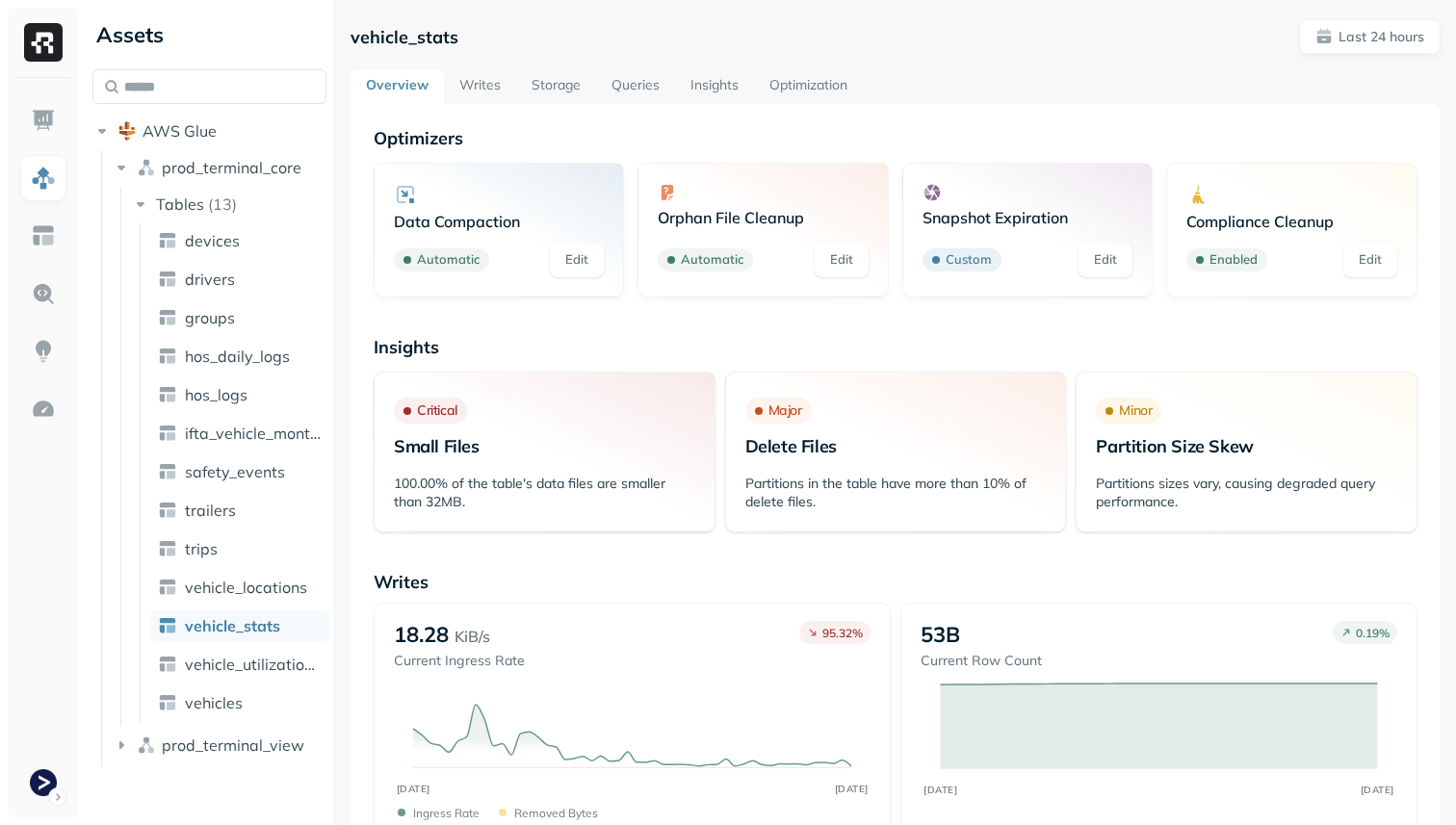
click at [689, 79] on link "Insights" at bounding box center [715, 86] width 79 height 35
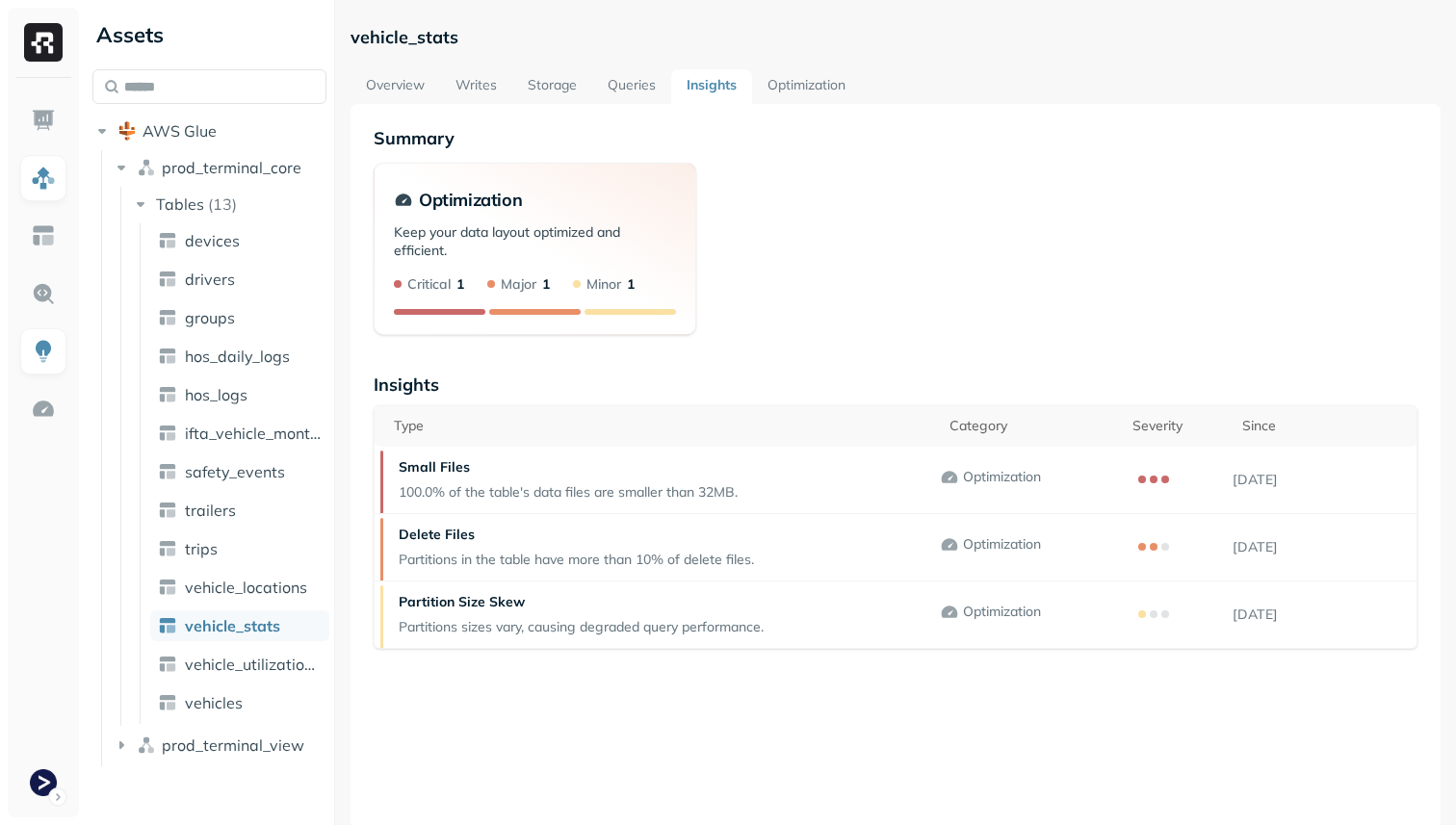
click at [636, 91] on link "Queries" at bounding box center [632, 86] width 79 height 35
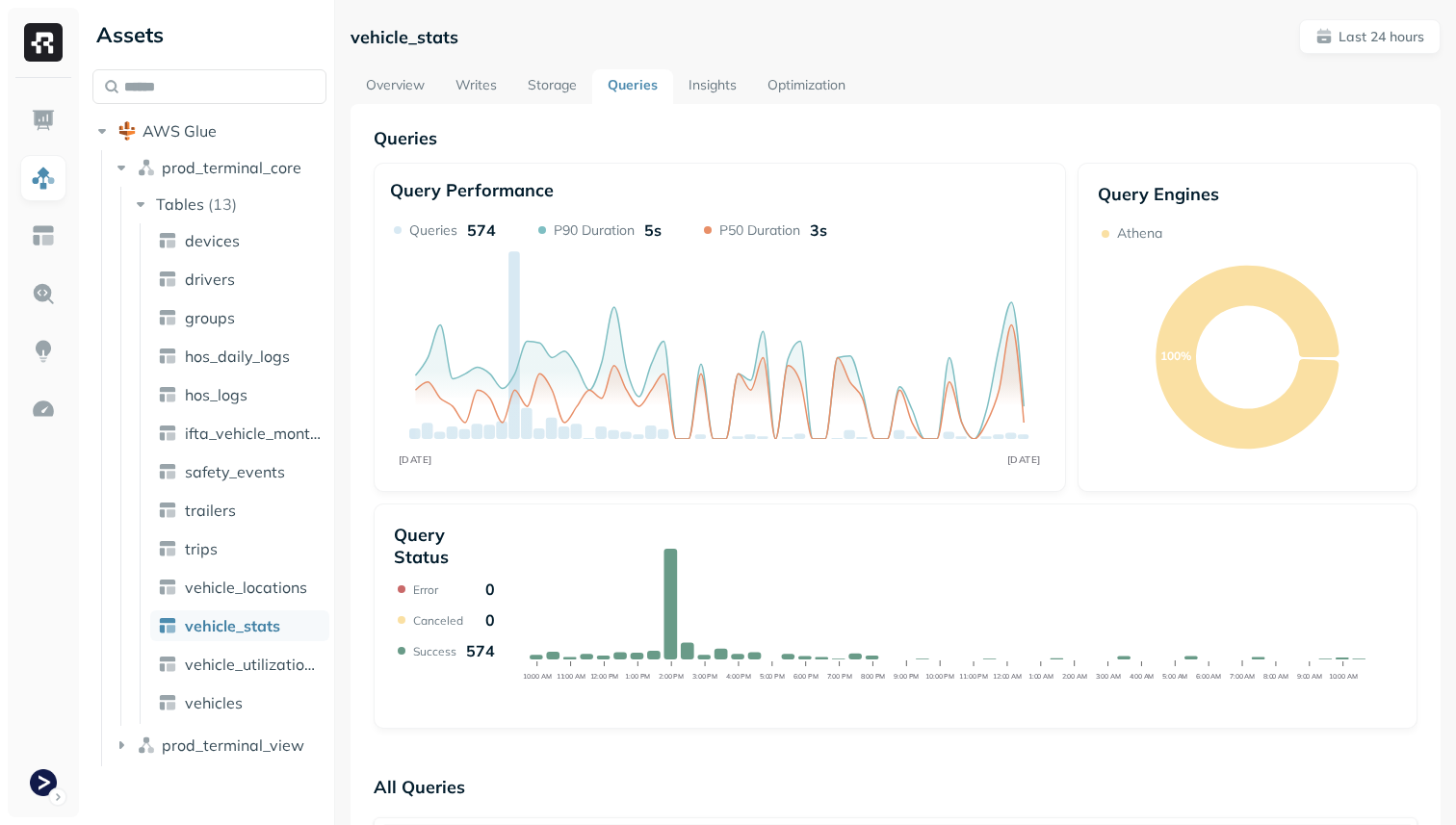
click at [484, 84] on link "Writes" at bounding box center [475, 86] width 72 height 35
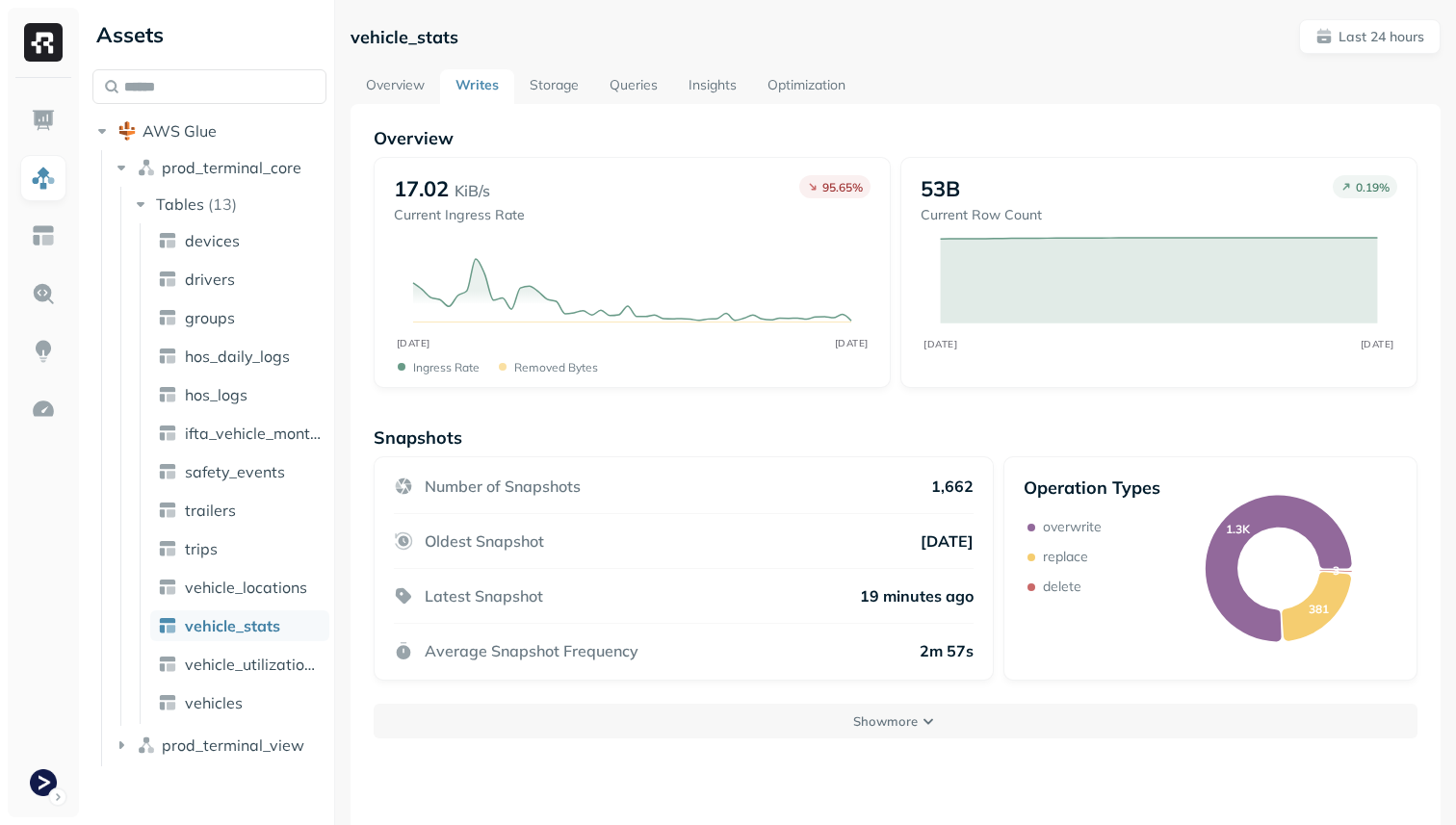
click at [542, 91] on link "Storage" at bounding box center [554, 86] width 80 height 35
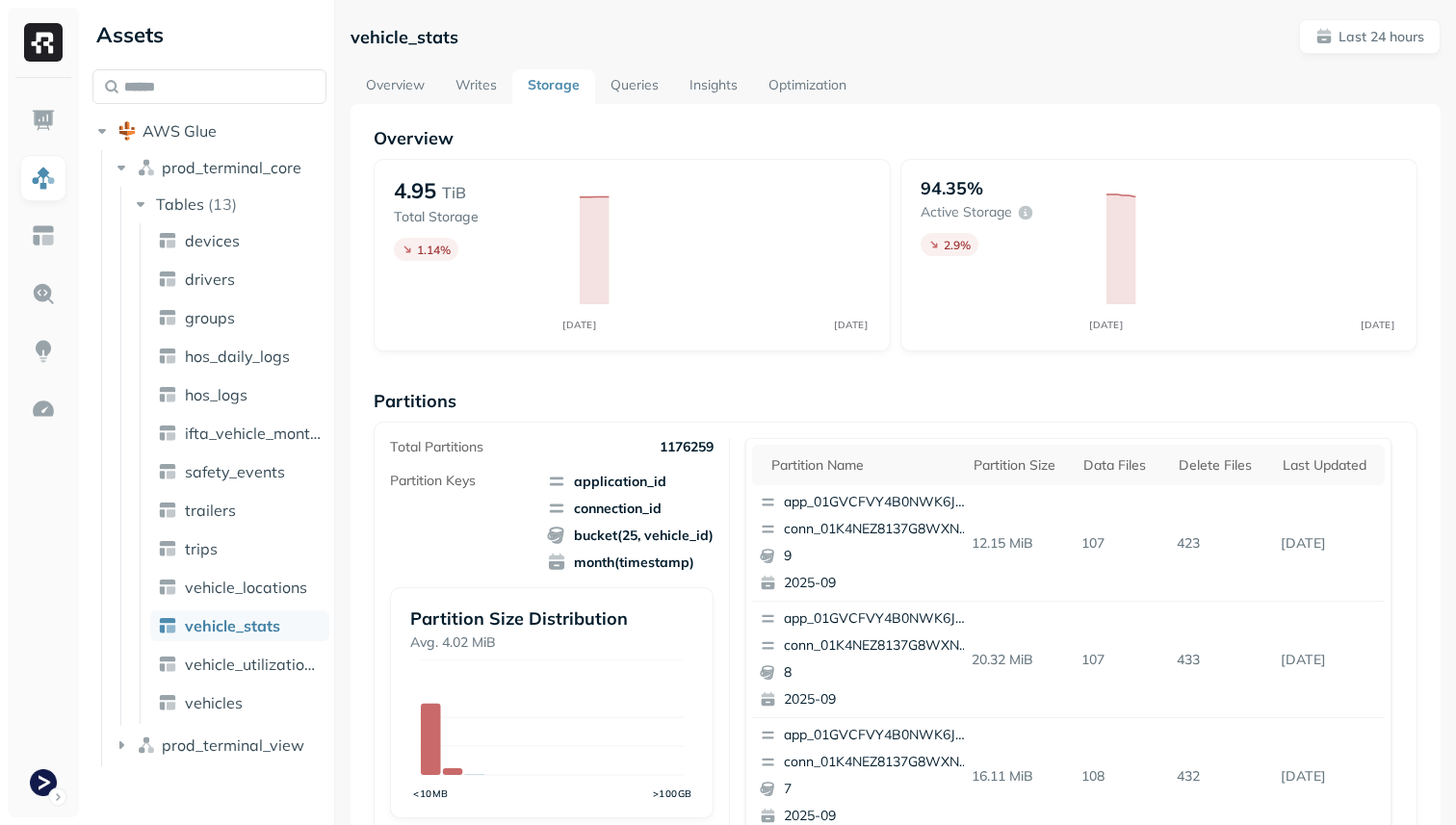
click at [399, 81] on link "Overview" at bounding box center [395, 86] width 89 height 35
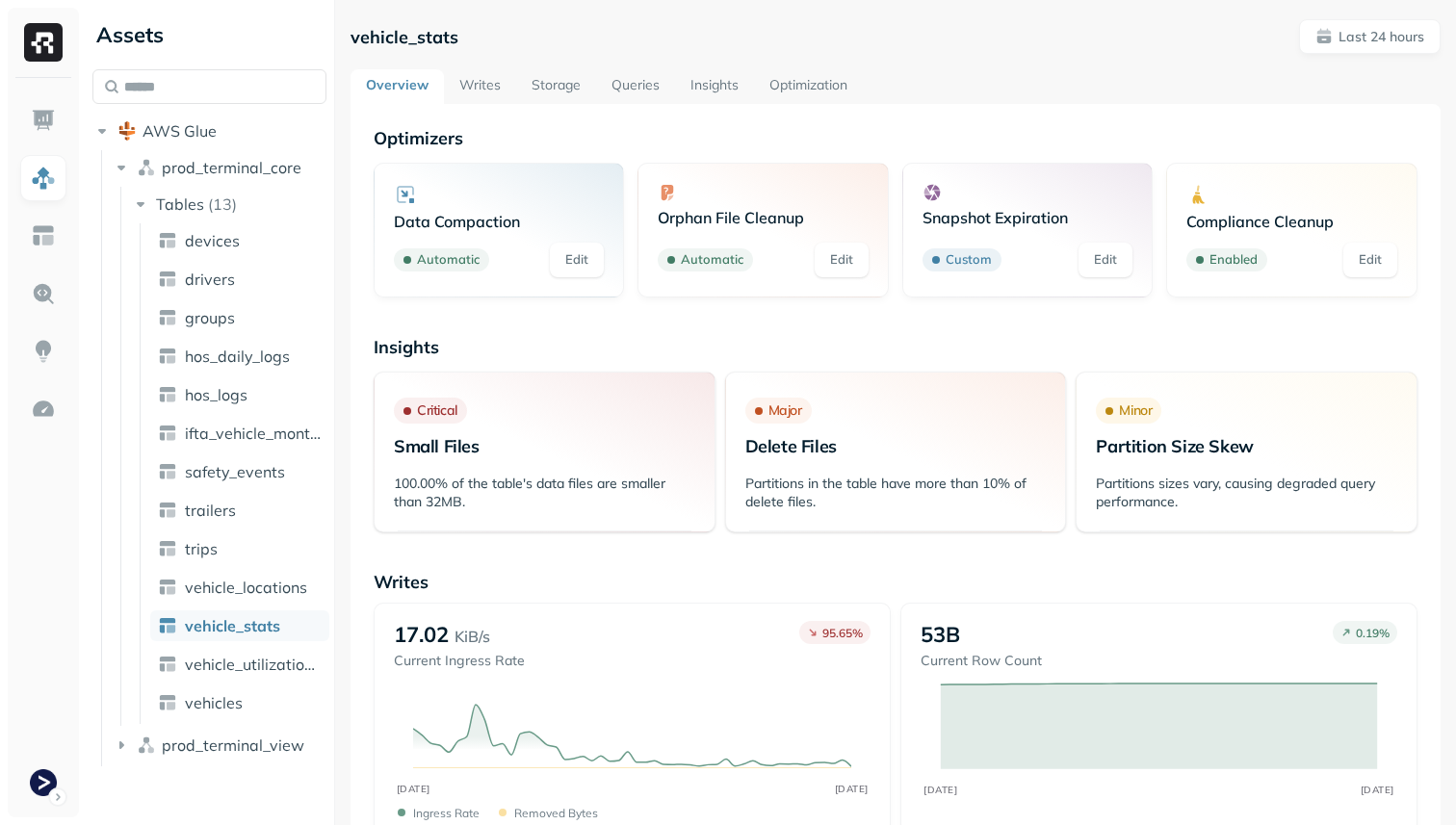
click at [467, 87] on link "Writes" at bounding box center [479, 86] width 72 height 35
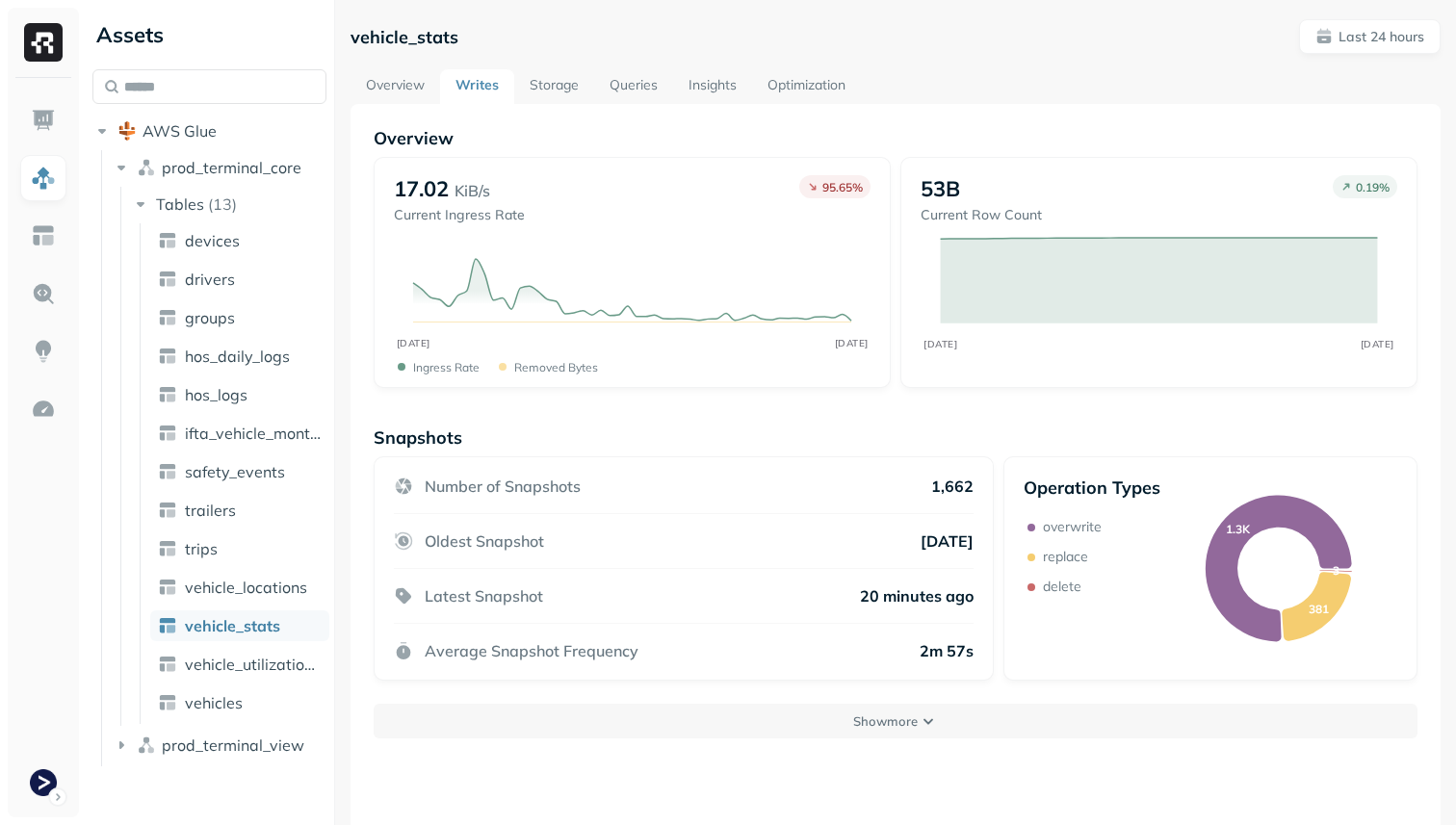
click at [539, 89] on link "Storage" at bounding box center [554, 86] width 80 height 35
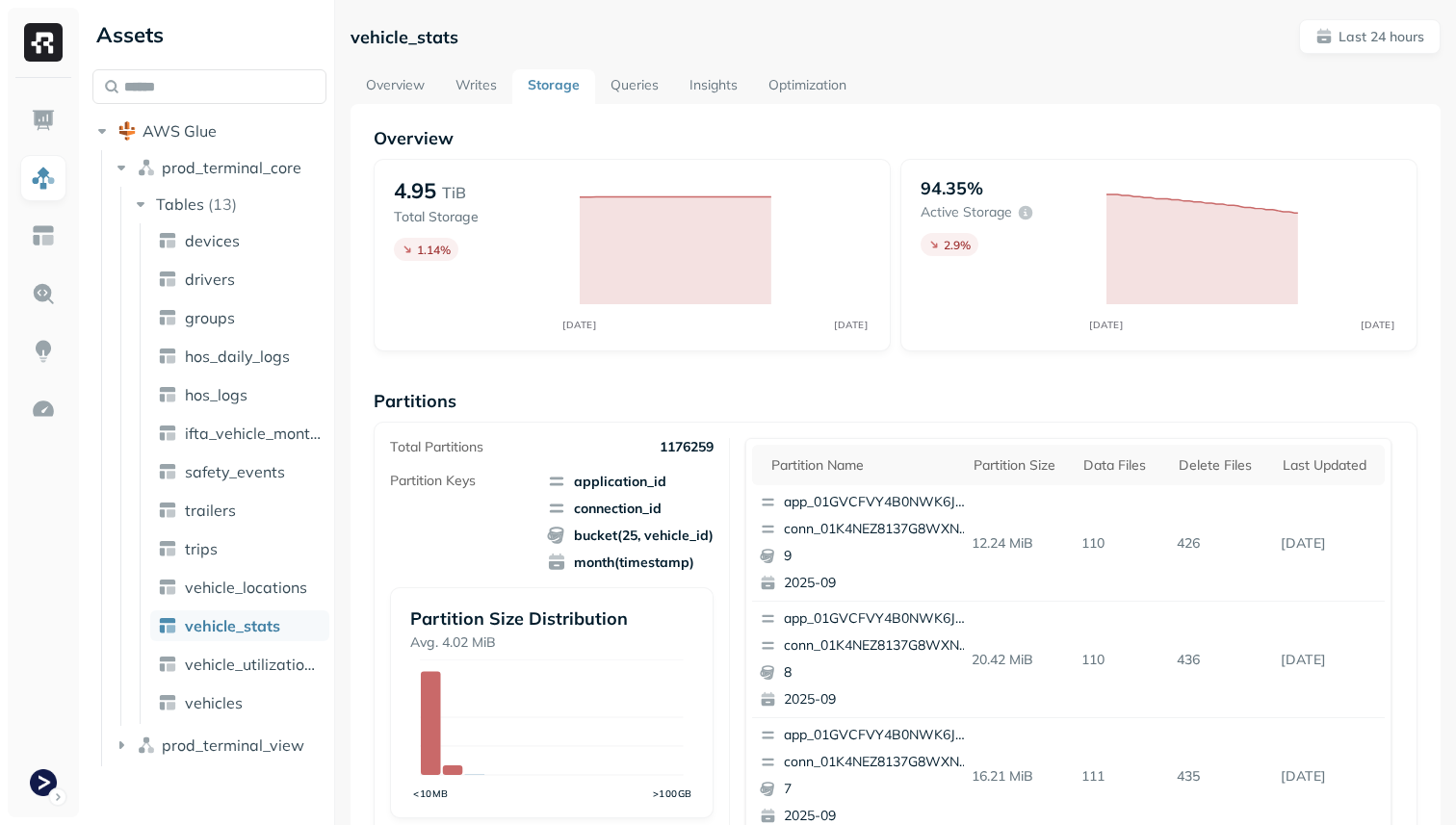
click at [796, 74] on link "Optimization" at bounding box center [808, 86] width 109 height 35
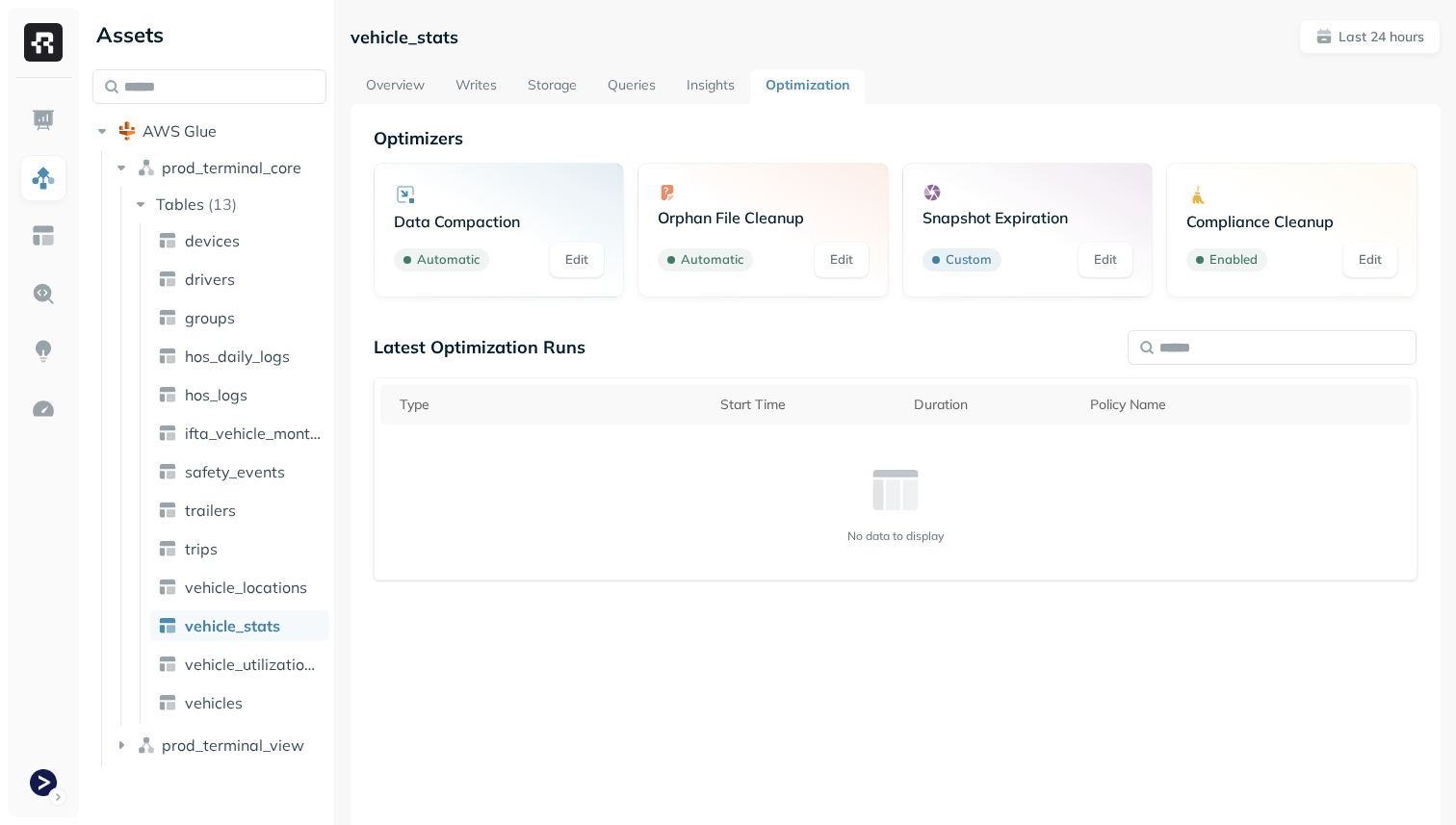
click at [543, 71] on link "Storage" at bounding box center [552, 86] width 80 height 35
click at [547, 90] on link "Storage" at bounding box center [552, 86] width 80 height 35
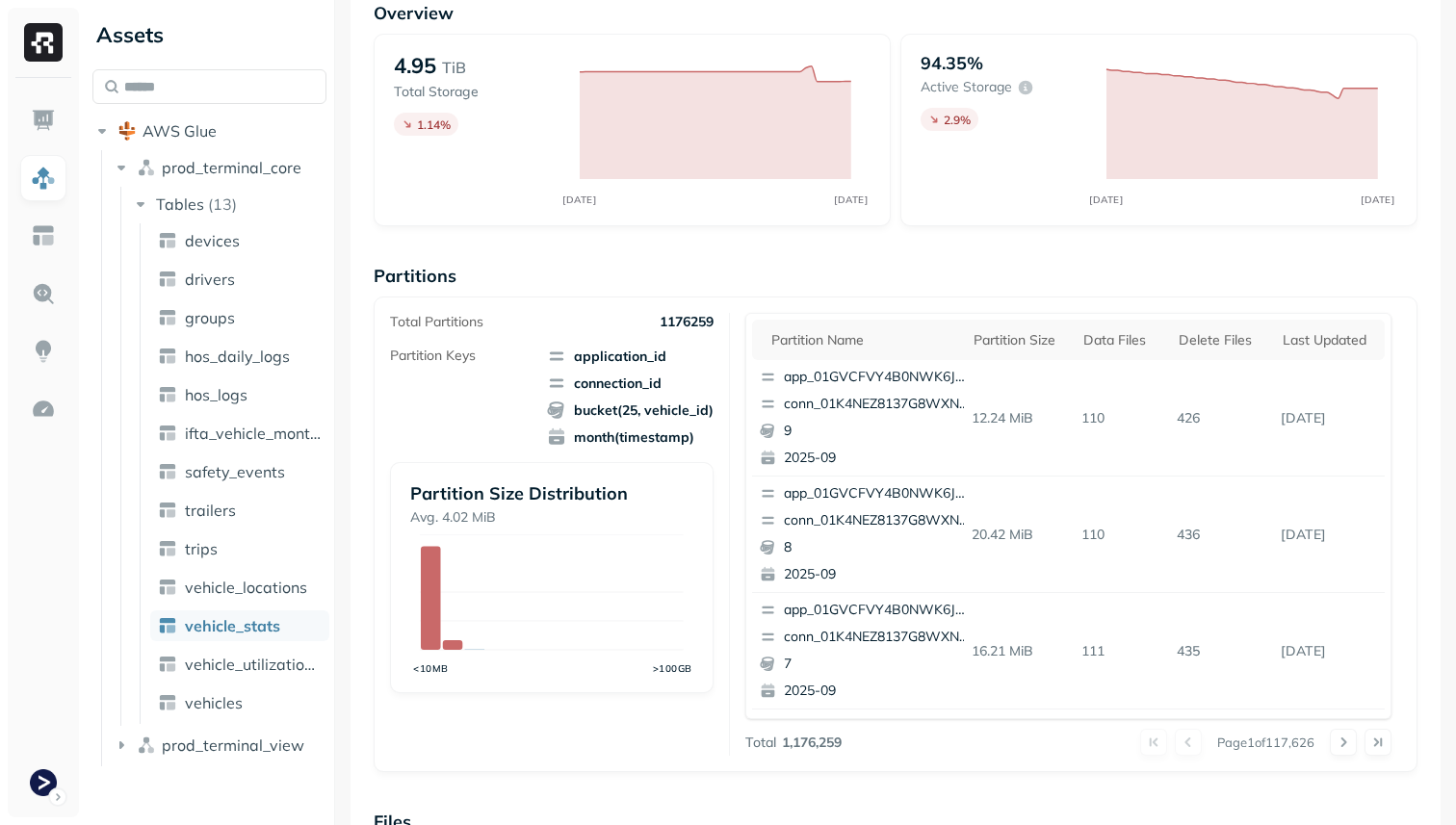
scroll to position [647, 0]
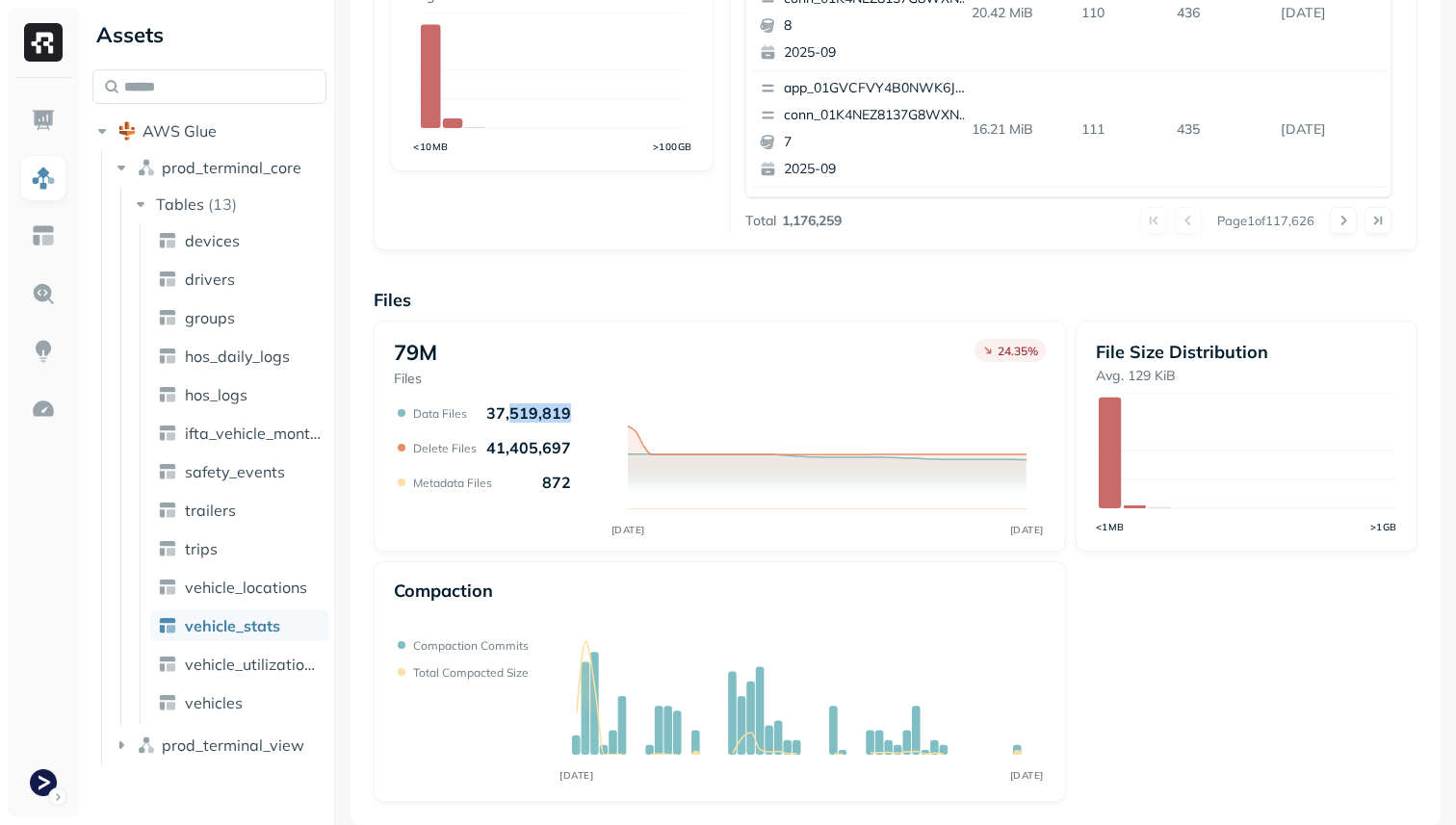
drag, startPoint x: 508, startPoint y: 410, endPoint x: 562, endPoint y: 410, distance: 54.0
click at [562, 410] on p "37,519,819" at bounding box center [528, 412] width 84 height 19
drag, startPoint x: 492, startPoint y: 407, endPoint x: 560, endPoint y: 411, distance: 68.1
click at [560, 411] on p "37,519,819" at bounding box center [528, 412] width 84 height 19
click at [571, 417] on icon "SEP 11 SEP 12" at bounding box center [720, 471] width 652 height 135
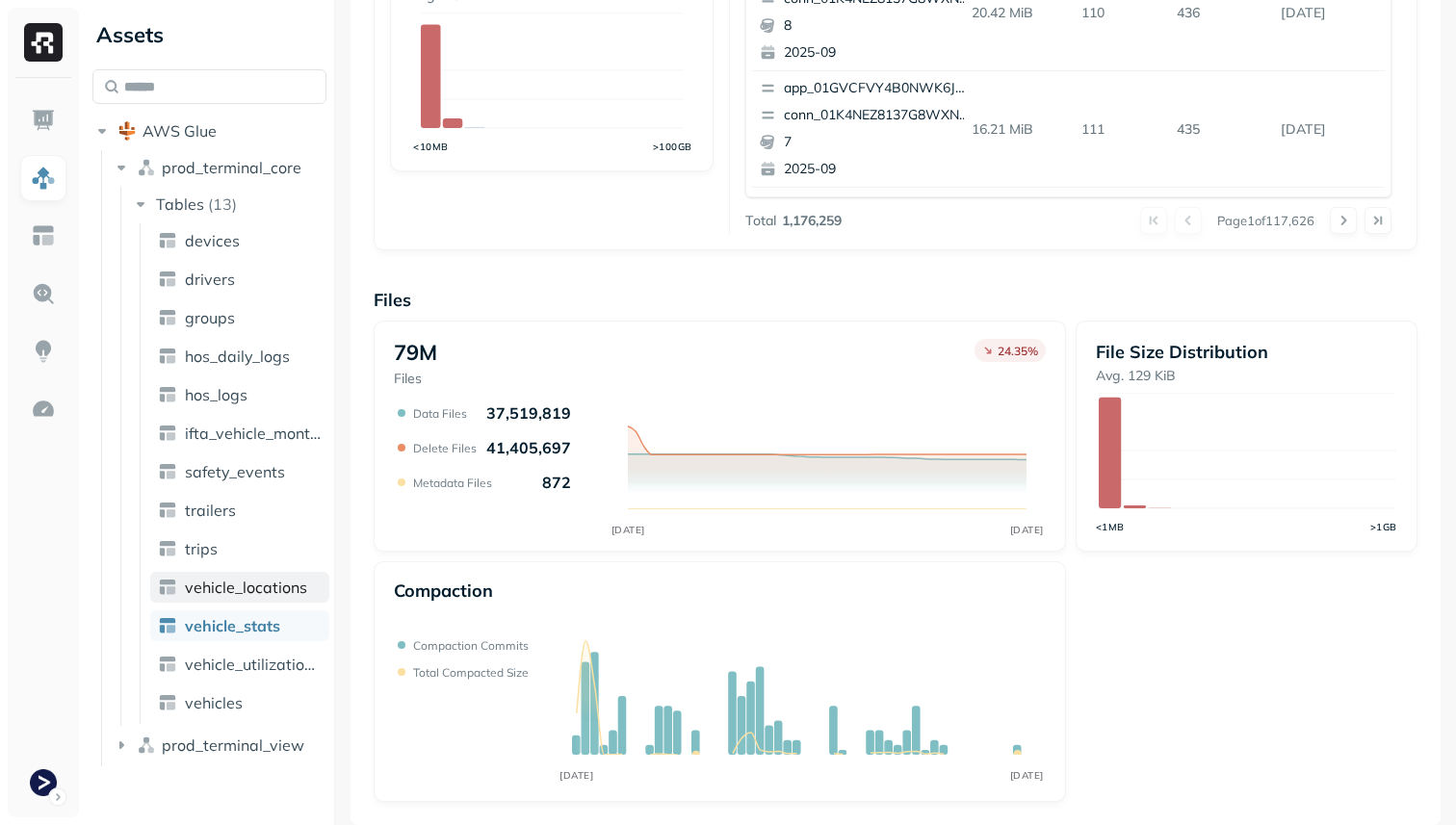
click at [271, 584] on span "vehicle_locations" at bounding box center [245, 587] width 122 height 19
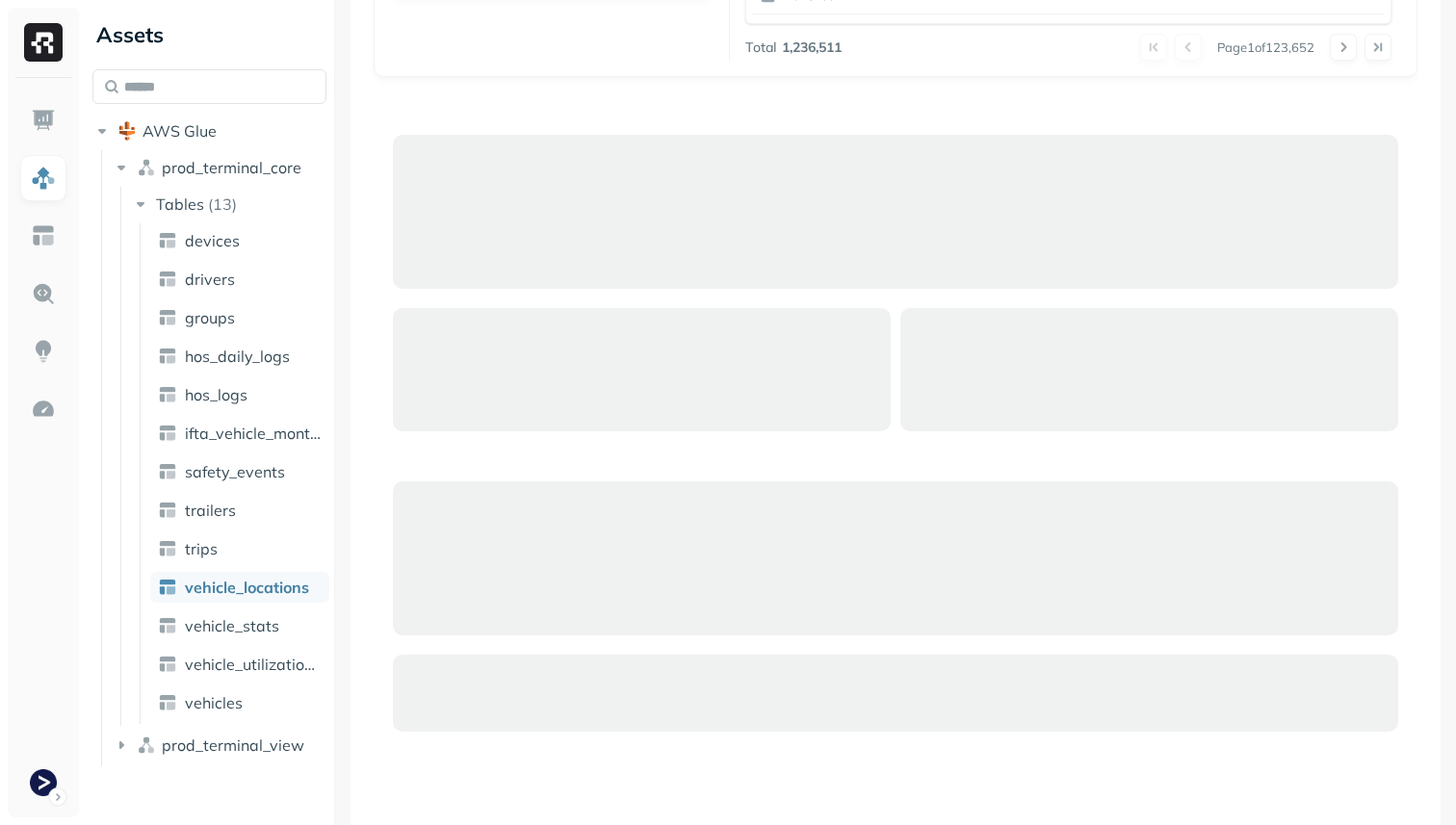
scroll to position [959, 0]
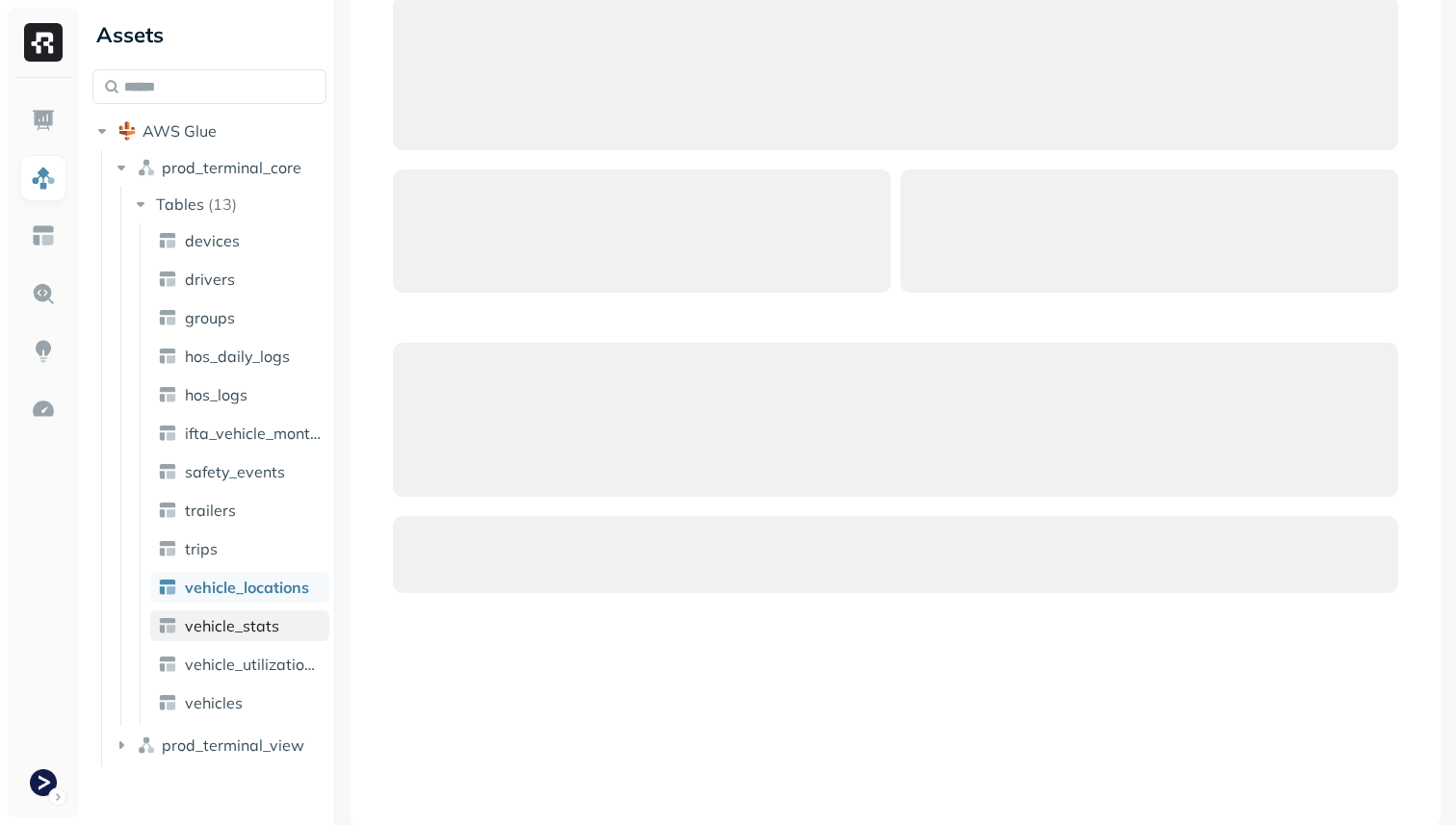
click at [292, 625] on link "vehicle_stats" at bounding box center [239, 625] width 179 height 31
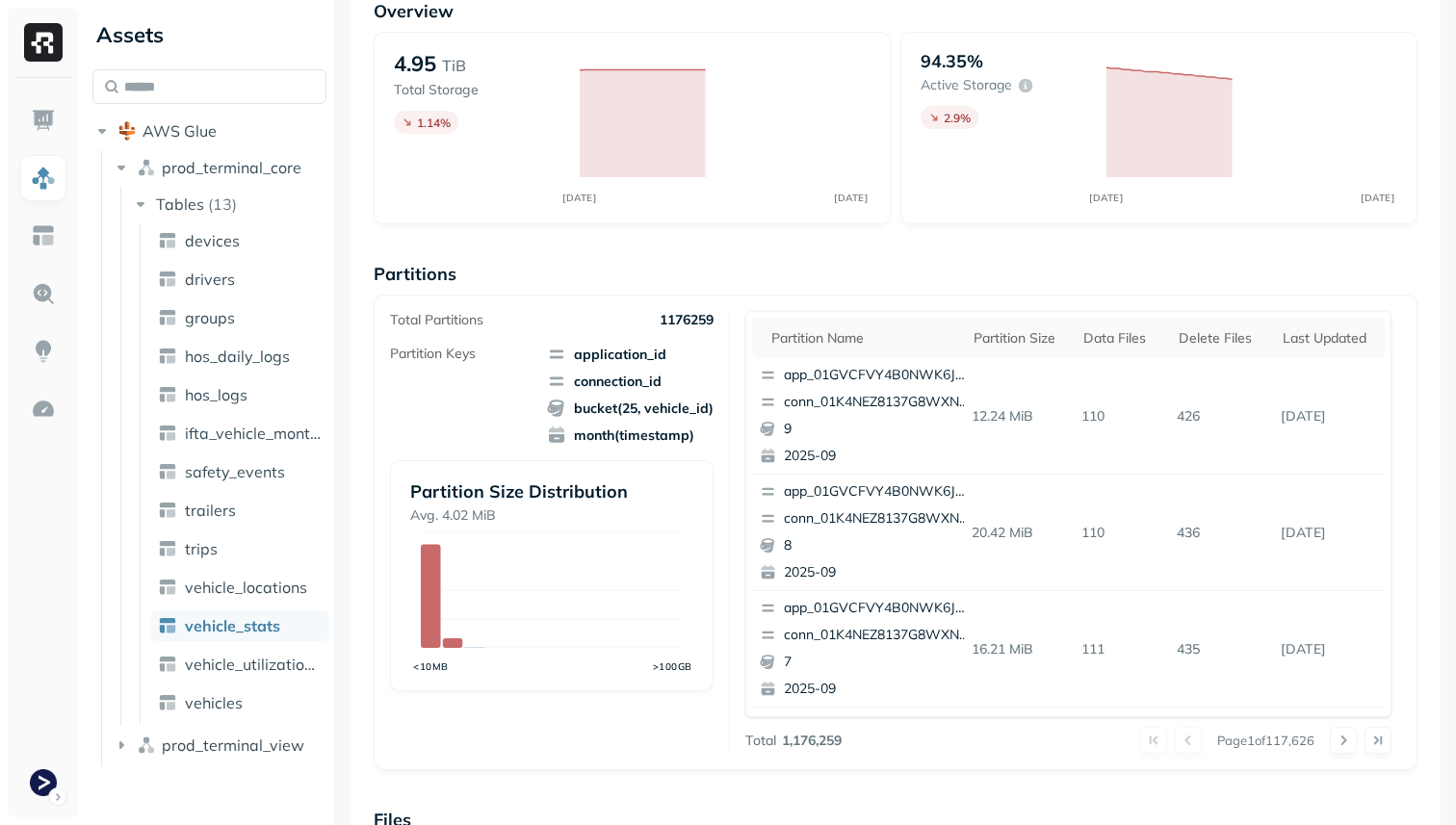
scroll to position [625, 0]
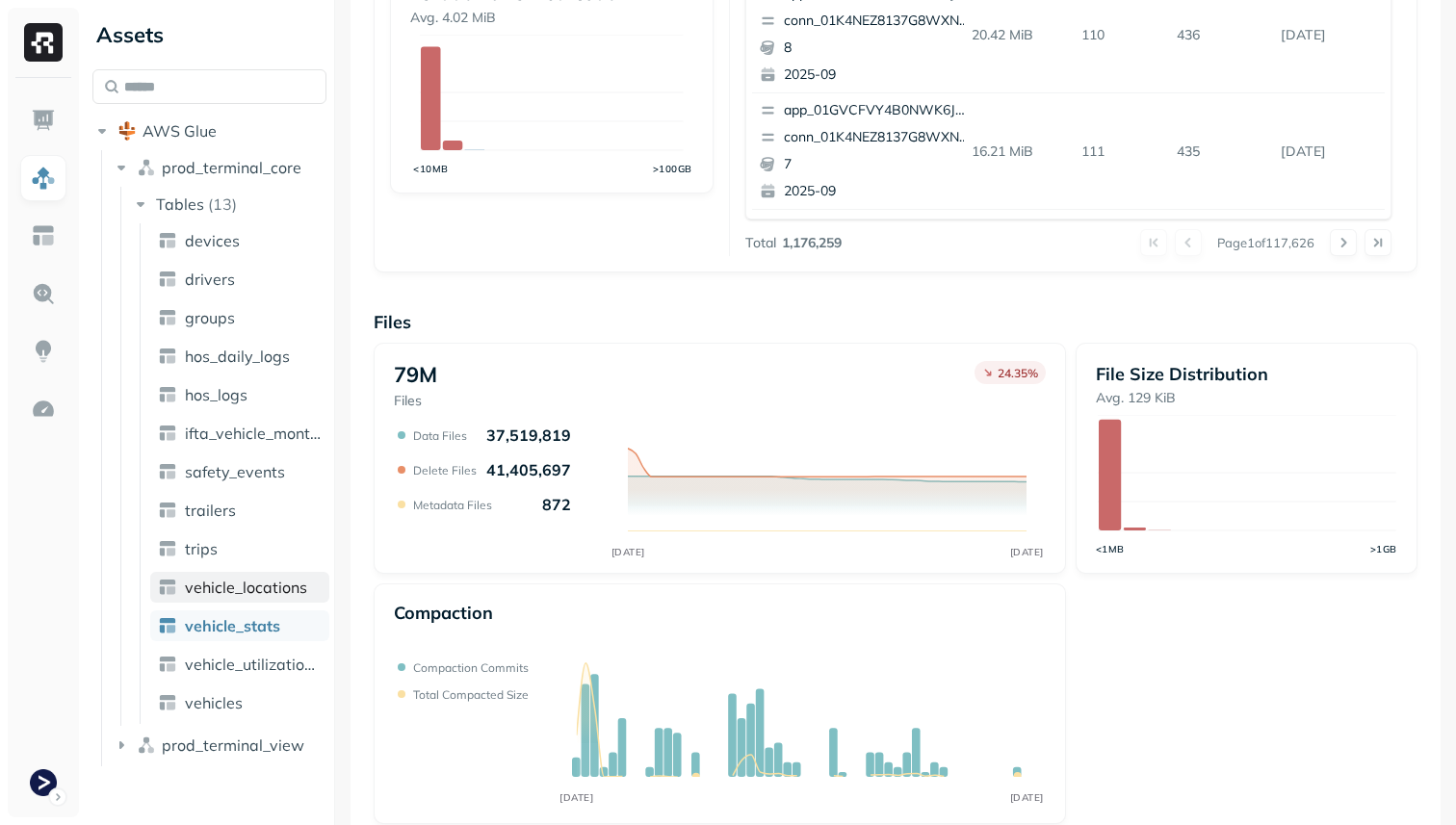
click at [227, 577] on link "vehicle_locations" at bounding box center [239, 587] width 179 height 31
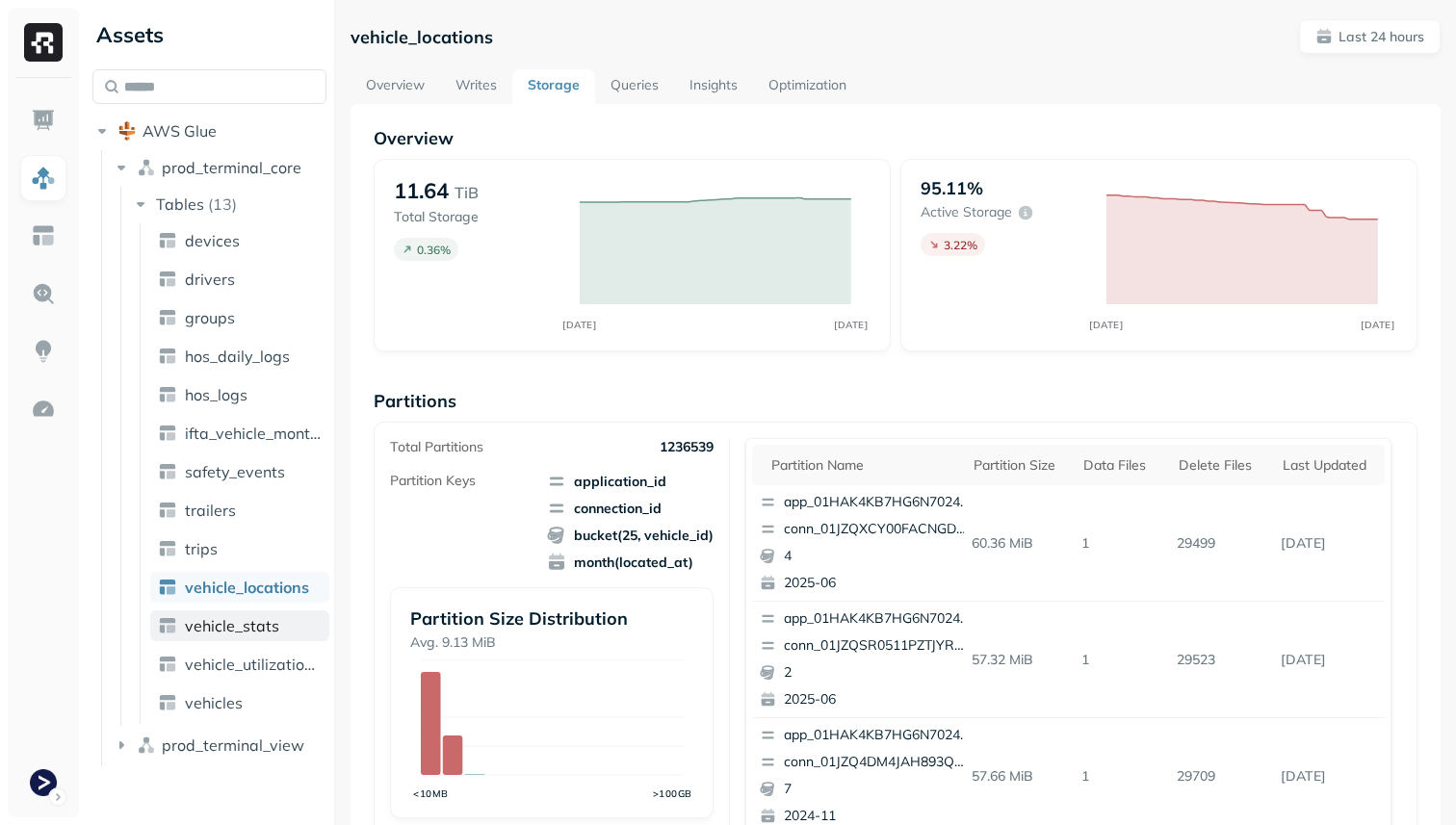
click at [279, 625] on link "vehicle_stats" at bounding box center [239, 625] width 179 height 31
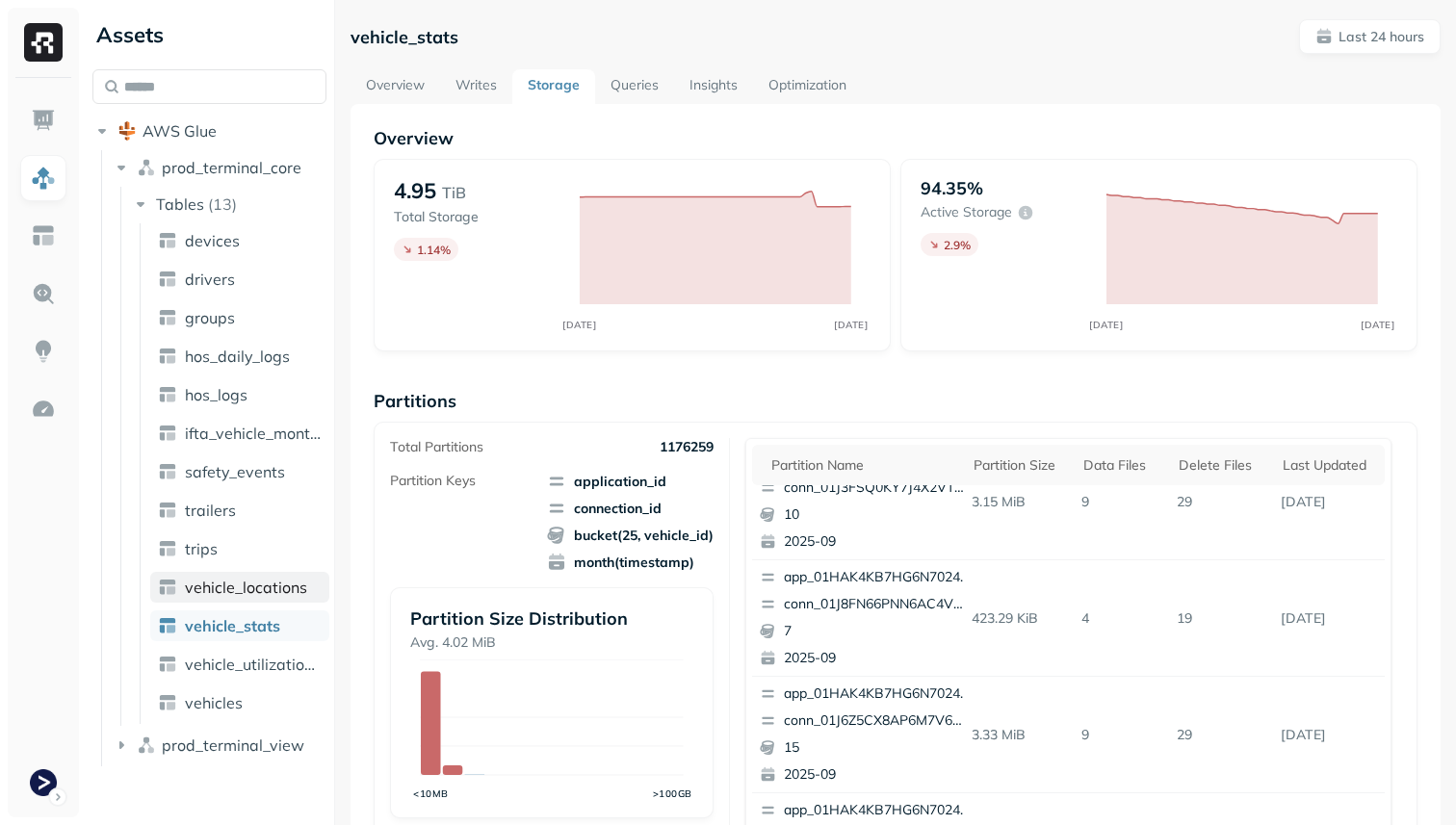
click at [271, 580] on span "vehicle_locations" at bounding box center [245, 587] width 122 height 19
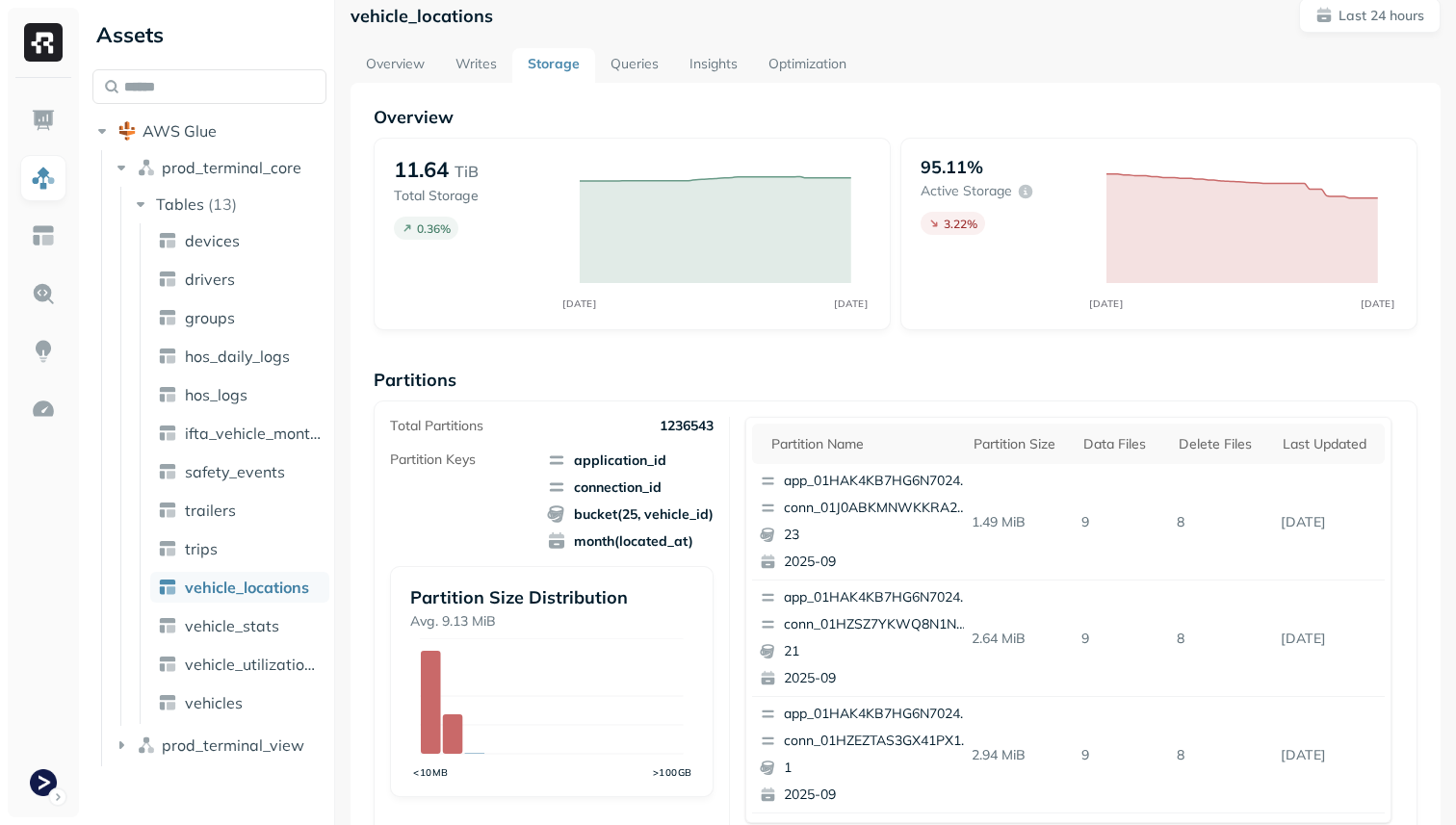
scroll to position [33, 0]
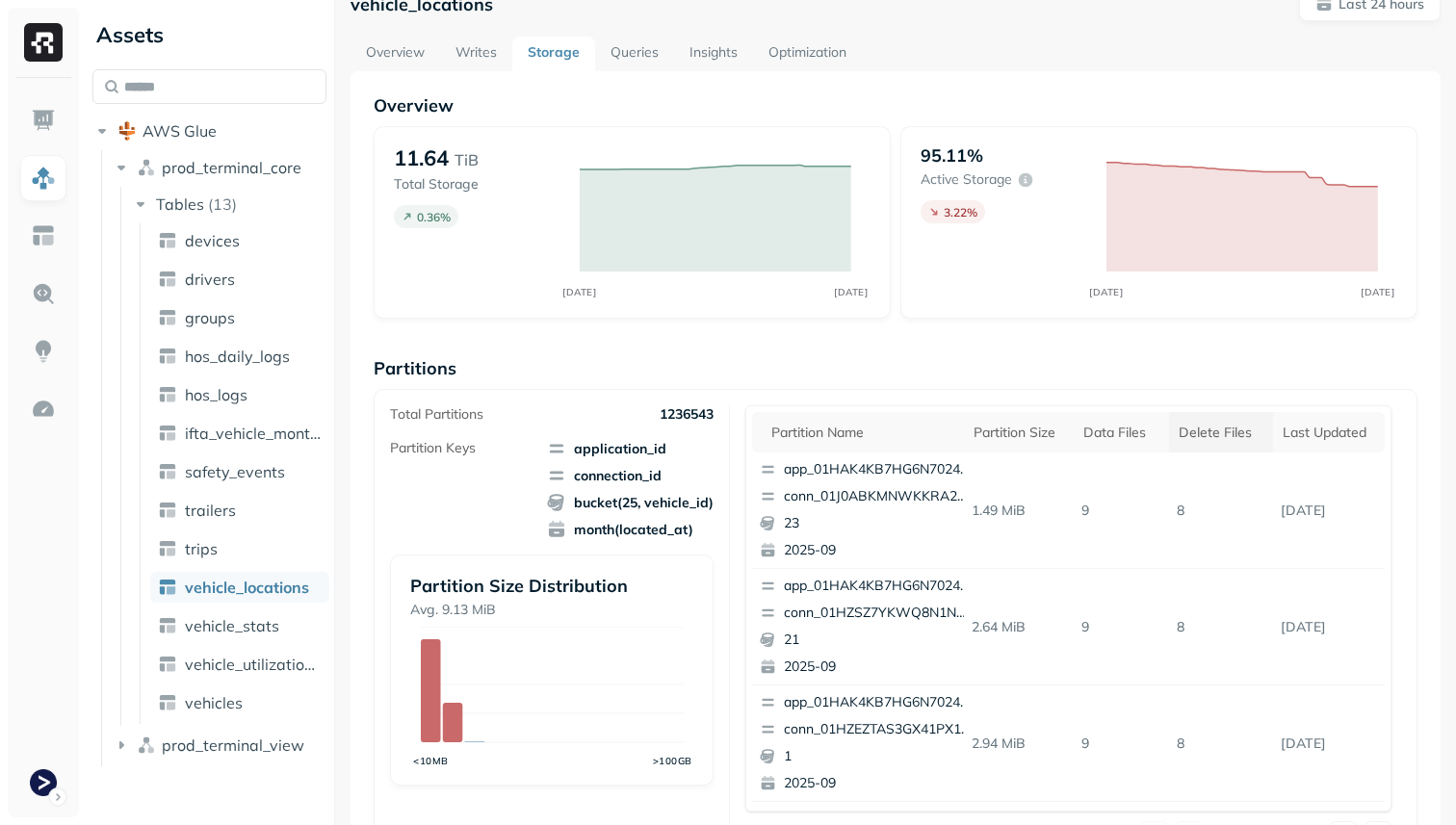
click at [1225, 434] on div "Delete Files" at bounding box center [1220, 433] width 84 height 18
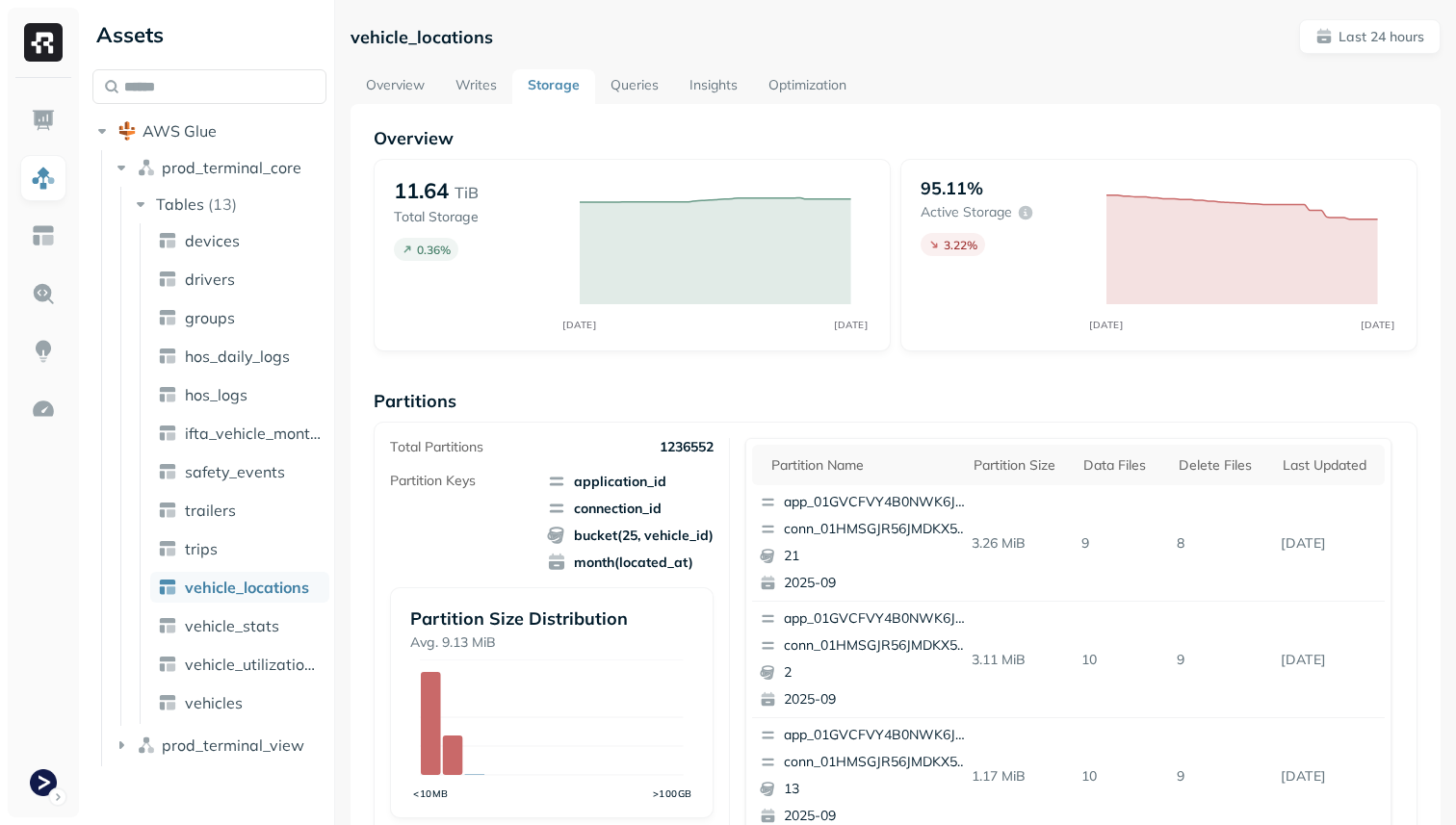
click at [472, 80] on link "Writes" at bounding box center [475, 86] width 72 height 35
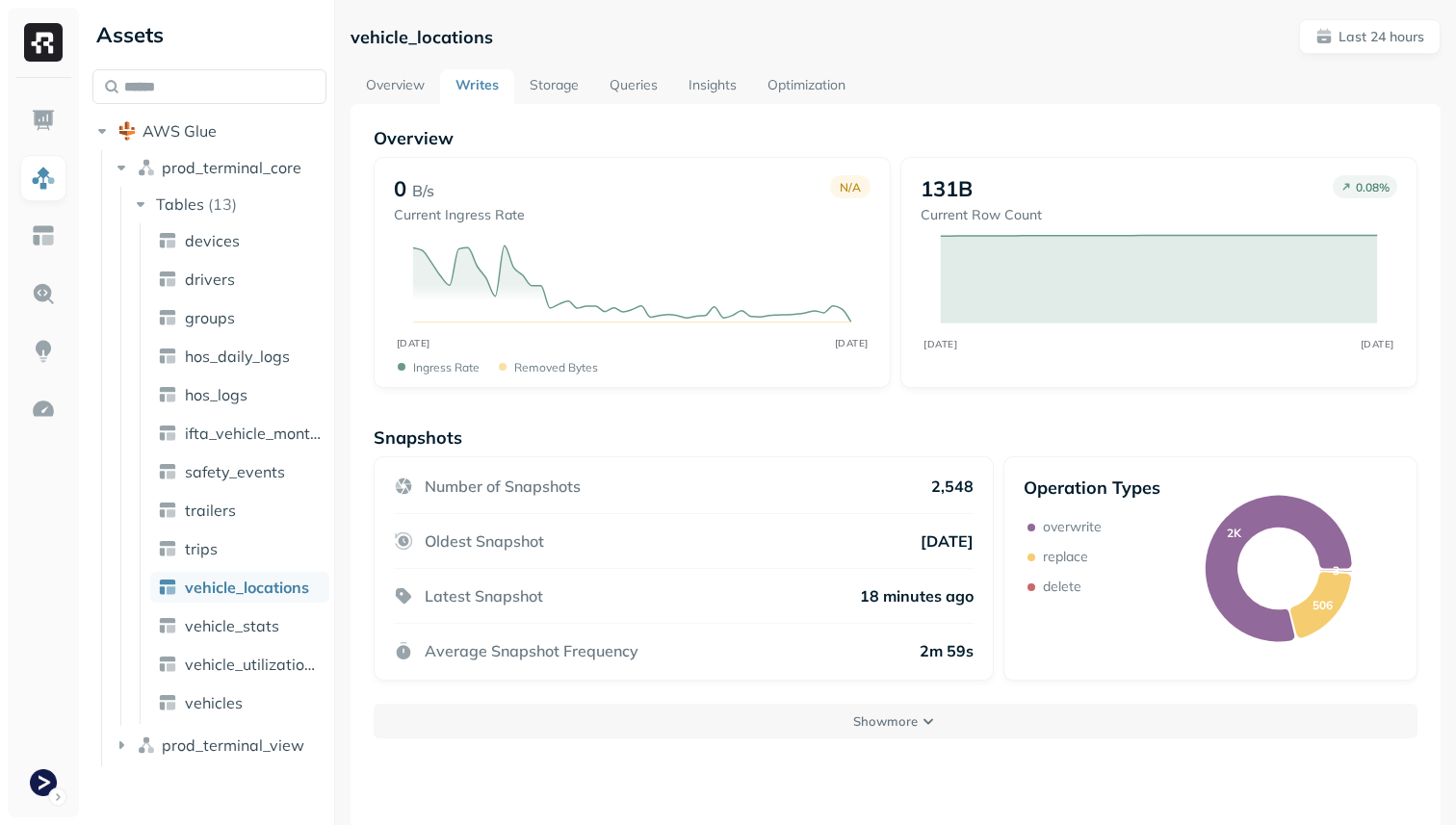
click at [640, 85] on link "Queries" at bounding box center [633, 86] width 79 height 35
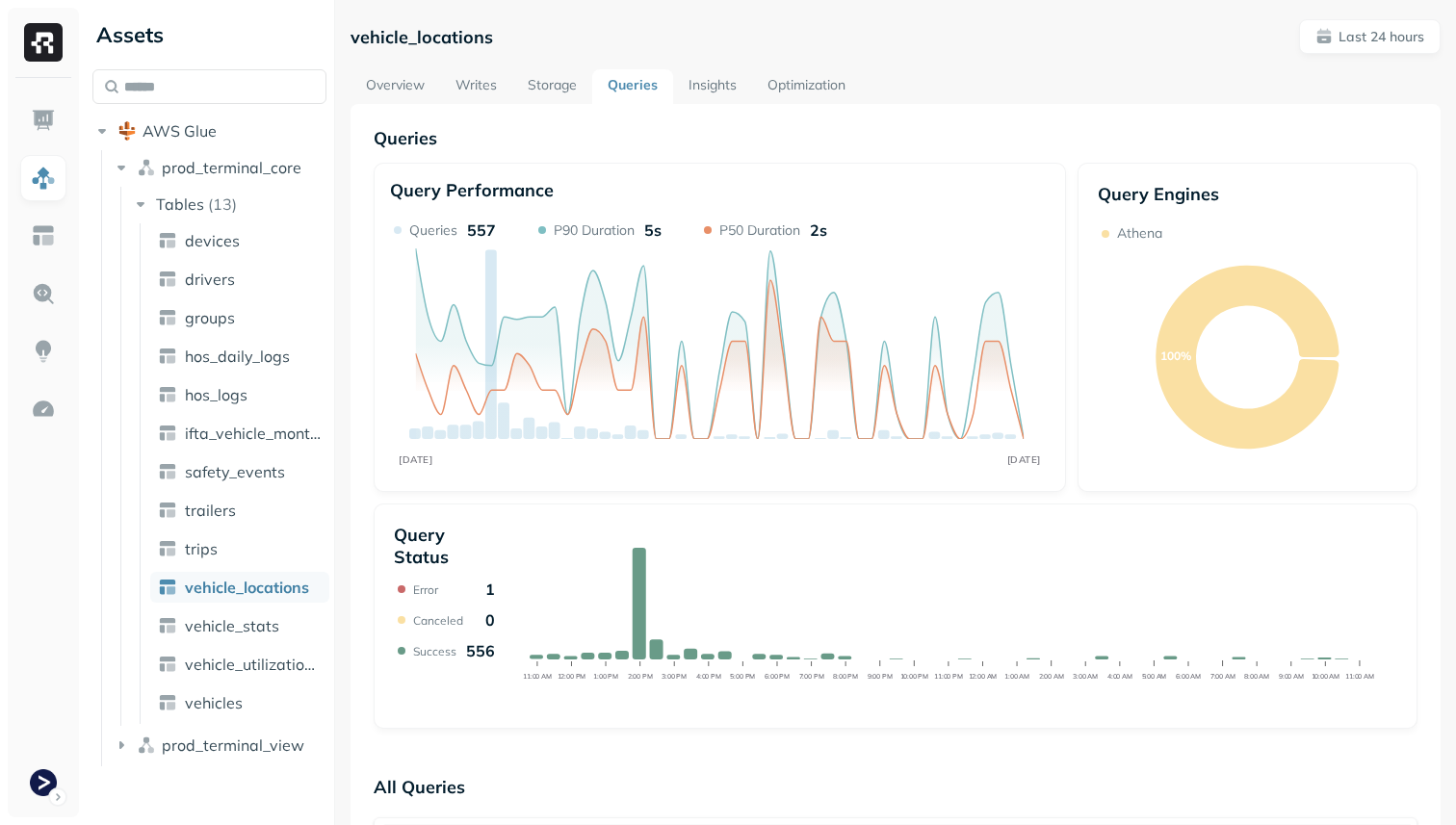
click at [730, 76] on link "Insights" at bounding box center [713, 86] width 79 height 35
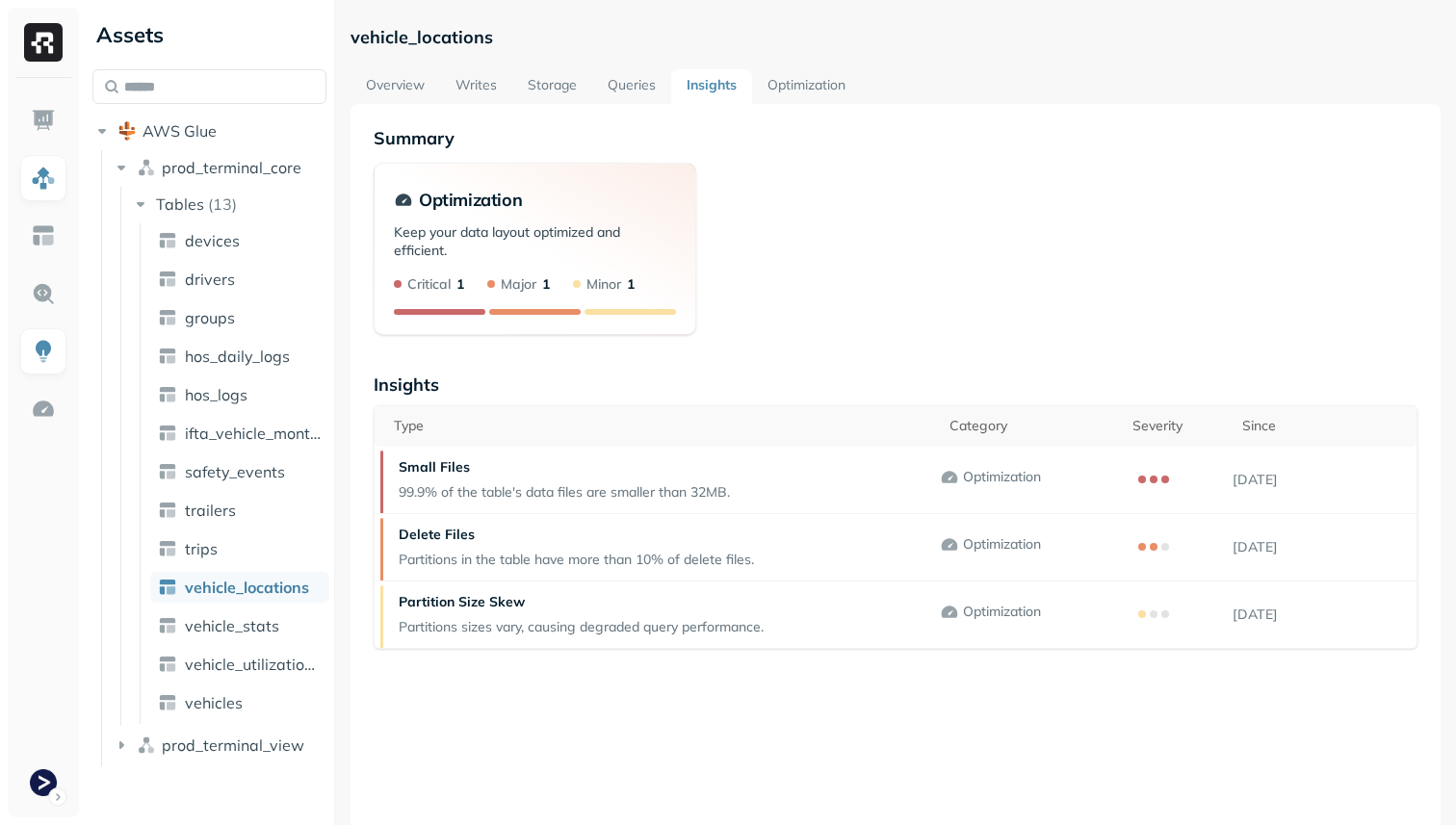
click at [784, 83] on link "Optimization" at bounding box center [807, 86] width 109 height 35
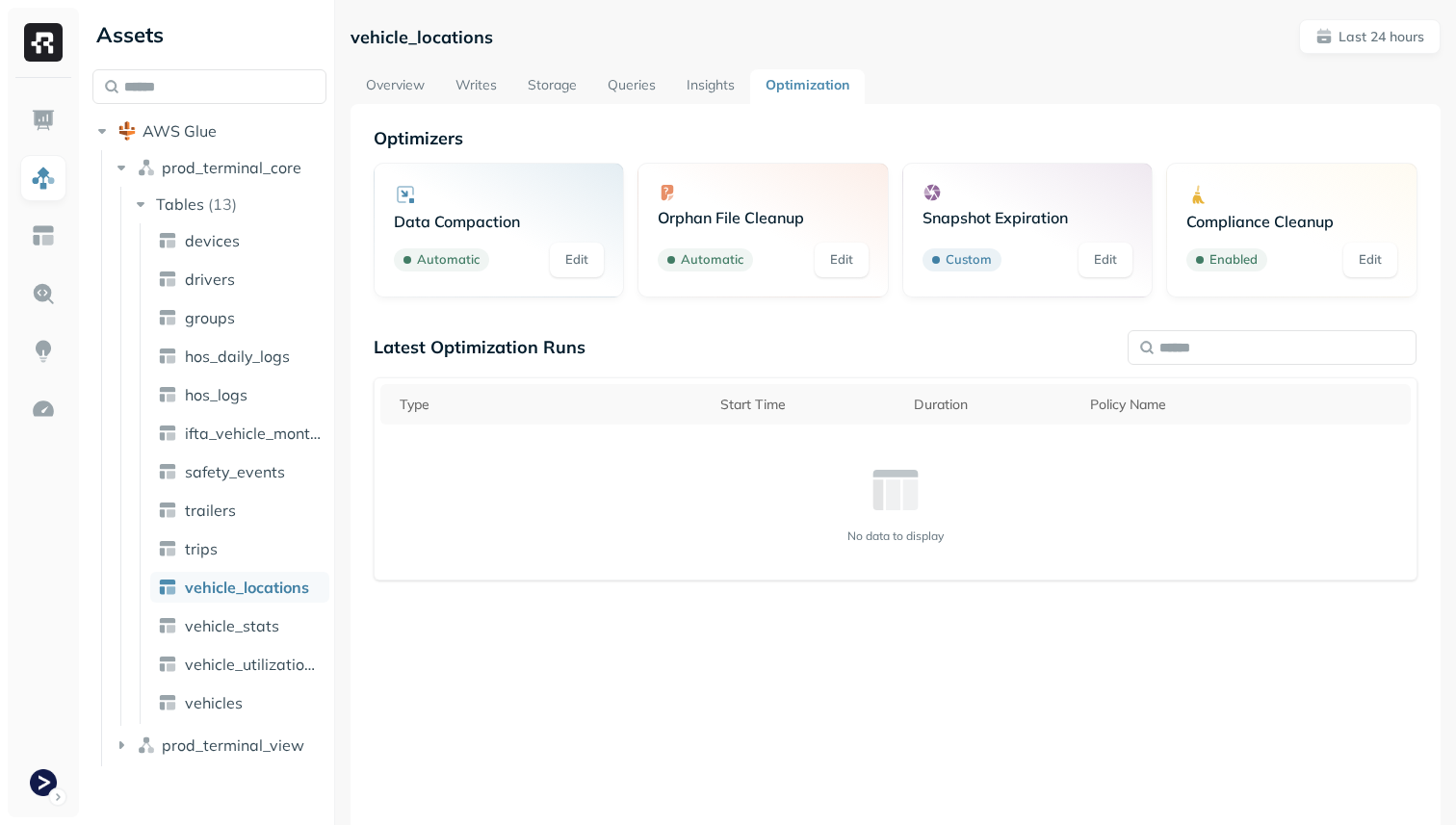
click at [378, 76] on link "Overview" at bounding box center [395, 86] width 89 height 35
